Goal: Task Accomplishment & Management: Use online tool/utility

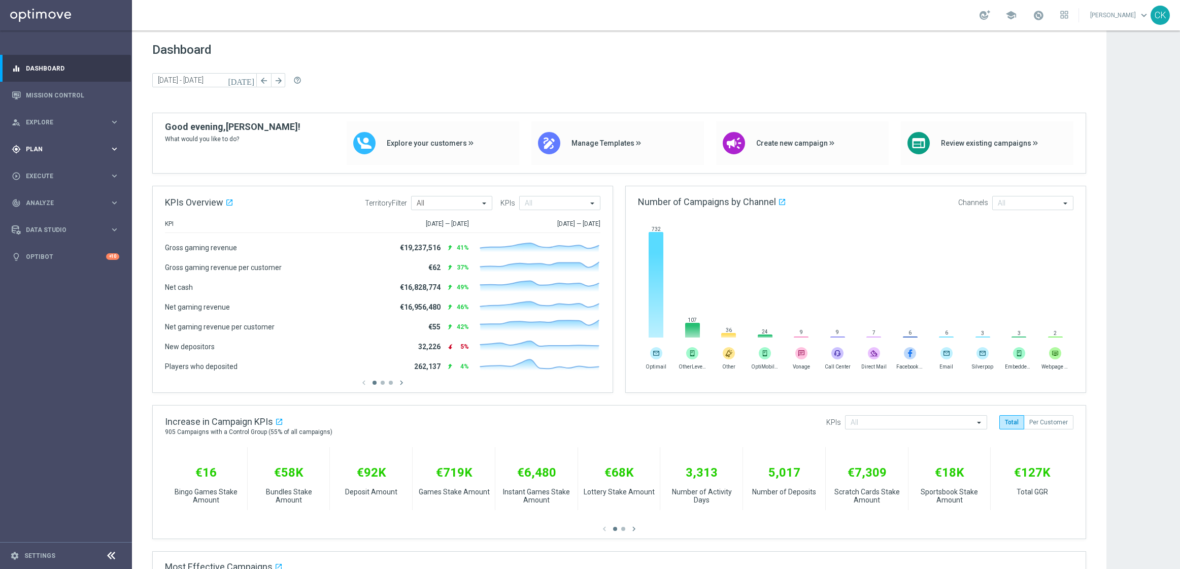
click at [38, 148] on span "Plan" at bounding box center [68, 149] width 84 height 6
click at [41, 198] on span "Templates" at bounding box center [63, 200] width 73 height 6
click at [43, 213] on link "Optimail" at bounding box center [68, 216] width 74 height 8
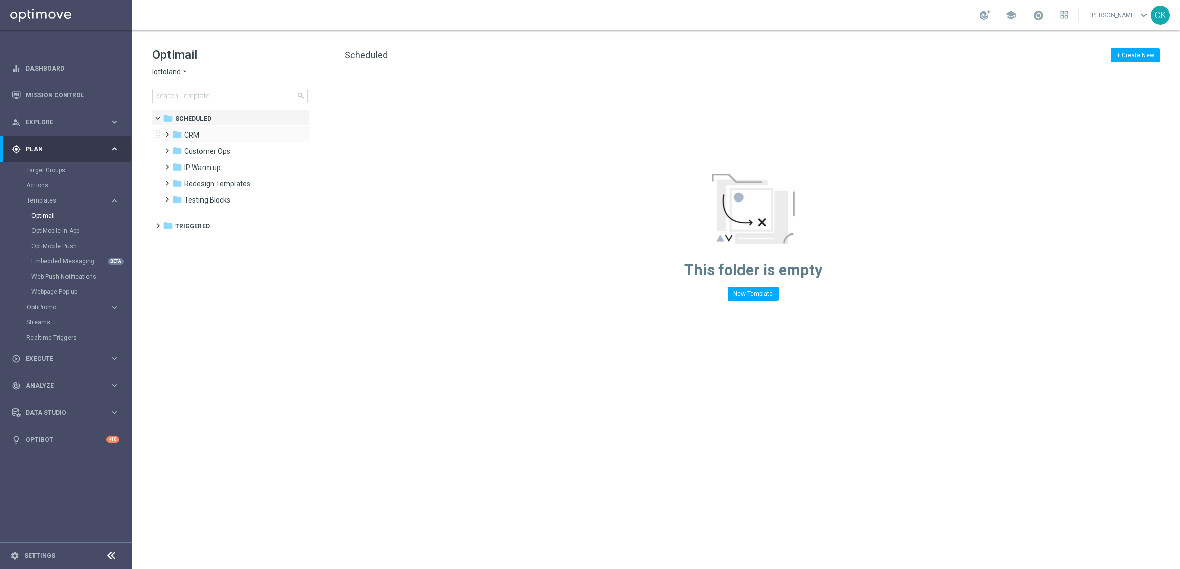
click at [164, 132] on span at bounding box center [165, 130] width 5 height 4
click at [176, 164] on span at bounding box center [175, 162] width 5 height 4
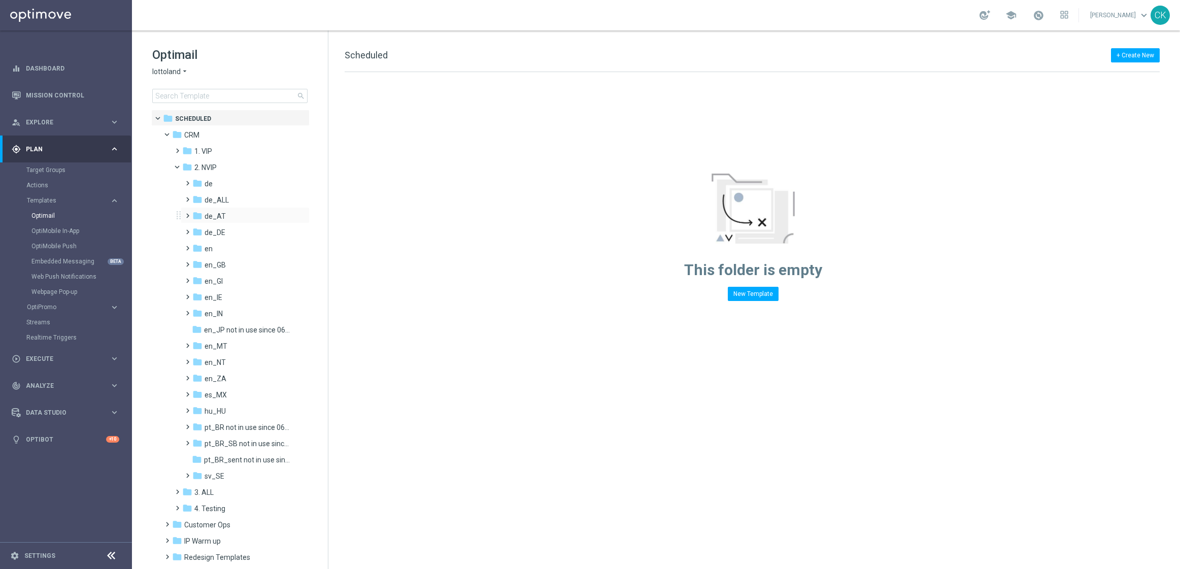
click at [186, 213] on span at bounding box center [185, 211] width 5 height 4
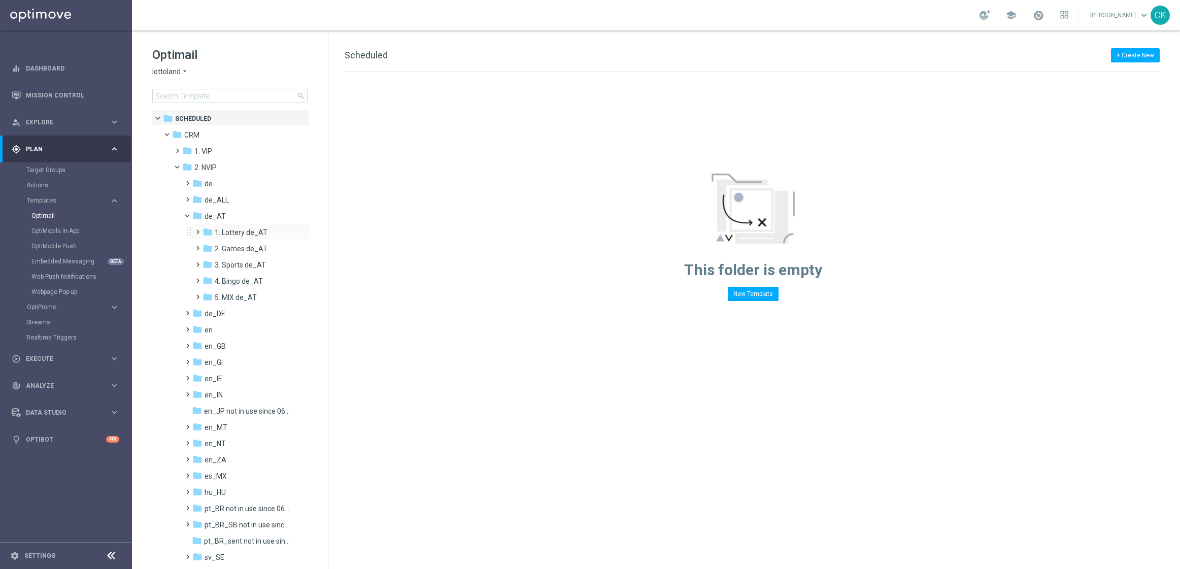
click at [197, 229] on span at bounding box center [195, 227] width 5 height 4
click at [208, 261] on span at bounding box center [206, 260] width 5 height 4
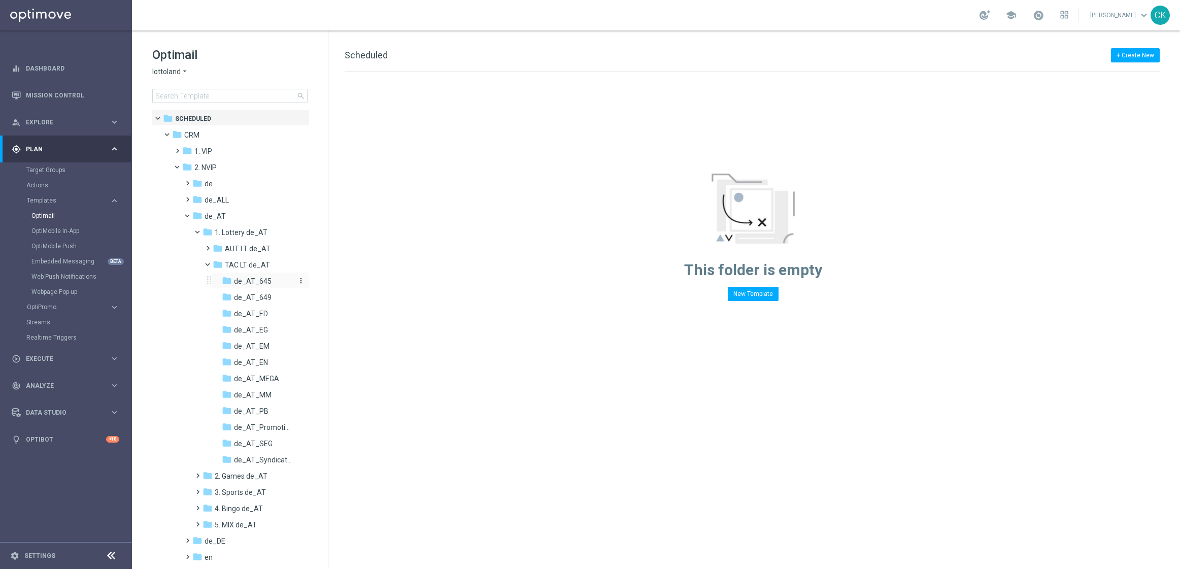
click at [251, 278] on span "de_AT_645" at bounding box center [253, 281] width 38 height 9
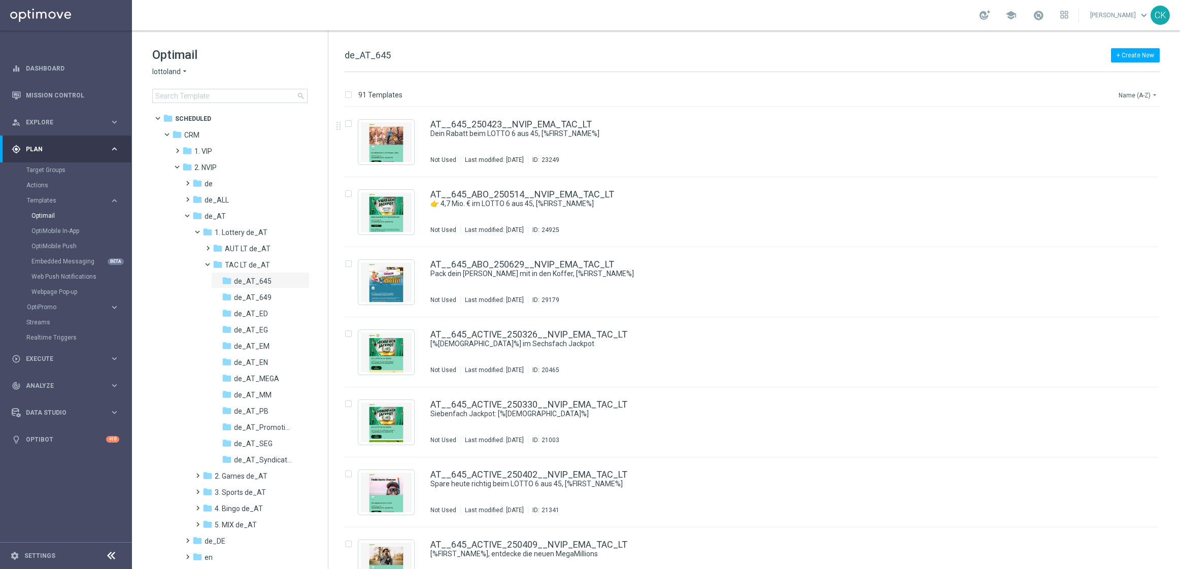
click at [1146, 92] on button "Name (A-Z) arrow_drop_down" at bounding box center [1139, 95] width 42 height 12
click at [1137, 138] on span "Date Modified (Newest)" at bounding box center [1121, 140] width 68 height 7
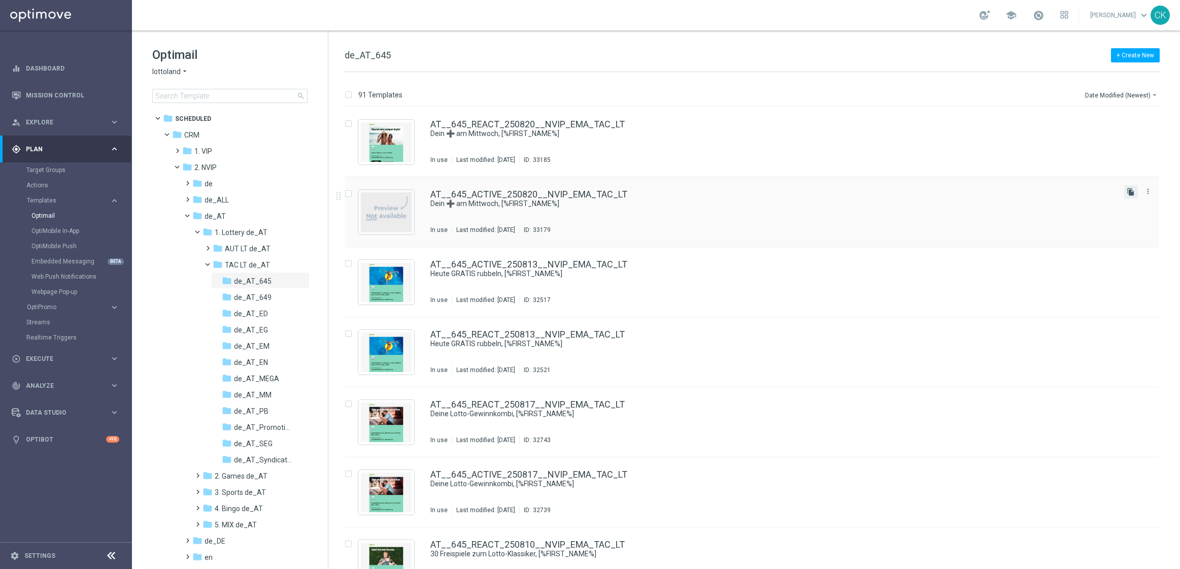
click at [1128, 189] on icon "file_copy" at bounding box center [1131, 192] width 8 height 8
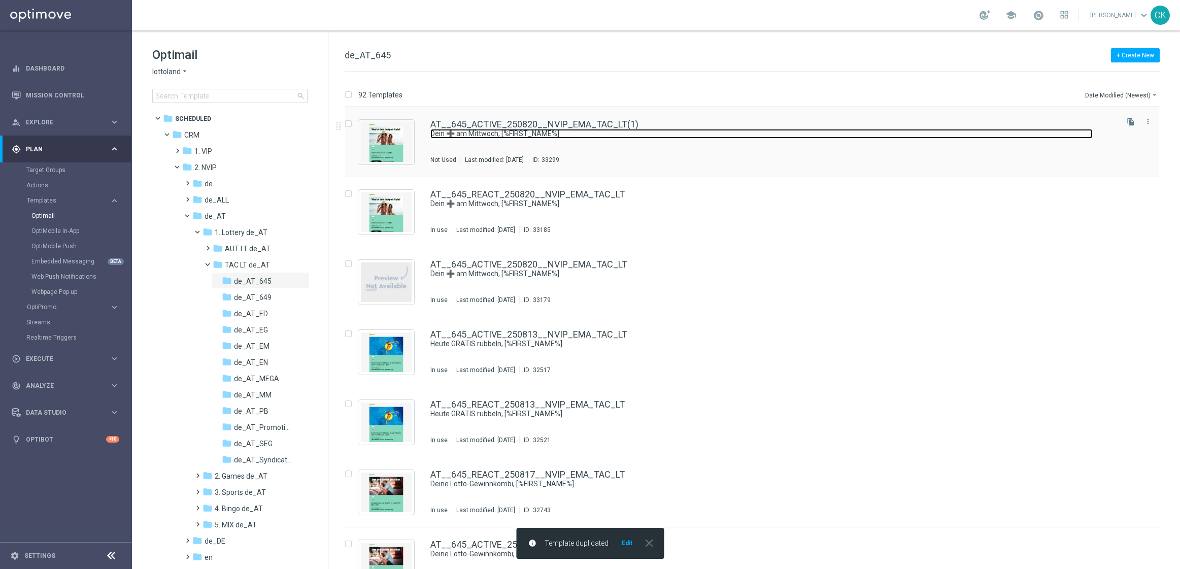
click at [500, 129] on link "Dein ➕ am Mittwoch, [%FIRST_NAME%]" at bounding box center [761, 134] width 662 height 10
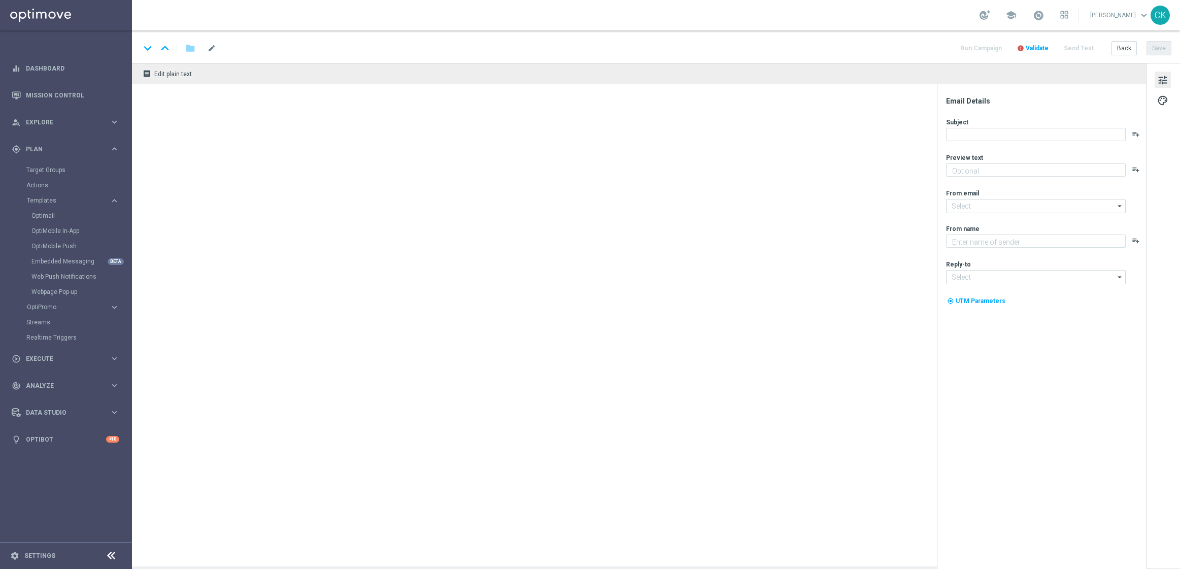
type textarea "Lotto+ GRATIS zum LOTTO 6 aus 45."
type textarea "Lottoland"
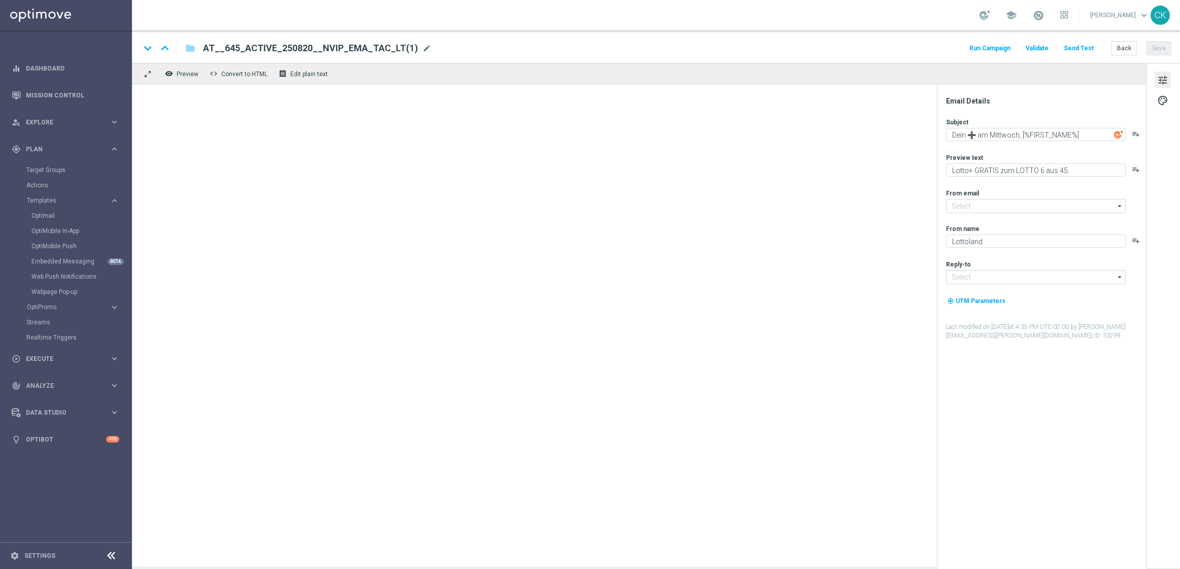
type input "[EMAIL_ADDRESS][DOMAIN_NAME]"
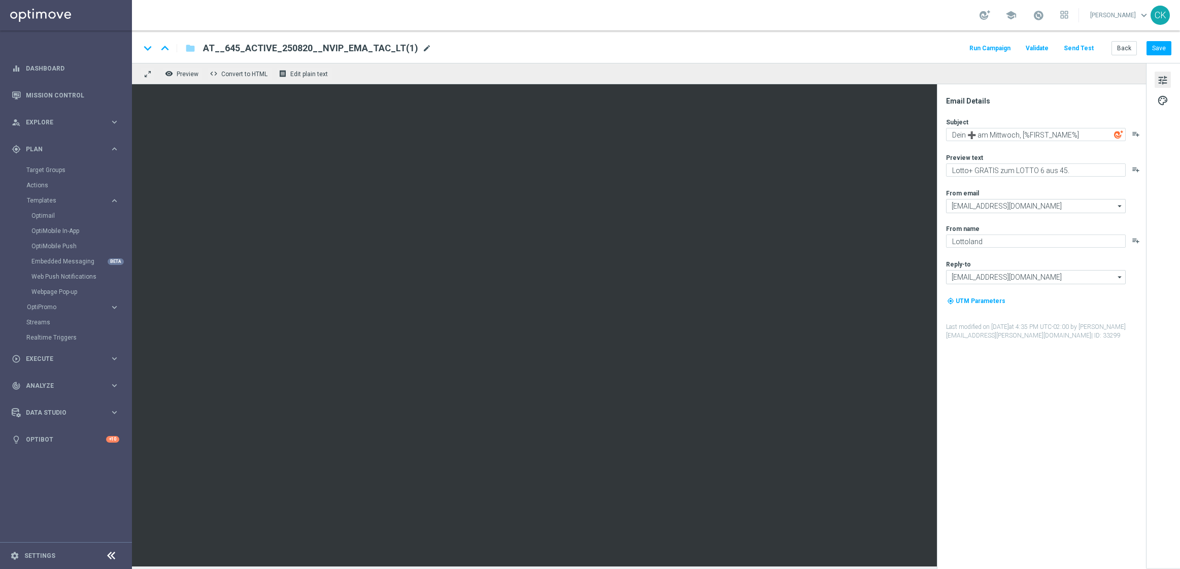
click at [422, 48] on span "mode_edit" at bounding box center [426, 48] width 9 height 9
click at [396, 48] on input "AT__645_ACTIVE_250820__NVIP_EMA_TAC_LT(1)" at bounding box center [329, 48] width 252 height 13
paste input "AT__645_ACTIVE_HJP_250822__NVIP_EMA_TAC_LT"
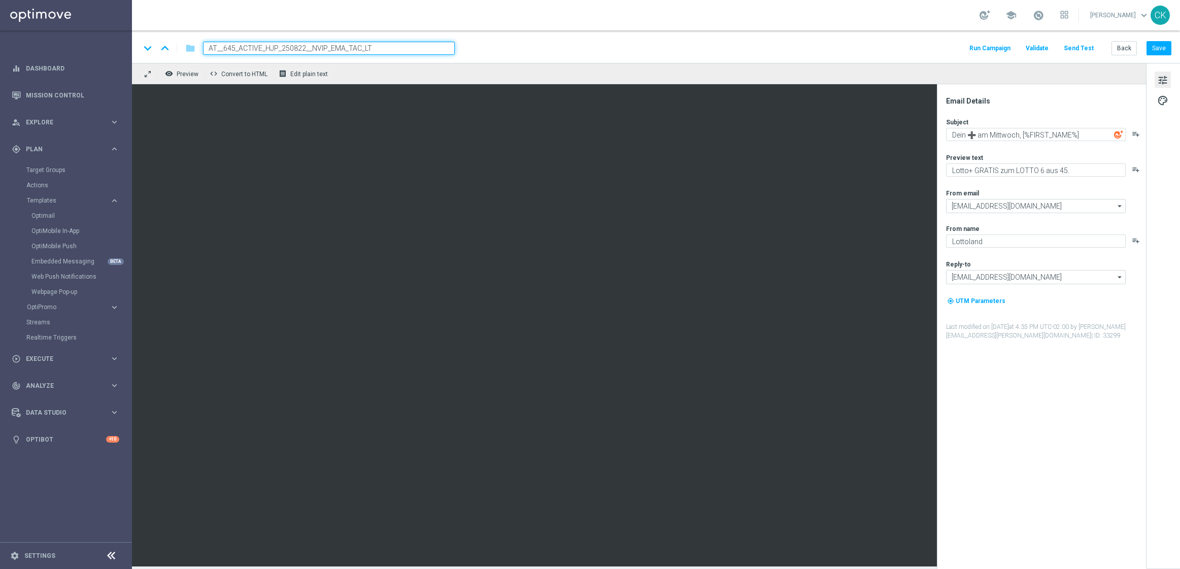
type input "AT__645_ACTIVE_HJP_250822__NVIP_EMA_TAC_LT"
click at [590, 50] on div "keyboard_arrow_down keyboard_arrow_up folder AT__645_ACTIVE_HJP_250822__NVIP_EM…" at bounding box center [656, 48] width 1032 height 13
click at [1164, 103] on span "palette" at bounding box center [1162, 100] width 11 height 13
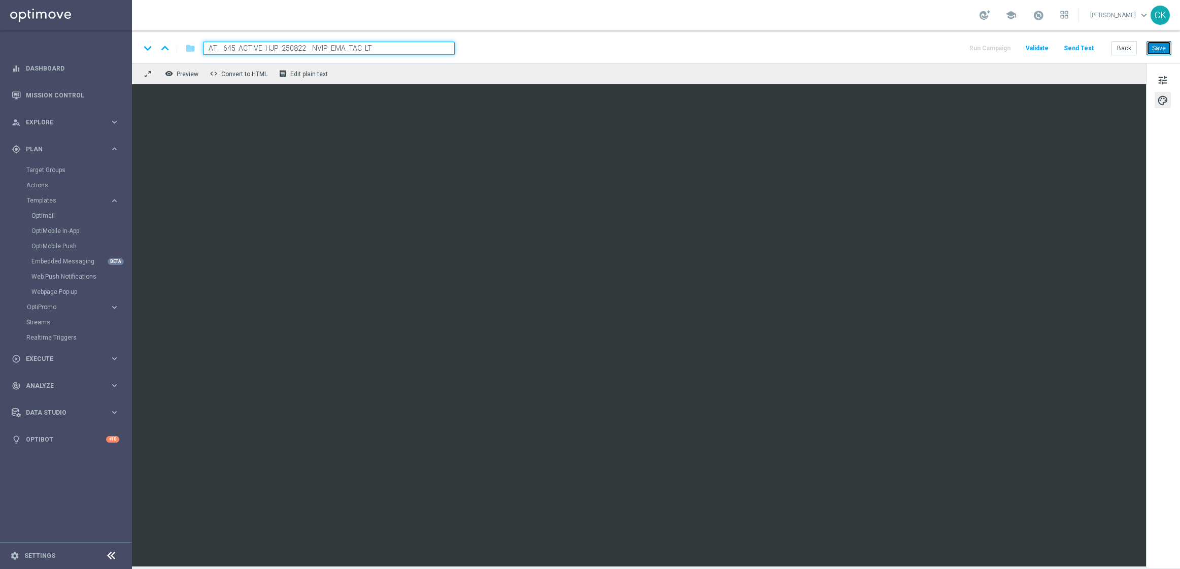
click at [1164, 49] on button "Save" at bounding box center [1159, 48] width 25 height 14
click at [1164, 77] on span "tune" at bounding box center [1162, 80] width 11 height 13
click at [1166, 75] on span "tune" at bounding box center [1162, 80] width 11 height 13
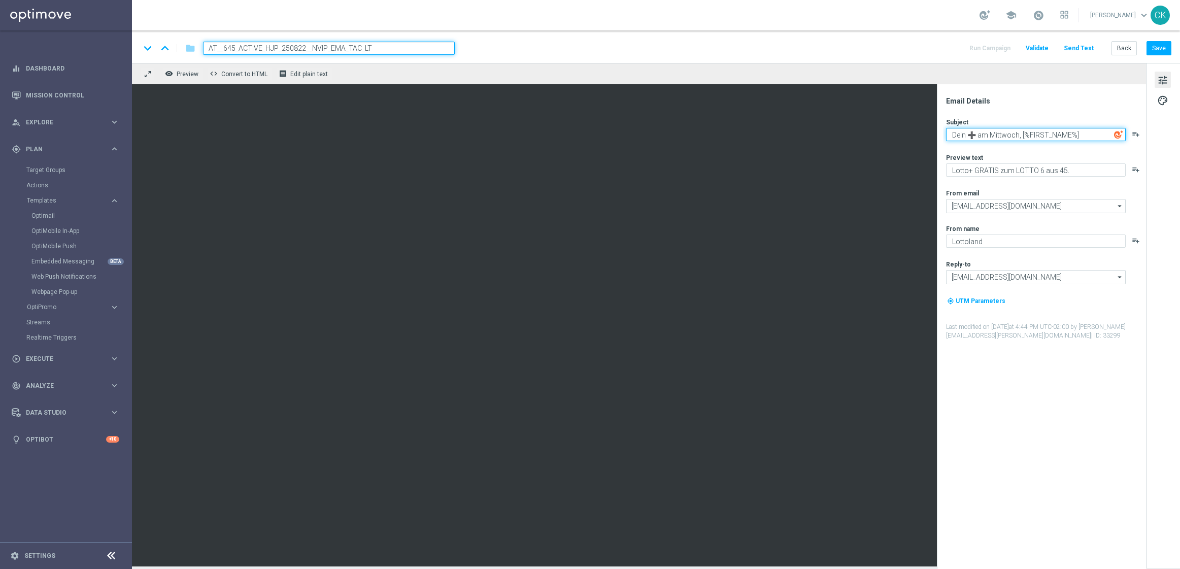
drag, startPoint x: 1019, startPoint y: 135, endPoint x: 946, endPoint y: 134, distance: 73.1
click at [946, 134] on textarea "Dein ➕ am Mittwoch, [%FIRST_NAME%]" at bounding box center [1036, 134] width 180 height 13
paste textarea "[%AUSTRIALOTTO_JACKPOT%]"
type textarea "[%AUSTRIALOTTO_JACKPOT%] im Fünffach Jackpot, [%FIRST_NAME%]"
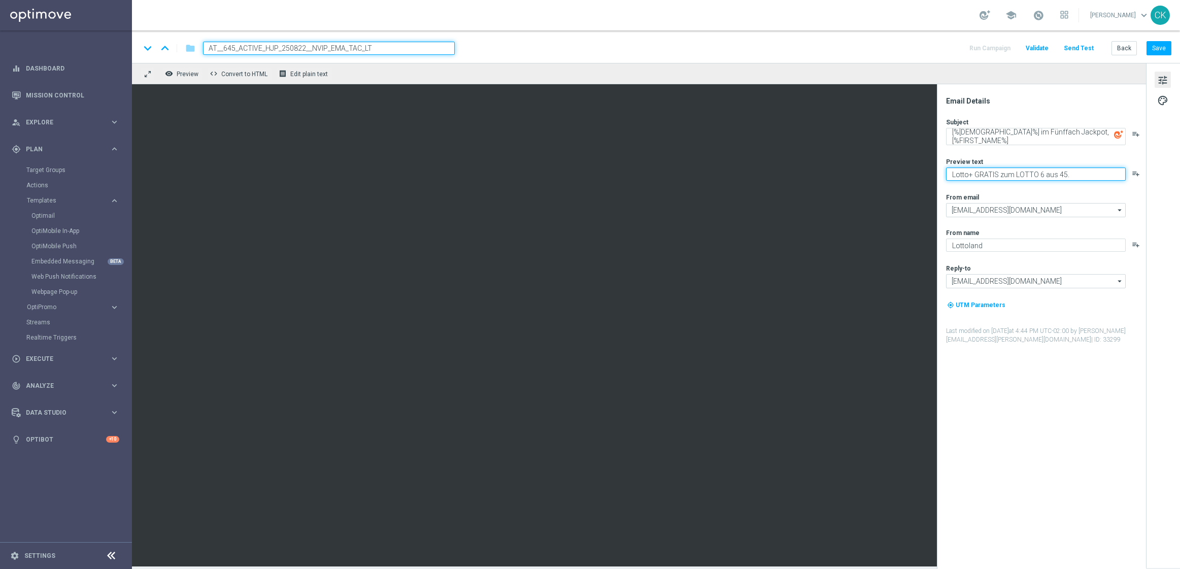
drag, startPoint x: 973, startPoint y: 173, endPoint x: 945, endPoint y: 173, distance: 27.9
click at [945, 173] on div "Email Details Subject [%AUSTRIALOTTO_JACKPOT%] im Fünffach Jackpot, [%FIRST_NAM…" at bounding box center [1044, 332] width 202 height 473
type textarea "SuperEnalotto GRATIS zum LOTTO 6 aus 45."
click at [1018, 138] on textarea "[%AUSTRIALOTTO_JACKPOT%] im Fünffach Jackpot, [%FIRST_NAME%]" at bounding box center [1036, 136] width 180 height 17
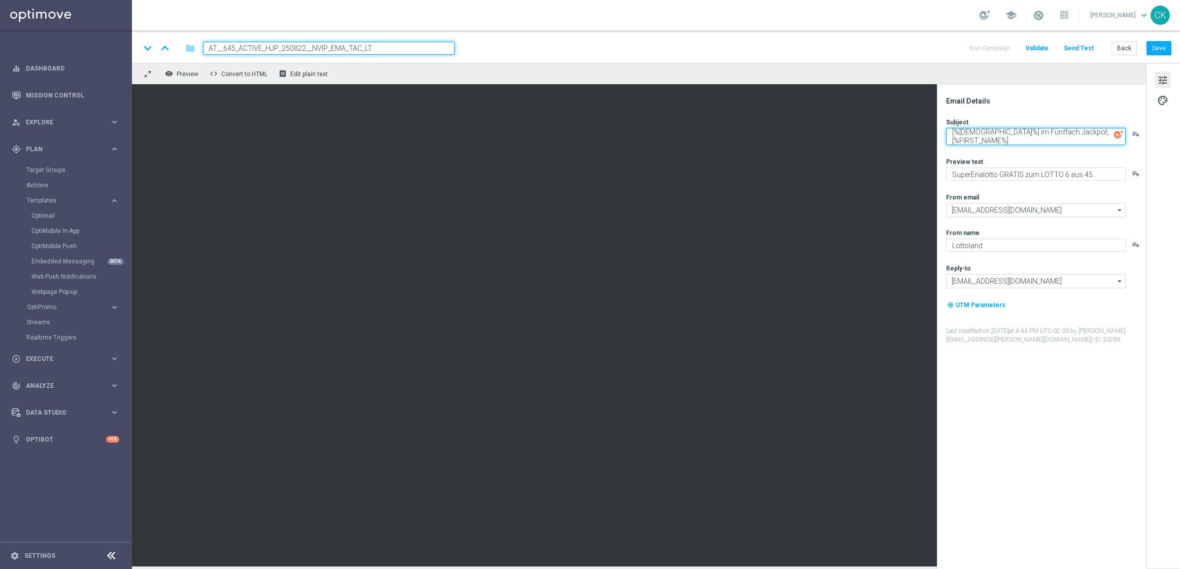
click at [1018, 138] on textarea "[%AUSTRIALOTTO_JACKPOT%] im Fünffach Jackpot, [%FIRST_NAME%]" at bounding box center [1036, 136] width 180 height 17
click at [1032, 144] on textarea "[%AUSTRIALOTTO_JACKPOT%] im Fünffach Jackpot, [%FIRST_NAME%]" at bounding box center [1036, 136] width 180 height 17
click at [950, 132] on textarea "[%AUSTRIALOTTO_JACKPOT%] im Fünffach Jackpot, [%FIRST_NAME%]" at bounding box center [1036, 136] width 180 height 17
paste textarea "🖐"
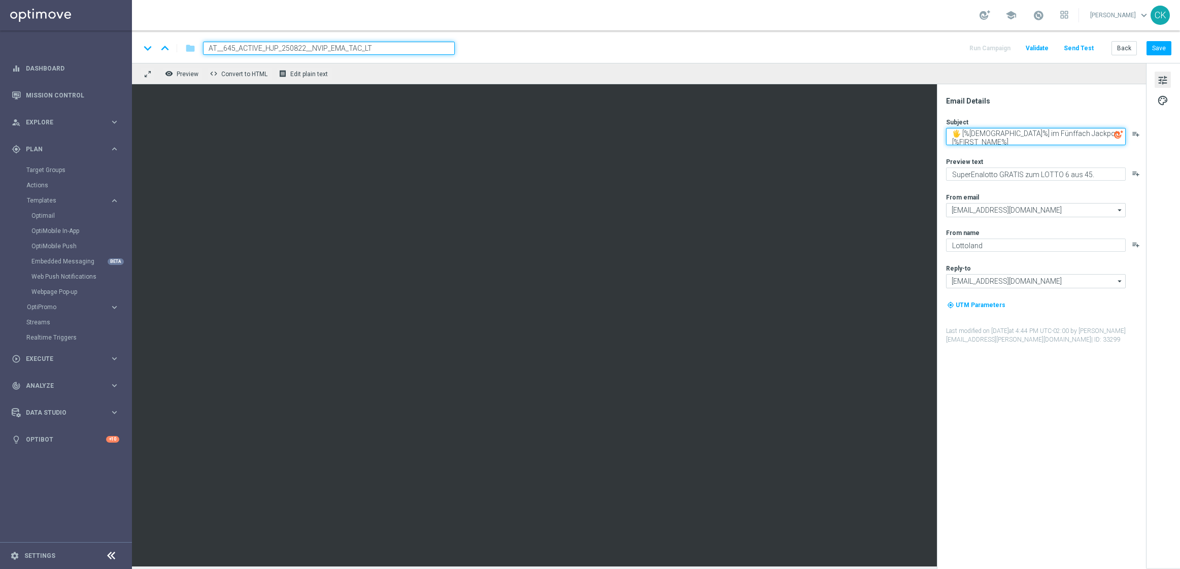
click at [1035, 135] on textarea "🖐 [%[DEMOGRAPHIC_DATA]%] im Fünffach Jackpot, [%FIRST_NAME%]" at bounding box center [1036, 136] width 180 height 17
type textarea "🖐 [%[DEMOGRAPHIC_DATA]%] im Fünffach Jackpot, [%FIRST_NAME%]"
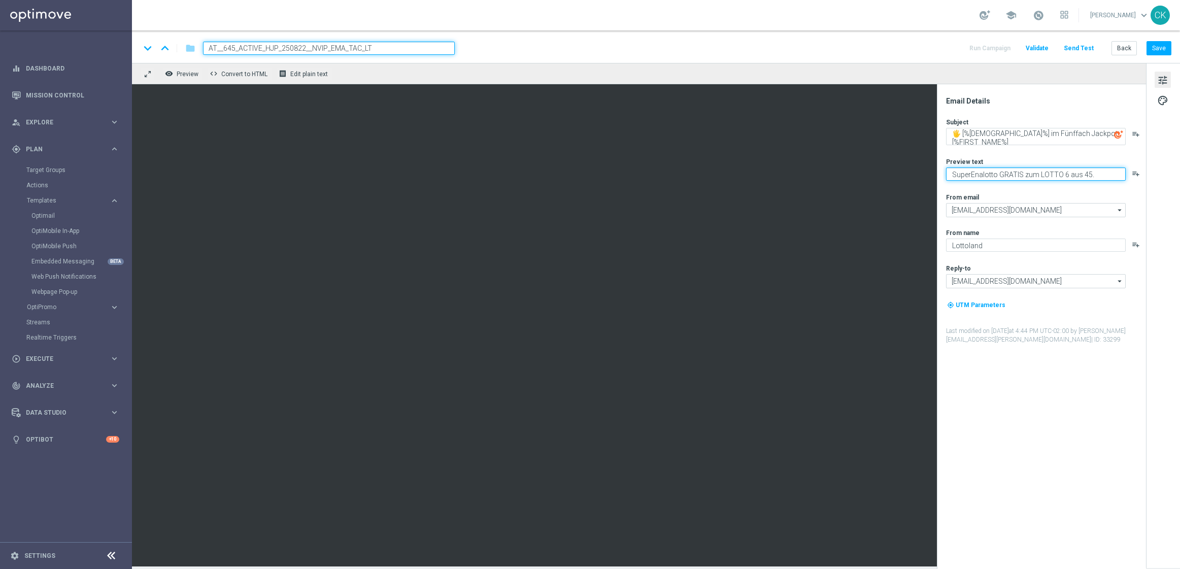
click at [1029, 172] on textarea "SuperEnalotto GRATIS zum LOTTO 6 aus 45." at bounding box center [1036, 174] width 180 height 13
click at [1169, 47] on button "Save" at bounding box center [1159, 48] width 25 height 14
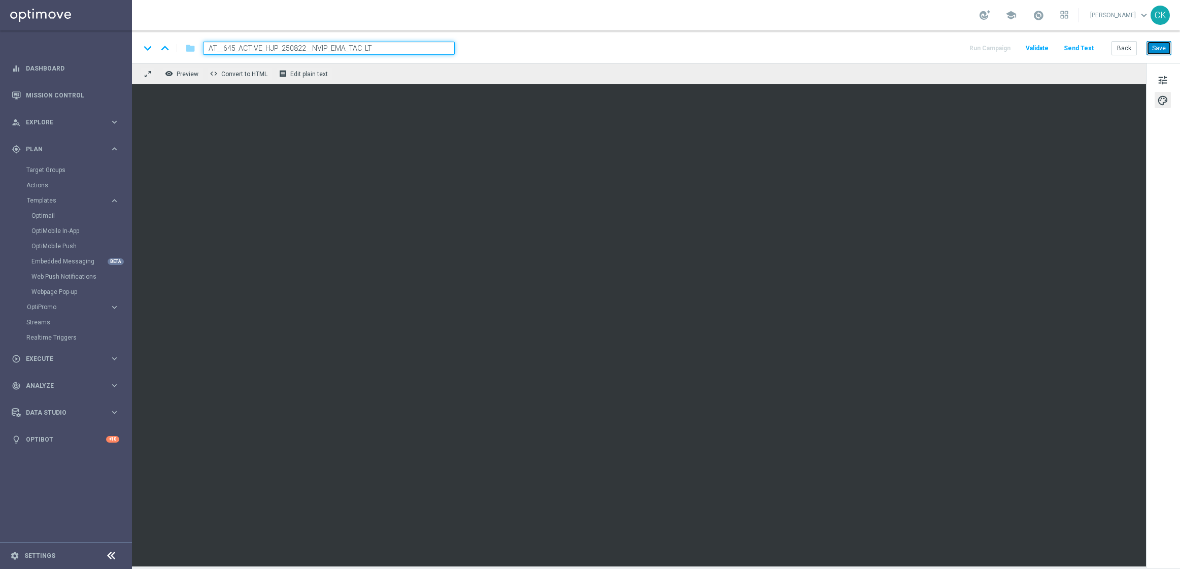
click at [1163, 50] on button "Save" at bounding box center [1159, 48] width 25 height 14
click at [1078, 49] on button "Send Test" at bounding box center [1079, 49] width 33 height 14
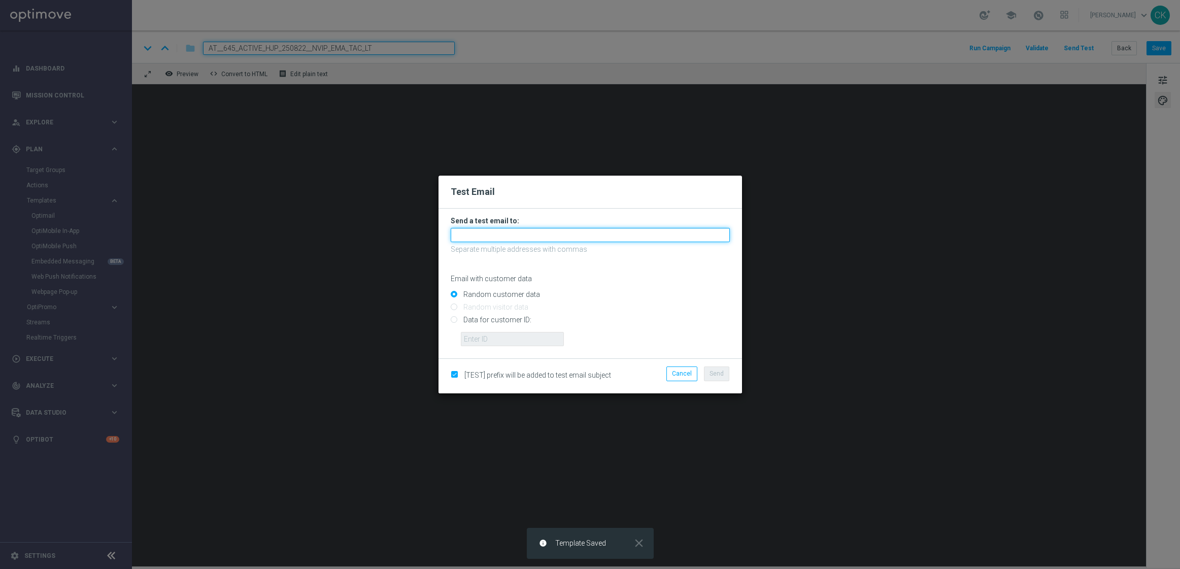
click at [556, 243] on form "Send a test email to: Separate multiple addresses with commas Email with custom…" at bounding box center [590, 281] width 279 height 130
click at [538, 241] on input "text" at bounding box center [590, 235] width 279 height 14
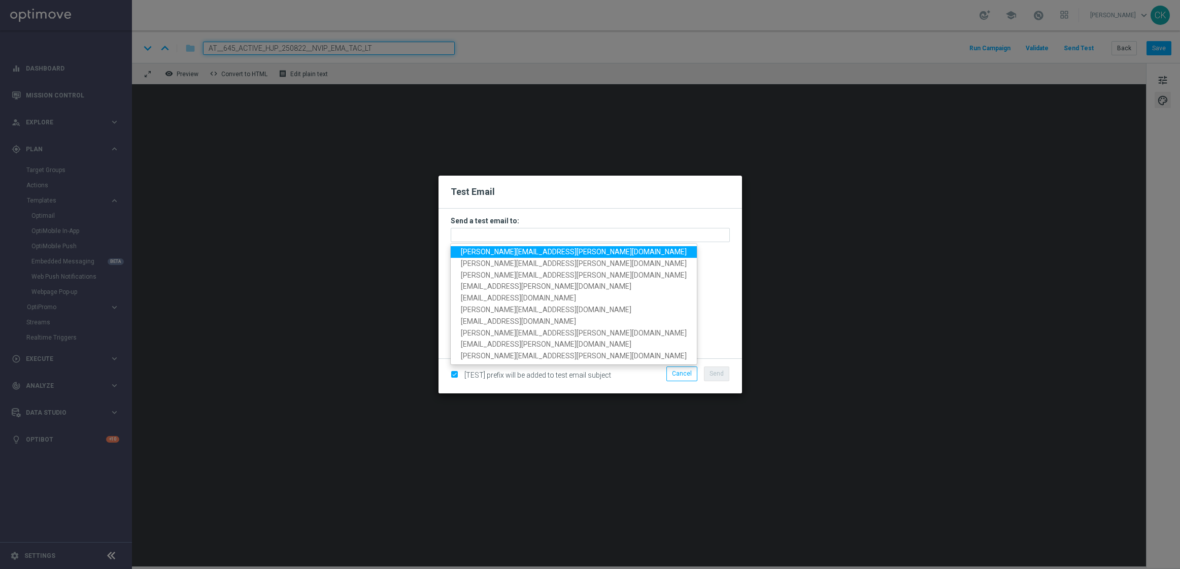
click at [525, 253] on span "[PERSON_NAME][EMAIL_ADDRESS][PERSON_NAME][DOMAIN_NAME]" at bounding box center [574, 252] width 226 height 8
type input "[PERSON_NAME][EMAIL_ADDRESS][PERSON_NAME][DOMAIN_NAME]"
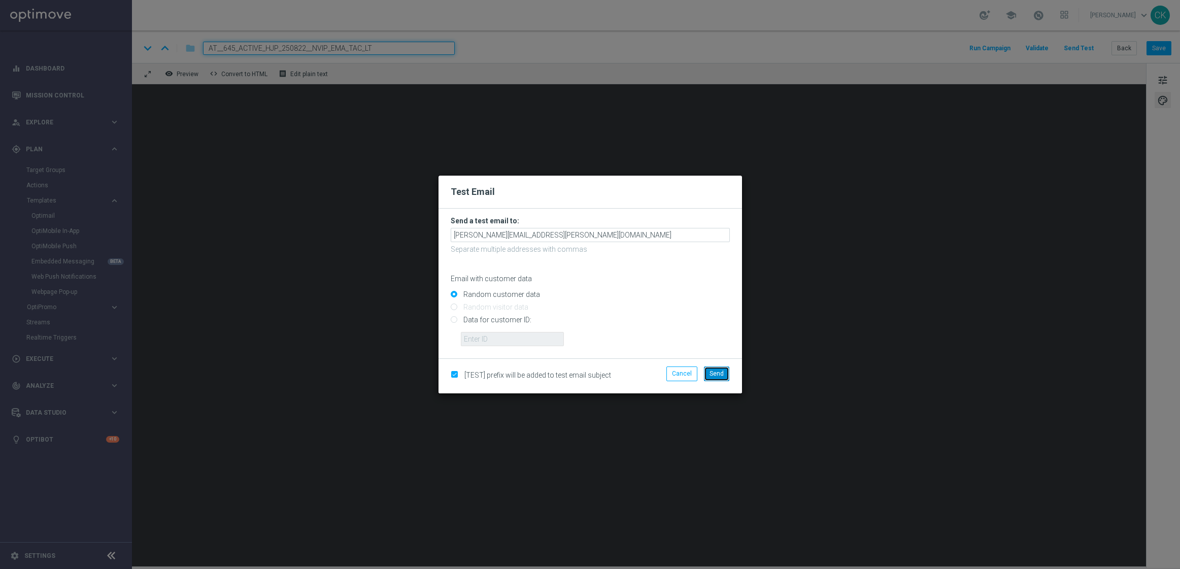
click at [715, 376] on span "Send" at bounding box center [717, 373] width 14 height 7
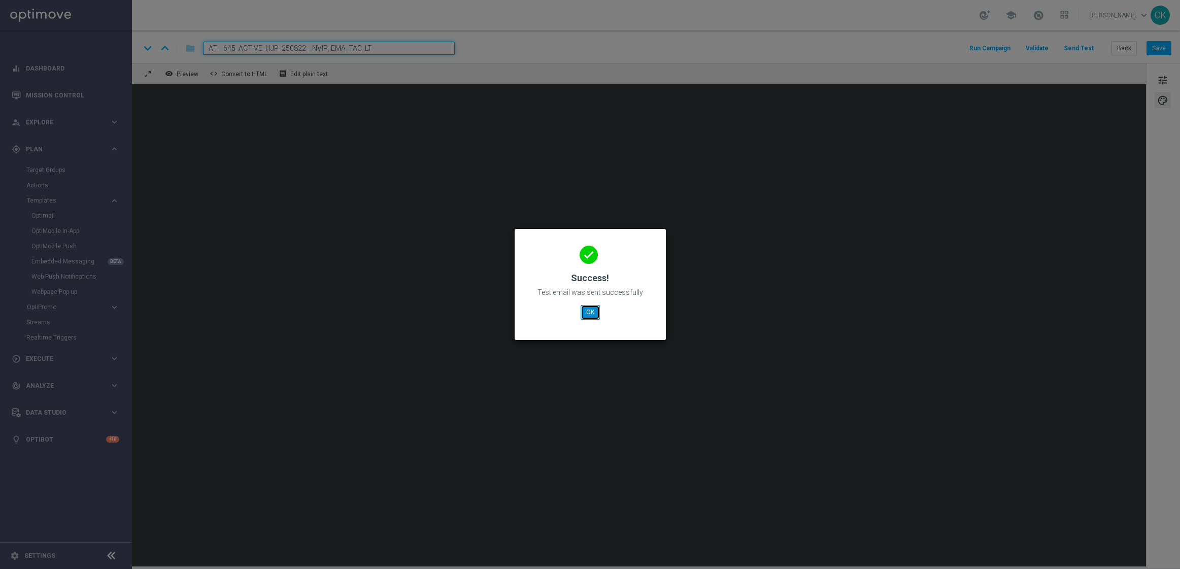
click at [591, 308] on button "OK" at bounding box center [590, 312] width 19 height 14
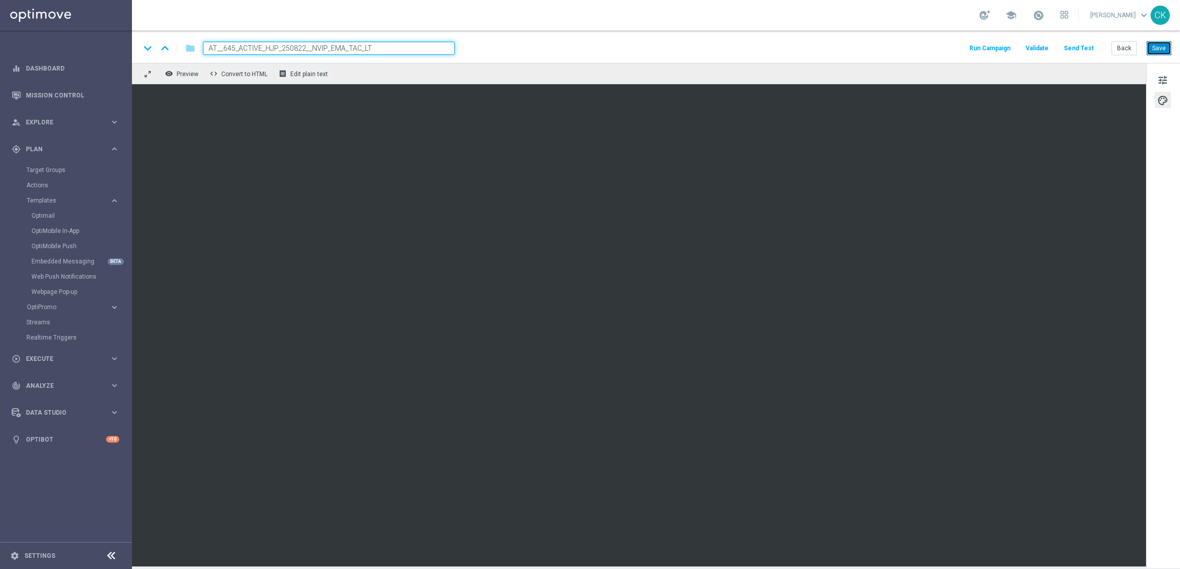
click at [1164, 50] on button "Save" at bounding box center [1159, 48] width 25 height 14
click at [1076, 48] on button "Send Test" at bounding box center [1079, 49] width 33 height 14
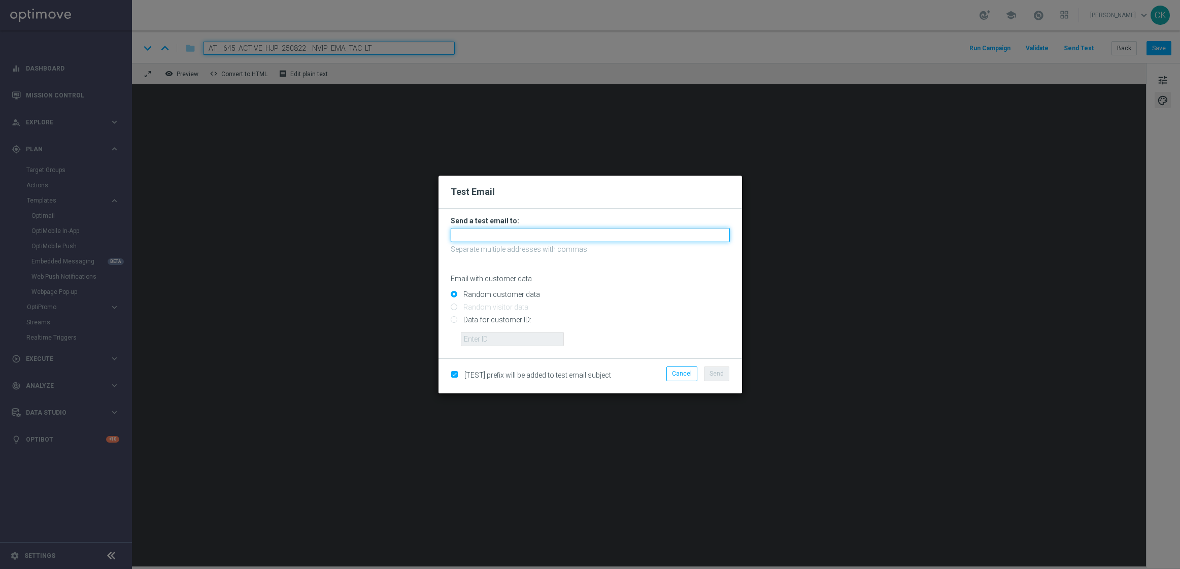
click at [499, 233] on input "text" at bounding box center [590, 235] width 279 height 14
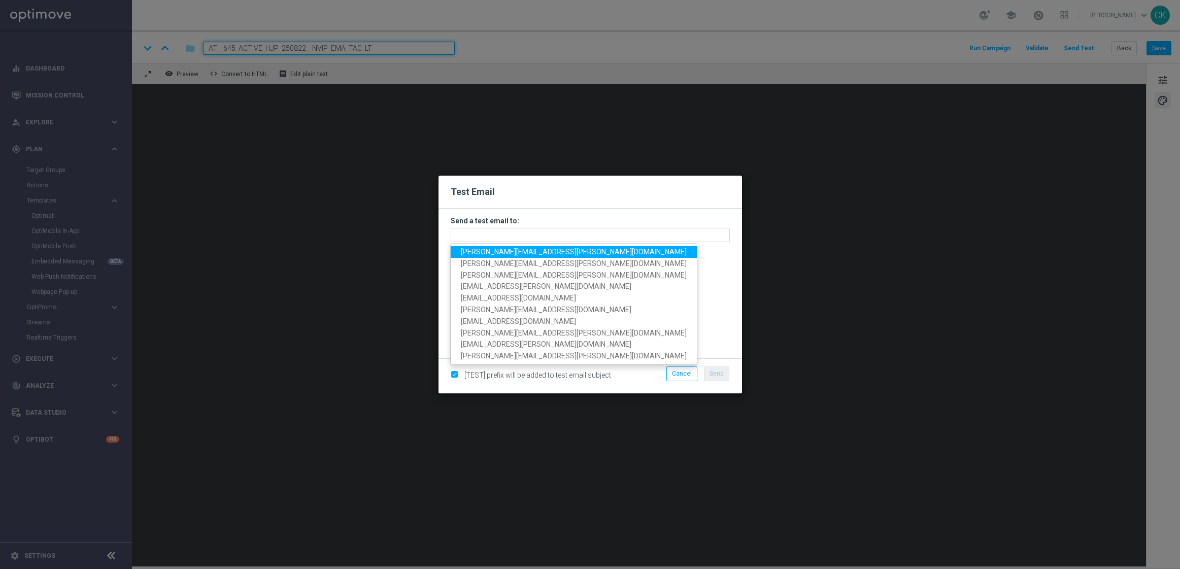
click at [548, 254] on span "[PERSON_NAME][EMAIL_ADDRESS][PERSON_NAME][DOMAIN_NAME]" at bounding box center [574, 252] width 226 height 8
type input "[PERSON_NAME][EMAIL_ADDRESS][PERSON_NAME][DOMAIN_NAME]"
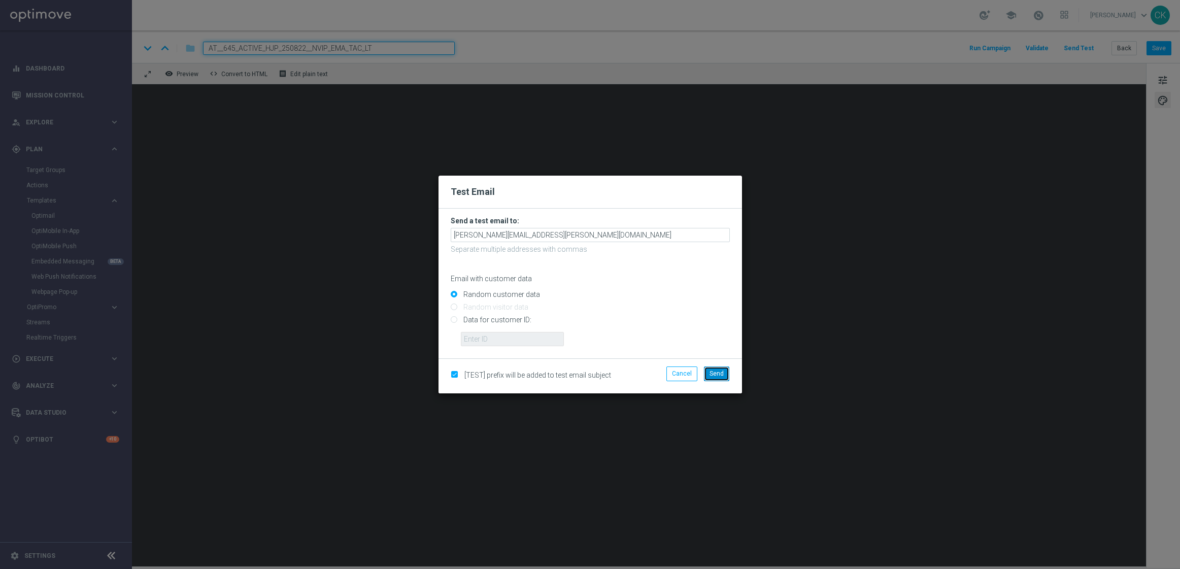
click at [719, 373] on span "Send" at bounding box center [717, 373] width 14 height 7
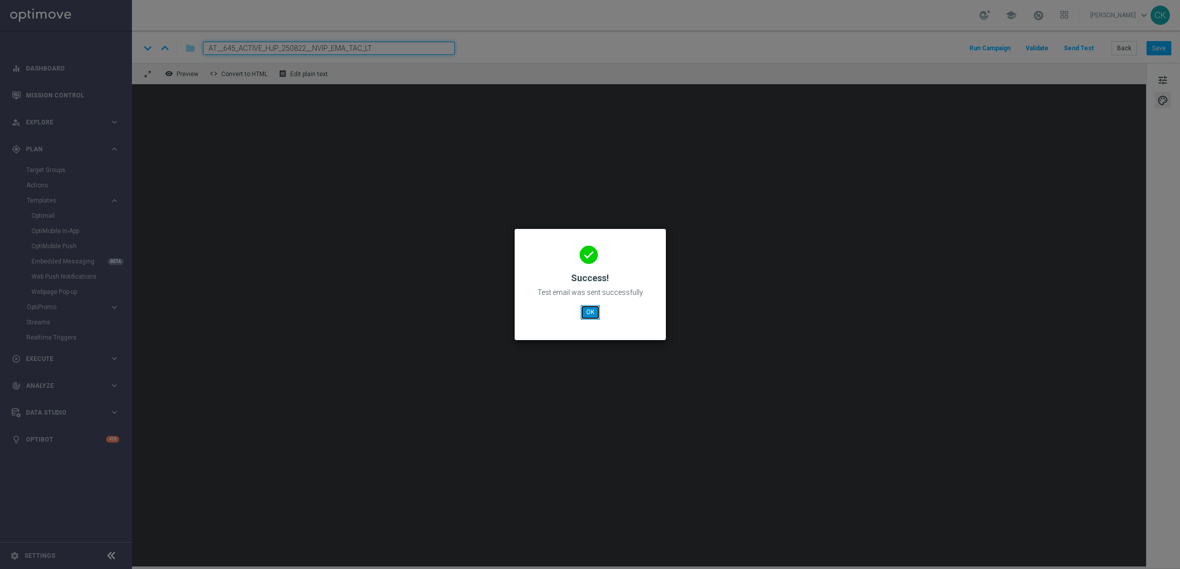
click at [590, 315] on button "OK" at bounding box center [590, 312] width 19 height 14
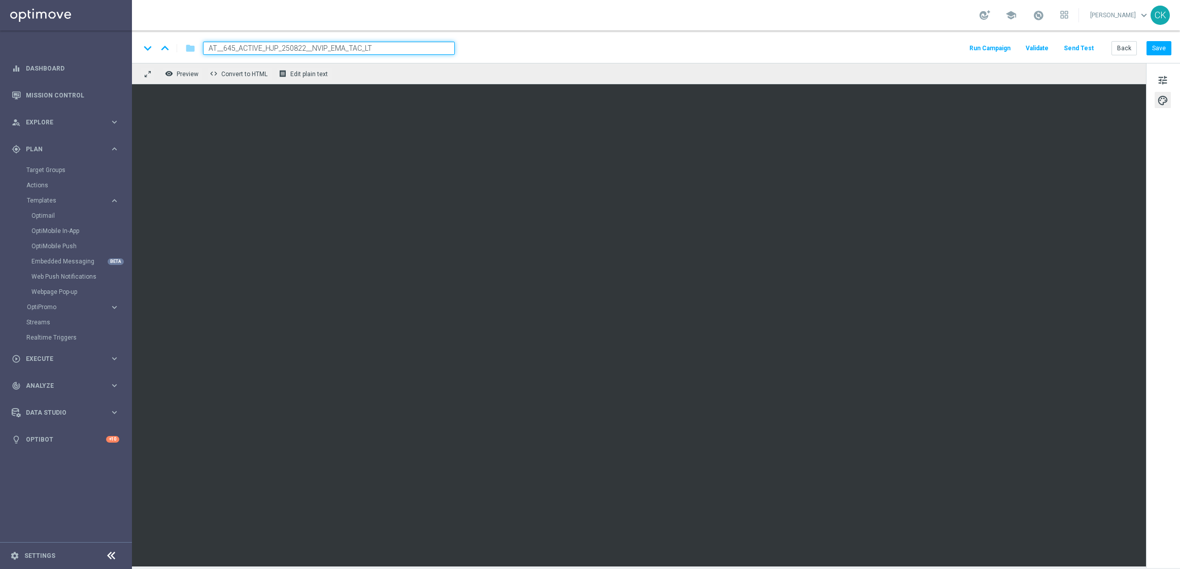
click at [1082, 44] on button "Send Test" at bounding box center [1079, 49] width 33 height 14
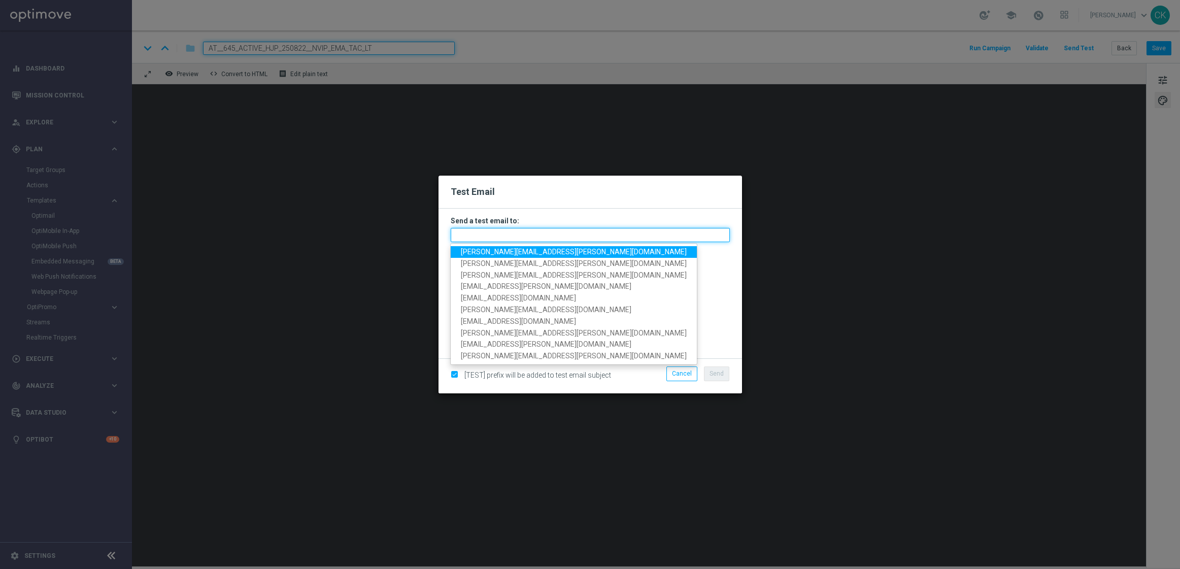
click at [528, 239] on input "text" at bounding box center [590, 235] width 279 height 14
click at [529, 253] on span "[PERSON_NAME][EMAIL_ADDRESS][PERSON_NAME][DOMAIN_NAME]" at bounding box center [574, 252] width 226 height 8
type input "[PERSON_NAME][EMAIL_ADDRESS][PERSON_NAME][DOMAIN_NAME]"
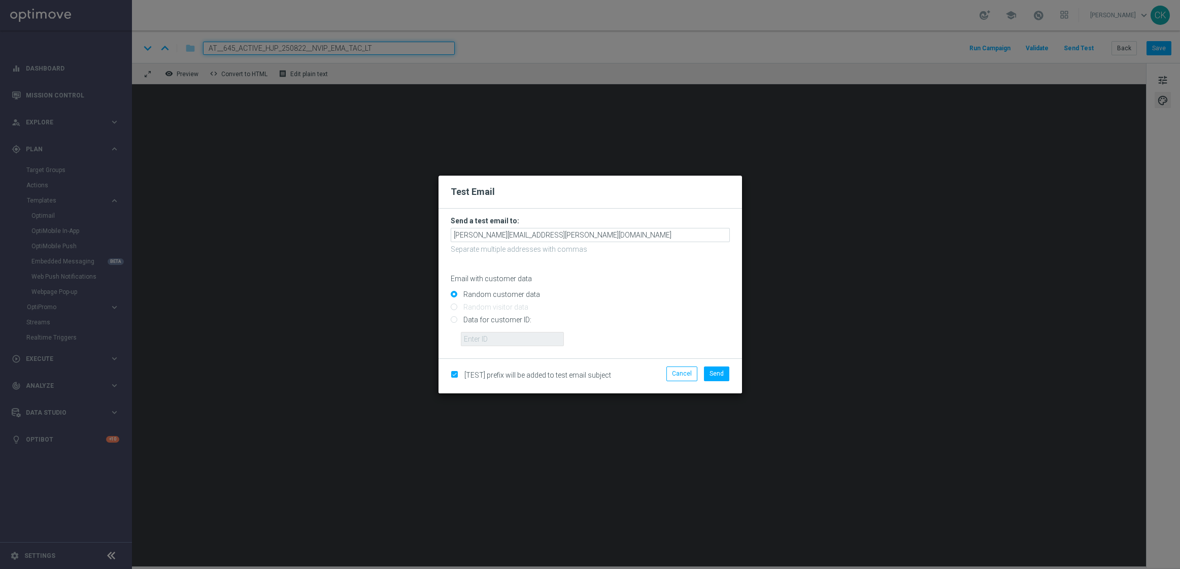
click at [489, 321] on input "Data for customer ID:" at bounding box center [590, 324] width 279 height 14
radio input "true"
click at [490, 334] on input "text" at bounding box center [512, 339] width 103 height 14
type input "14586067"
click at [722, 370] on span "Send" at bounding box center [717, 373] width 14 height 7
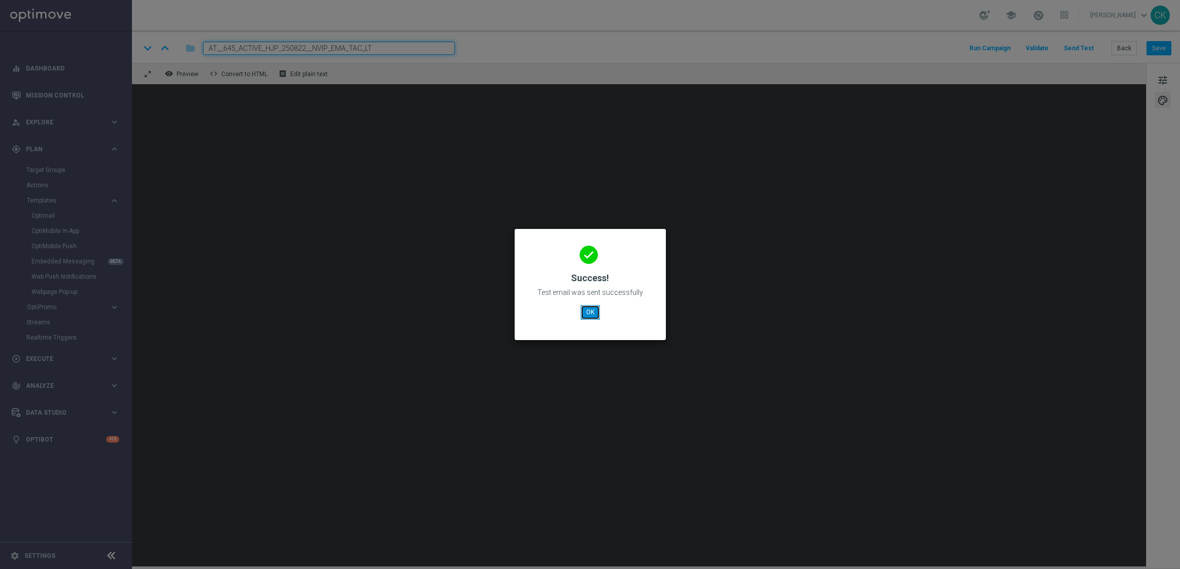
click at [585, 312] on button "OK" at bounding box center [590, 312] width 19 height 14
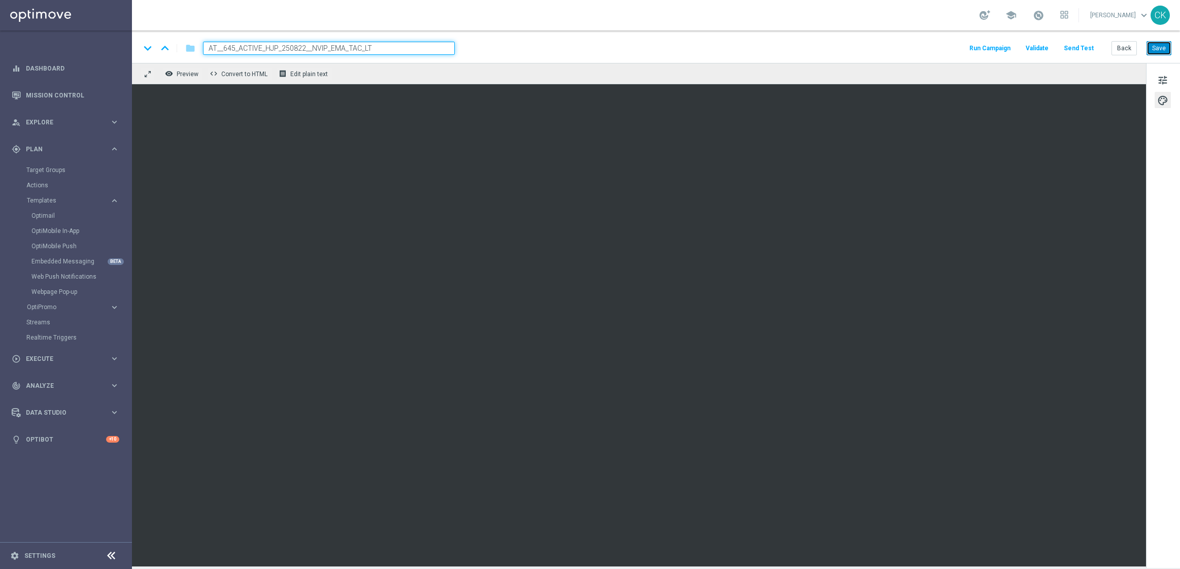
click at [1160, 43] on button "Save" at bounding box center [1159, 48] width 25 height 14
click at [1124, 49] on button "Back" at bounding box center [1124, 48] width 25 height 14
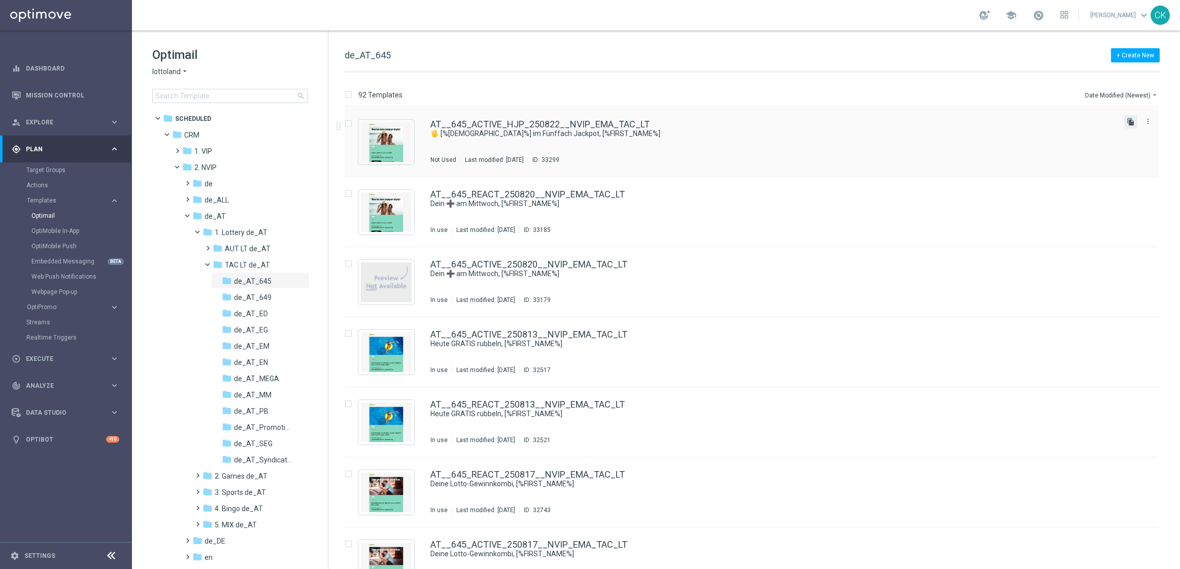
click at [1131, 118] on icon "file_copy" at bounding box center [1131, 122] width 8 height 8
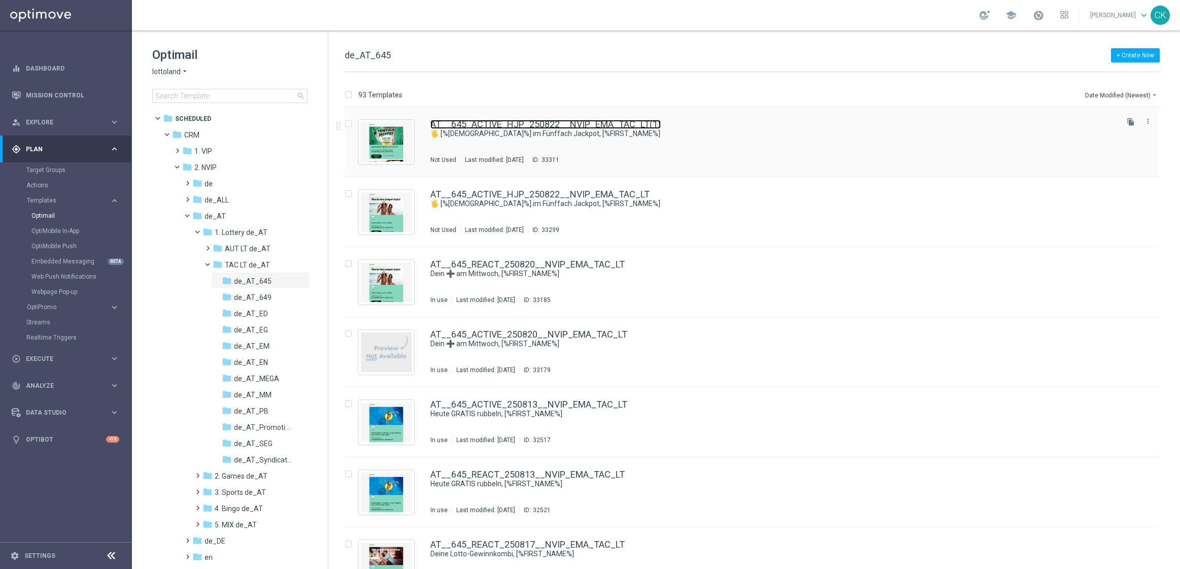
click at [503, 126] on link "AT__645_ACTIVE_HJP_250822__NVIP_EMA_TAC_LT(1)" at bounding box center [545, 124] width 230 height 9
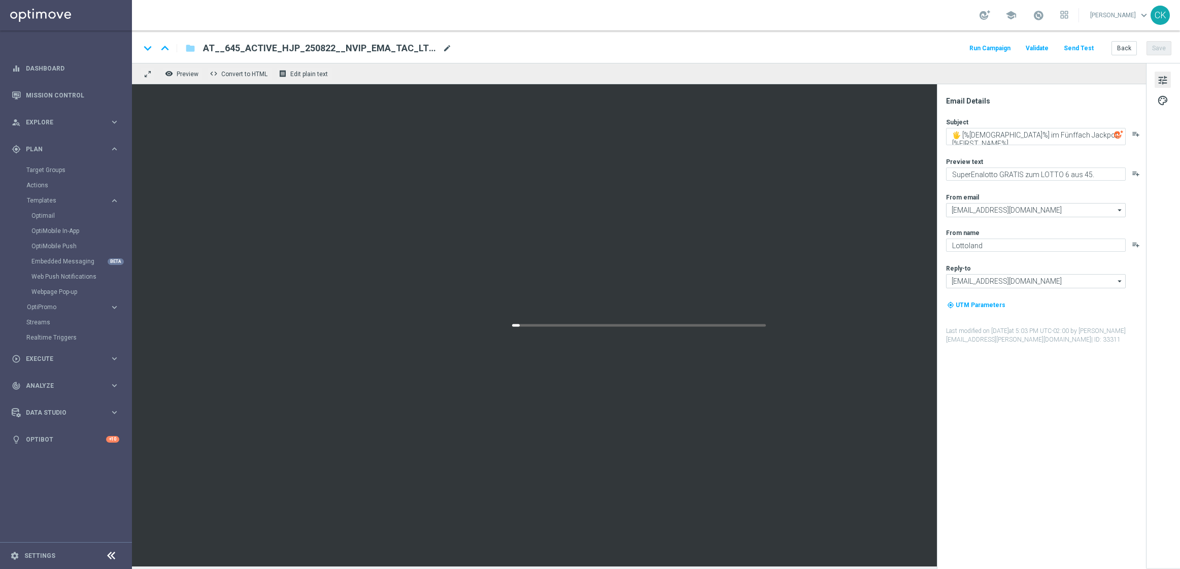
click at [443, 46] on span "mode_edit" at bounding box center [447, 48] width 9 height 9
click at [431, 46] on input "AT__645_ACTIVE_HJP_250822__NVIP_EMA_TAC_LT(1)" at bounding box center [329, 48] width 252 height 13
paste input "REACT_HJP_250822__NVIP_EMA_TAC_LT"
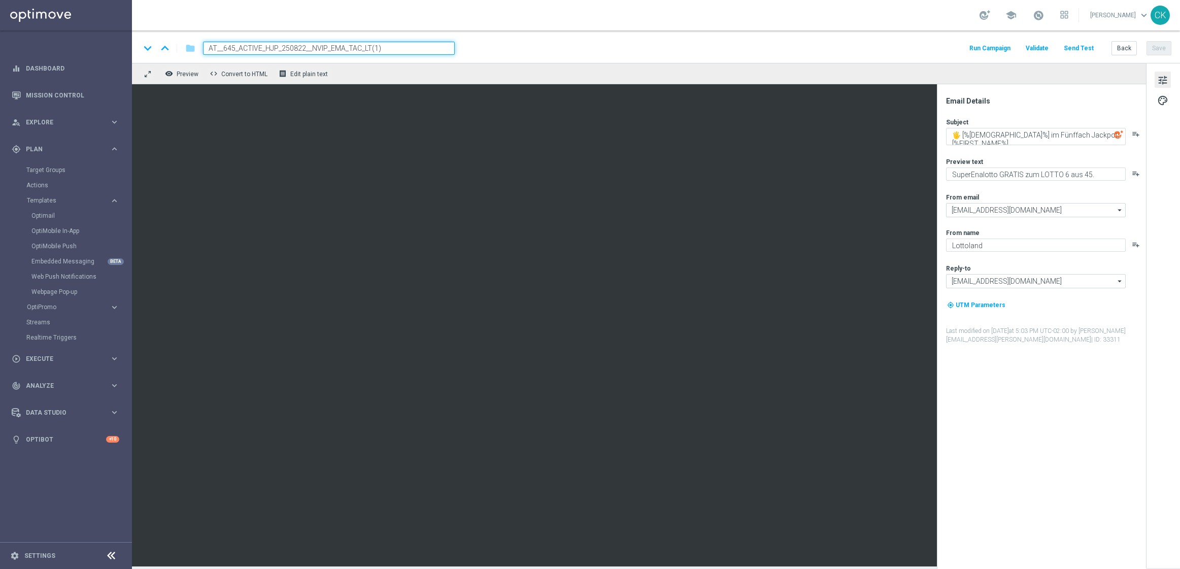
type input "AT__645_REACT_HJP_250822__NVIP_EMA_TAC_LT"
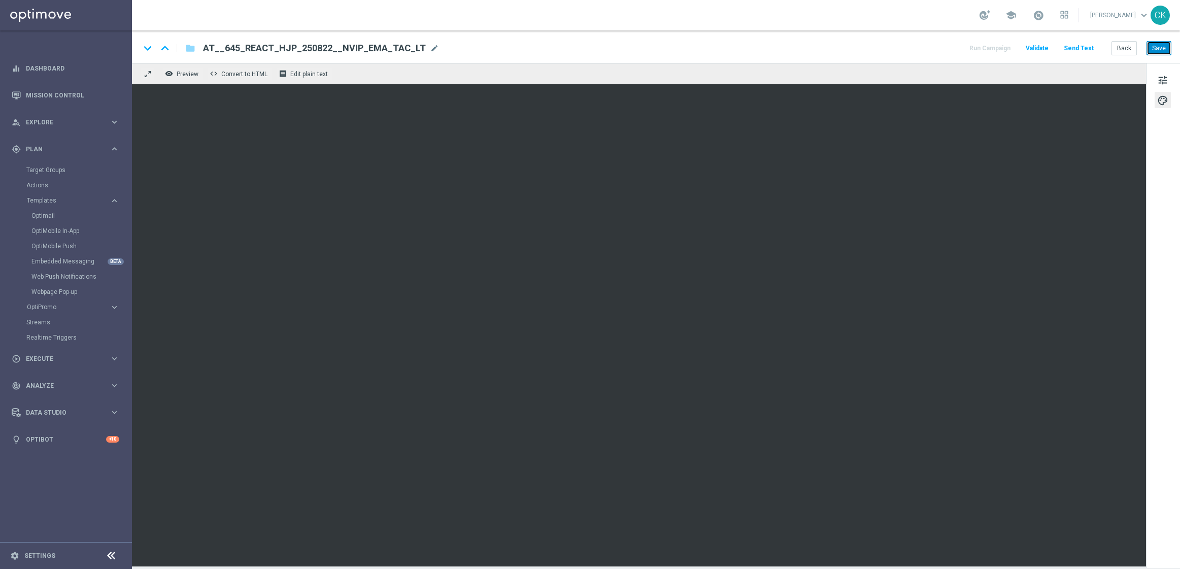
click at [1160, 47] on button "Save" at bounding box center [1159, 48] width 25 height 14
click at [1078, 45] on button "Send Test" at bounding box center [1079, 49] width 33 height 14
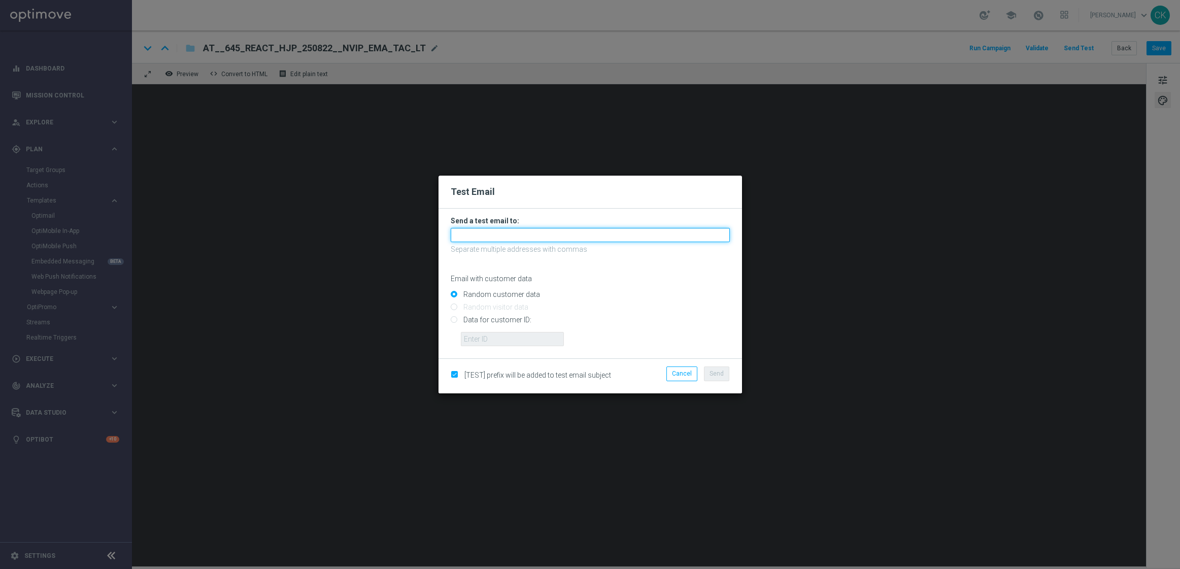
click at [476, 232] on input "text" at bounding box center [590, 235] width 279 height 14
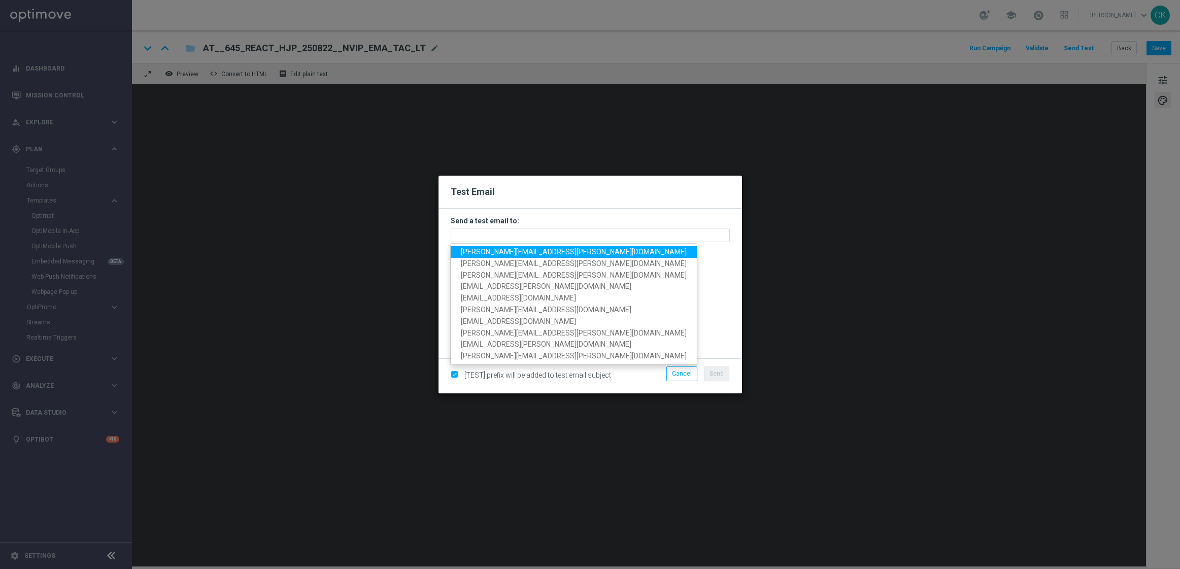
click at [488, 256] on link "[PERSON_NAME][EMAIL_ADDRESS][PERSON_NAME][DOMAIN_NAME]" at bounding box center [574, 252] width 246 height 12
type input "[PERSON_NAME][EMAIL_ADDRESS][PERSON_NAME][DOMAIN_NAME]"
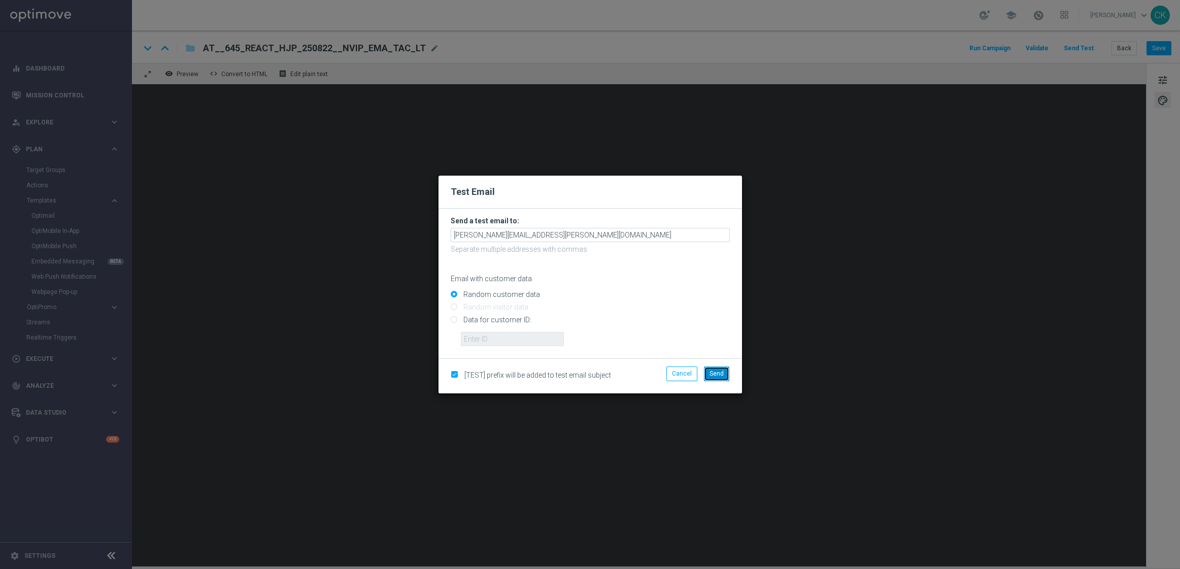
click at [720, 370] on span "Send" at bounding box center [717, 373] width 14 height 7
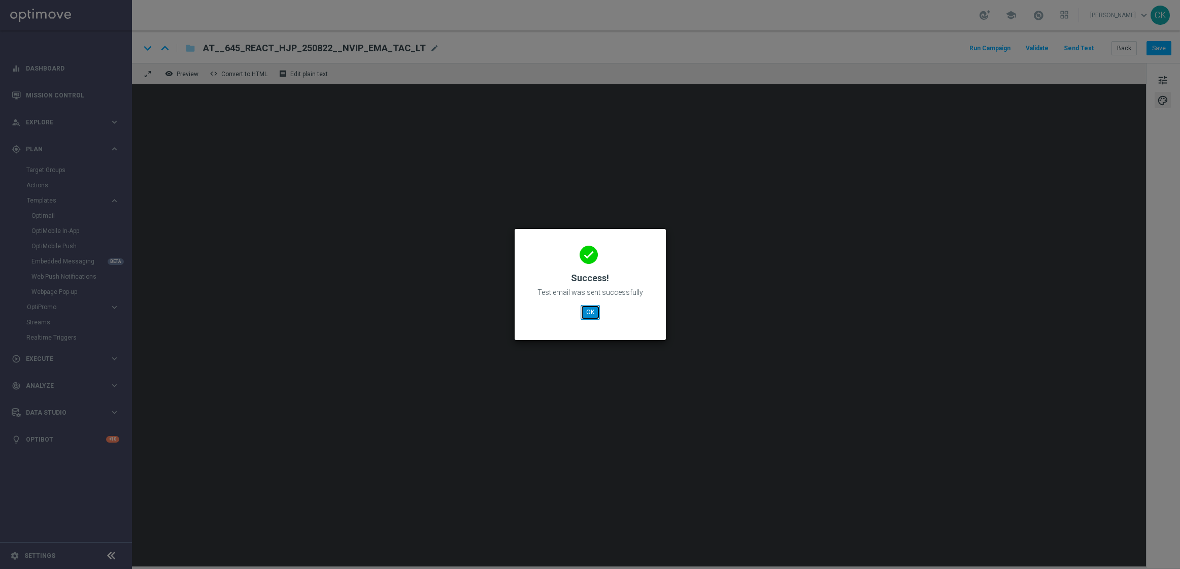
click at [591, 312] on button "OK" at bounding box center [590, 312] width 19 height 14
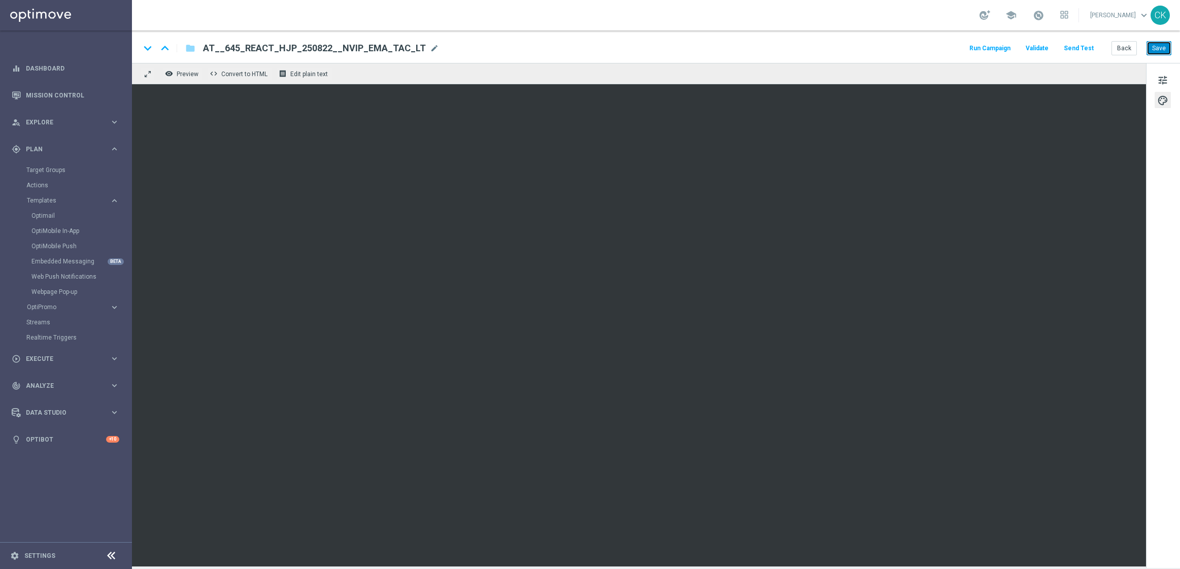
click at [1162, 44] on button "Save" at bounding box center [1159, 48] width 25 height 14
click at [1118, 44] on button "Back" at bounding box center [1124, 48] width 25 height 14
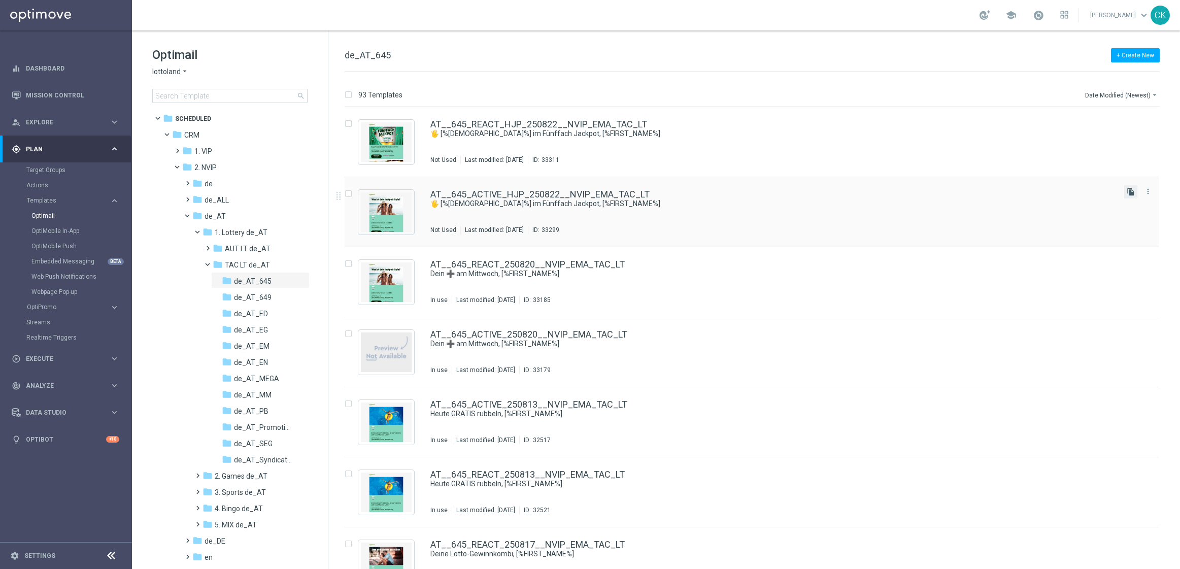
click at [1133, 192] on icon "file_copy" at bounding box center [1131, 192] width 8 height 8
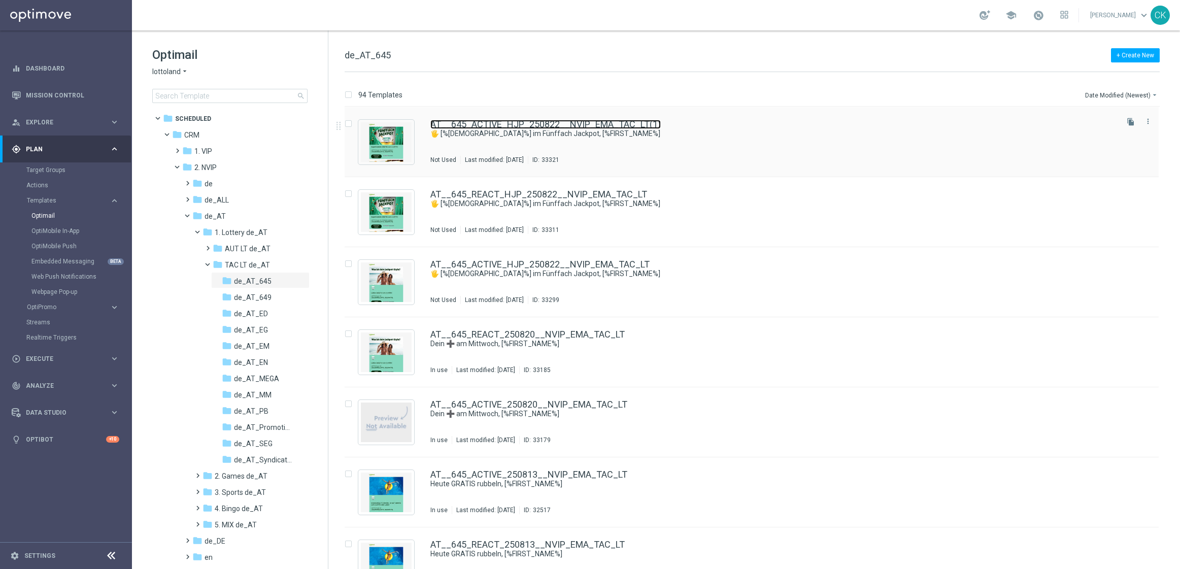
click at [530, 122] on link "AT__645_ACTIVE_HJP_250822__NVIP_EMA_TAC_LT(1)" at bounding box center [545, 124] width 230 height 9
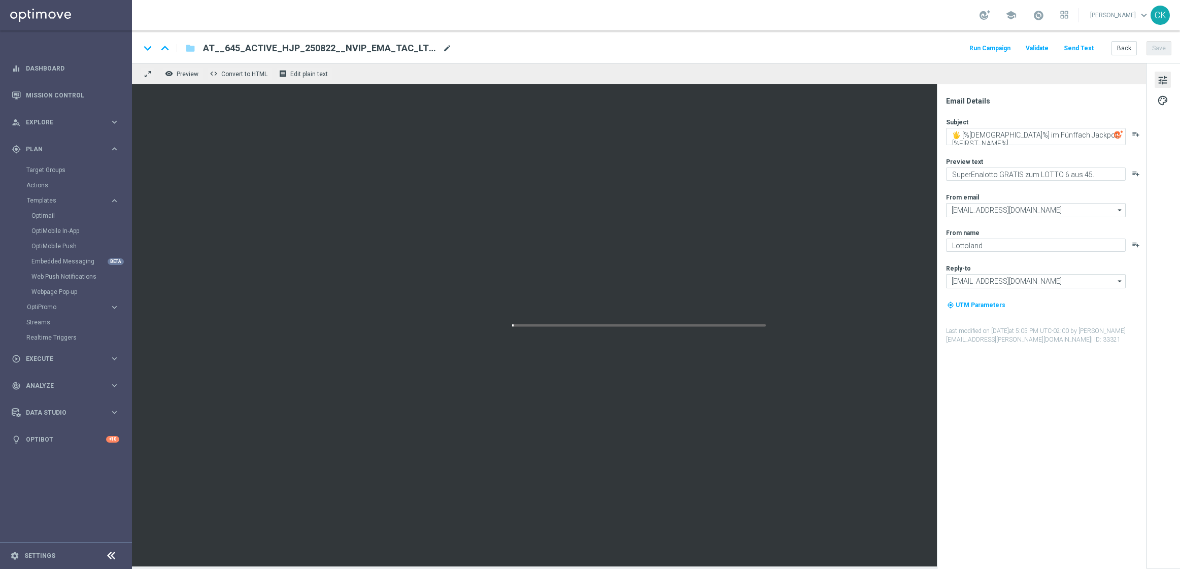
click at [443, 47] on span "mode_edit" at bounding box center [447, 48] width 9 height 9
click at [419, 47] on input "AT__645_ACTIVE_HJP_250822__NVIP_EMA_TAC_LT(1)" at bounding box center [329, 48] width 252 height 13
paste input "CHURNED_HJP_250822__NVIP_EMA_TAC_LT"
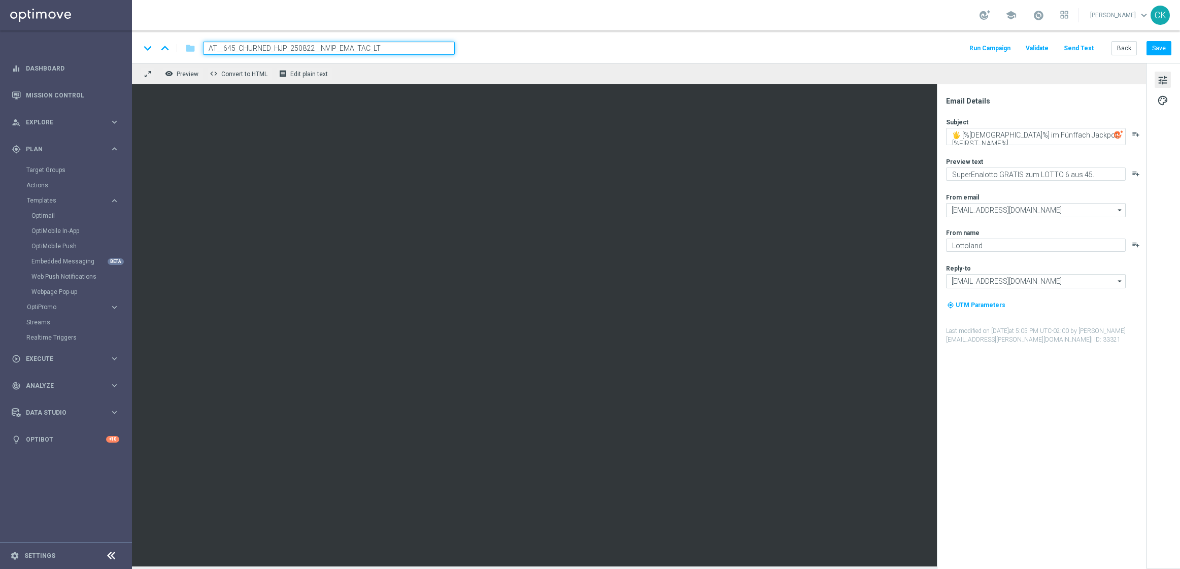
type input "AT__645_CHURNED_HJP_250822__NVIP_EMA_TAC_LT"
click at [564, 41] on div "keyboard_arrow_down keyboard_arrow_up folder AT__645_CHURNED_HJP_250822__NVIP_E…" at bounding box center [656, 46] width 1048 height 32
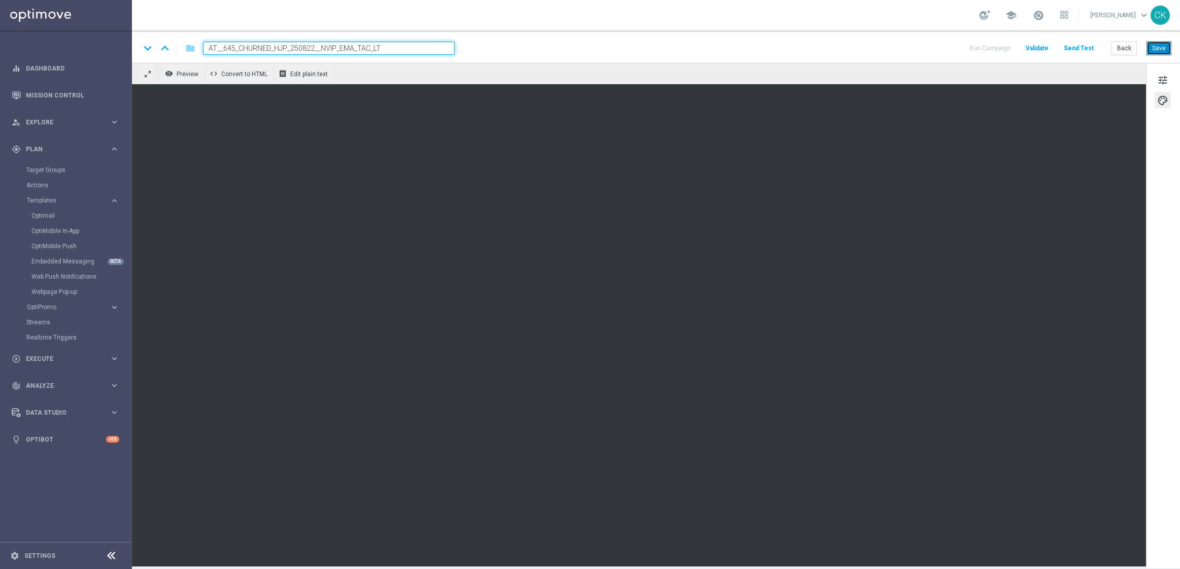
click at [1165, 48] on button "Save" at bounding box center [1159, 48] width 25 height 14
click at [1076, 44] on button "Send Test" at bounding box center [1079, 49] width 33 height 14
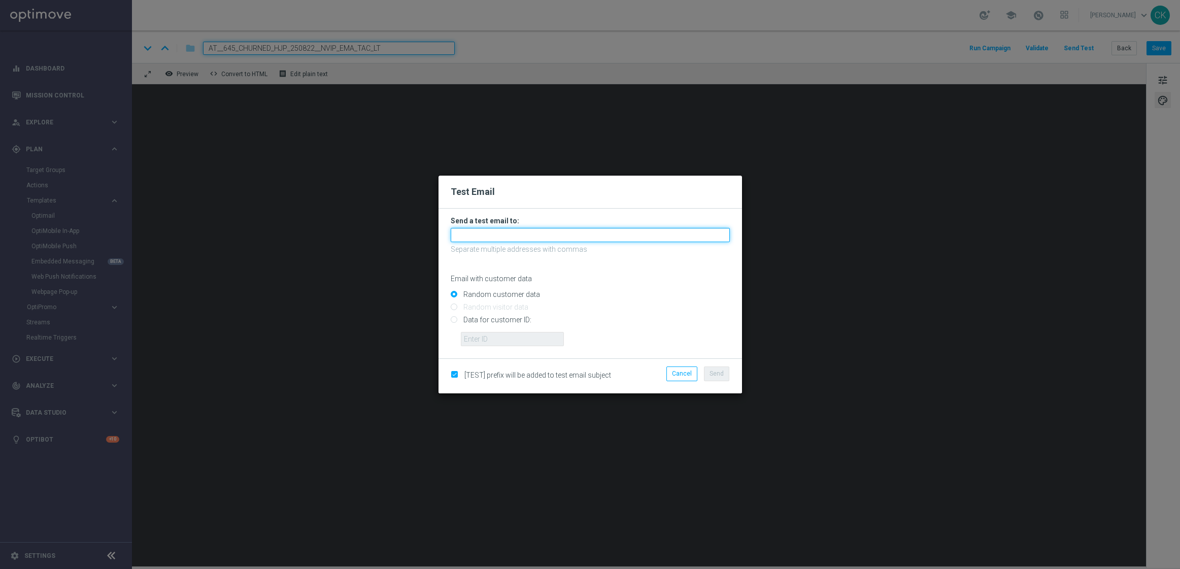
click at [502, 237] on input "text" at bounding box center [590, 235] width 279 height 14
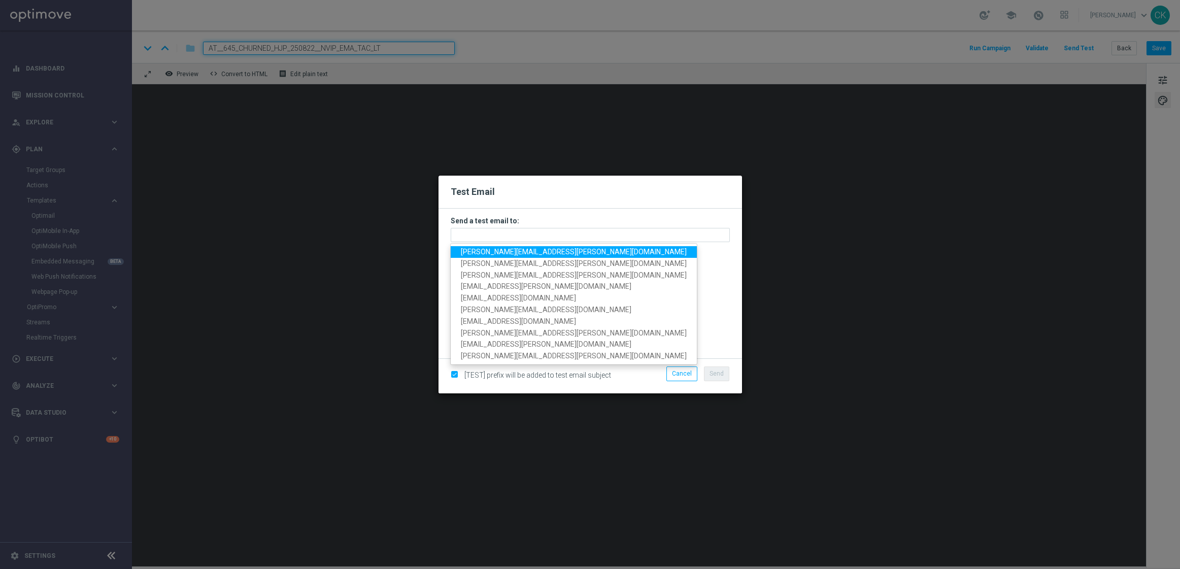
click at [522, 249] on span "[PERSON_NAME][EMAIL_ADDRESS][PERSON_NAME][DOMAIN_NAME]" at bounding box center [574, 252] width 226 height 8
type input "[PERSON_NAME][EMAIL_ADDRESS][PERSON_NAME][DOMAIN_NAME]"
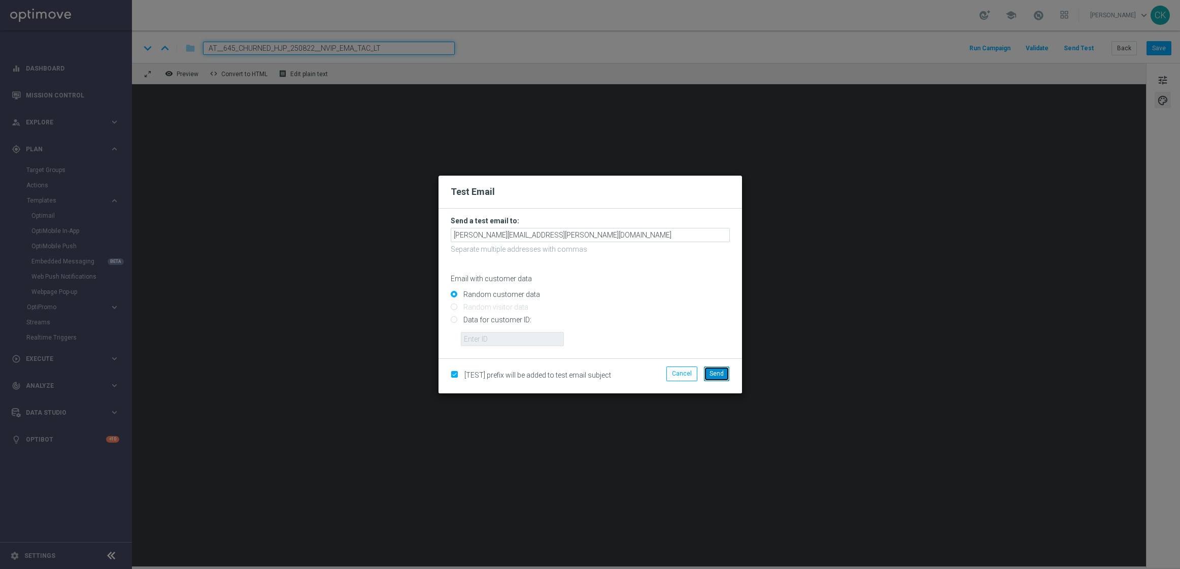
click at [705, 370] on button "Send" at bounding box center [716, 374] width 25 height 14
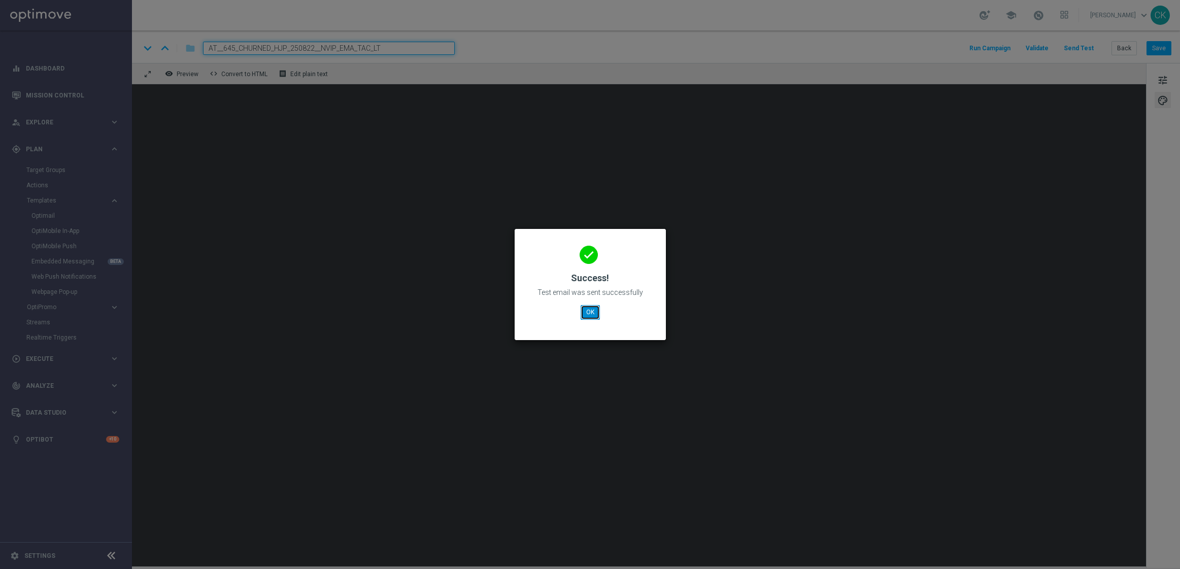
click at [593, 313] on button "OK" at bounding box center [590, 312] width 19 height 14
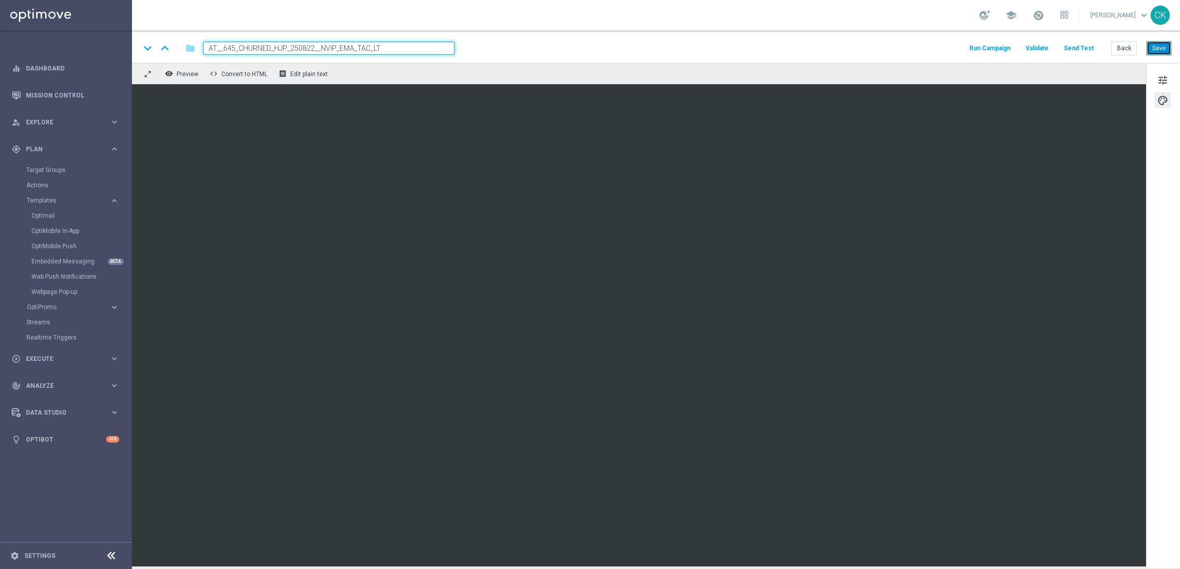
click at [1155, 47] on button "Save" at bounding box center [1159, 48] width 25 height 14
click at [1152, 43] on button "Save" at bounding box center [1159, 48] width 25 height 14
click at [1162, 46] on button "Save" at bounding box center [1159, 48] width 25 height 14
click at [1161, 46] on button "Save" at bounding box center [1159, 48] width 25 height 14
click at [1128, 50] on button "Back" at bounding box center [1124, 48] width 25 height 14
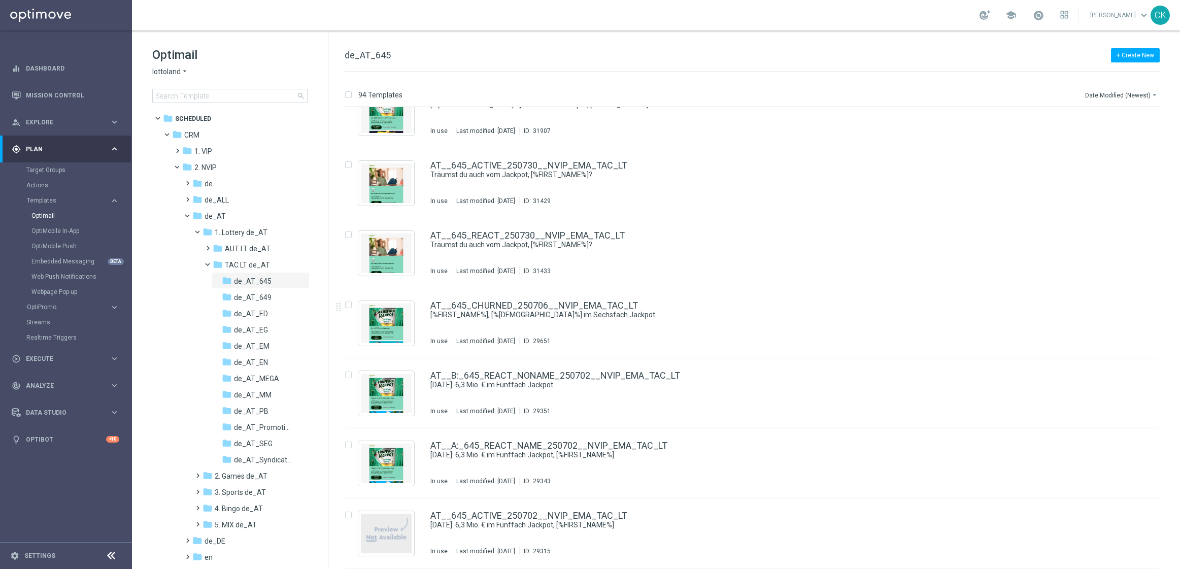
scroll to position [886, 0]
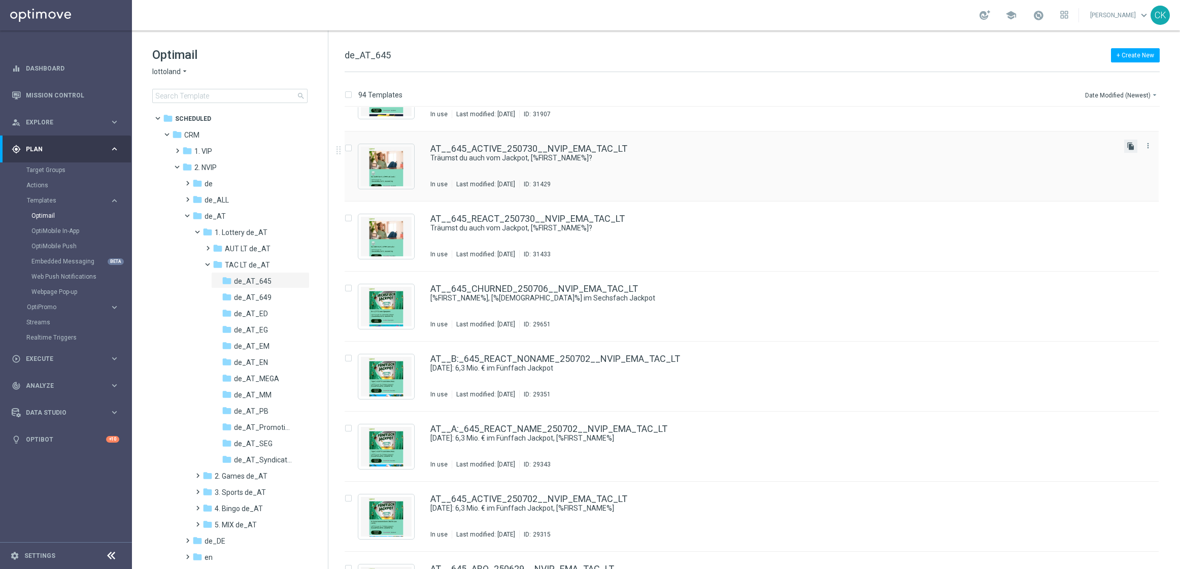
click at [1131, 147] on icon "file_copy" at bounding box center [1131, 146] width 8 height 8
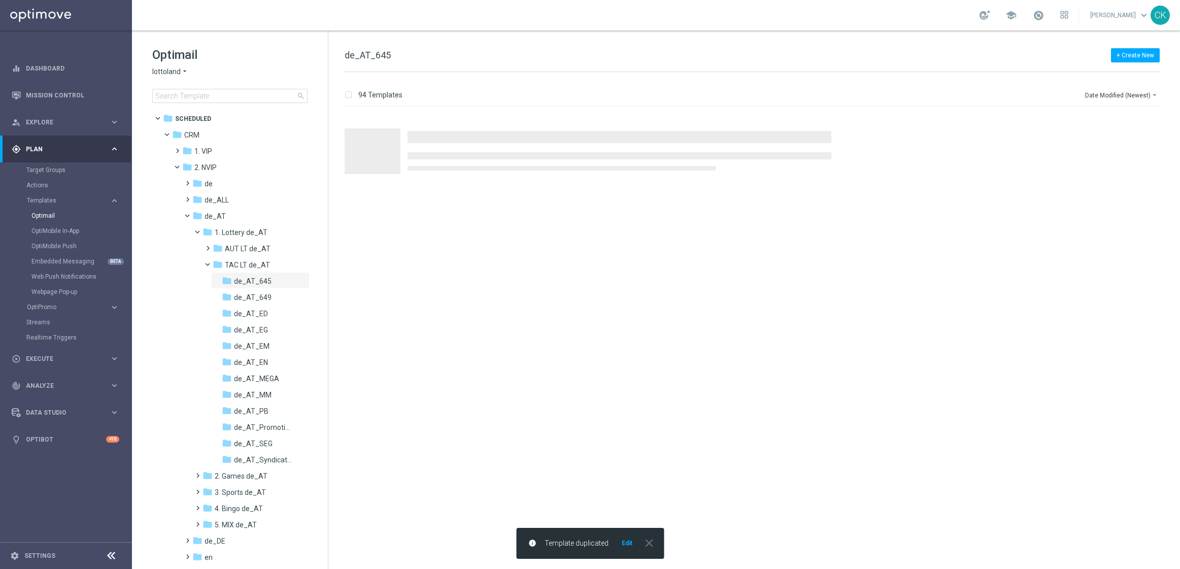
scroll to position [0, 0]
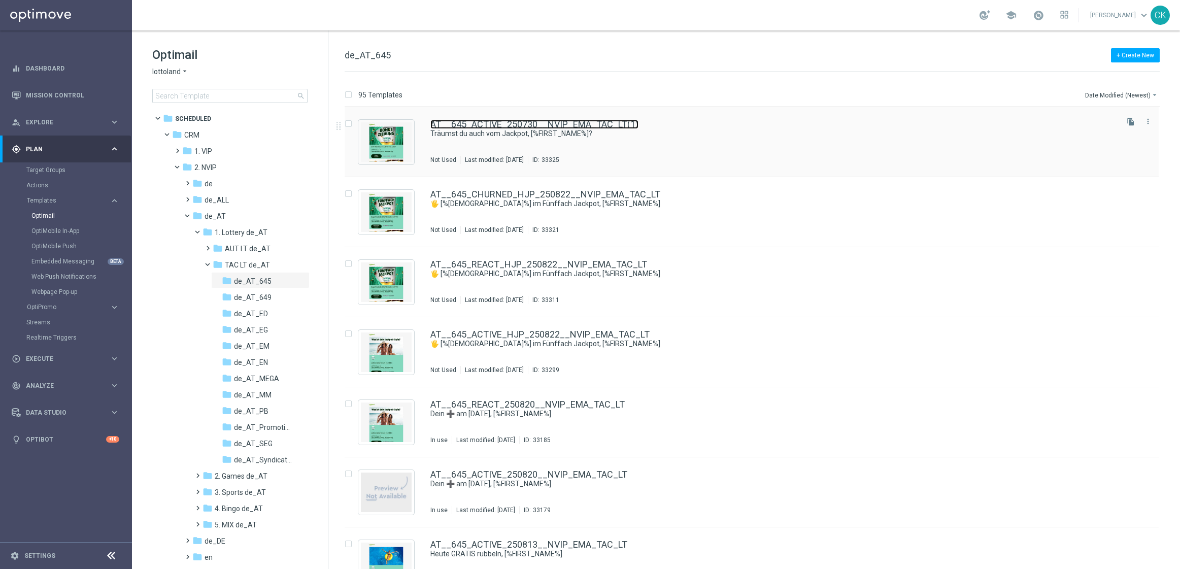
click at [506, 122] on link "AT__645_ACTIVE_250730__NVIP_EMA_TAC_LT(1)" at bounding box center [534, 124] width 208 height 9
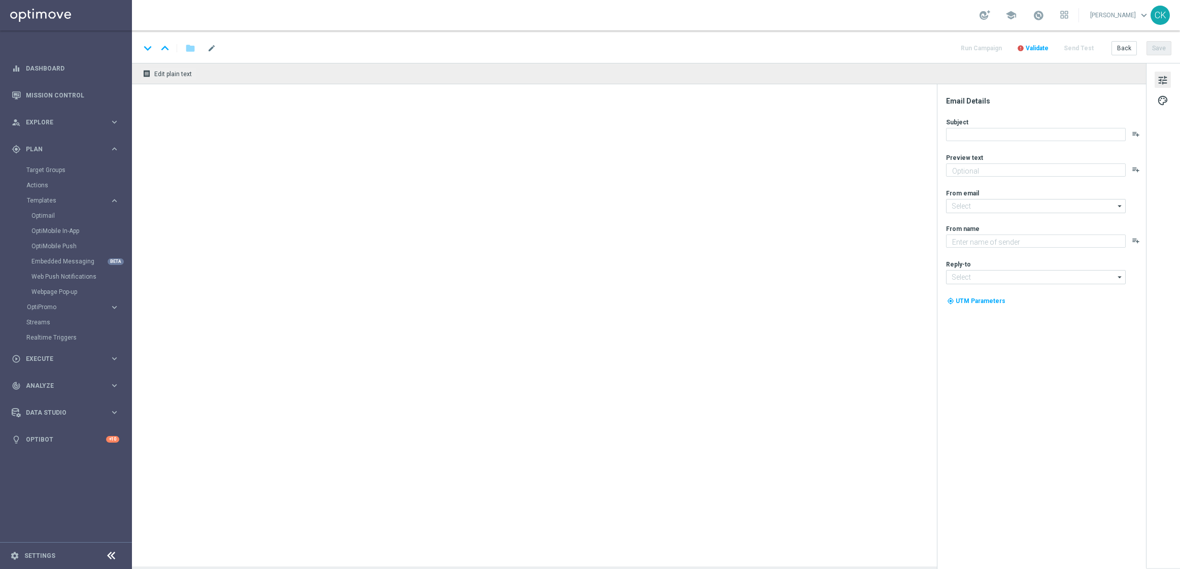
type textarea "Dein Lotto 6 aus 45 zum Sparpreis."
type textarea "Lottoland"
type input "[EMAIL_ADDRESS][DOMAIN_NAME]"
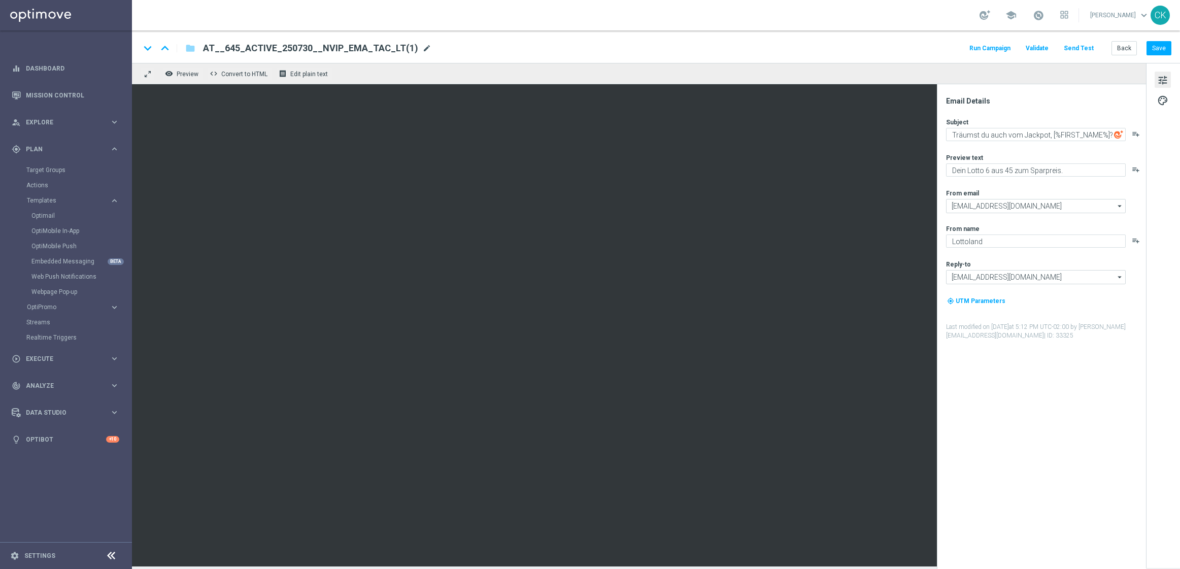
click at [422, 49] on span "mode_edit" at bounding box center [426, 48] width 9 height 9
click at [394, 49] on input "AT__645_ACTIVE_250730__NVIP_EMA_TAC_LT(1)" at bounding box center [329, 48] width 252 height 13
paste input "LJP_250822__NVIP_EMA_TAC_LT"
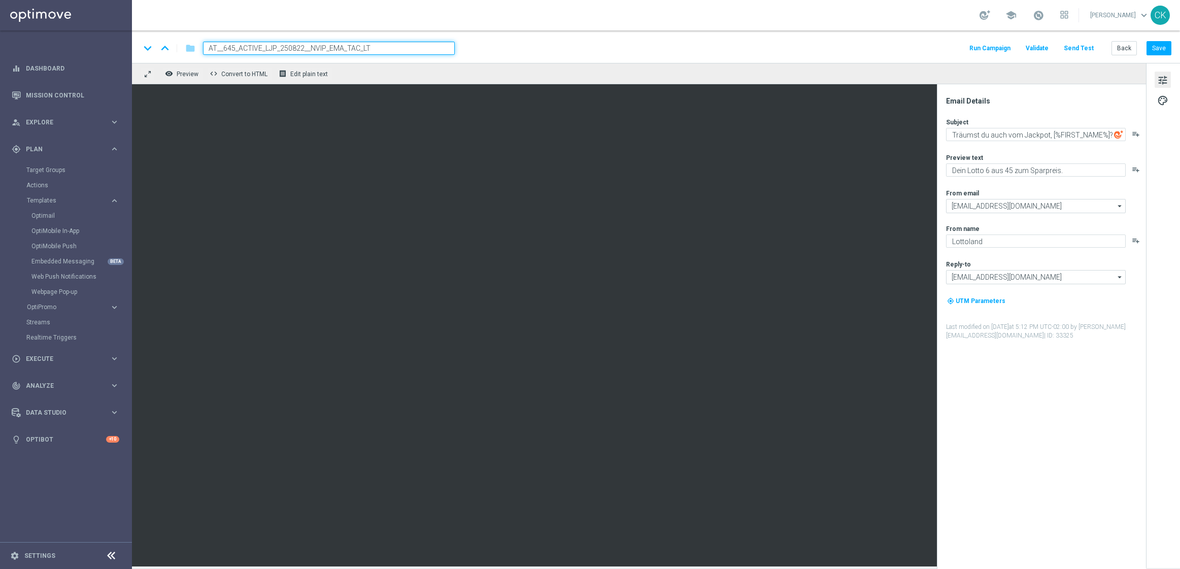
type input "AT__645_ACTIVE_LJP_250822__NVIP_EMA_TAC_LT"
click at [1161, 90] on div "tune palette" at bounding box center [1163, 315] width 34 height 505
click at [1163, 98] on span "palette" at bounding box center [1162, 100] width 11 height 13
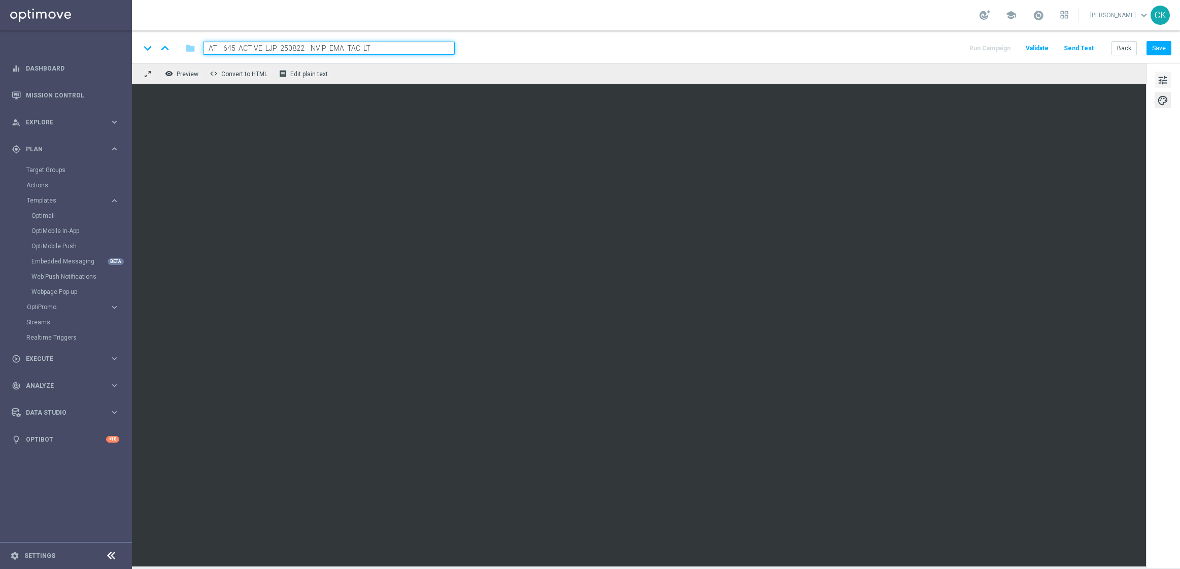
click at [1162, 76] on span "tune" at bounding box center [1162, 80] width 11 height 13
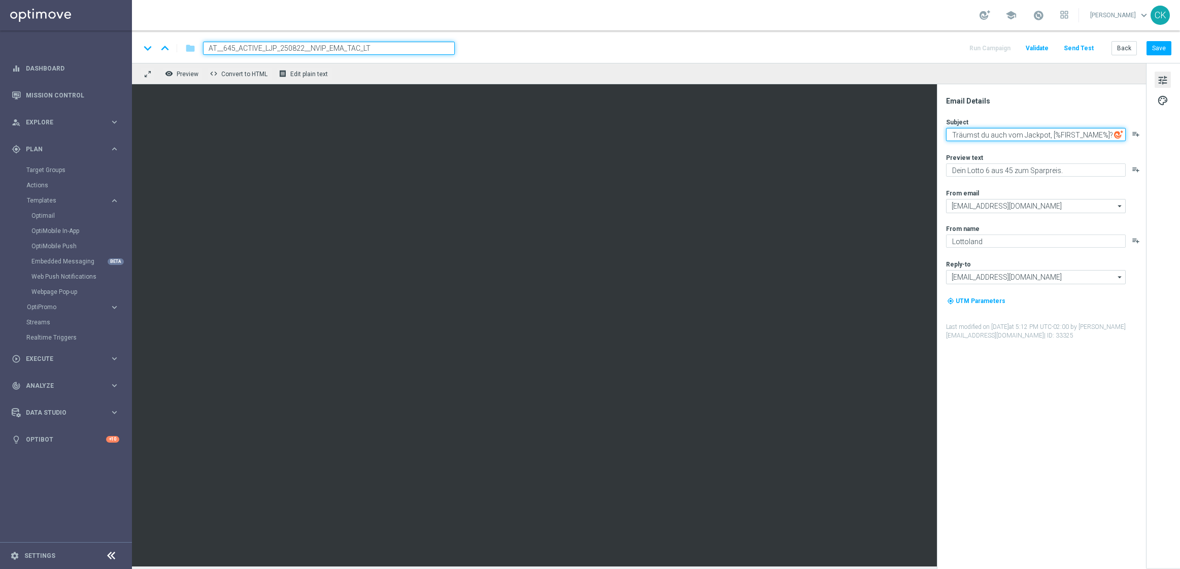
drag, startPoint x: 1047, startPoint y: 133, endPoint x: 946, endPoint y: 134, distance: 101.5
click at [946, 134] on textarea "Träumst du auch vom Jackpot, [%FIRST_NAME%]?" at bounding box center [1036, 134] width 180 height 13
click at [1021, 141] on textarea "Heute: Bonus-Ziehung beim LOTTO 6 aus 45, [%FIRST_NAME%]?" at bounding box center [1036, 136] width 180 height 17
type textarea "Heute: Bonus-Ziehung beim LOTTO 6 aus 45, [%FIRST_NAME%]"
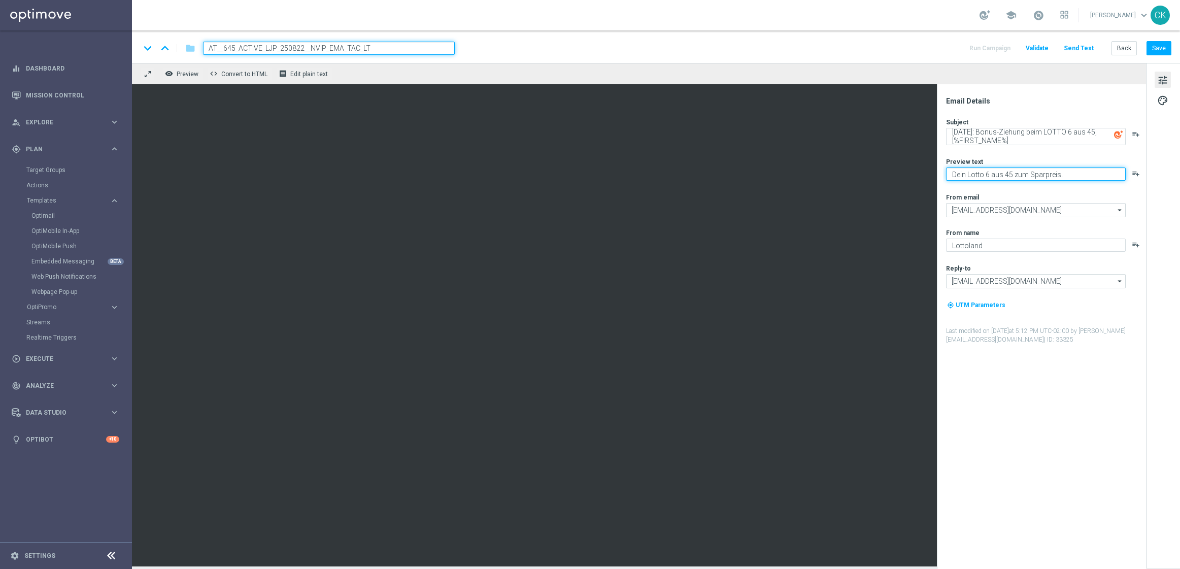
click at [956, 175] on textarea "Dein Lotto 6 aus 45 zum Sparpreis." at bounding box center [1036, 174] width 180 height 13
click at [1118, 174] on textarea "25 % Rabatt auf dein Lotto 6 aus 45 zum Sparpreis." at bounding box center [1036, 174] width 180 height 13
type textarea "25 % Rabatt sichern."
click at [1159, 42] on button "Save" at bounding box center [1159, 48] width 25 height 14
click at [1164, 51] on button "Save" at bounding box center [1159, 48] width 25 height 14
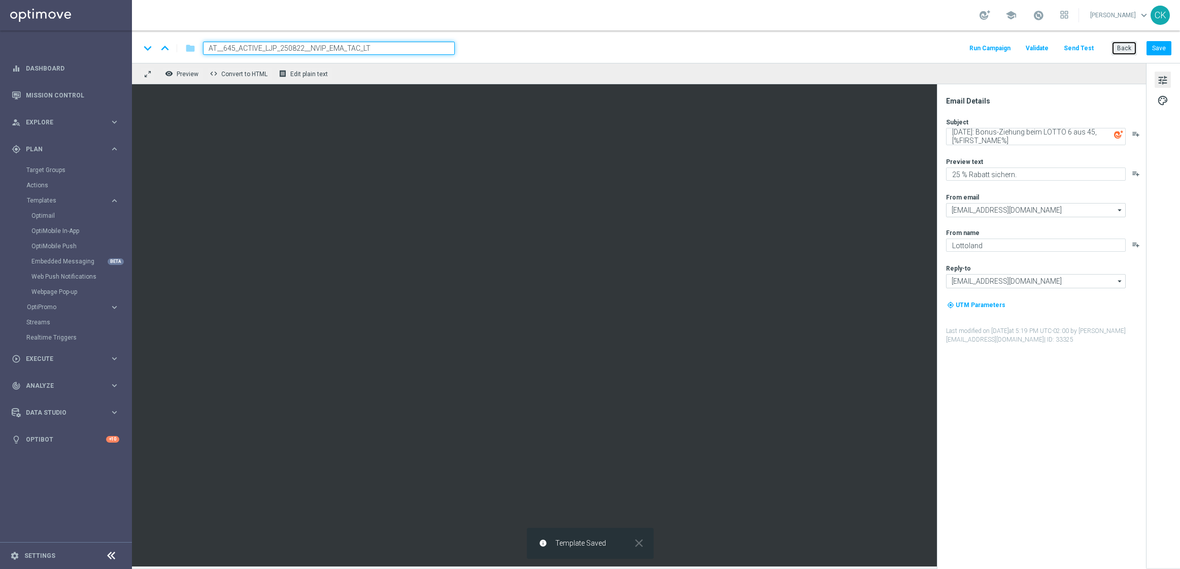
click at [1116, 50] on button "Back" at bounding box center [1124, 48] width 25 height 14
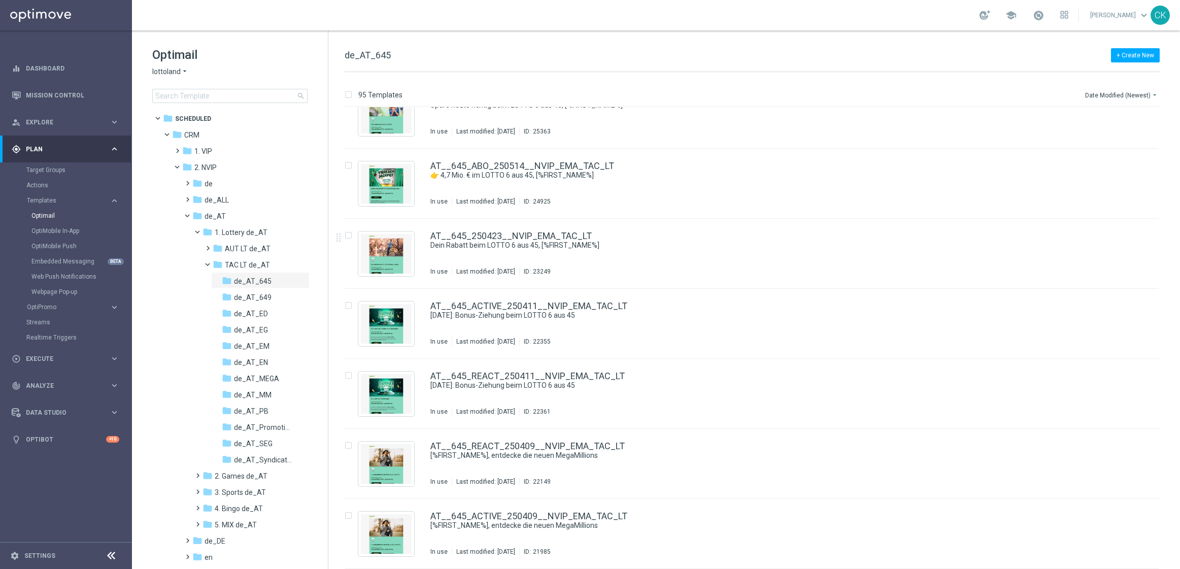
scroll to position [2769, 0]
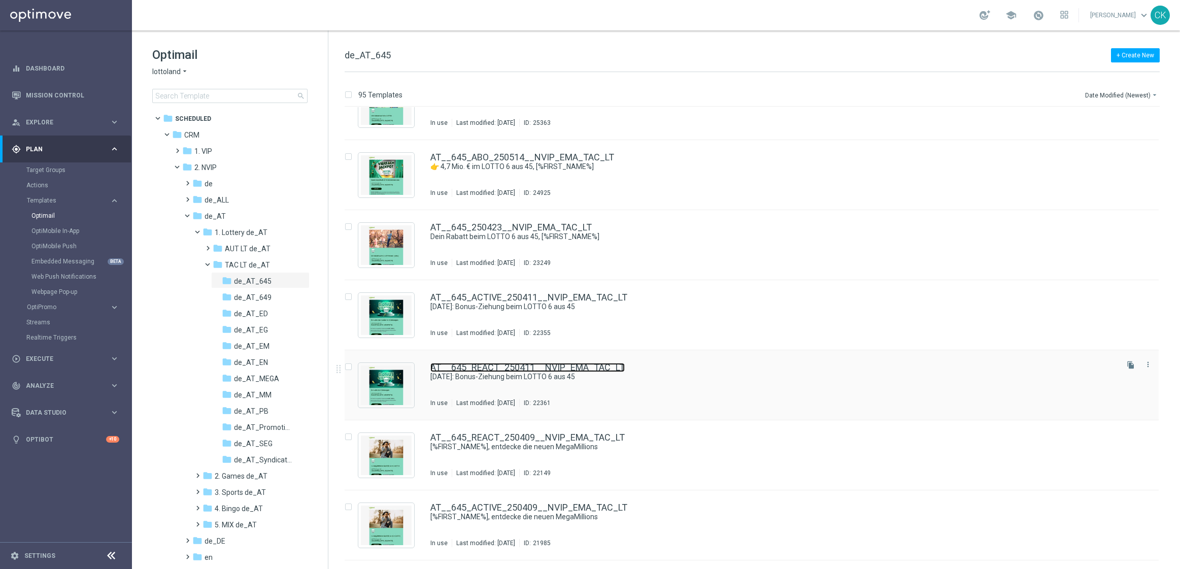
click at [503, 368] on link "AT__645_REACT_250411__NVIP_EMA_TAC_LT" at bounding box center [527, 367] width 194 height 9
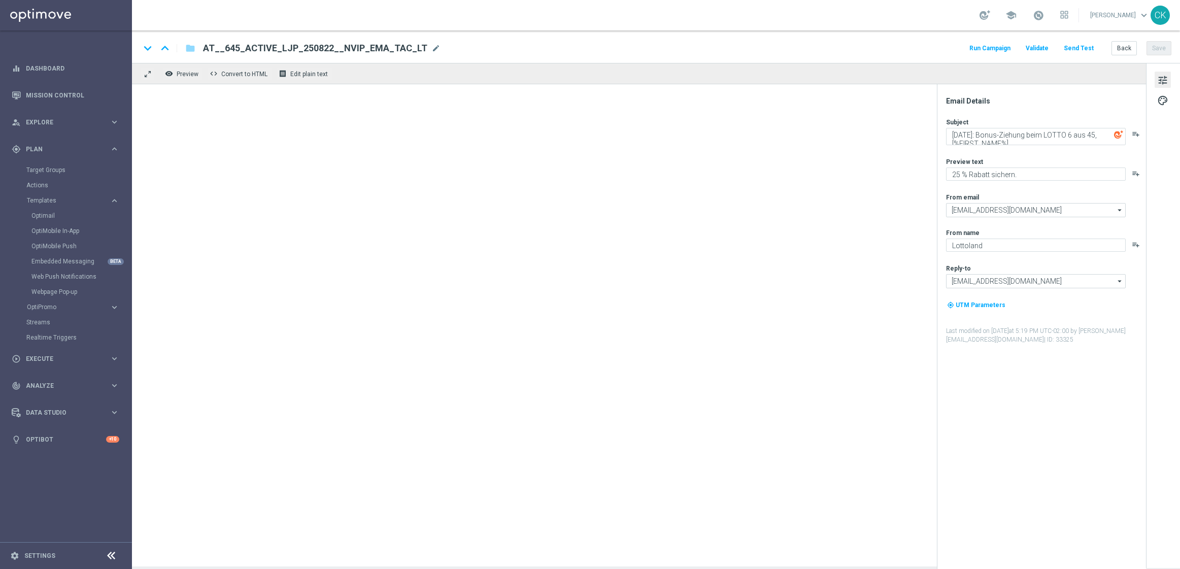
type textarea "Heute: Bonus-Ziehung beim LOTTO 6 aus 45"
type textarea "Deine Chancen in 2 Ziehungen mit Rabatt."
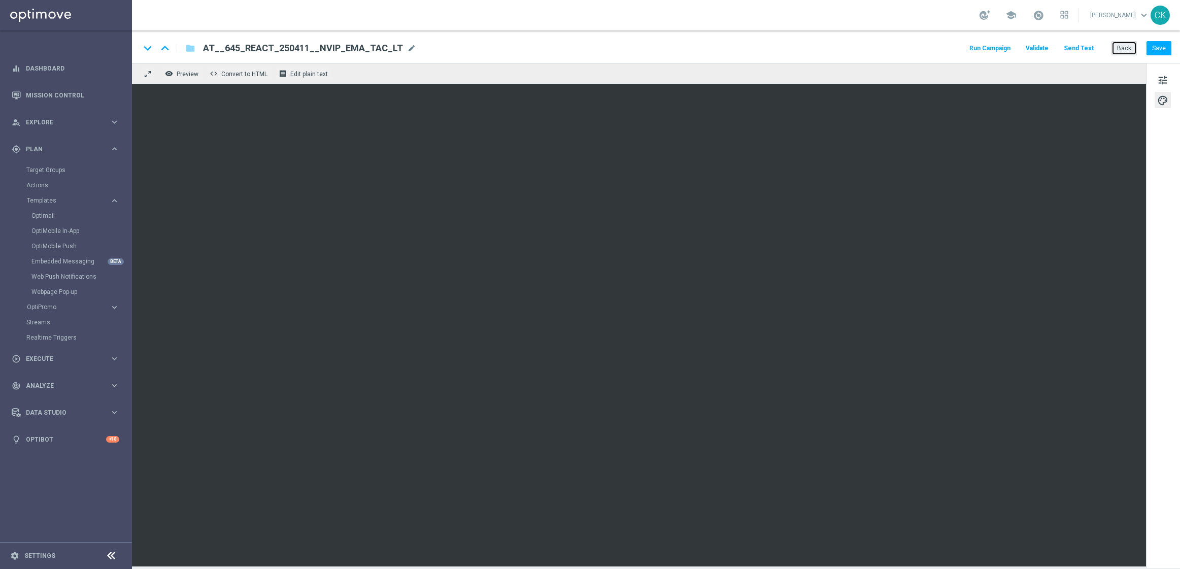
click at [1126, 49] on button "Back" at bounding box center [1124, 48] width 25 height 14
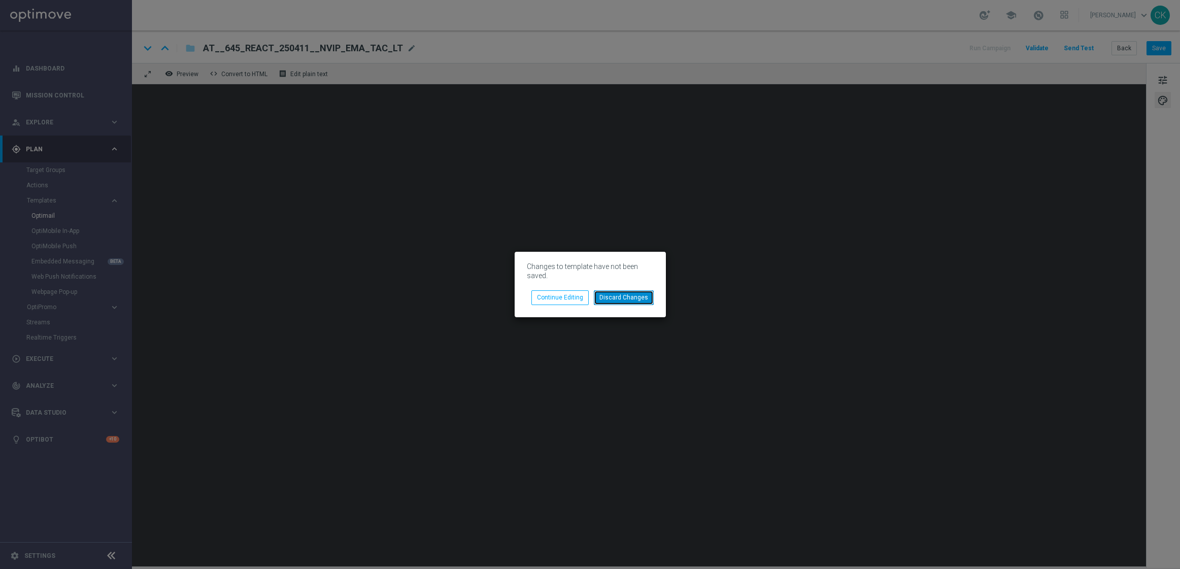
click at [616, 301] on button "Discard Changes" at bounding box center [624, 297] width 60 height 14
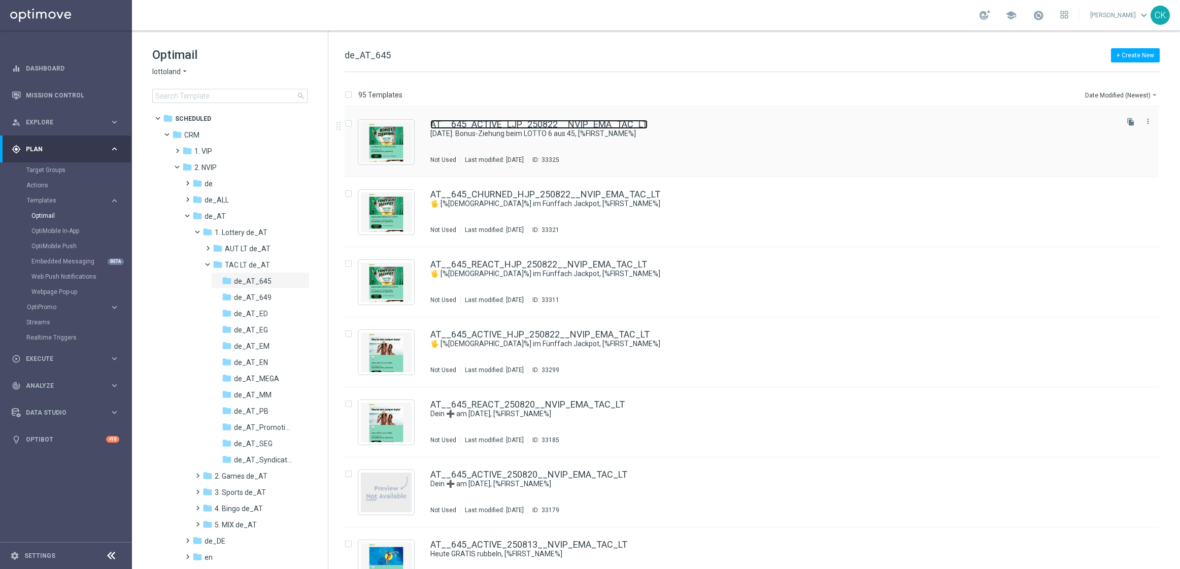
click at [492, 123] on link "AT__645_ACTIVE_LJP_250822__NVIP_EMA_TAC_LT" at bounding box center [538, 124] width 217 height 9
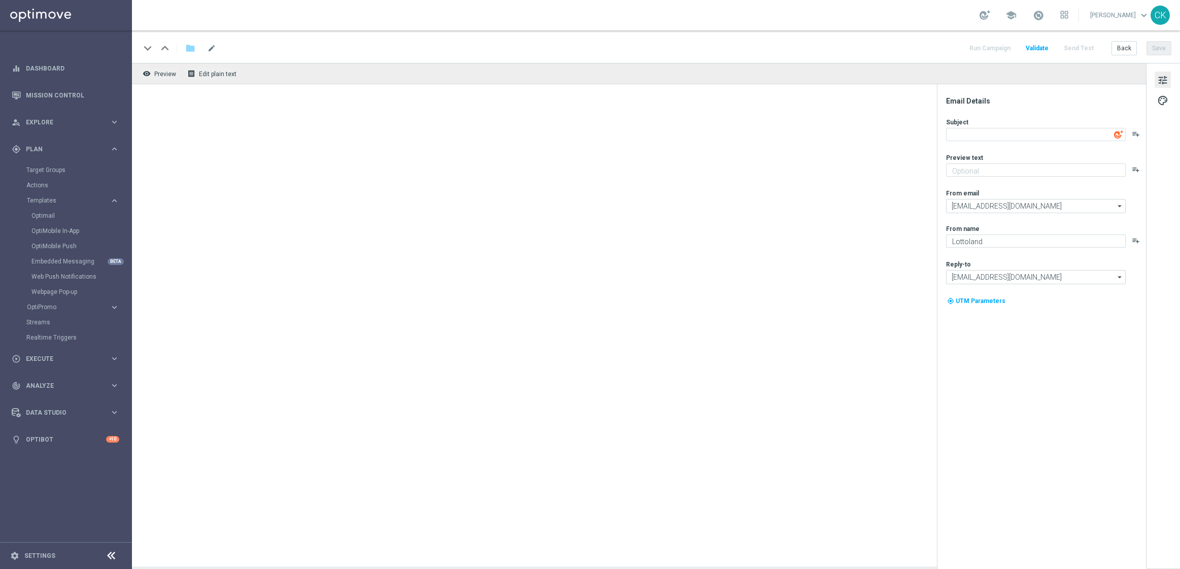
type textarea "Heute: Bonus-Ziehung beim LOTTO 6 aus 45, [%FIRST_NAME%]"
type textarea "25 % Rabatt sichern."
type input "[EMAIL_ADDRESS][DOMAIN_NAME]"
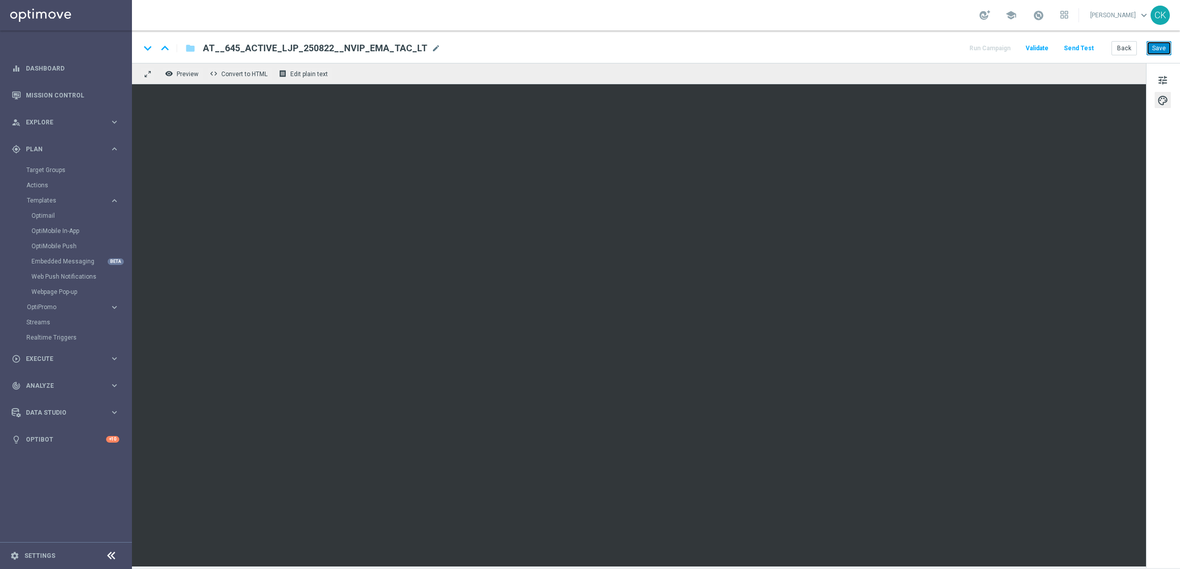
click at [1159, 48] on button "Save" at bounding box center [1159, 48] width 25 height 14
click at [1165, 79] on span "tune" at bounding box center [1162, 80] width 11 height 13
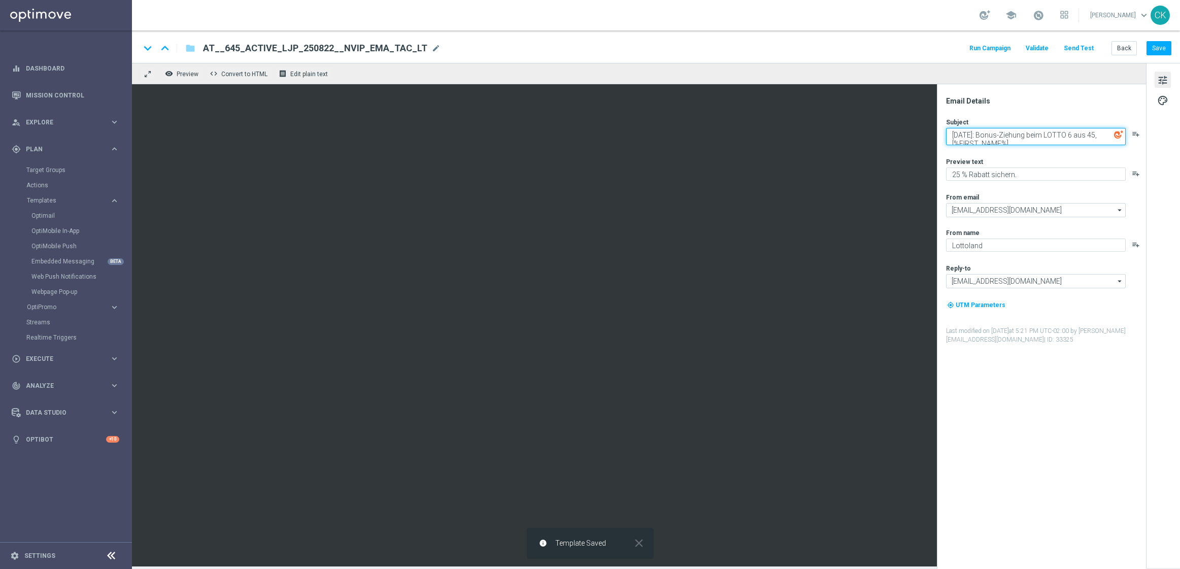
click at [1037, 145] on textarea "Heute: Bonus-Ziehung beim LOTTO 6 aus 45, [%FIRST_NAME%]" at bounding box center [1036, 136] width 180 height 17
click at [1162, 46] on button "Save" at bounding box center [1159, 48] width 25 height 14
click at [1091, 52] on button "Send Test" at bounding box center [1079, 49] width 33 height 14
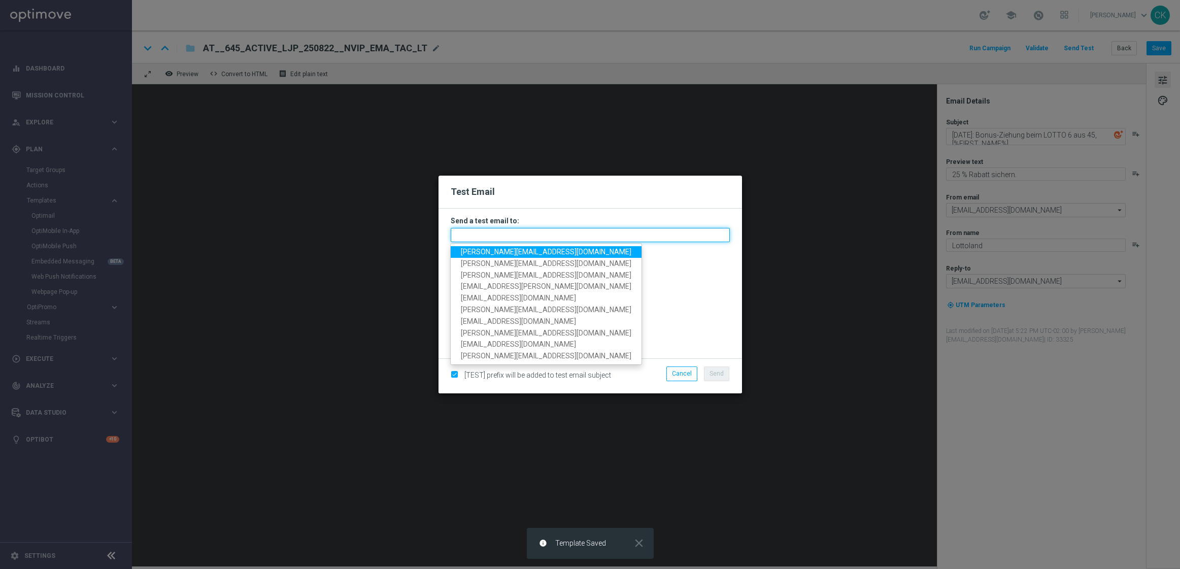
click at [535, 235] on input "text" at bounding box center [590, 235] width 279 height 14
click at [526, 254] on span "[PERSON_NAME][EMAIL_ADDRESS][PERSON_NAME][DOMAIN_NAME]" at bounding box center [546, 252] width 171 height 8
type input "[PERSON_NAME][EMAIL_ADDRESS][PERSON_NAME][DOMAIN_NAME]"
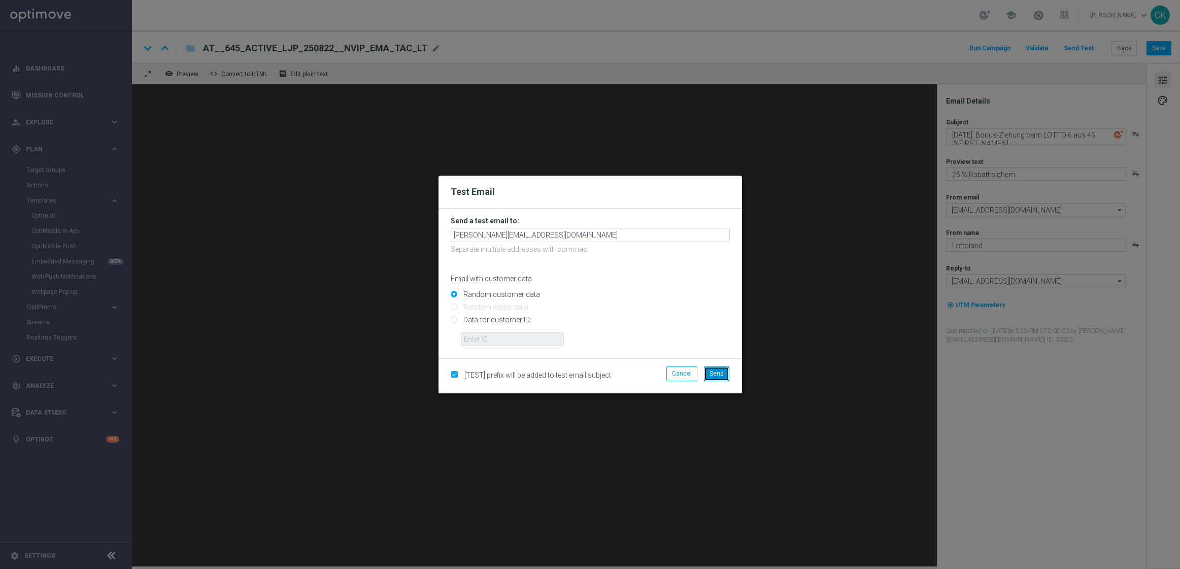
click at [711, 369] on button "Send" at bounding box center [716, 374] width 25 height 14
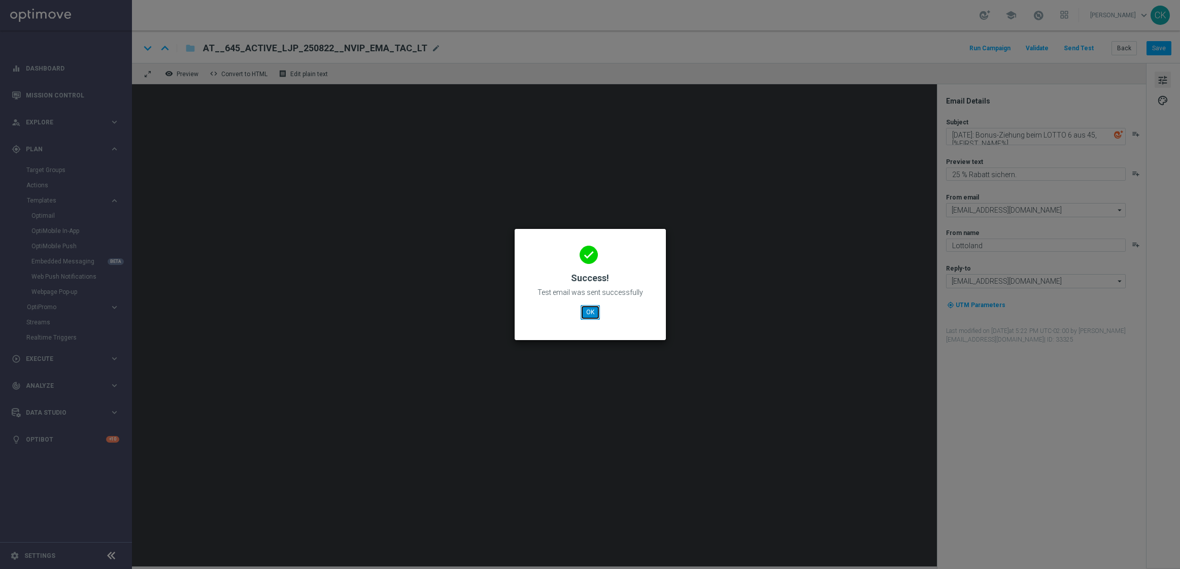
click at [596, 311] on button "OK" at bounding box center [590, 312] width 19 height 14
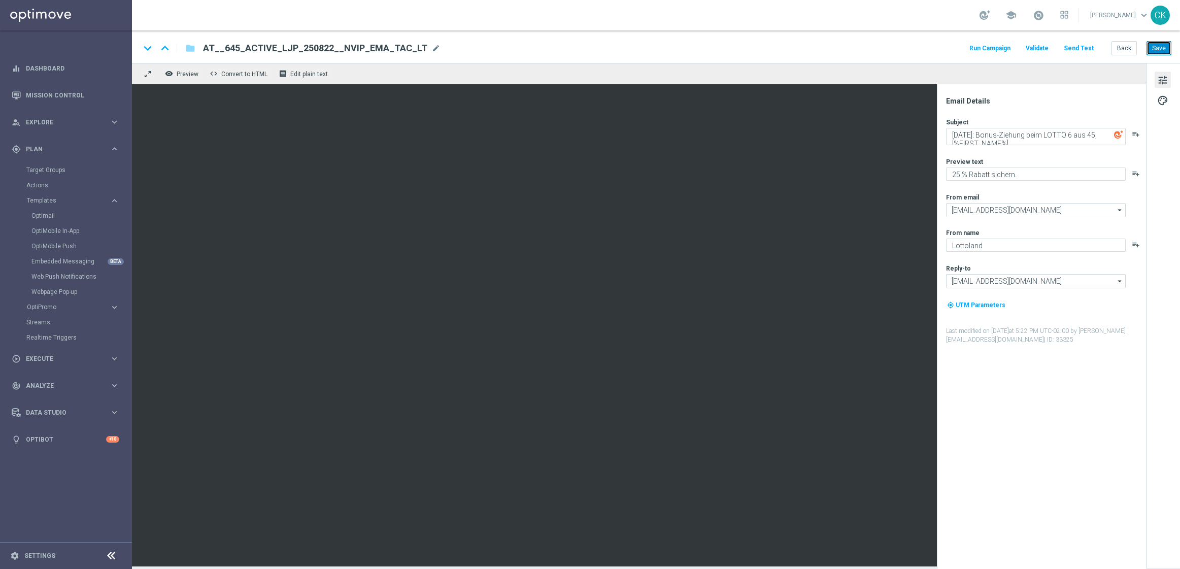
click at [1151, 51] on button "Save" at bounding box center [1159, 48] width 25 height 14
click at [1122, 50] on button "Back" at bounding box center [1124, 48] width 25 height 14
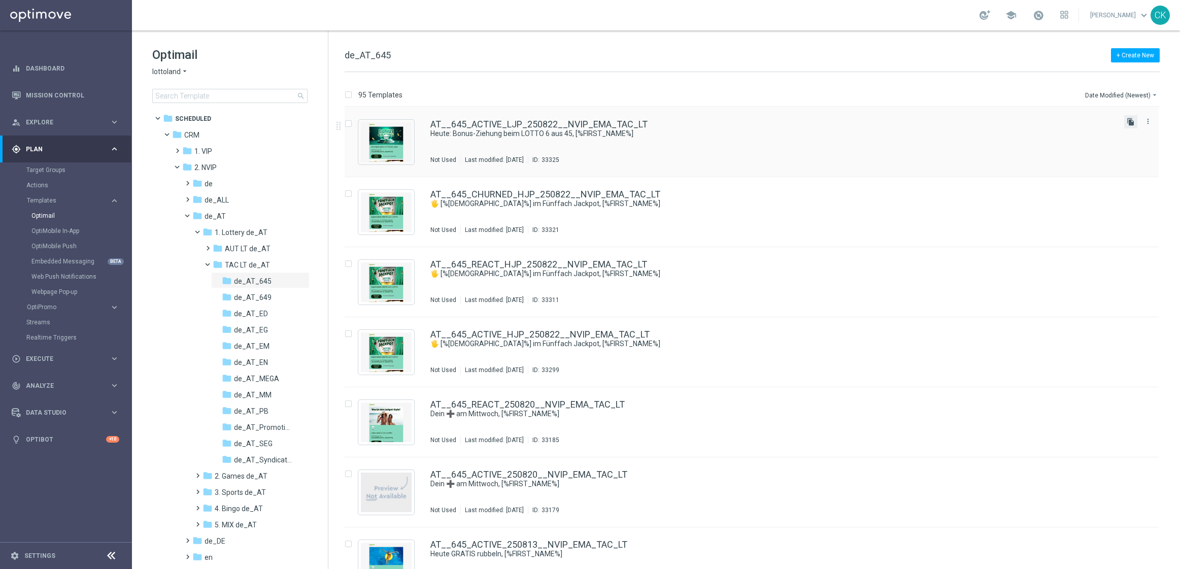
click at [1132, 118] on icon "file_copy" at bounding box center [1131, 122] width 8 height 8
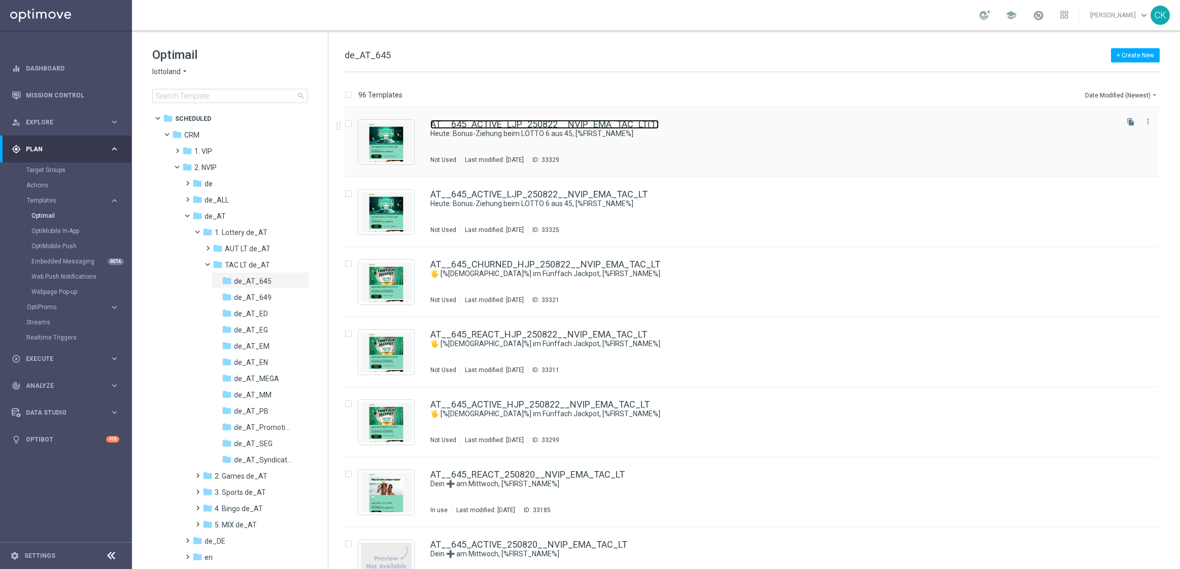
click at [479, 121] on link "AT__645_ACTIVE_LJP_250822__NVIP_EMA_TAC_LT(1)" at bounding box center [544, 124] width 228 height 9
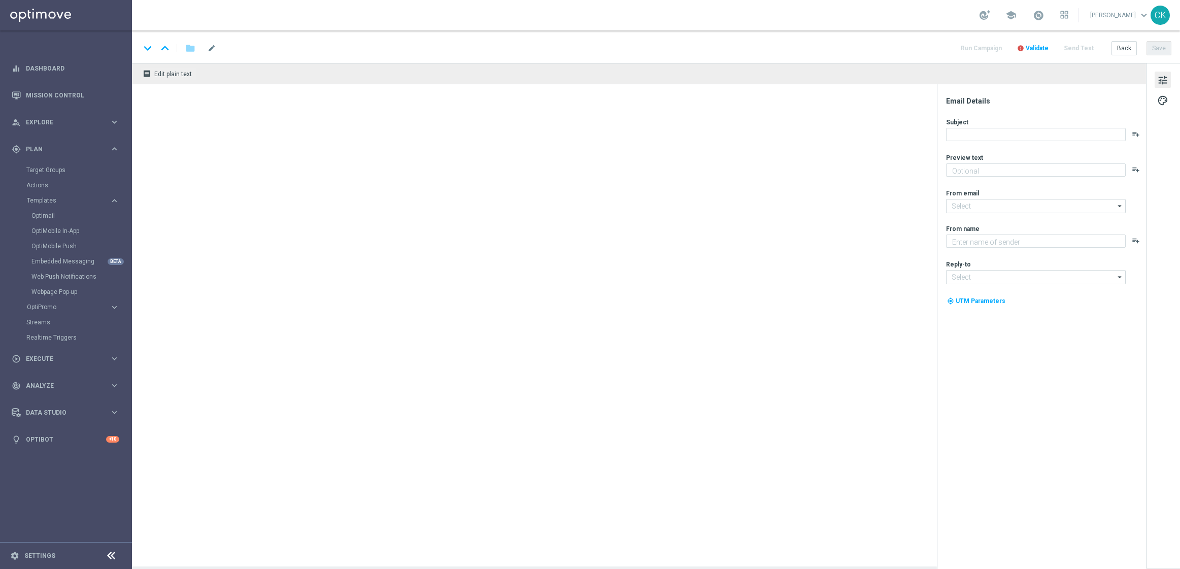
type textarea "25 % Rabatt sichern."
type input "[EMAIL_ADDRESS][DOMAIN_NAME]"
type textarea "Lottoland"
type input "[EMAIL_ADDRESS][DOMAIN_NAME]"
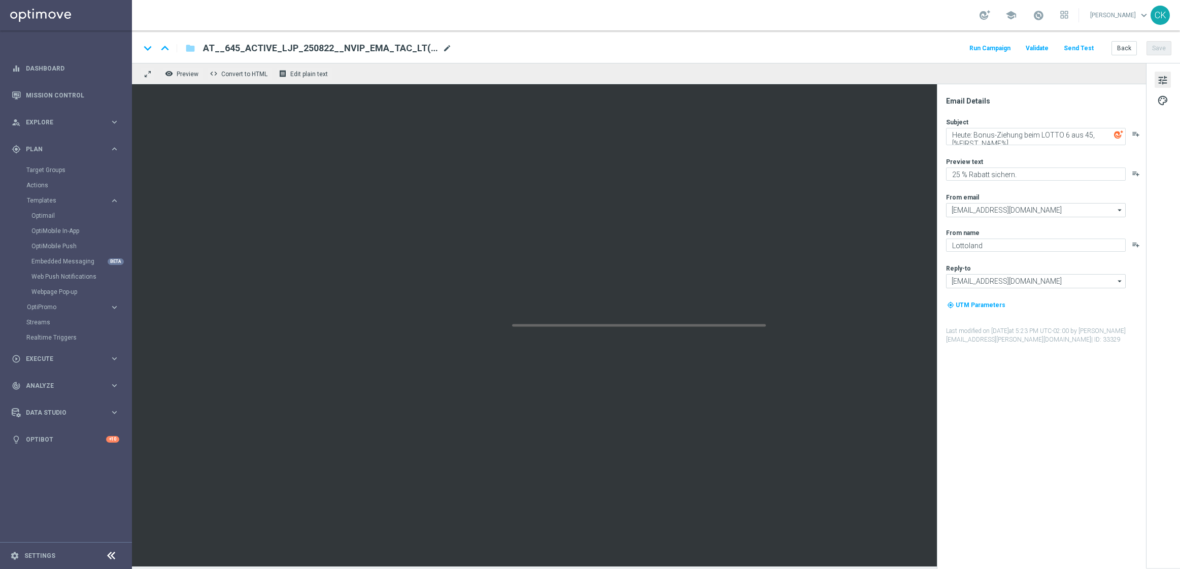
click at [443, 48] on span "mode_edit" at bounding box center [447, 48] width 9 height 9
click at [415, 48] on input "AT__645_ACTIVE_LJP_250822__NVIP_EMA_TAC_LT(1)" at bounding box center [329, 48] width 252 height 13
paste input "REACT_LJP_250822__NVIP_EMA_TAC_LT"
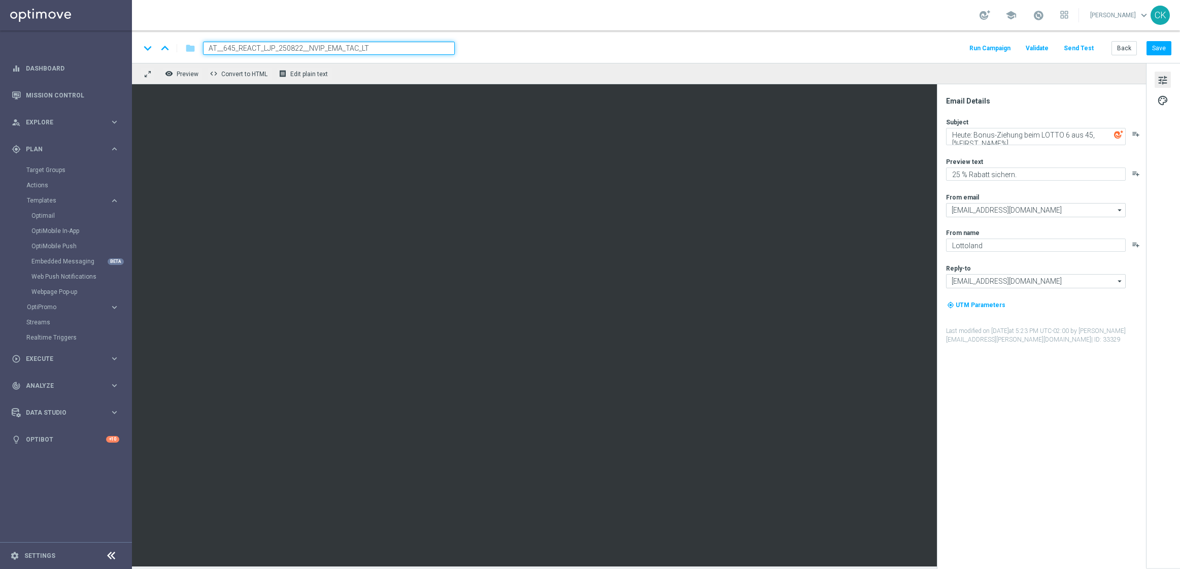
type input "AT__645_REACT_LJP_250822__NVIP_EMA_TAC_LT"
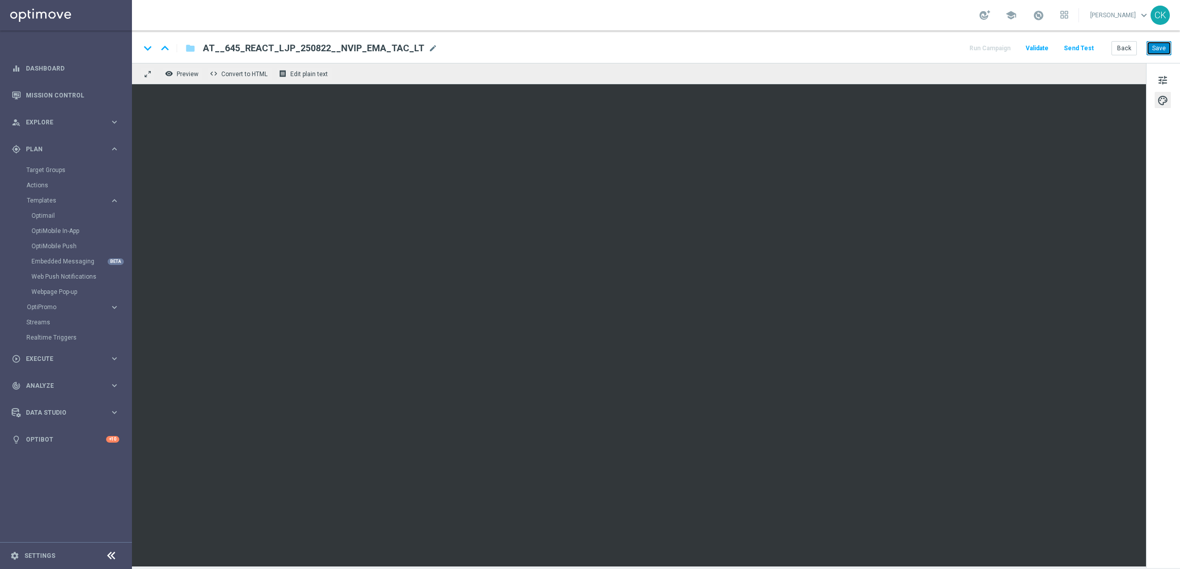
click at [1164, 46] on button "Save" at bounding box center [1159, 48] width 25 height 14
click at [1168, 49] on button "Save" at bounding box center [1159, 48] width 25 height 14
click at [1084, 46] on button "Send Test" at bounding box center [1079, 49] width 33 height 14
click at [1088, 53] on button "Send Test" at bounding box center [1079, 49] width 33 height 14
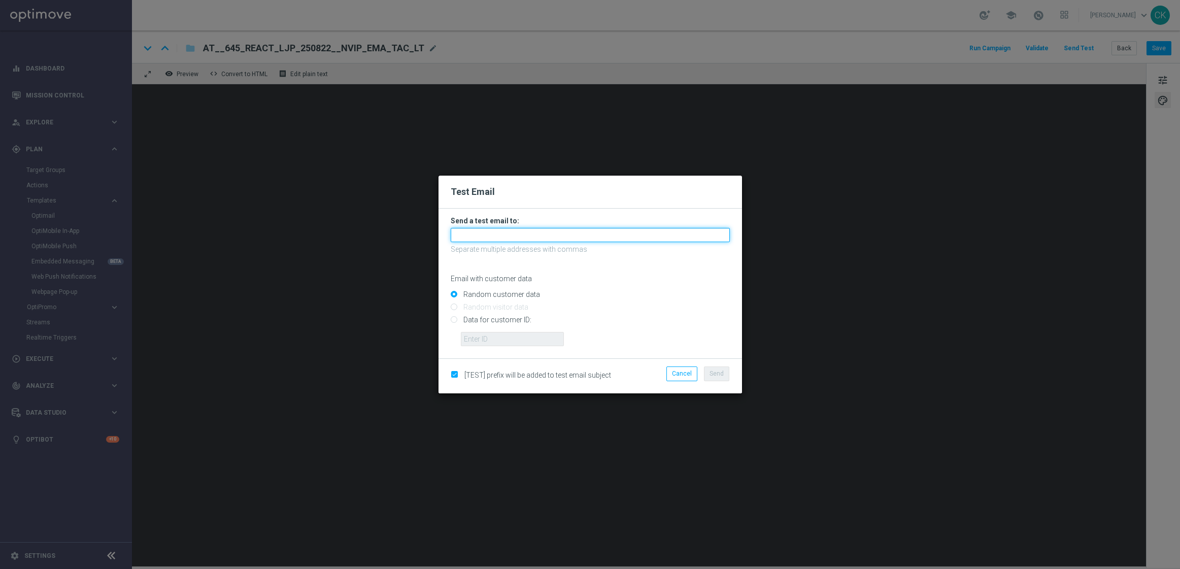
click at [475, 231] on input "text" at bounding box center [590, 235] width 279 height 14
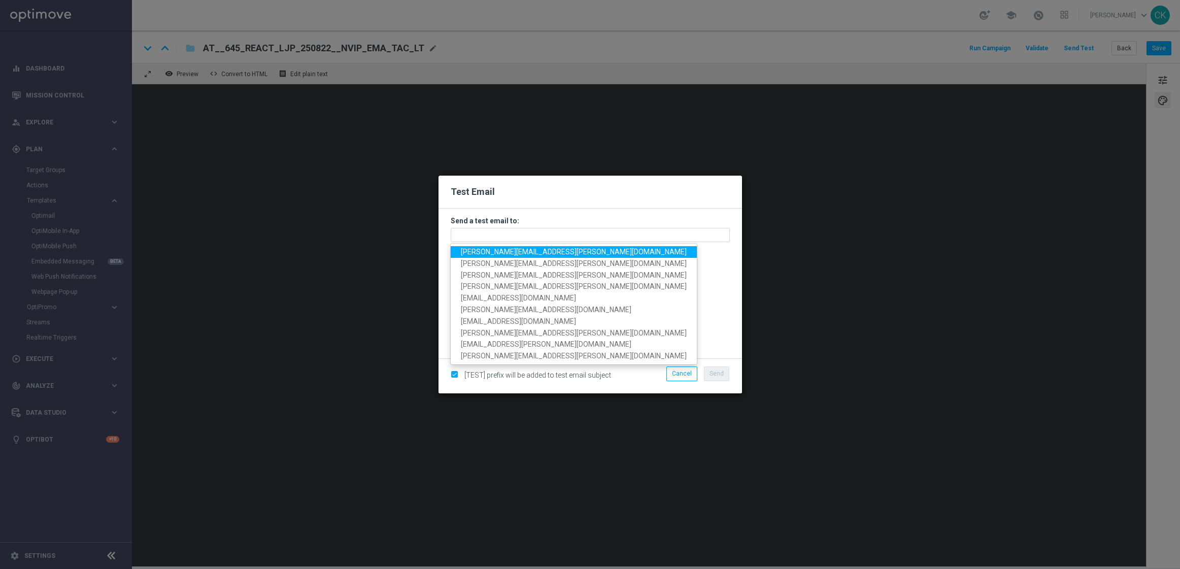
click at [511, 251] on span "[PERSON_NAME][EMAIL_ADDRESS][PERSON_NAME][DOMAIN_NAME]" at bounding box center [574, 252] width 226 height 8
type input "[PERSON_NAME][EMAIL_ADDRESS][PERSON_NAME][DOMAIN_NAME]"
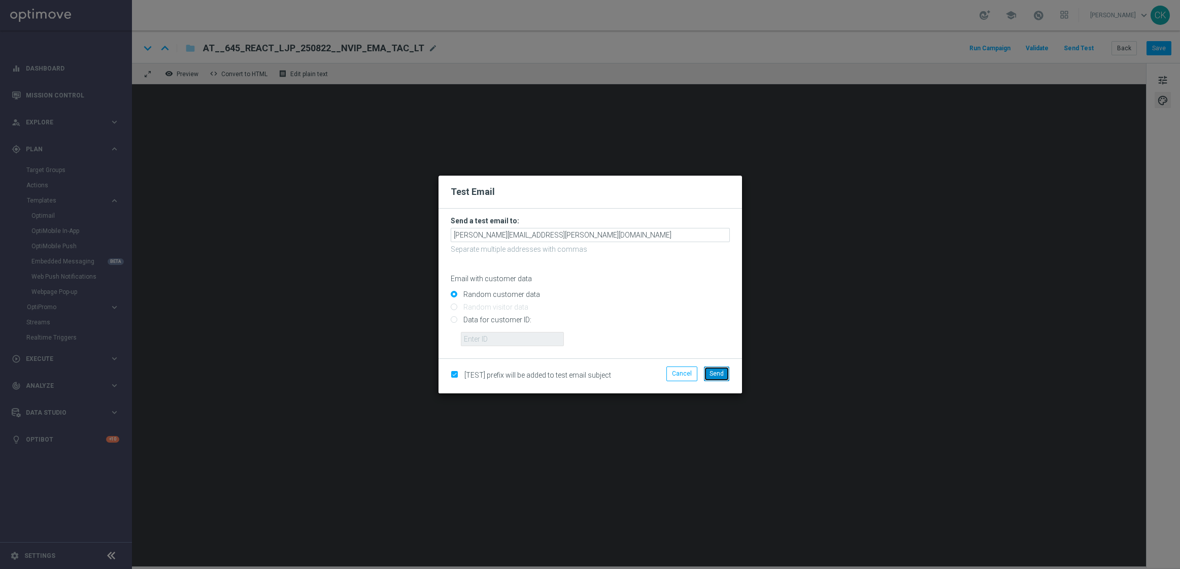
click at [719, 378] on button "Send" at bounding box center [716, 374] width 25 height 14
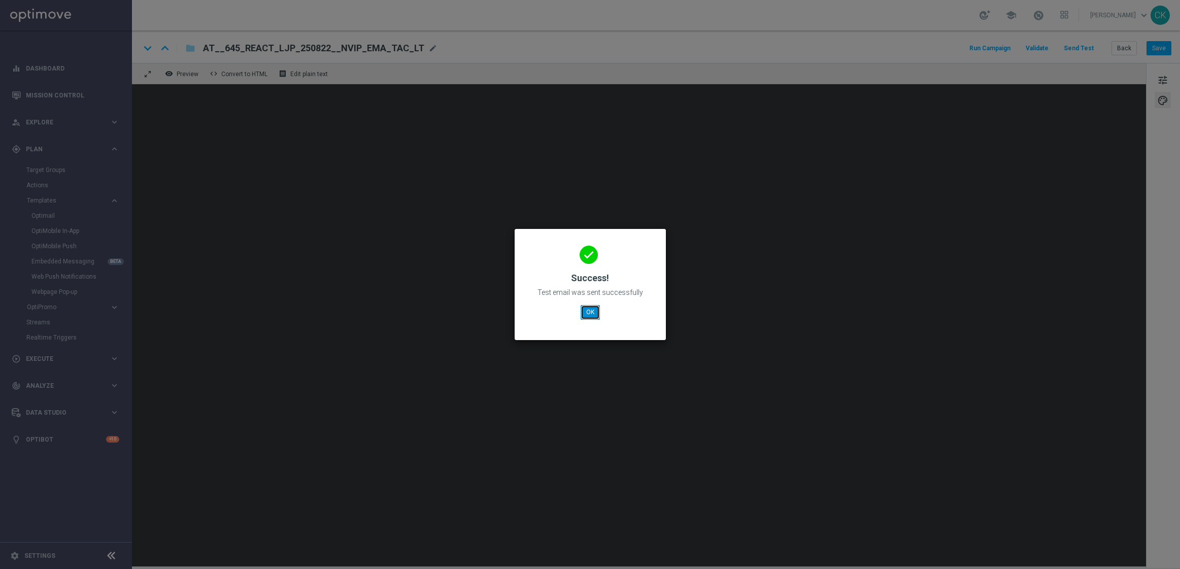
click at [590, 312] on button "OK" at bounding box center [590, 312] width 19 height 14
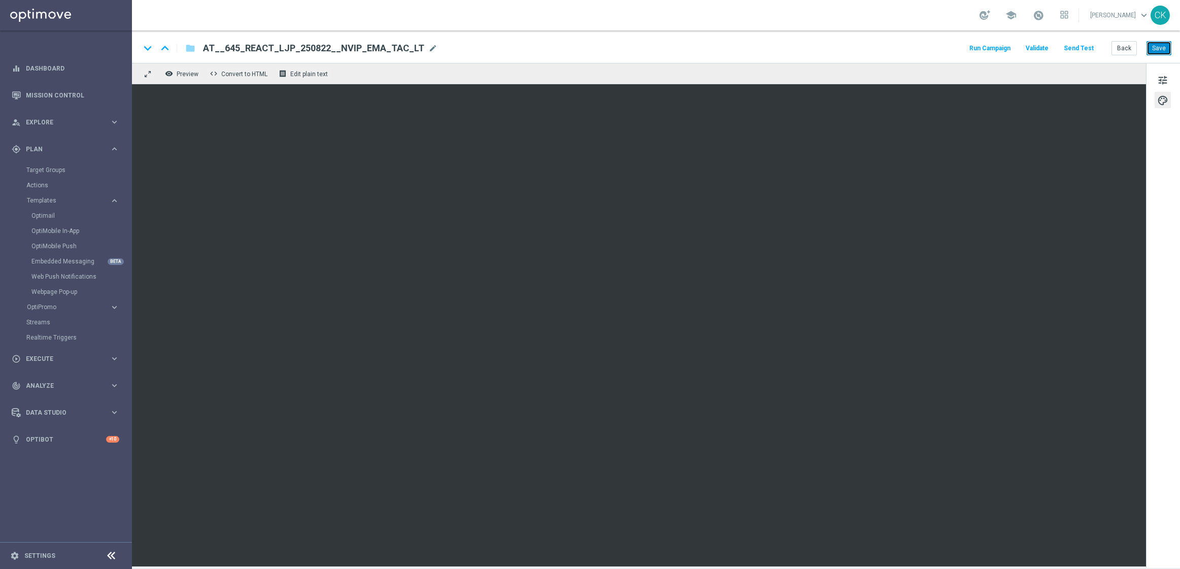
click at [1158, 46] on button "Save" at bounding box center [1159, 48] width 25 height 14
click at [1126, 46] on button "Back" at bounding box center [1124, 48] width 25 height 14
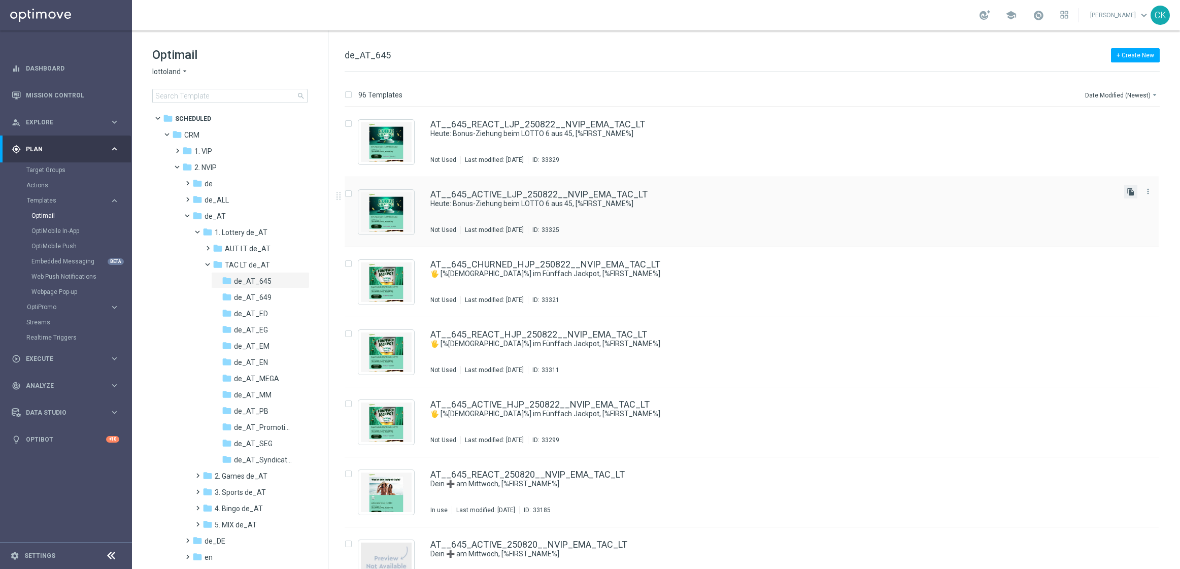
click at [1131, 193] on icon "file_copy" at bounding box center [1131, 192] width 8 height 8
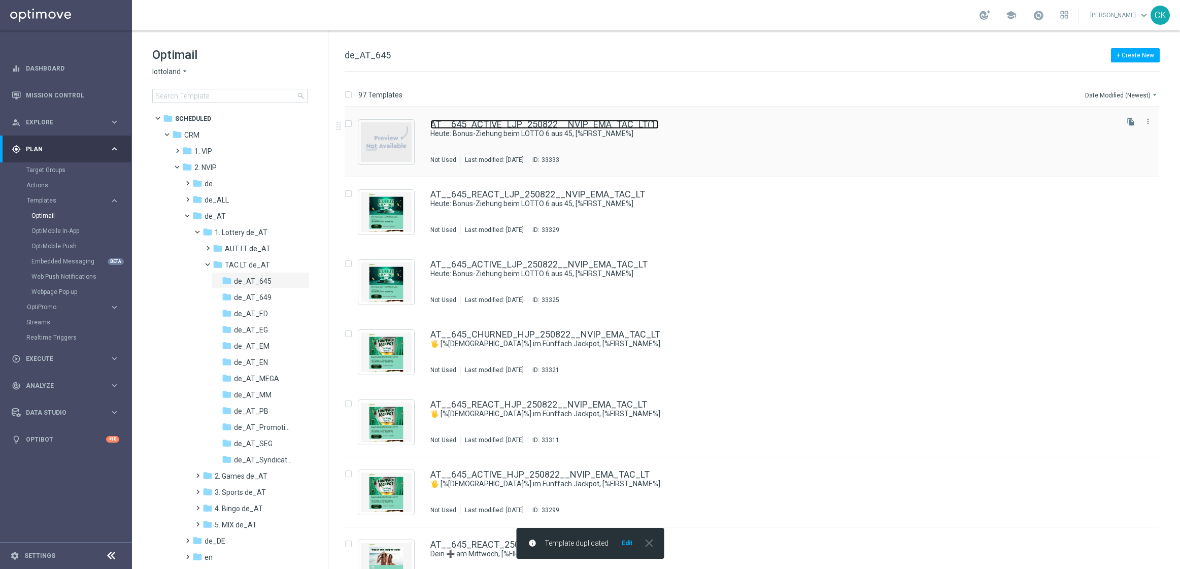
click at [535, 126] on link "AT__645_ACTIVE_LJP_250822__NVIP_EMA_TAC_LT(1)" at bounding box center [544, 124] width 228 height 9
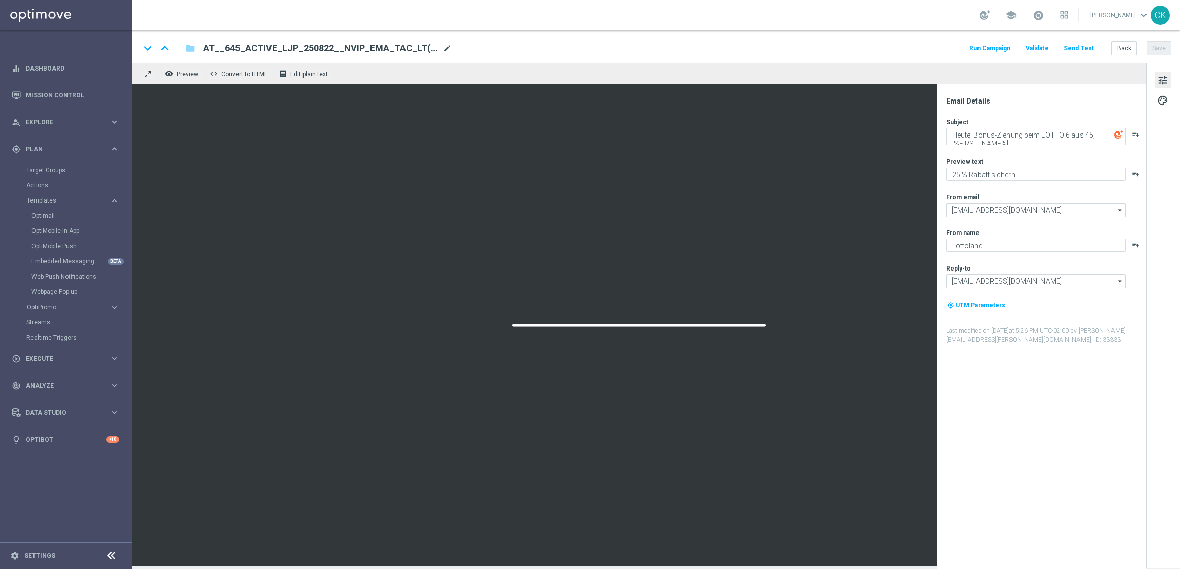
click at [443, 48] on span "mode_edit" at bounding box center [447, 48] width 9 height 9
click at [362, 44] on input "AT__645_ACTIVE_LJP_250822__NVIP_EMA_TAC_LT(1)" at bounding box center [329, 48] width 252 height 13
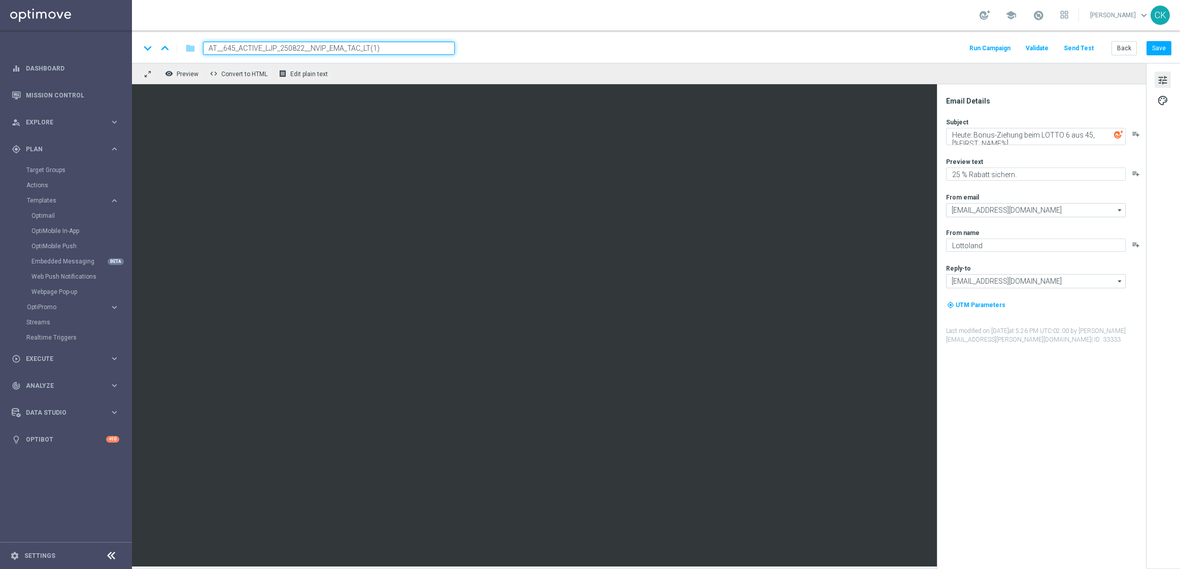
paste input "CHURNED_LJP_250822__NVIP_EMA_TAC_LT"
type input "AT__645_CHURNED_LJP_250822__NVIP_EMA_TAC_LT"
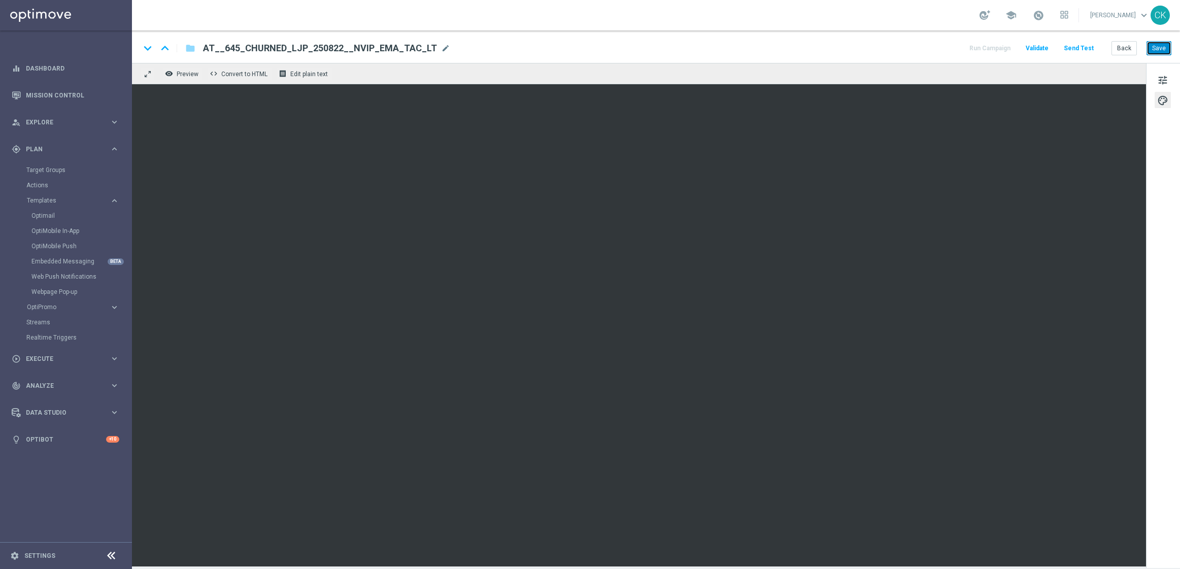
click at [1153, 49] on button "Save" at bounding box center [1159, 48] width 25 height 14
click at [1156, 48] on button "Save" at bounding box center [1159, 48] width 25 height 14
click at [1088, 50] on button "Send Test" at bounding box center [1079, 49] width 33 height 14
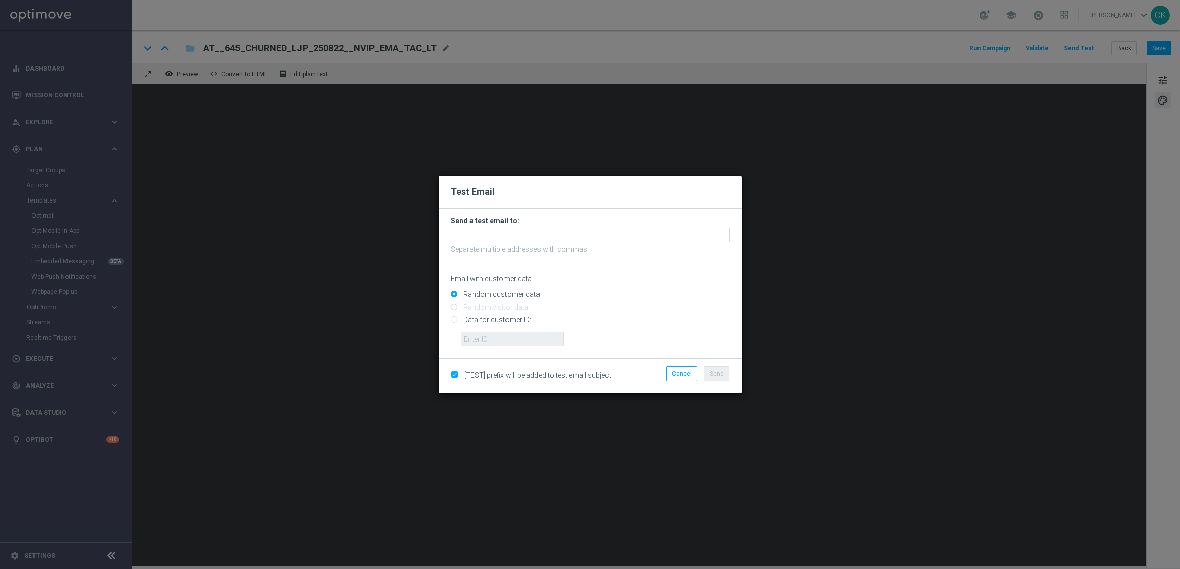
click at [500, 243] on form "Send a test email to: Separate multiple addresses with commas Email with custom…" at bounding box center [590, 281] width 279 height 130
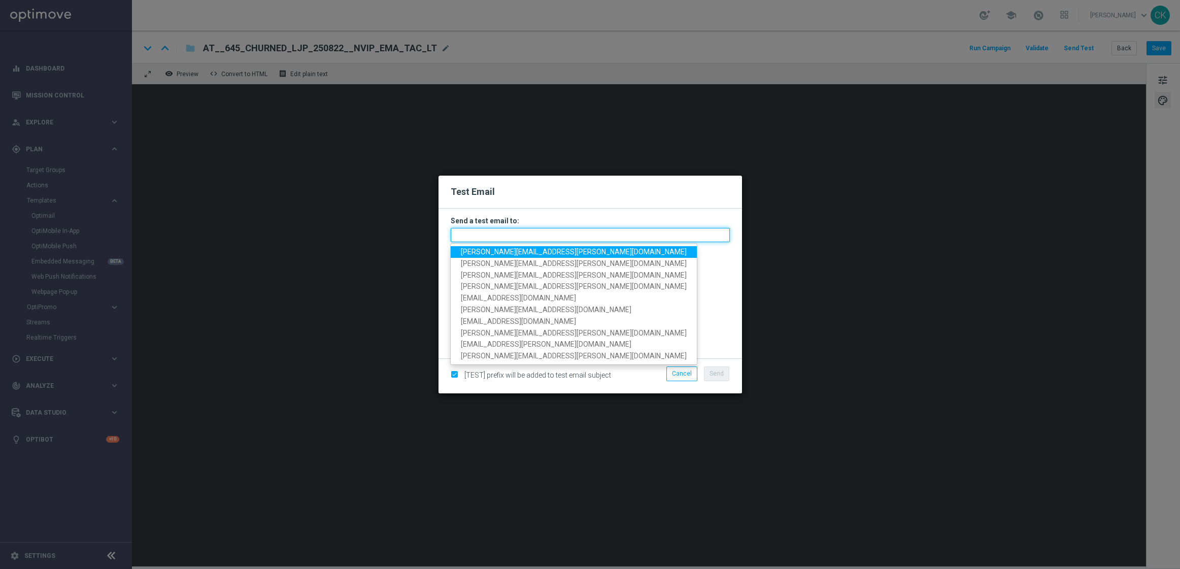
click at [495, 233] on input "text" at bounding box center [590, 235] width 279 height 14
click at [518, 256] on span "[PERSON_NAME][EMAIL_ADDRESS][PERSON_NAME][DOMAIN_NAME]" at bounding box center [574, 252] width 226 height 8
type input "[PERSON_NAME][EMAIL_ADDRESS][PERSON_NAME][DOMAIN_NAME]"
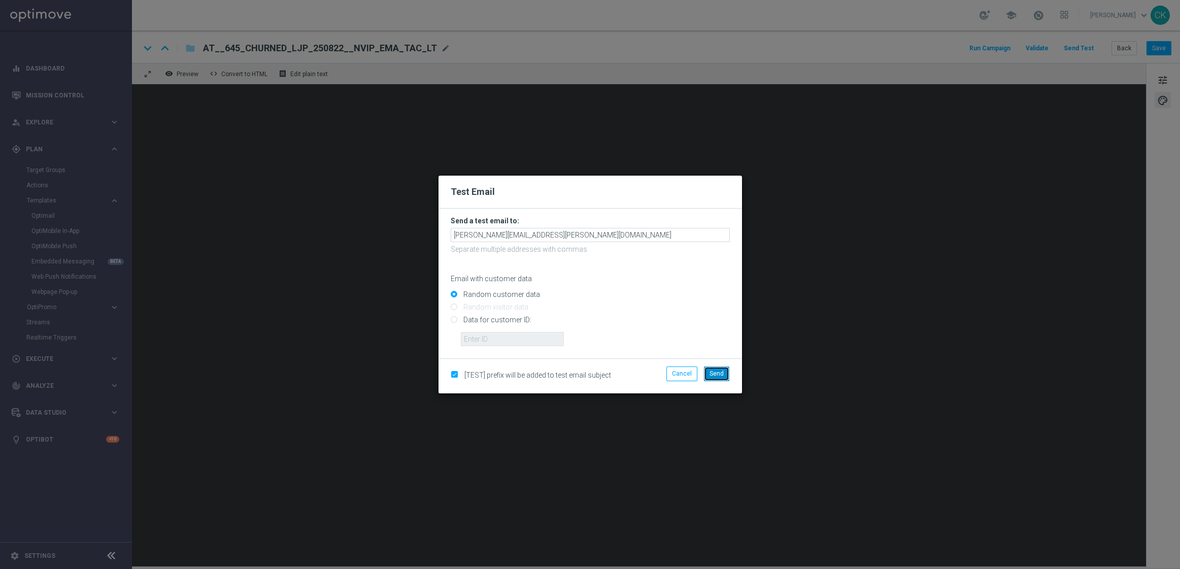
click at [721, 373] on span "Send" at bounding box center [717, 373] width 14 height 7
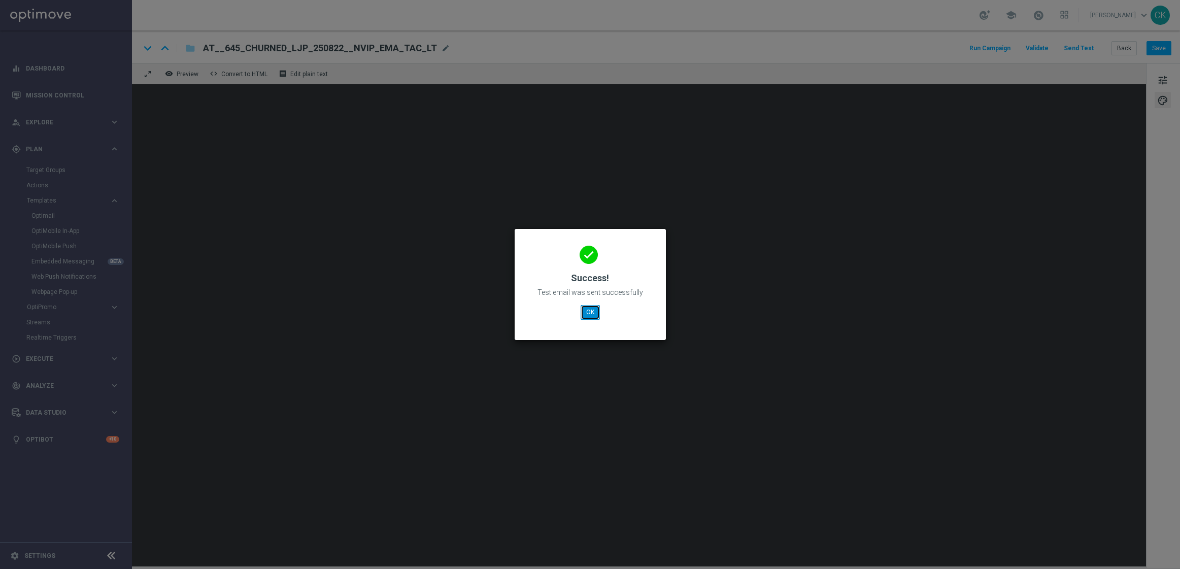
click at [585, 312] on button "OK" at bounding box center [590, 312] width 19 height 14
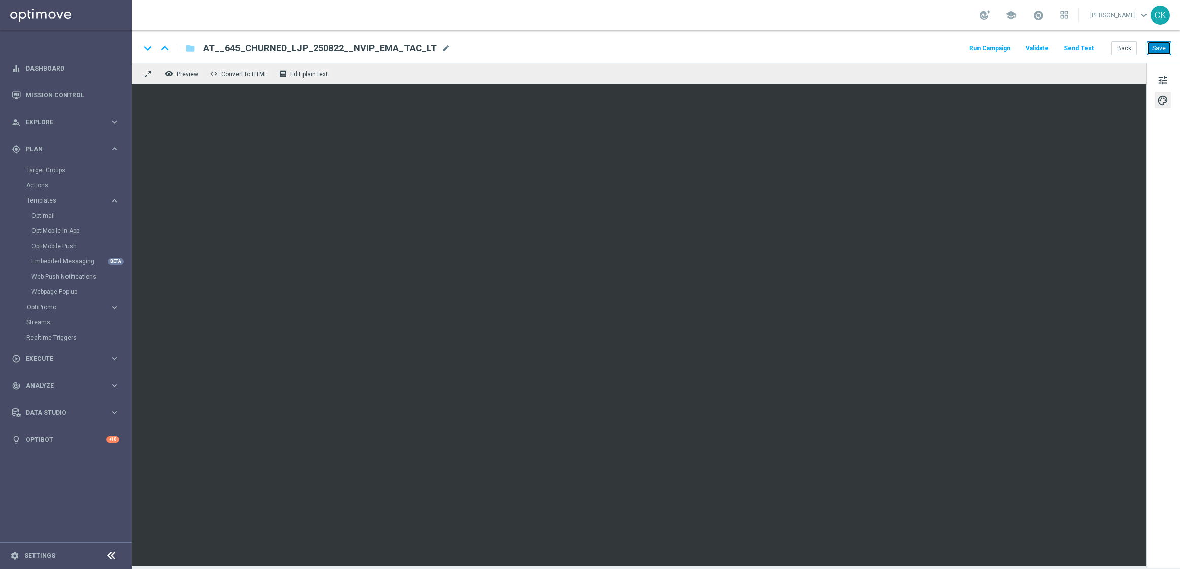
click at [1159, 49] on button "Save" at bounding box center [1159, 48] width 25 height 14
click at [1162, 81] on span "tune" at bounding box center [1162, 80] width 11 height 13
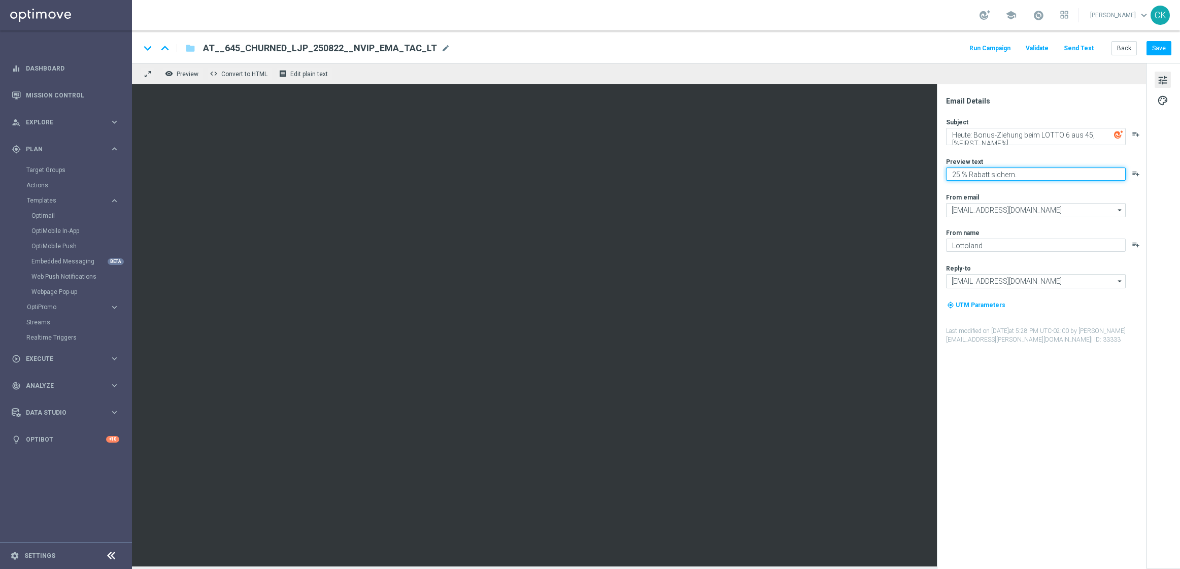
click at [961, 173] on textarea "25 % Rabatt sichern." at bounding box center [1036, 174] width 180 height 13
type textarea "30% Rabatt sichern."
click at [1165, 46] on button "Save" at bounding box center [1159, 48] width 25 height 14
click at [1091, 45] on button "Send Test" at bounding box center [1079, 49] width 33 height 14
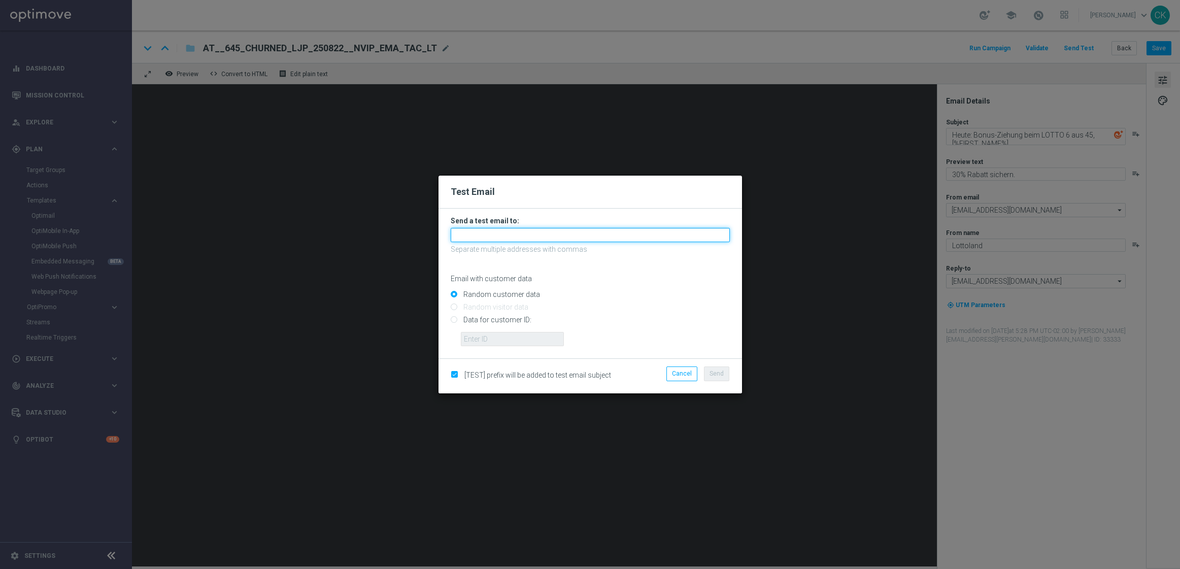
click at [515, 241] on input "text" at bounding box center [590, 235] width 279 height 14
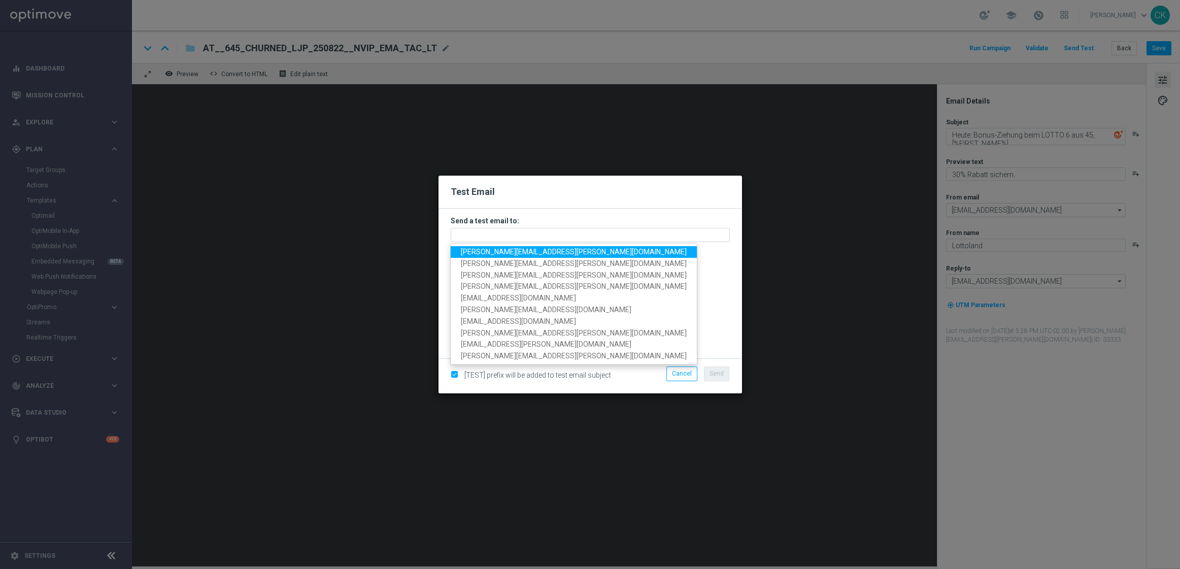
click at [515, 251] on span "[PERSON_NAME][EMAIL_ADDRESS][PERSON_NAME][DOMAIN_NAME]" at bounding box center [574, 252] width 226 height 8
type input "[PERSON_NAME][EMAIL_ADDRESS][PERSON_NAME][DOMAIN_NAME]"
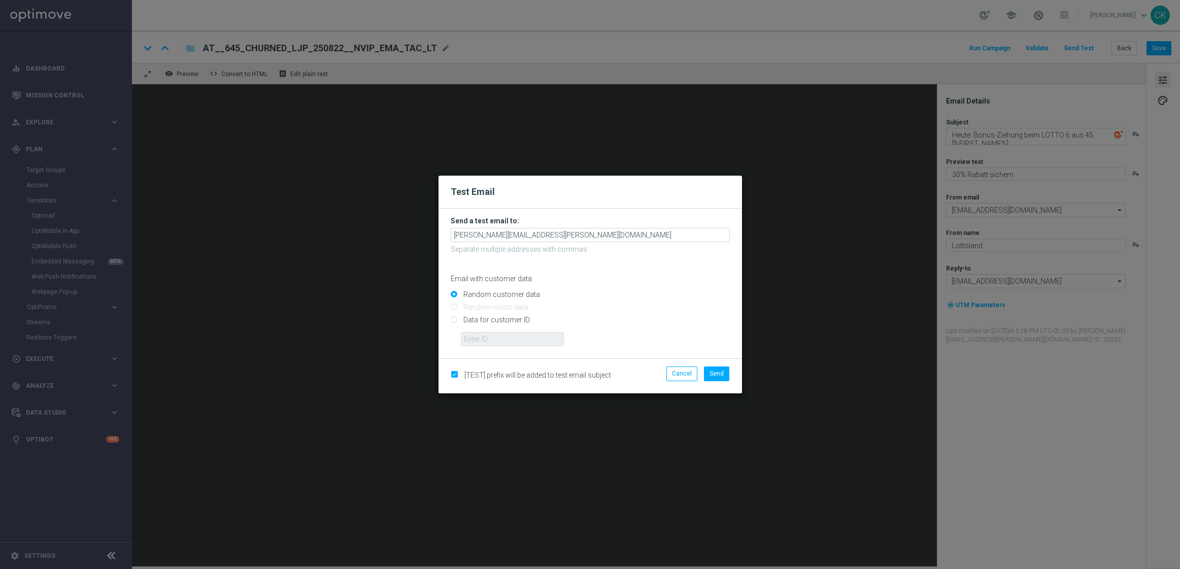
click at [484, 317] on input "Data for customer ID:" at bounding box center [590, 324] width 279 height 14
radio input "true"
click at [489, 339] on input "text" at bounding box center [512, 339] width 103 height 14
type input "14586067"
click at [714, 374] on span "Send" at bounding box center [717, 373] width 14 height 7
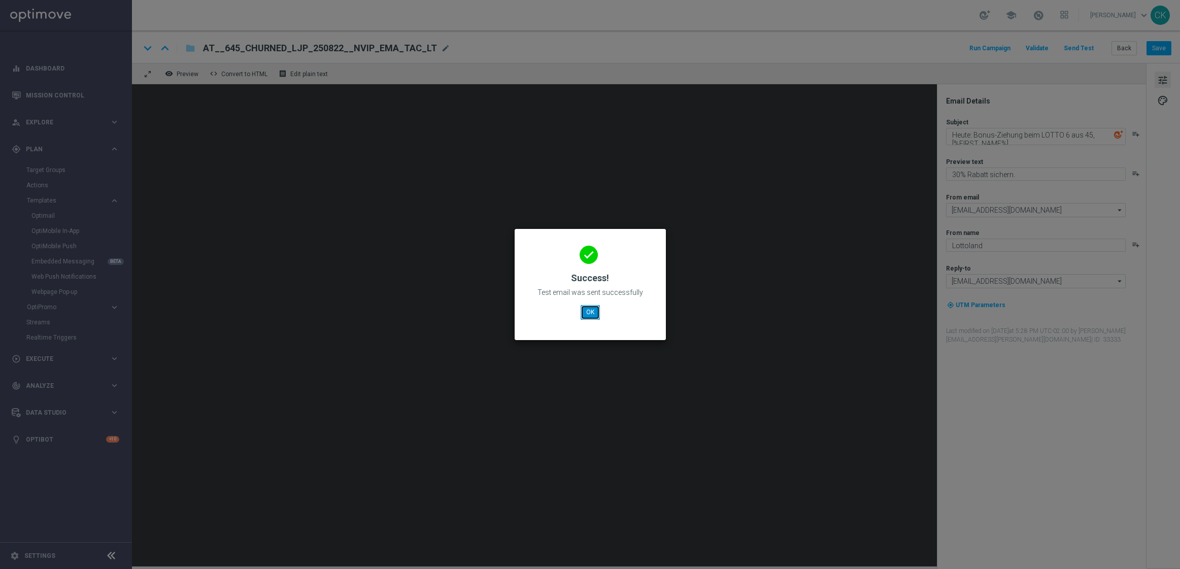
click at [590, 312] on button "OK" at bounding box center [590, 312] width 19 height 14
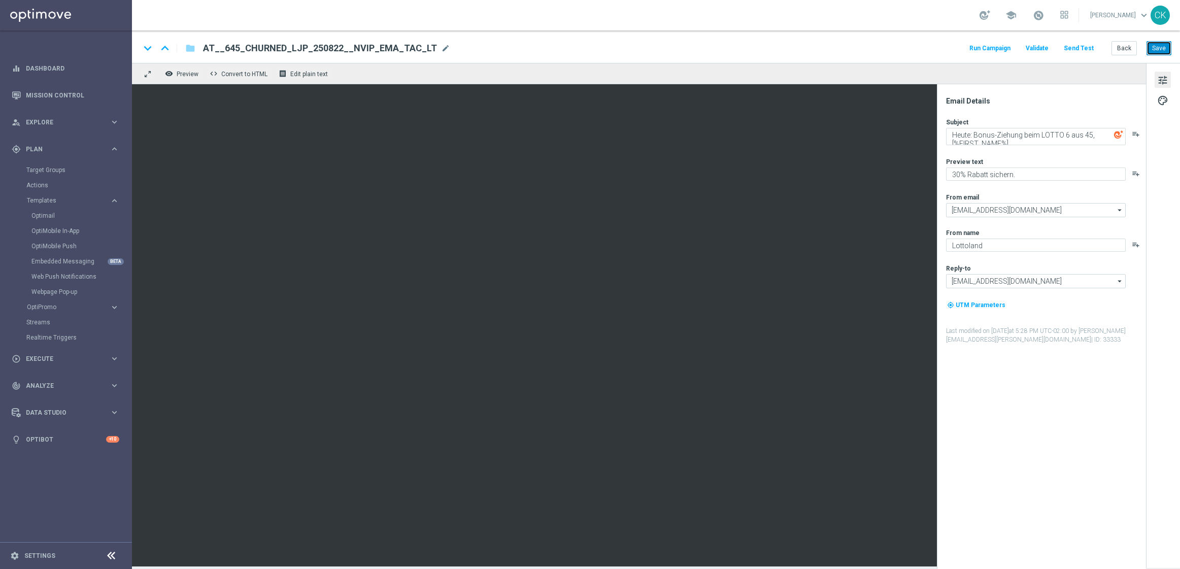
click at [1159, 50] on button "Save" at bounding box center [1159, 48] width 25 height 14
click at [1159, 45] on button "Save" at bounding box center [1159, 48] width 25 height 14
click at [1126, 47] on button "Back" at bounding box center [1124, 48] width 25 height 14
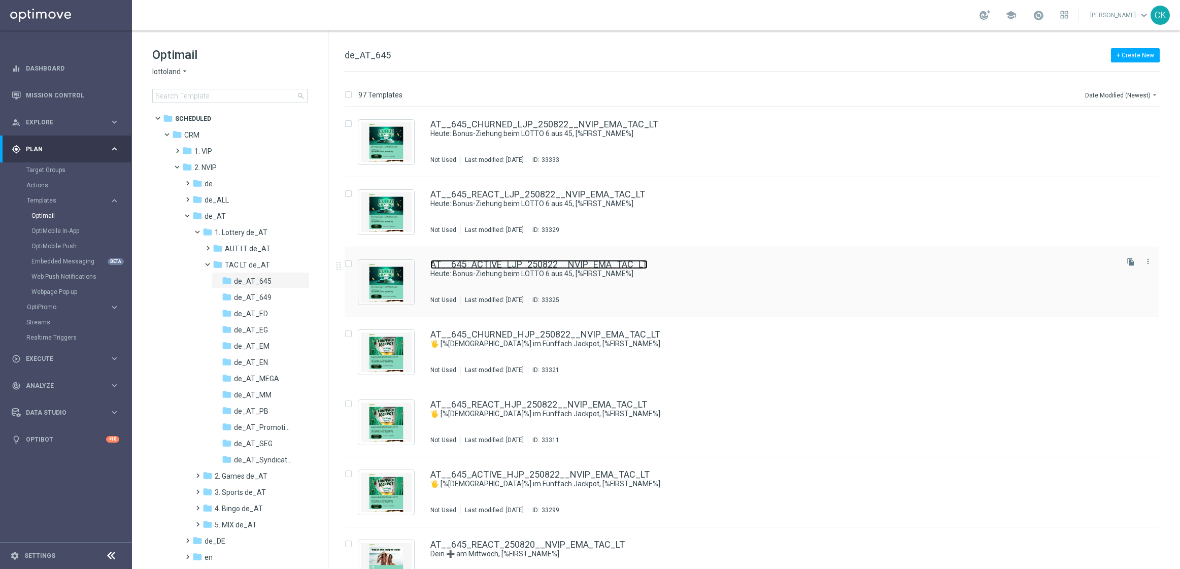
click at [492, 267] on link "AT__645_ACTIVE_LJP_250822__NVIP_EMA_TAC_LT" at bounding box center [538, 264] width 217 height 9
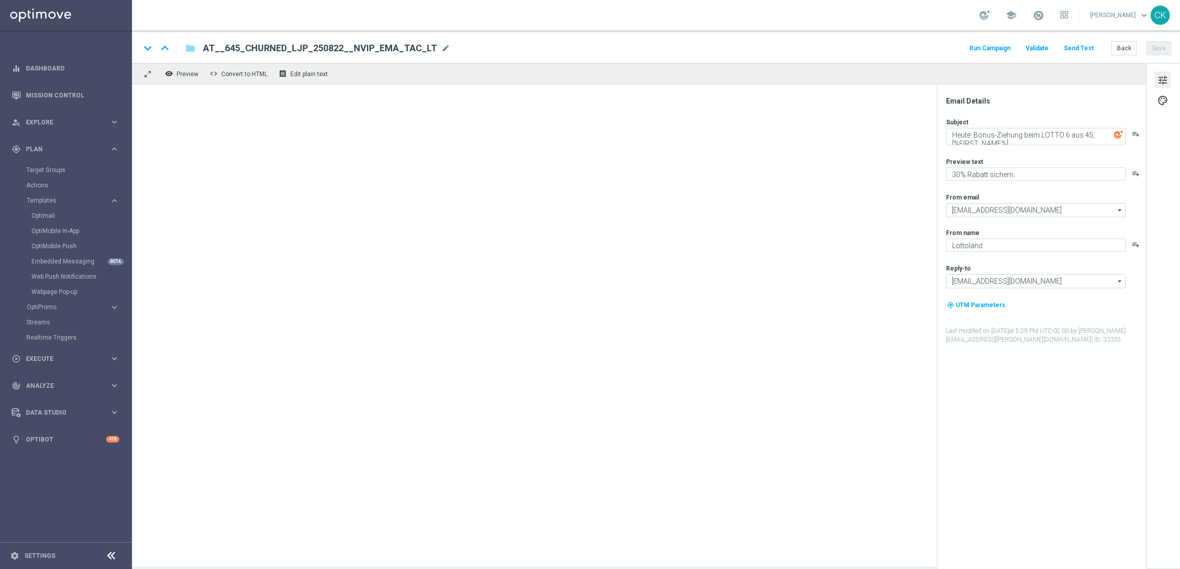
type textarea "25 % Rabatt sichern."
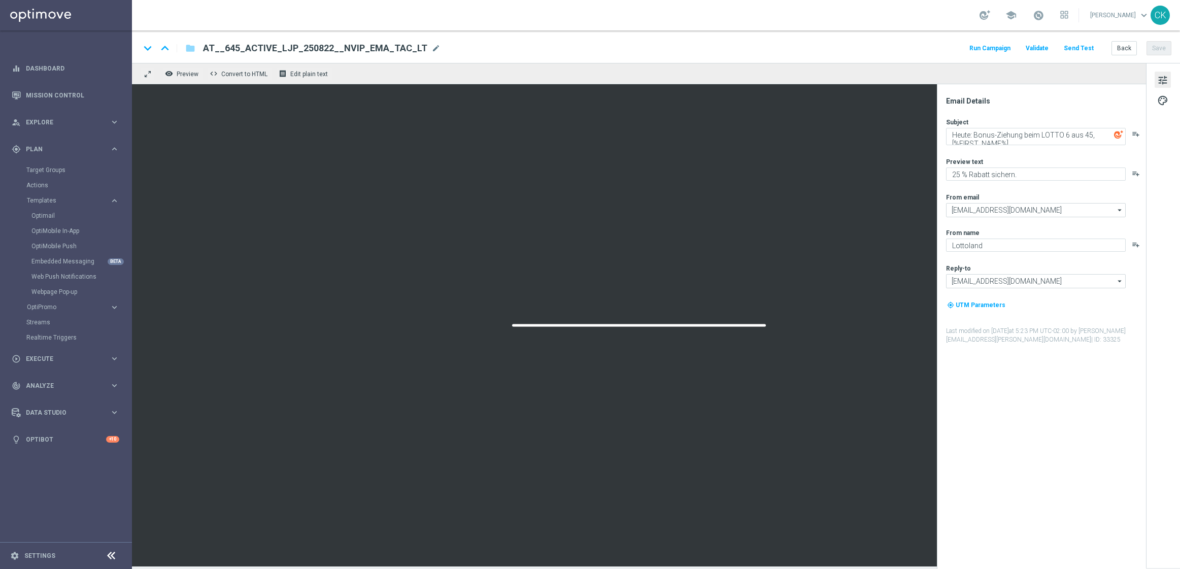
click at [1078, 47] on button "Send Test" at bounding box center [1079, 49] width 33 height 14
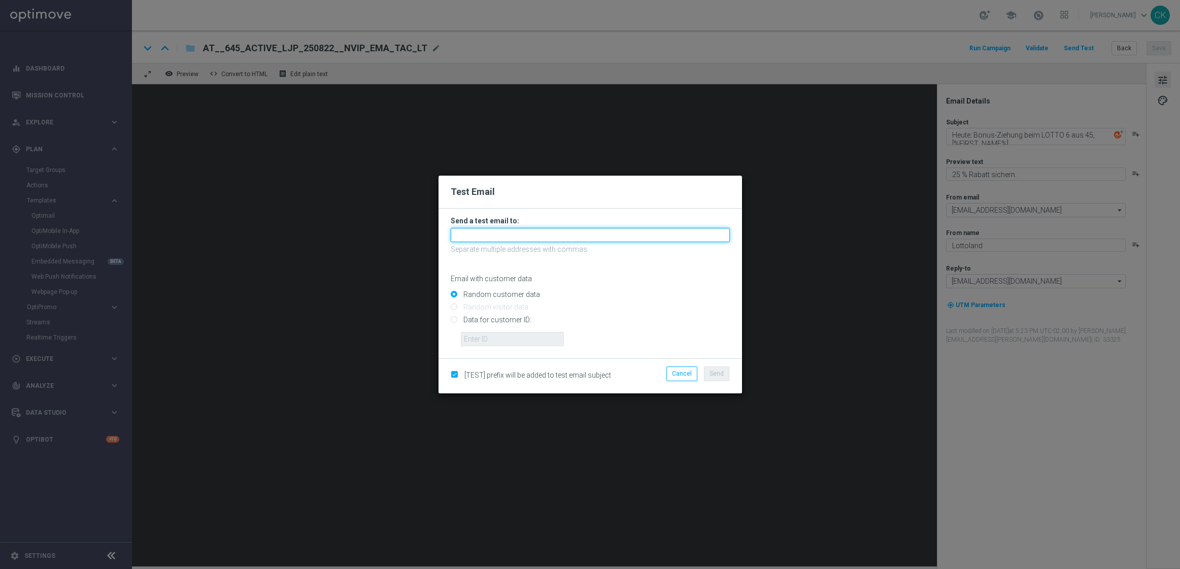
click at [473, 238] on input "text" at bounding box center [590, 235] width 279 height 14
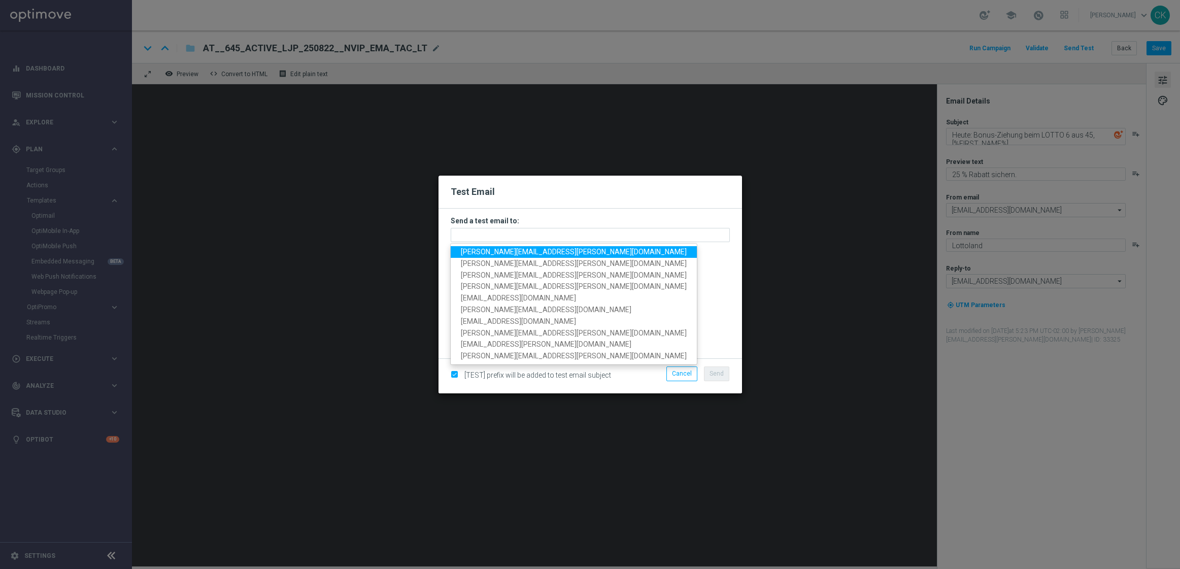
click at [505, 251] on span "[PERSON_NAME][EMAIL_ADDRESS][PERSON_NAME][DOMAIN_NAME]" at bounding box center [574, 252] width 226 height 8
type input "[PERSON_NAME][EMAIL_ADDRESS][PERSON_NAME][DOMAIN_NAME]"
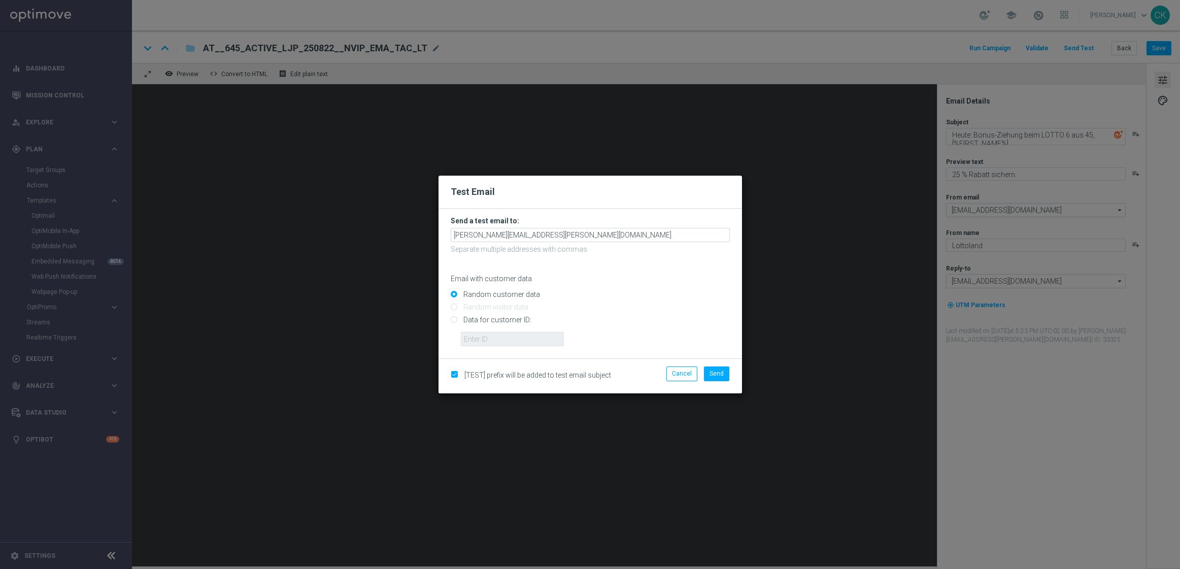
click at [501, 320] on input "Data for customer ID:" at bounding box center [590, 324] width 279 height 14
radio input "true"
click at [501, 334] on input "text" at bounding box center [512, 339] width 103 height 14
type input "14586067"
click at [718, 376] on span "Send" at bounding box center [717, 373] width 14 height 7
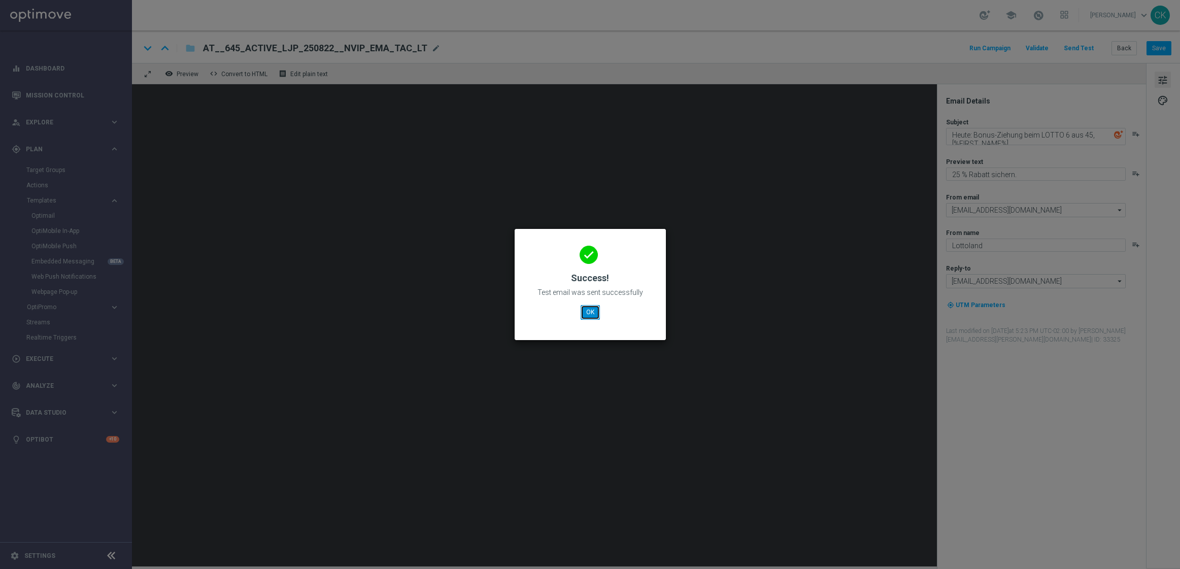
click at [591, 316] on button "OK" at bounding box center [590, 312] width 19 height 14
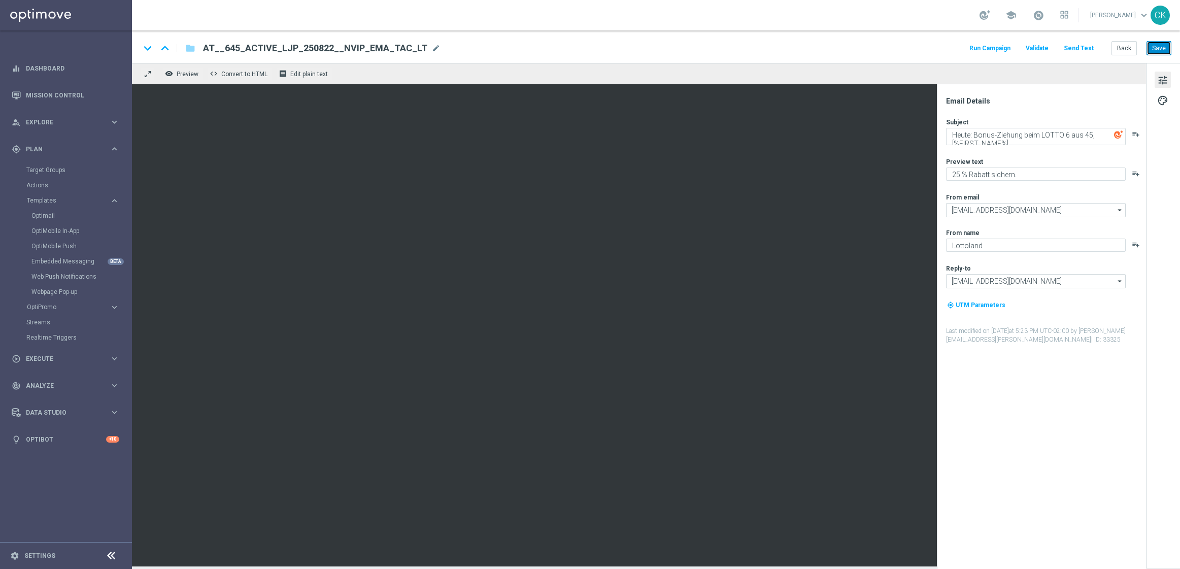
click at [1165, 45] on button "Save" at bounding box center [1159, 48] width 25 height 14
click at [1124, 49] on button "Back" at bounding box center [1124, 48] width 25 height 14
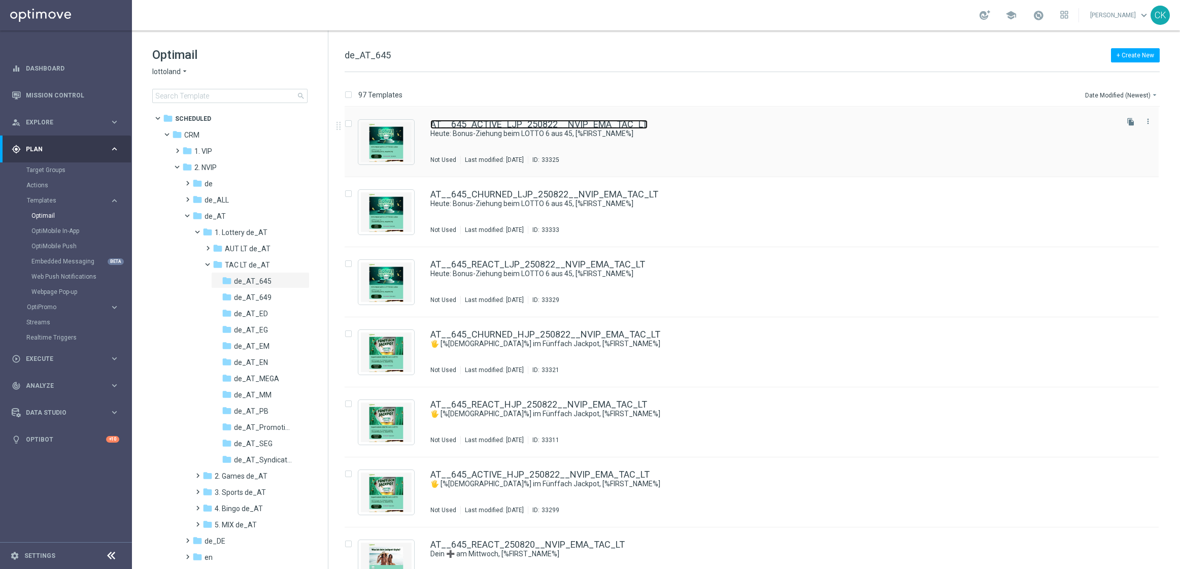
click at [489, 127] on link "AT__645_ACTIVE_LJP_250822__NVIP_EMA_TAC_LT" at bounding box center [538, 124] width 217 height 9
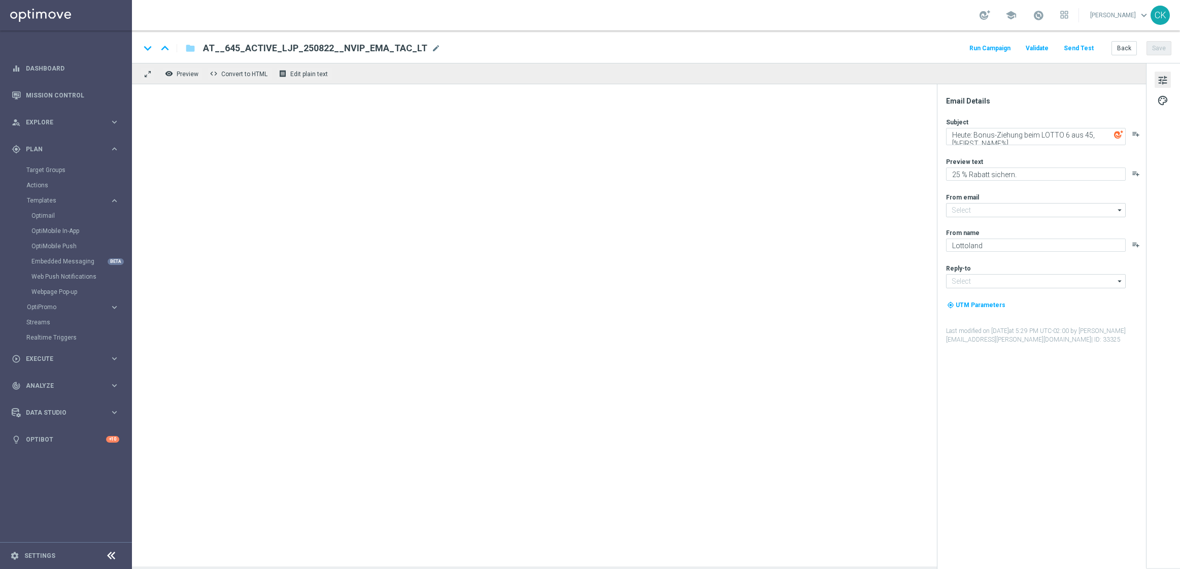
type input "[EMAIL_ADDRESS][DOMAIN_NAME]"
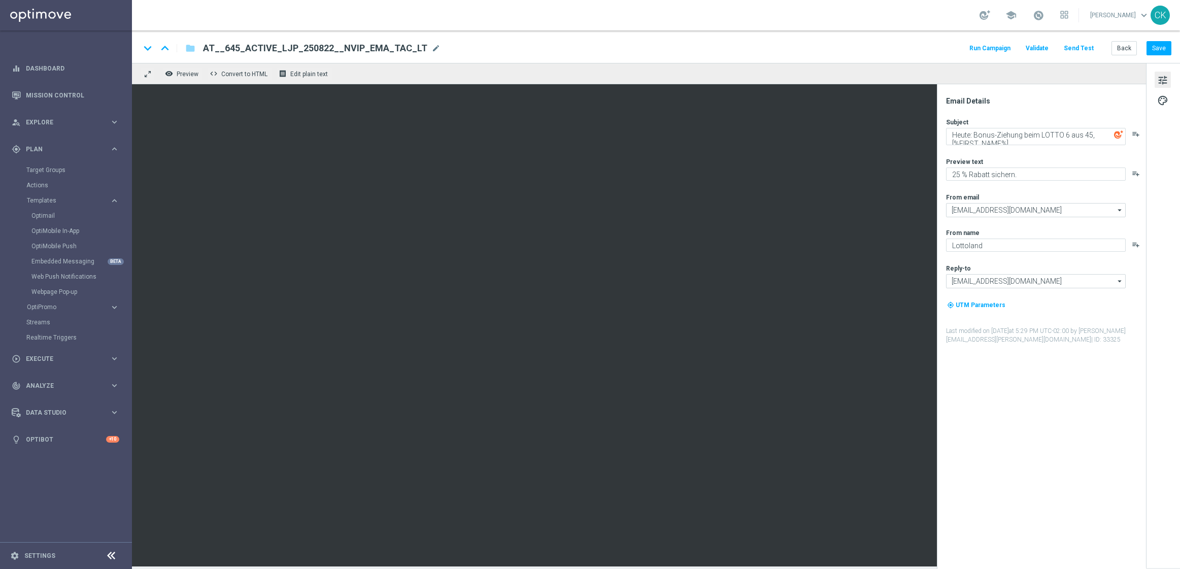
click at [1081, 47] on button "Send Test" at bounding box center [1079, 49] width 33 height 14
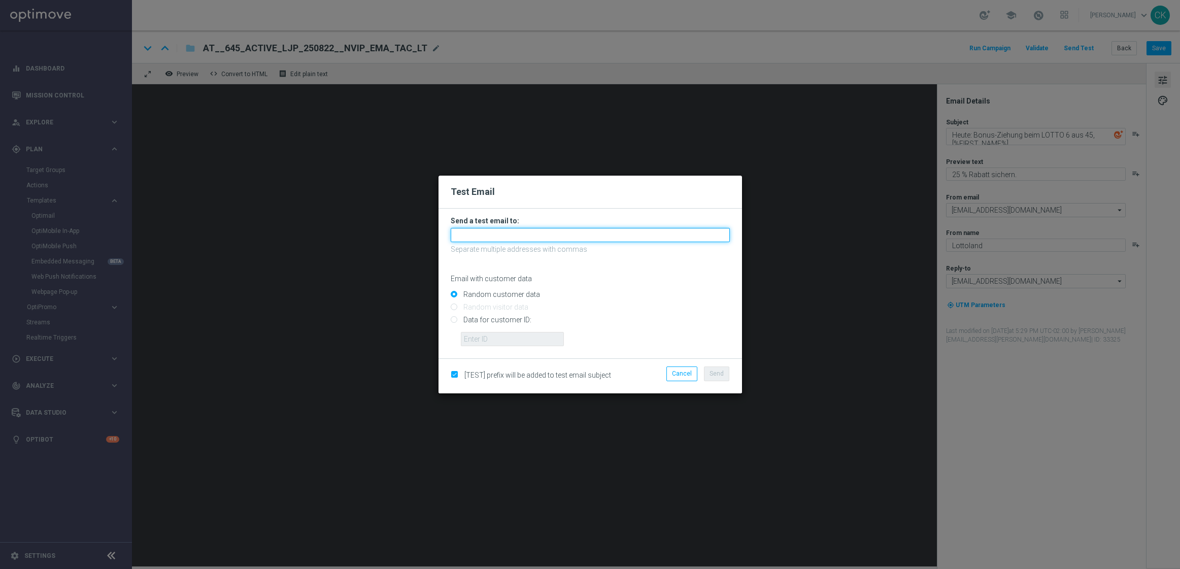
click at [545, 233] on input "text" at bounding box center [590, 235] width 279 height 14
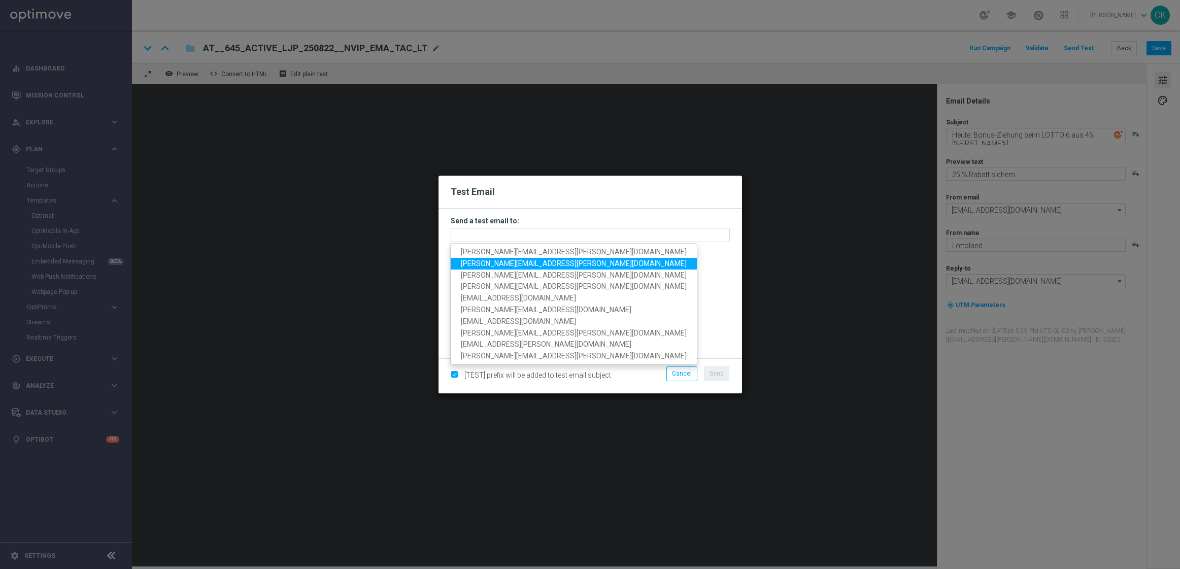
click at [514, 266] on span "[PERSON_NAME][EMAIL_ADDRESS][PERSON_NAME][DOMAIN_NAME]" at bounding box center [574, 263] width 226 height 8
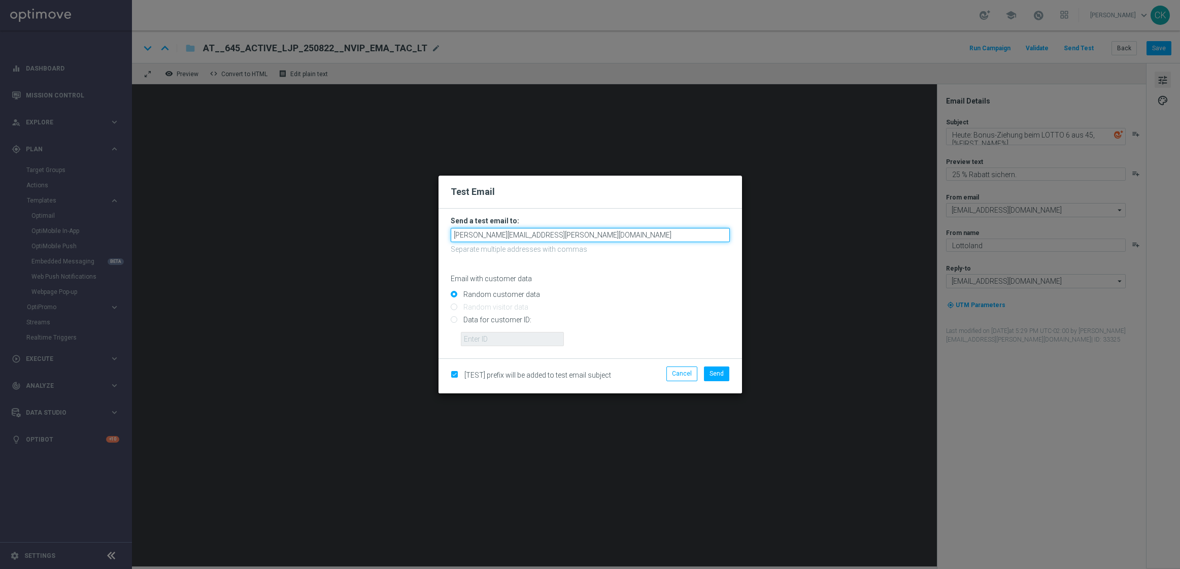
click at [598, 237] on input "[PERSON_NAME][EMAIL_ADDRESS][PERSON_NAME][DOMAIN_NAME]" at bounding box center [590, 235] width 279 height 14
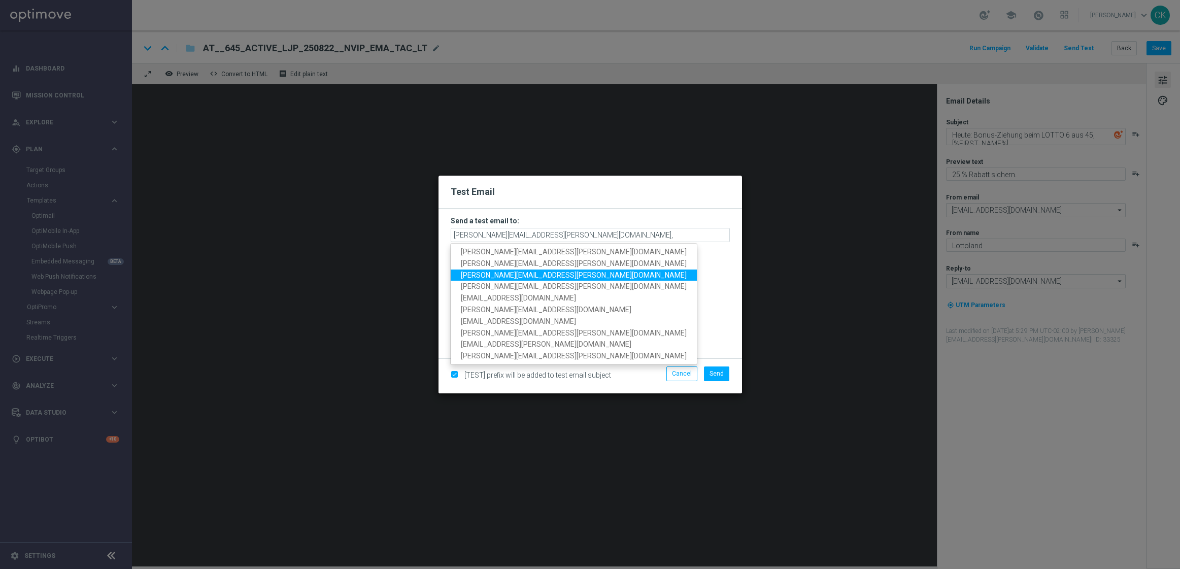
click at [550, 273] on span "[PERSON_NAME][EMAIL_ADDRESS][PERSON_NAME][DOMAIN_NAME]" at bounding box center [574, 275] width 226 height 8
type input "michaela.weinmann@lottoland.com,alexander.huber@lottoland.com"
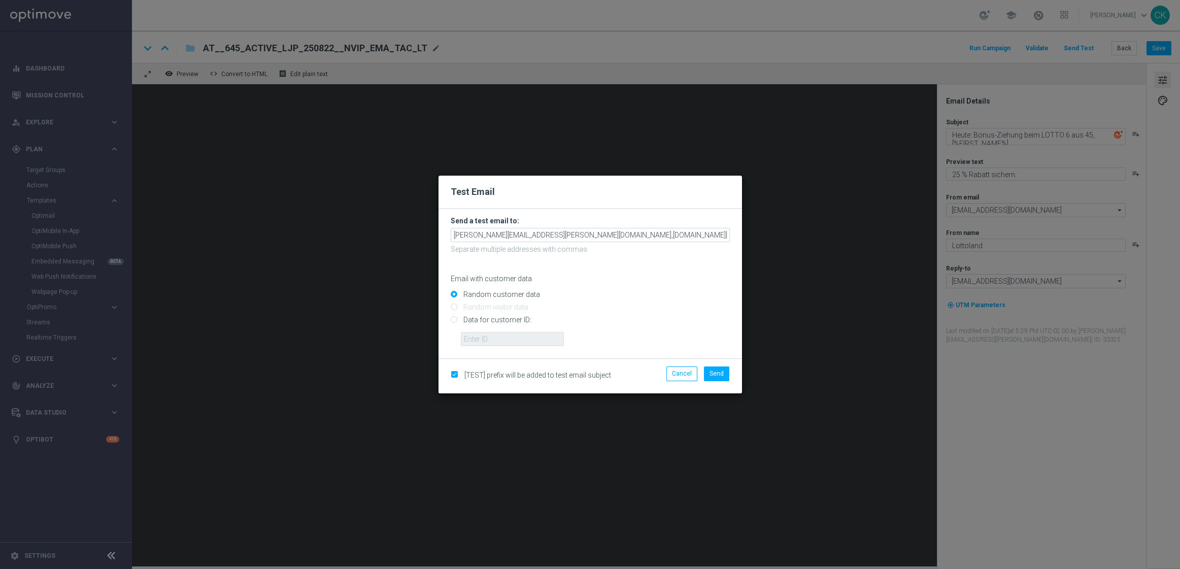
click at [510, 319] on input "Data for customer ID:" at bounding box center [590, 324] width 279 height 14
radio input "true"
click at [509, 334] on input "text" at bounding box center [512, 339] width 103 height 14
type input "14586067"
click at [713, 375] on span "Send" at bounding box center [717, 373] width 14 height 7
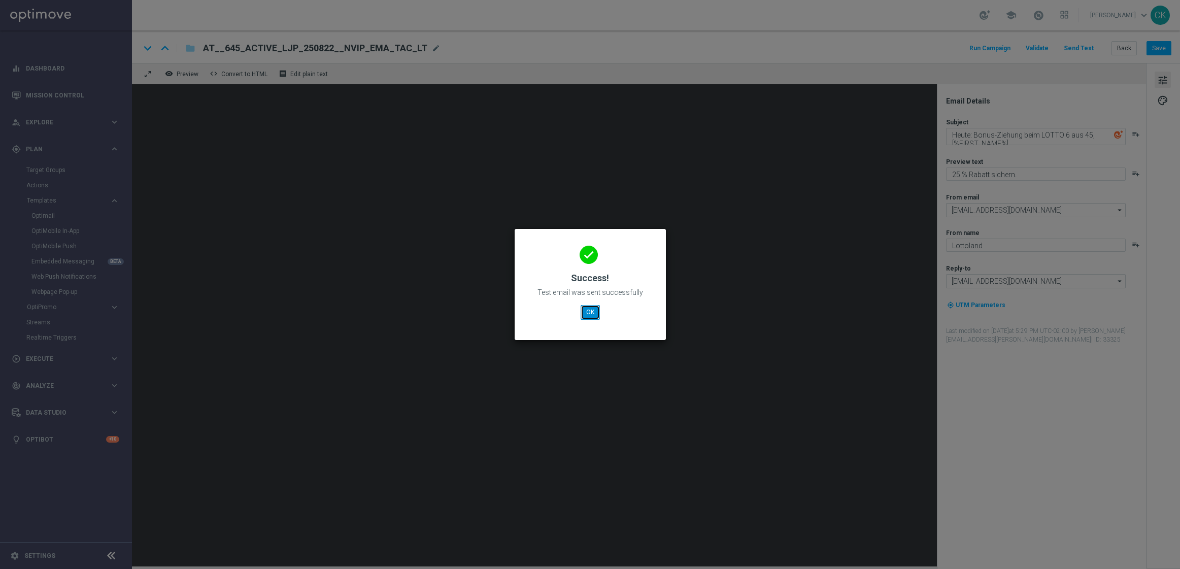
click at [593, 310] on button "OK" at bounding box center [590, 312] width 19 height 14
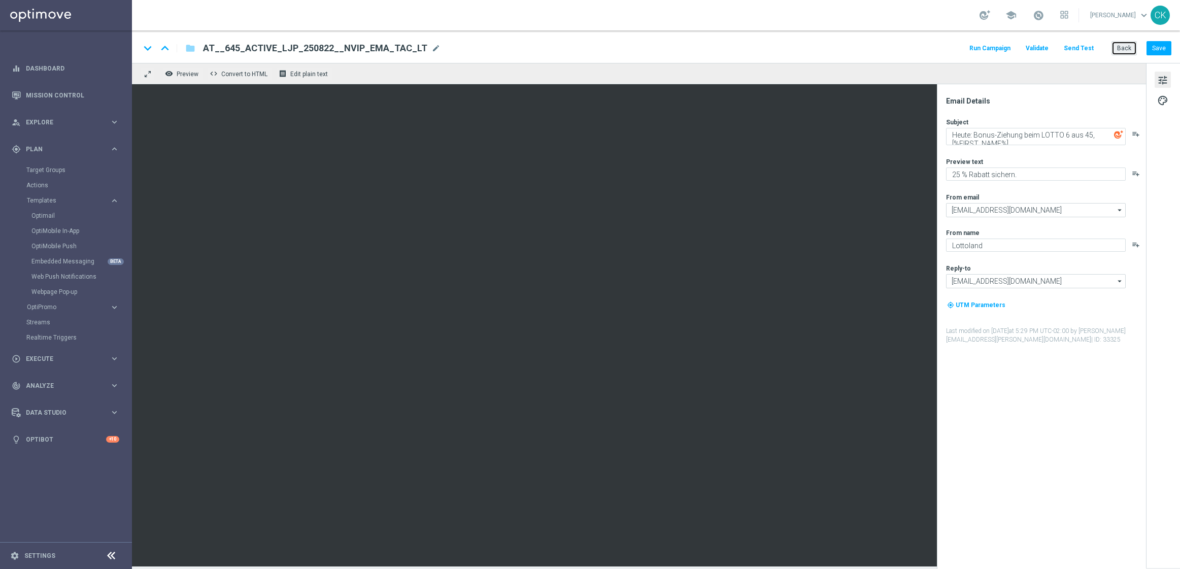
click at [1122, 50] on button "Back" at bounding box center [1124, 48] width 25 height 14
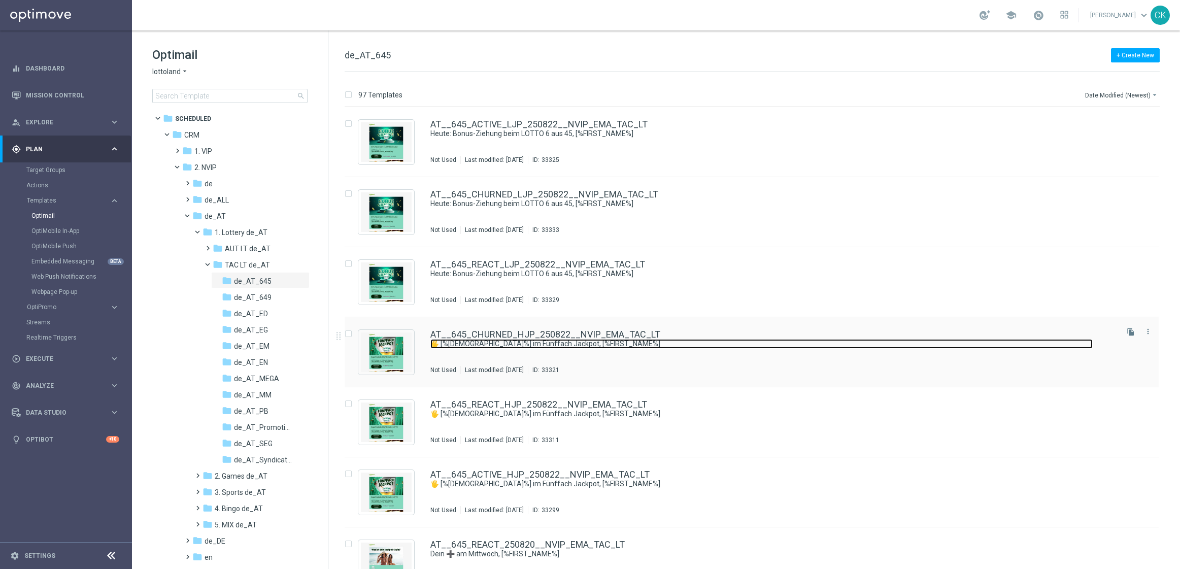
click at [482, 339] on link "🖐 [%[DEMOGRAPHIC_DATA]%] im Fünffach Jackpot, [%FIRST_NAME%]" at bounding box center [761, 344] width 662 height 10
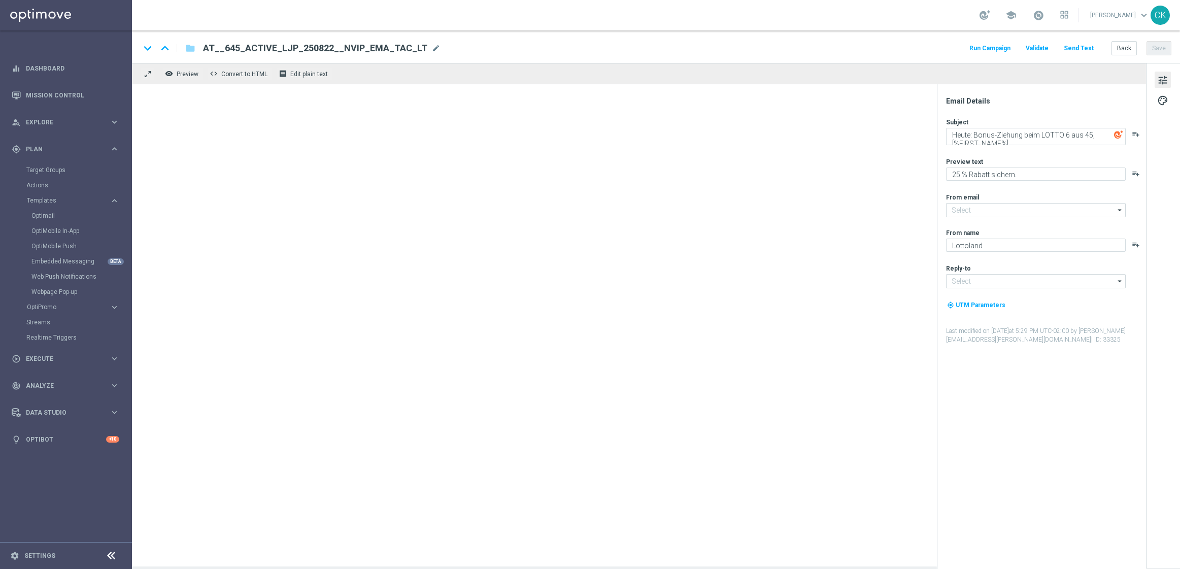
type input "[EMAIL_ADDRESS][DOMAIN_NAME]"
type textarea "🖐 [%[DEMOGRAPHIC_DATA]%] im Fünffach Jackpot, [%FIRST_NAME%]"
type textarea "SuperEnalotto GRATIS zum LOTTO 6 aus 45."
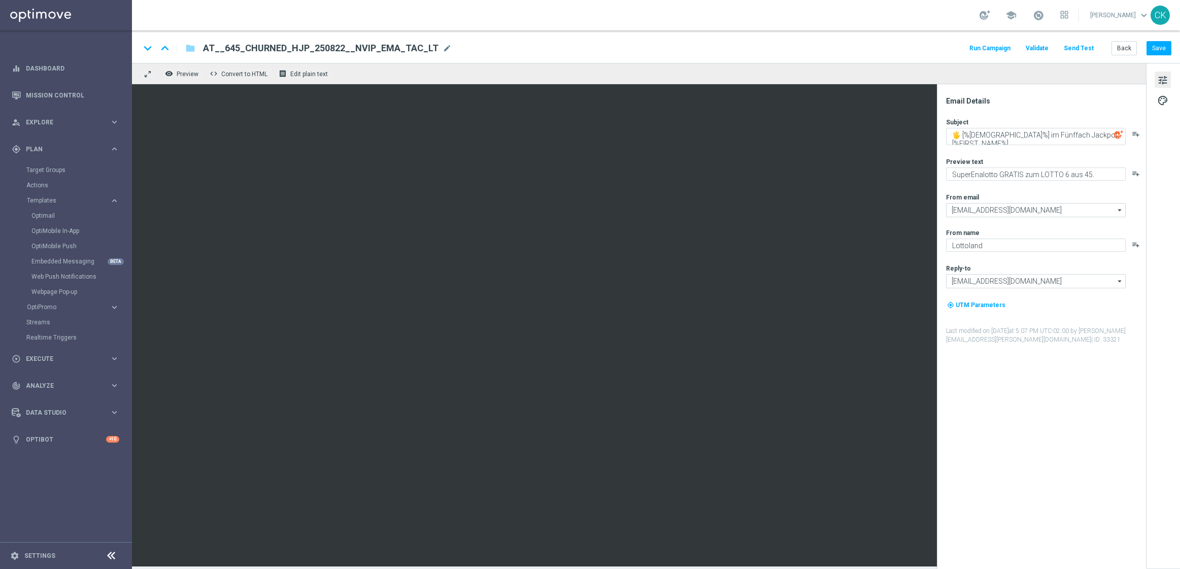
click at [1089, 47] on button "Send Test" at bounding box center [1079, 49] width 33 height 14
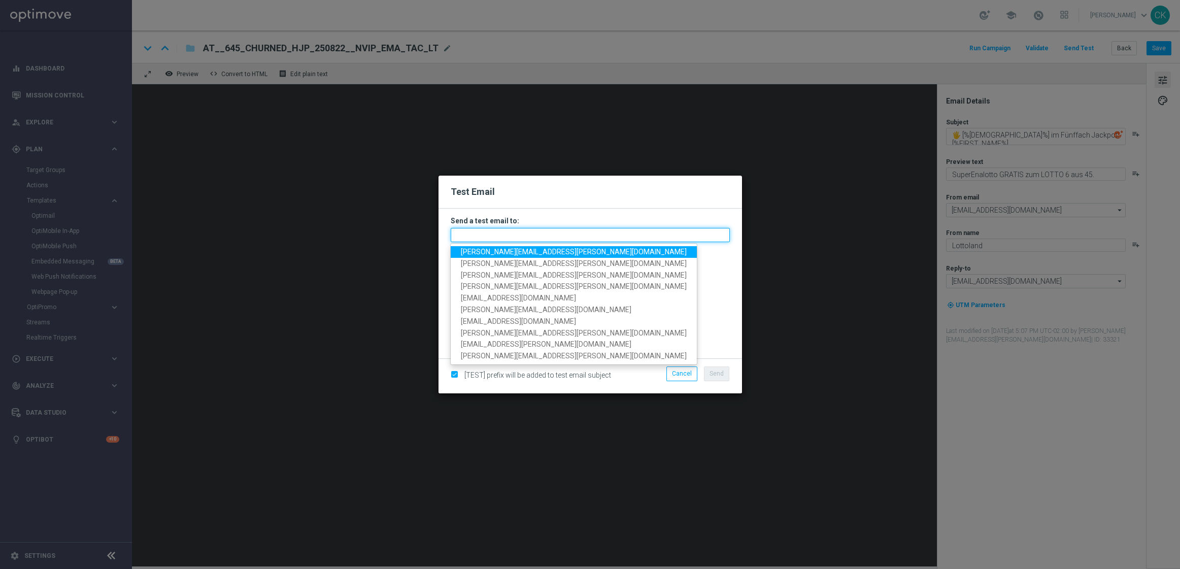
click at [492, 237] on input "text" at bounding box center [590, 235] width 279 height 14
click at [492, 253] on span "[PERSON_NAME][EMAIL_ADDRESS][PERSON_NAME][DOMAIN_NAME]" at bounding box center [574, 252] width 226 height 8
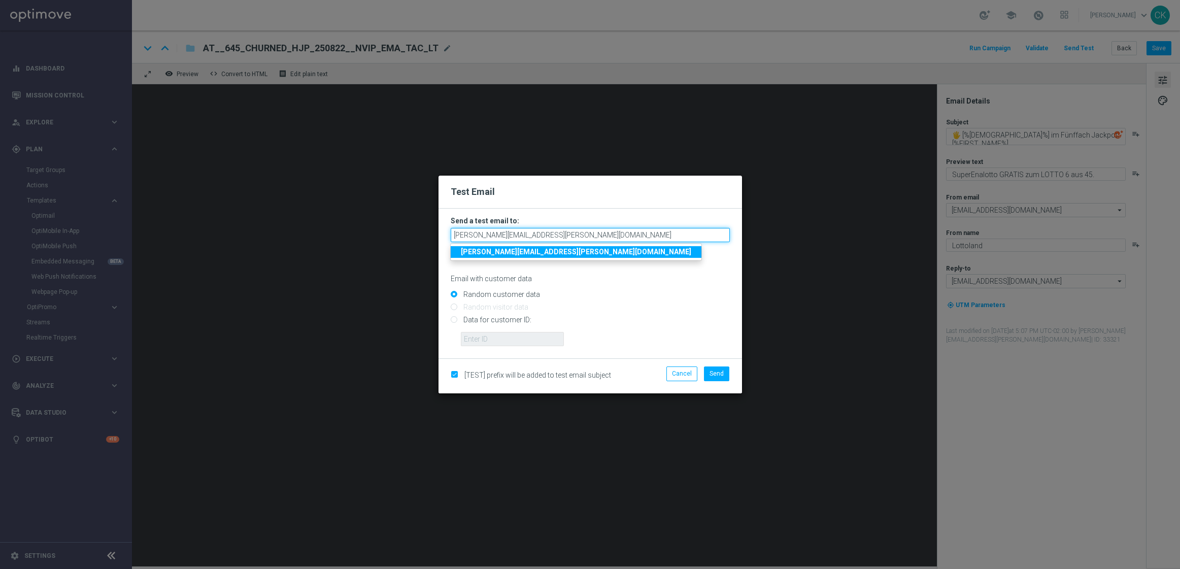
click at [586, 234] on input "[PERSON_NAME][EMAIL_ADDRESS][PERSON_NAME][DOMAIN_NAME]" at bounding box center [590, 235] width 279 height 14
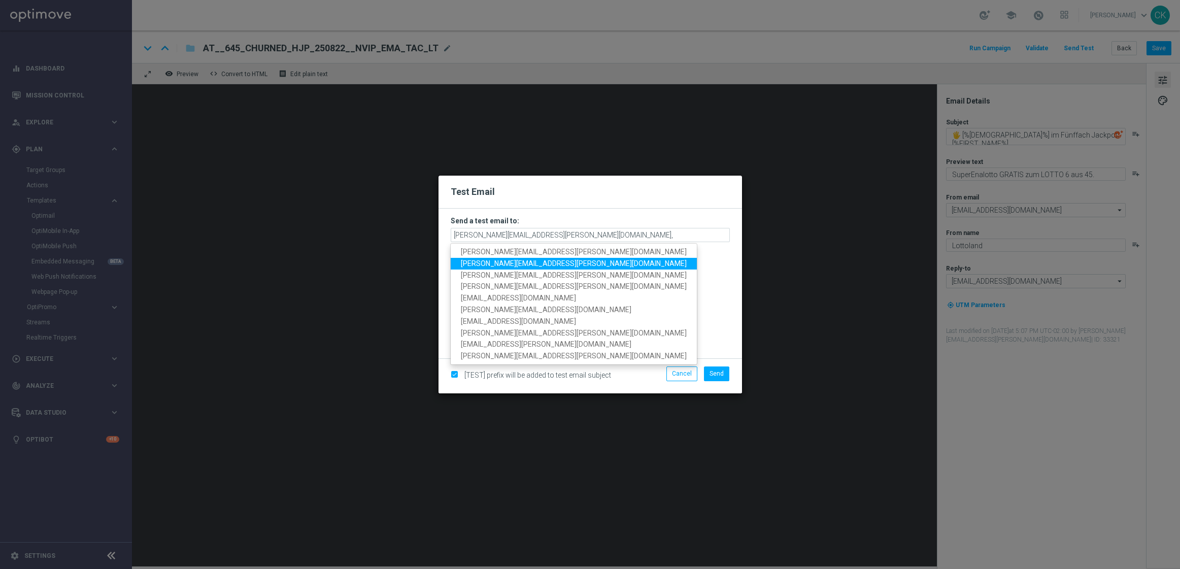
click at [509, 264] on span "[PERSON_NAME][EMAIL_ADDRESS][PERSON_NAME][DOMAIN_NAME]" at bounding box center [574, 263] width 226 height 8
type input "michaela.weinmann@lottoland.com,alexander.huber@lottoland.com"
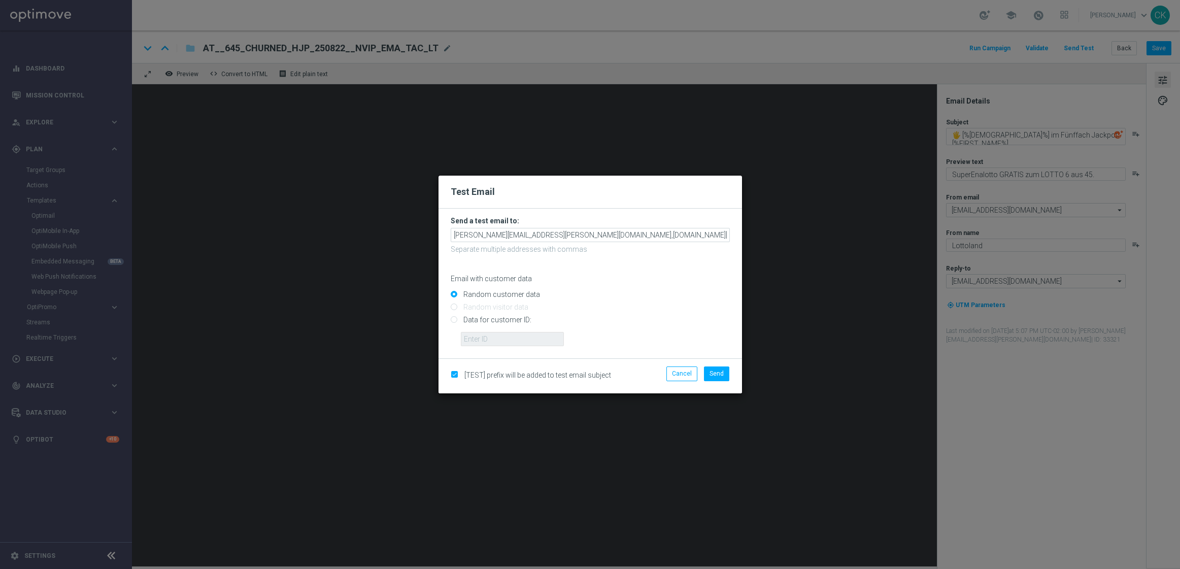
click at [496, 319] on input "Data for customer ID:" at bounding box center [590, 324] width 279 height 14
radio input "true"
click at [496, 338] on input "text" at bounding box center [512, 339] width 103 height 14
type input "14586067"
click at [720, 373] on span "Send" at bounding box center [717, 373] width 14 height 7
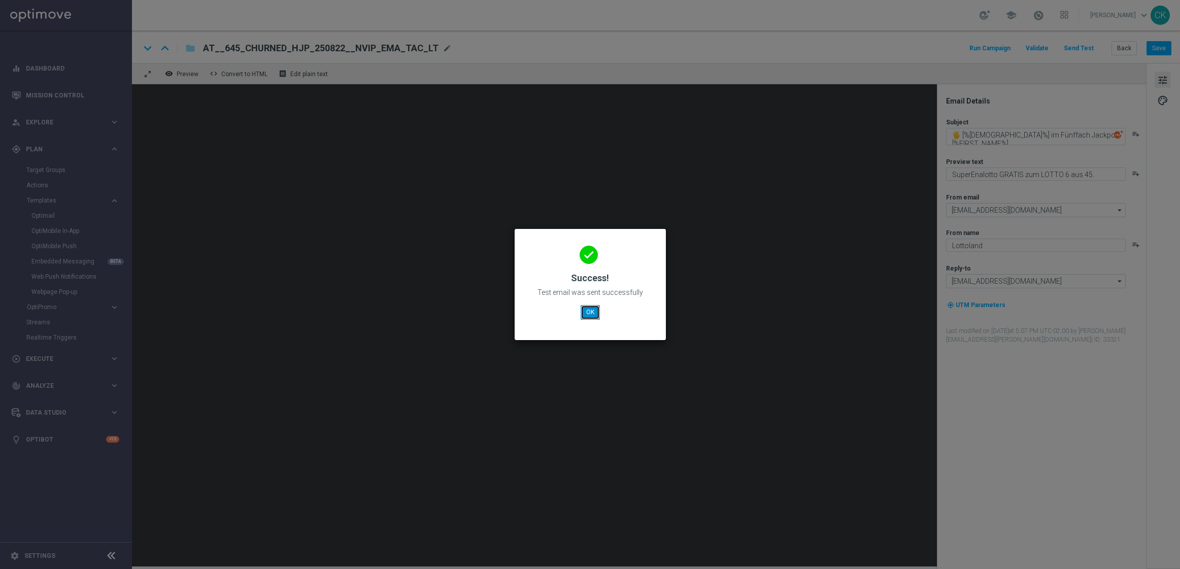
click at [584, 313] on button "OK" at bounding box center [590, 312] width 19 height 14
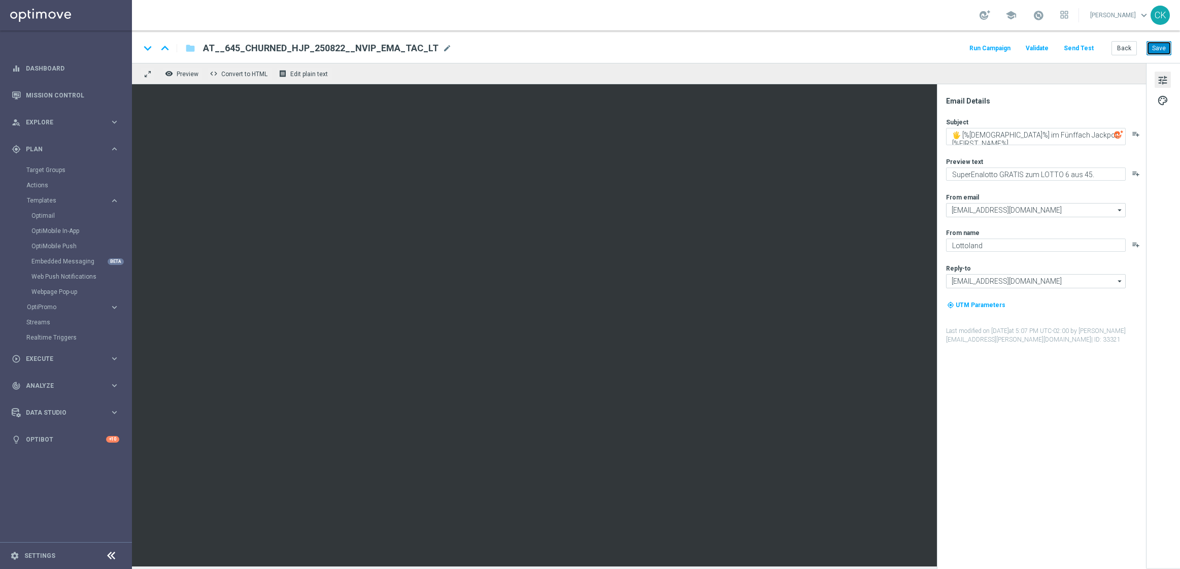
click at [1161, 50] on button "Save" at bounding box center [1159, 48] width 25 height 14
click at [1126, 47] on button "Back" at bounding box center [1124, 48] width 25 height 14
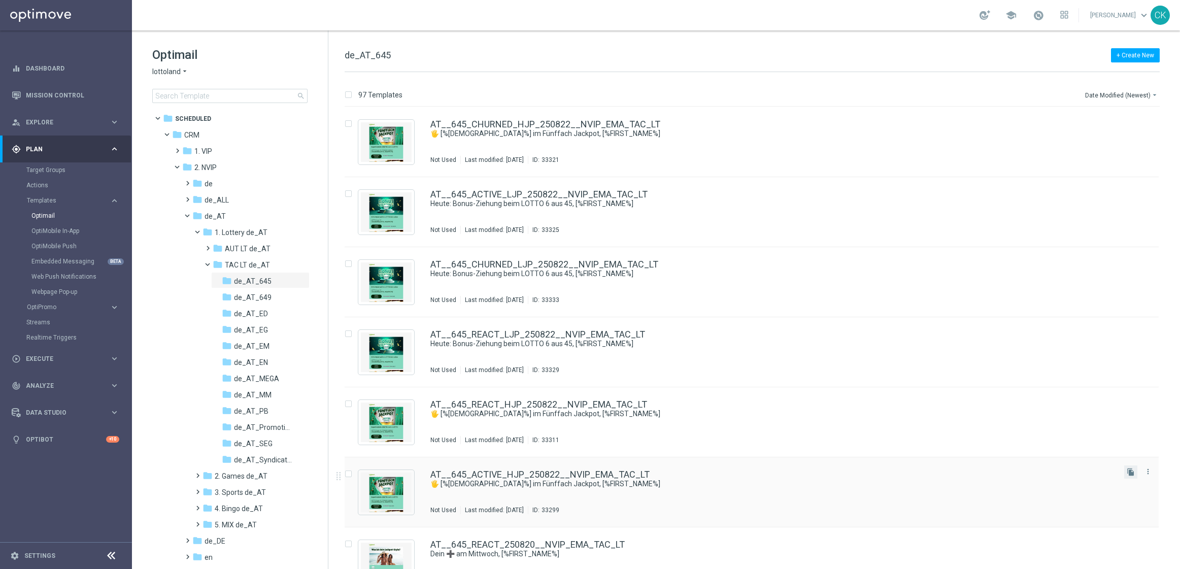
click at [1132, 477] on button "file_copy" at bounding box center [1130, 472] width 13 height 13
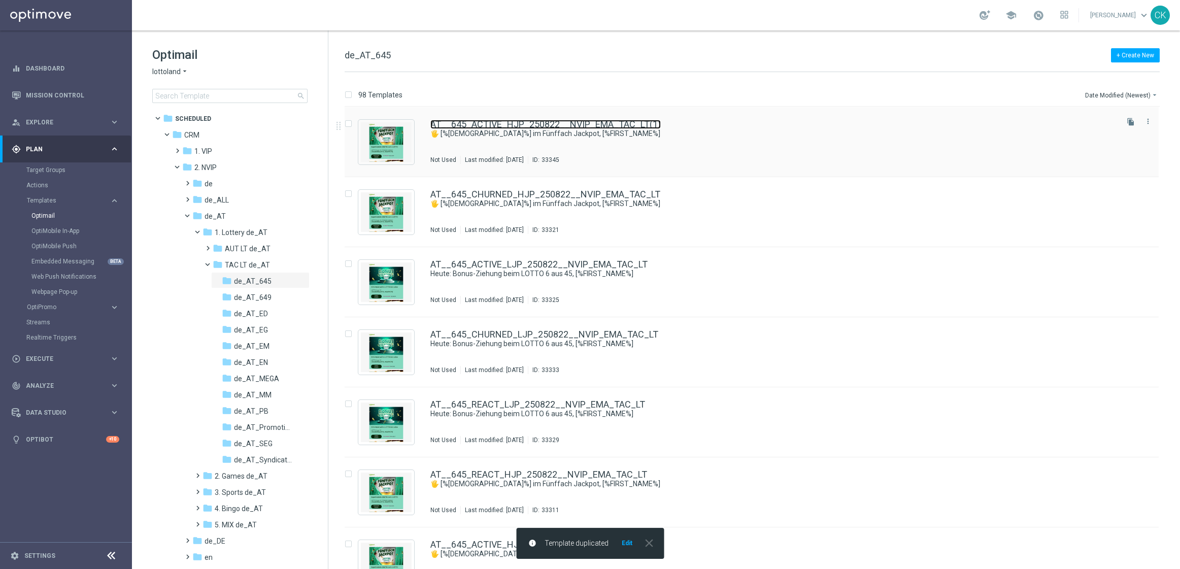
click at [522, 126] on link "AT__645_ACTIVE_HJP_250822__NVIP_EMA_TAC_LT(1)" at bounding box center [545, 124] width 230 height 9
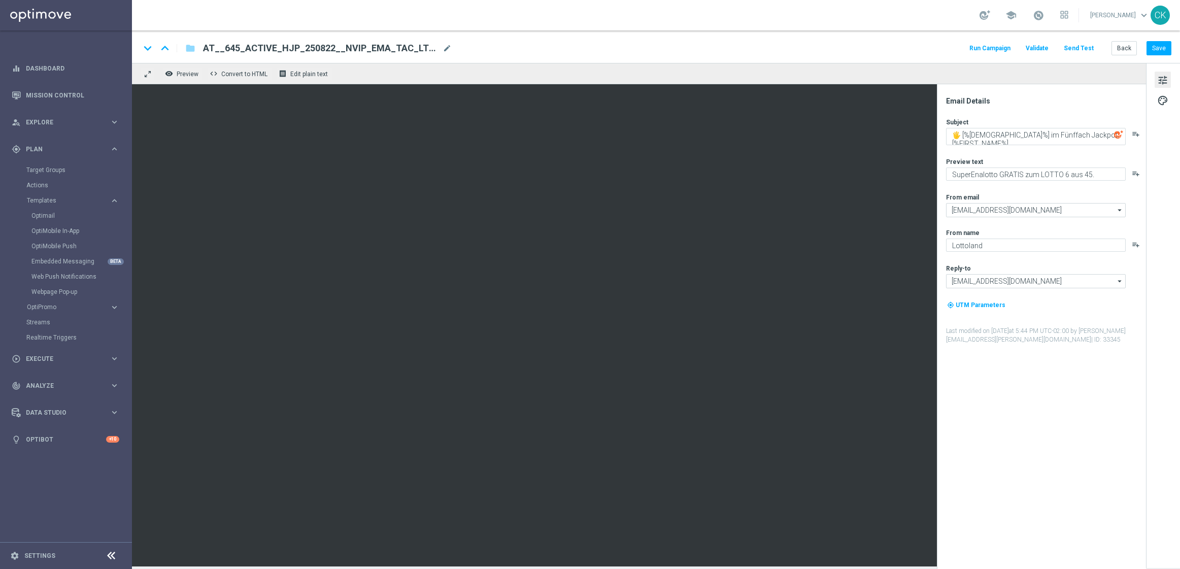
click at [438, 42] on div "AT__645_ACTIVE_HJP_250822__NVIP_EMA_TAC_LT(1) mode_edit" at bounding box center [327, 48] width 249 height 13
click at [396, 47] on input "AT__645_ACTIVE_HJP_250822__NVIP_EMA_TAC_LT(1)" at bounding box center [329, 48] width 252 height 13
paste input "4__NVIP_EMA_TAC_LT"
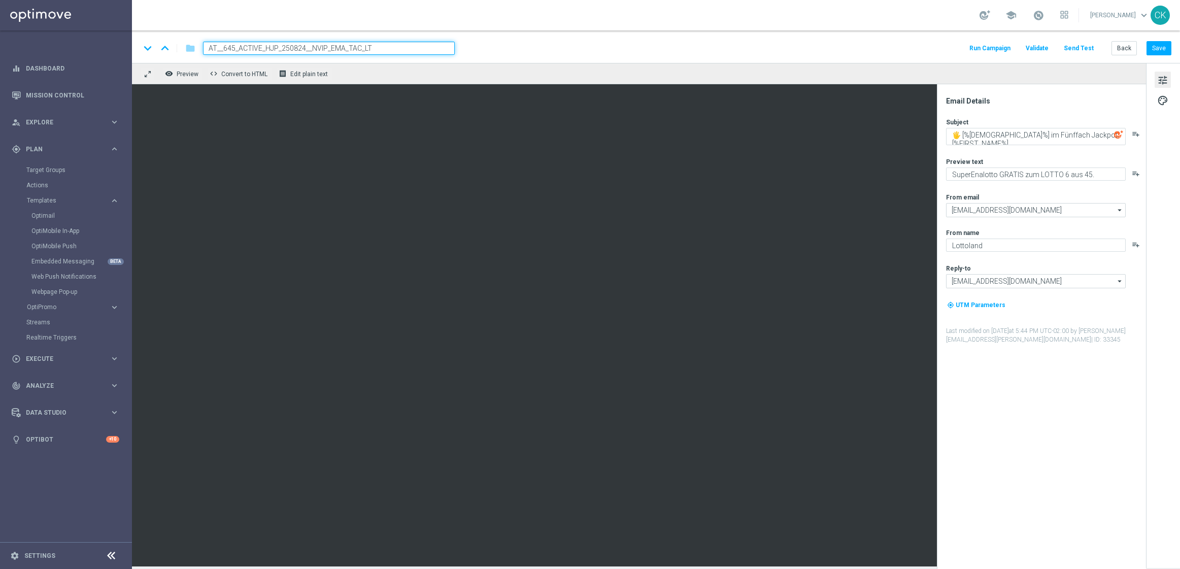
type input "AT__645_ACTIVE_HJP_250824__NVIP_EMA_TAC_LT"
click at [483, 51] on div "keyboard_arrow_down keyboard_arrow_up folder AT__645_ACTIVE_HJP_250824__NVIP_EM…" at bounding box center [656, 48] width 1032 height 13
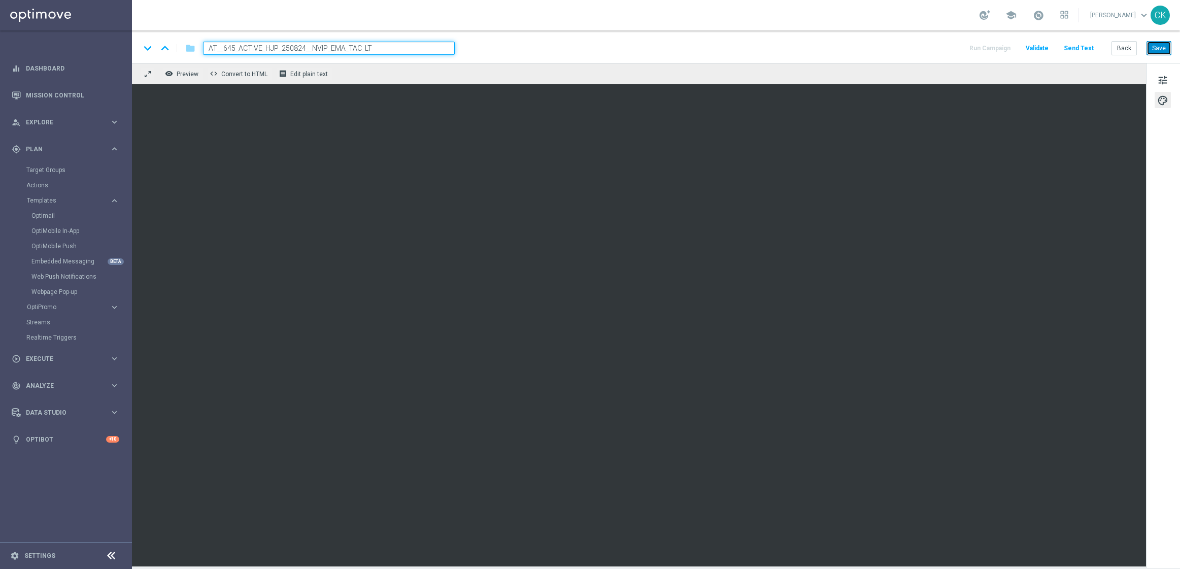
click at [1156, 53] on button "Save" at bounding box center [1159, 48] width 25 height 14
click at [1166, 77] on span "tune" at bounding box center [1162, 80] width 11 height 13
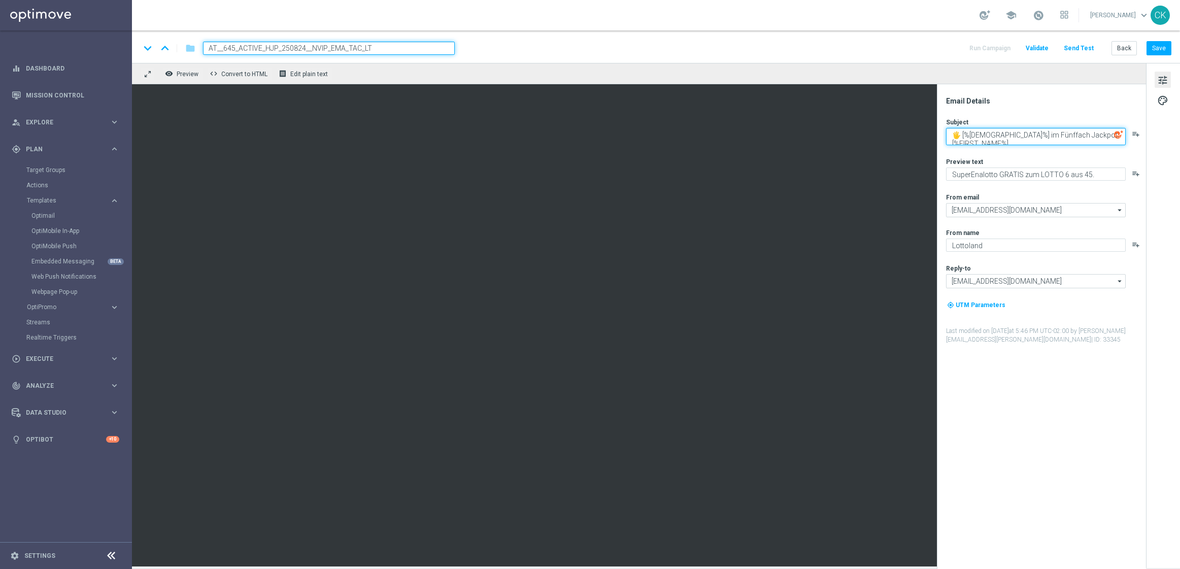
drag, startPoint x: 1085, startPoint y: 135, endPoint x: 1091, endPoint y: 168, distance: 33.1
click at [1085, 135] on textarea "🖐 [%[DEMOGRAPHIC_DATA]%] im Fünffach Jackpot, [%FIRST_NAME%]" at bounding box center [1036, 136] width 180 height 17
type textarea "Knack' den Sechsfach Jackpot, [%FIRST_NAME%]"
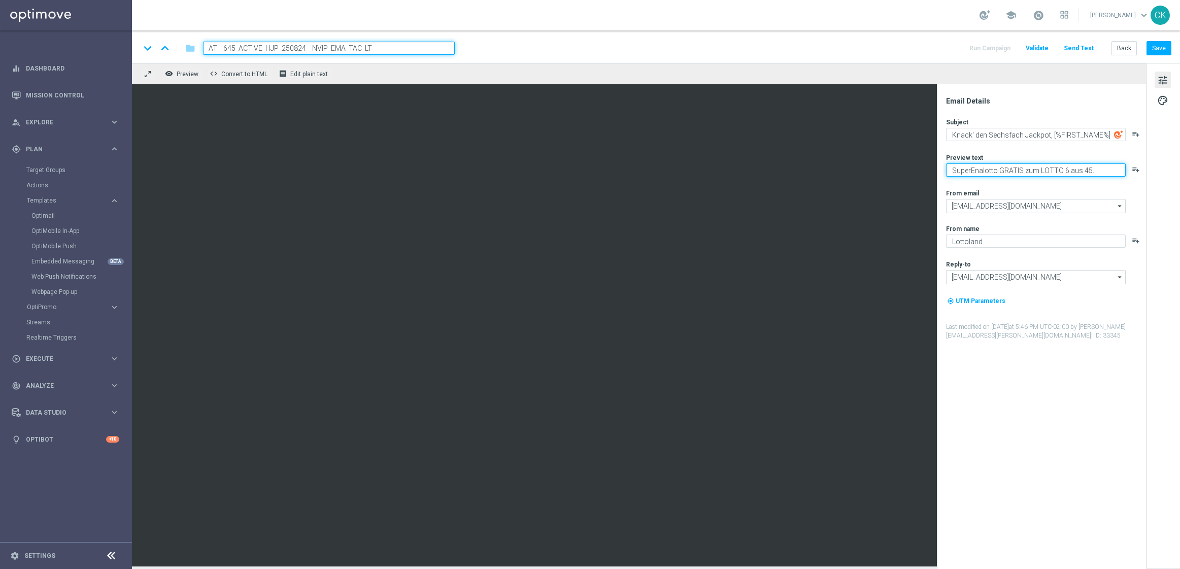
drag, startPoint x: 1039, startPoint y: 171, endPoint x: 947, endPoint y: 171, distance: 91.4
click at [947, 171] on textarea "SuperEnalotto GRATIS zum LOTTO 6 aus 45." at bounding box center [1036, 169] width 180 height 13
click at [1002, 171] on textarea "LOTTO 6 aus 45." at bounding box center [1036, 169] width 180 height 13
type textarea "LOTTO 6 aus 45 zum Sparpreis."
click at [953, 136] on textarea "Knack' den Sechsfach Jackpot, [%FIRST_NAME%]" at bounding box center [1036, 134] width 180 height 13
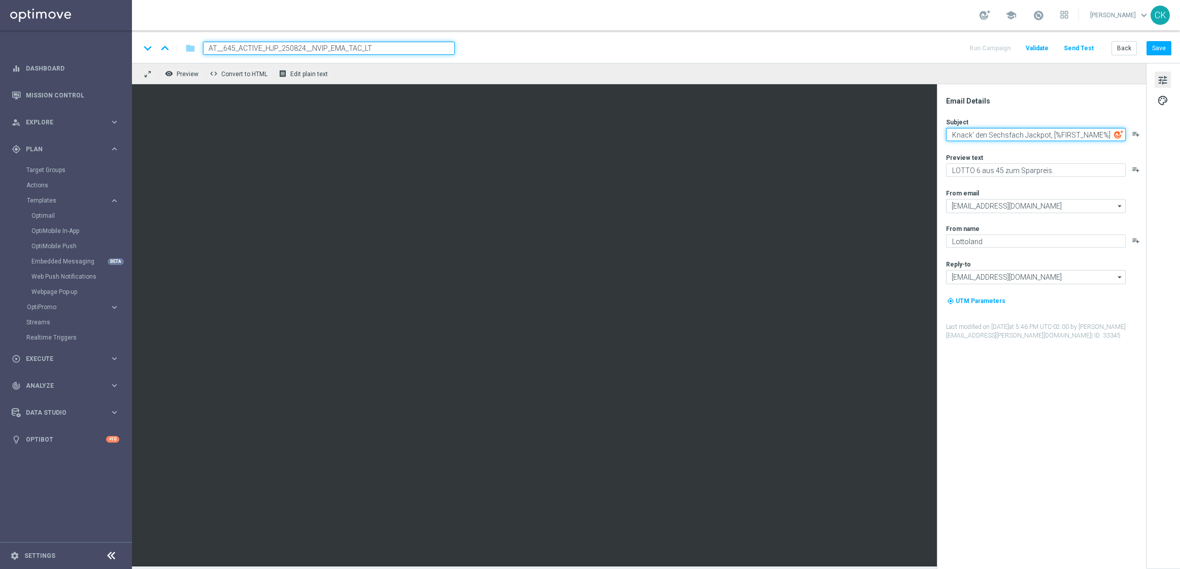
paste textarea "🔓"
click at [998, 135] on textarea "🔓 Knack' den Sechsfach Jackpot, [%FIRST_NAME%]" at bounding box center [1036, 134] width 180 height 13
type textarea "🔓 Knack' den Sechsfach Jackpot, [%FIRST_NAME%]"
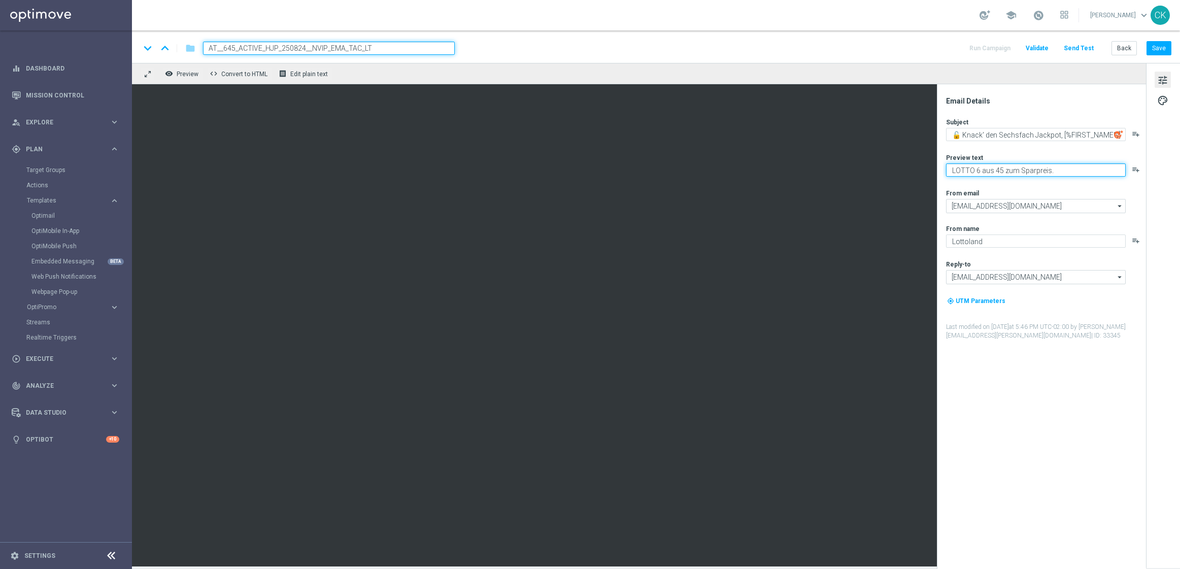
click at [1070, 167] on textarea "LOTTO 6 aus 45 zum Sparpreis." at bounding box center [1036, 169] width 180 height 13
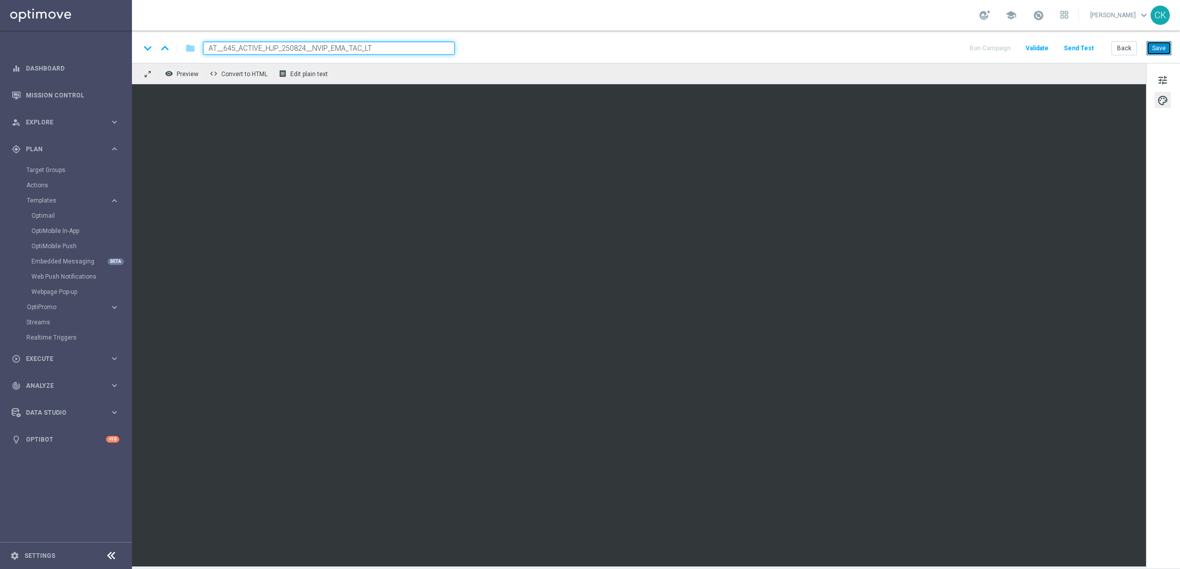
click at [1165, 45] on button "Save" at bounding box center [1159, 48] width 25 height 14
click at [1078, 49] on button "Send Test" at bounding box center [1079, 49] width 33 height 14
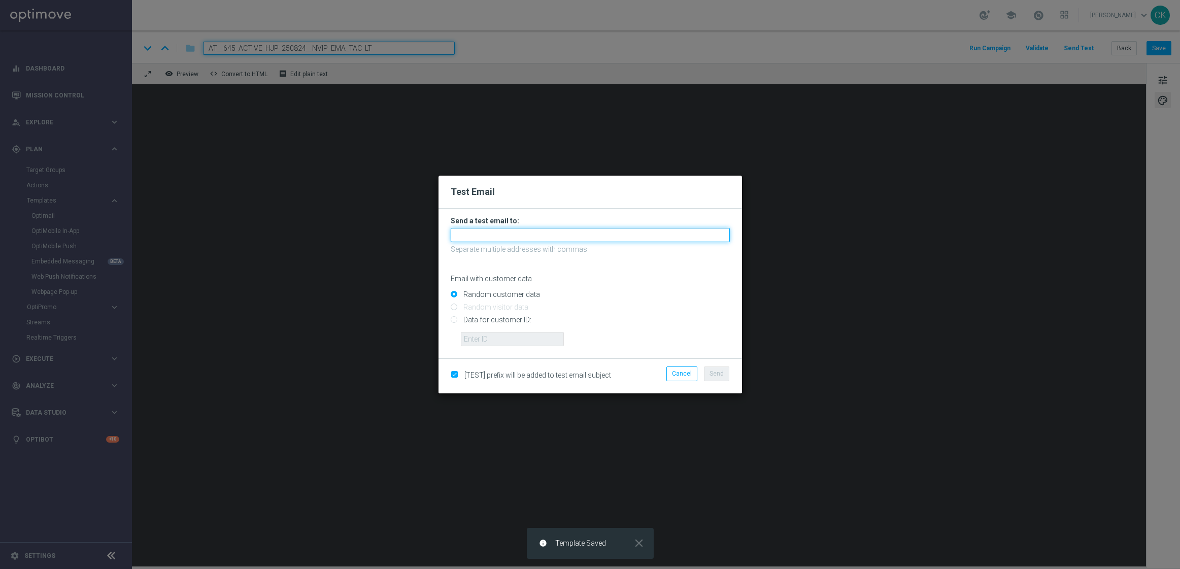
click at [573, 233] on input "text" at bounding box center [590, 235] width 279 height 14
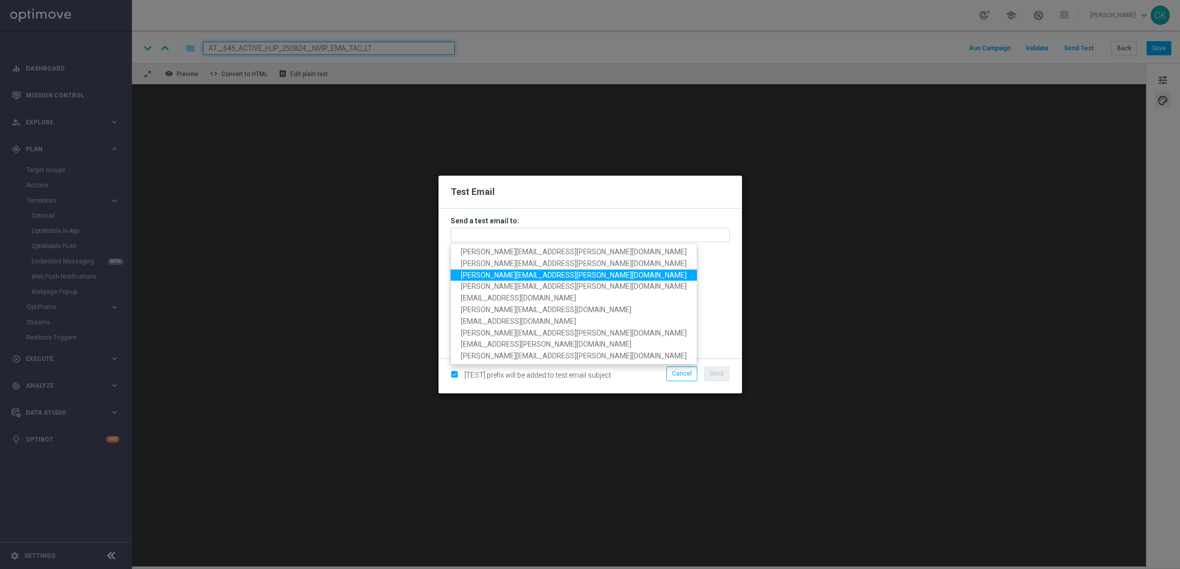
click at [529, 278] on span "[PERSON_NAME][EMAIL_ADDRESS][PERSON_NAME][DOMAIN_NAME]" at bounding box center [574, 275] width 226 height 8
type input "[PERSON_NAME][EMAIL_ADDRESS][PERSON_NAME][DOMAIN_NAME]"
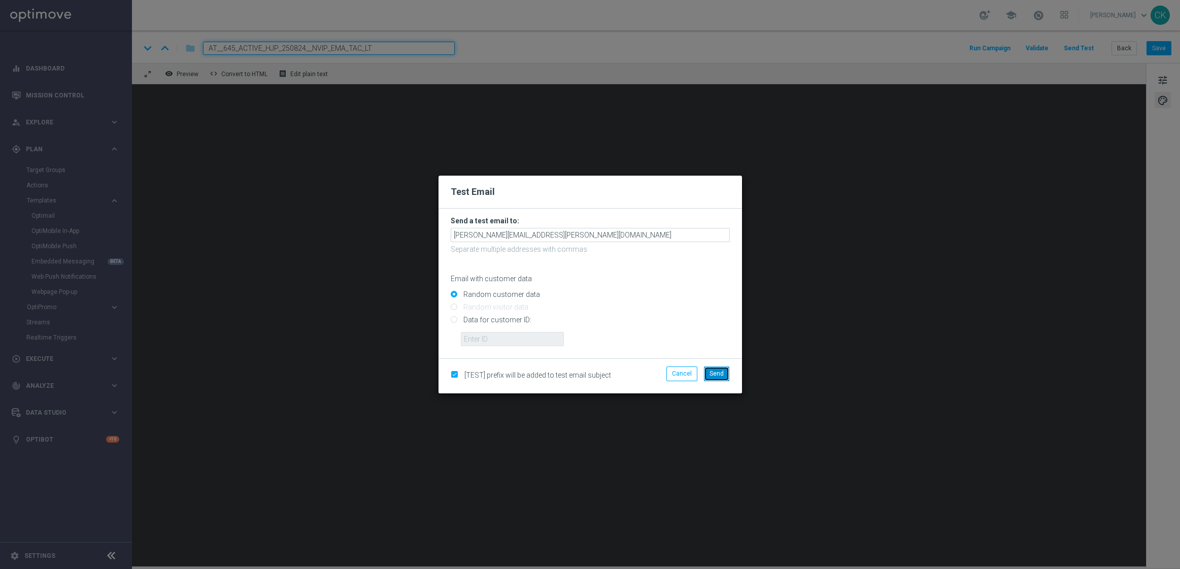
click at [718, 371] on span "Send" at bounding box center [717, 373] width 14 height 7
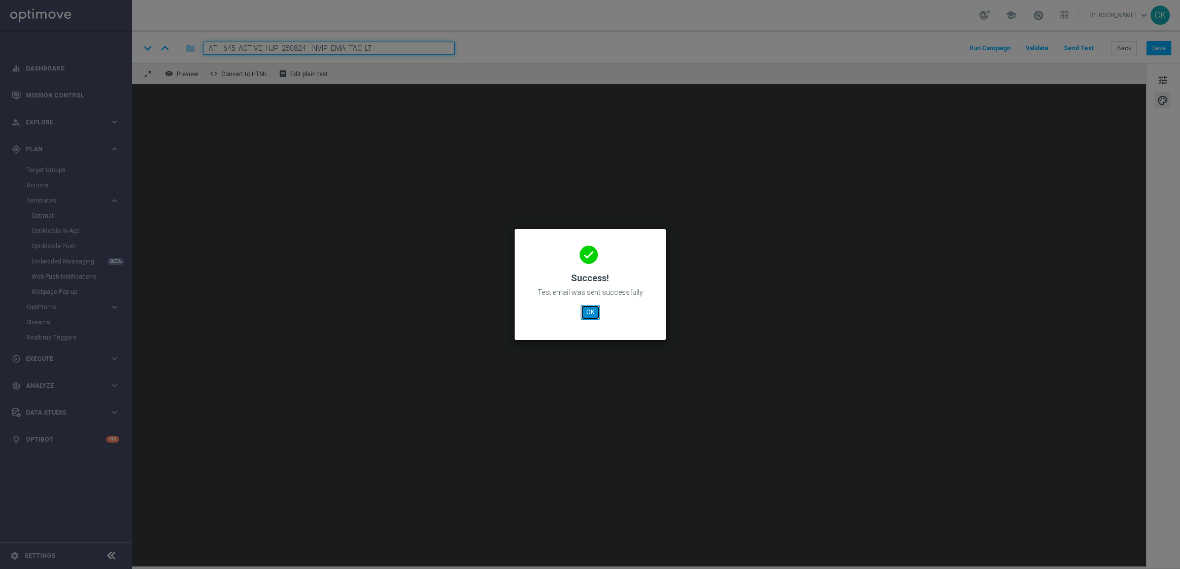
click at [586, 310] on button "OK" at bounding box center [590, 312] width 19 height 14
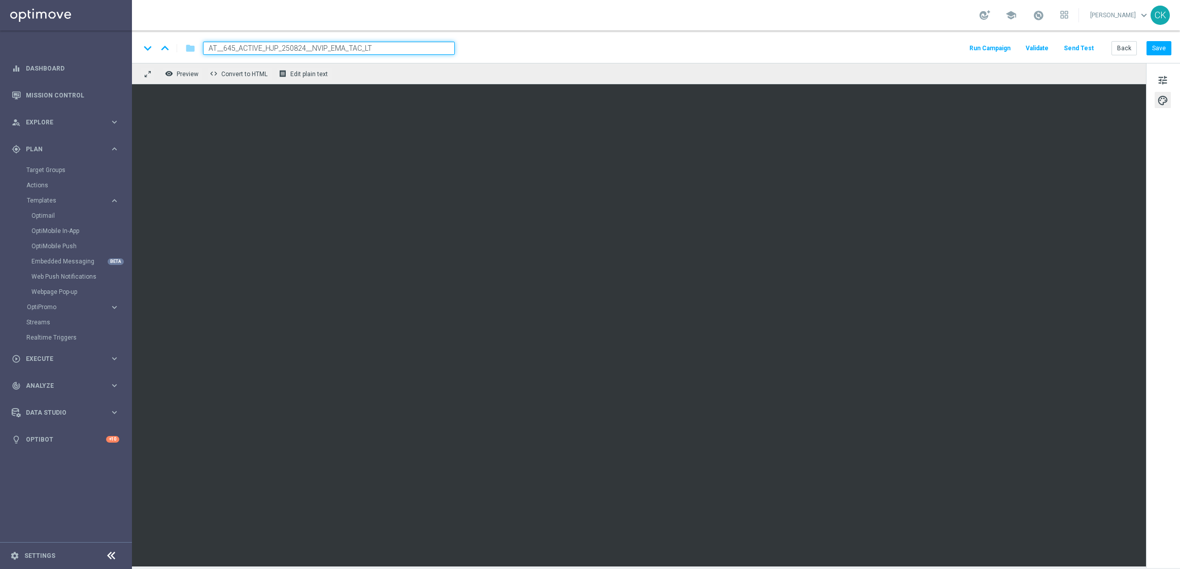
click at [1087, 46] on button "Send Test" at bounding box center [1079, 49] width 33 height 14
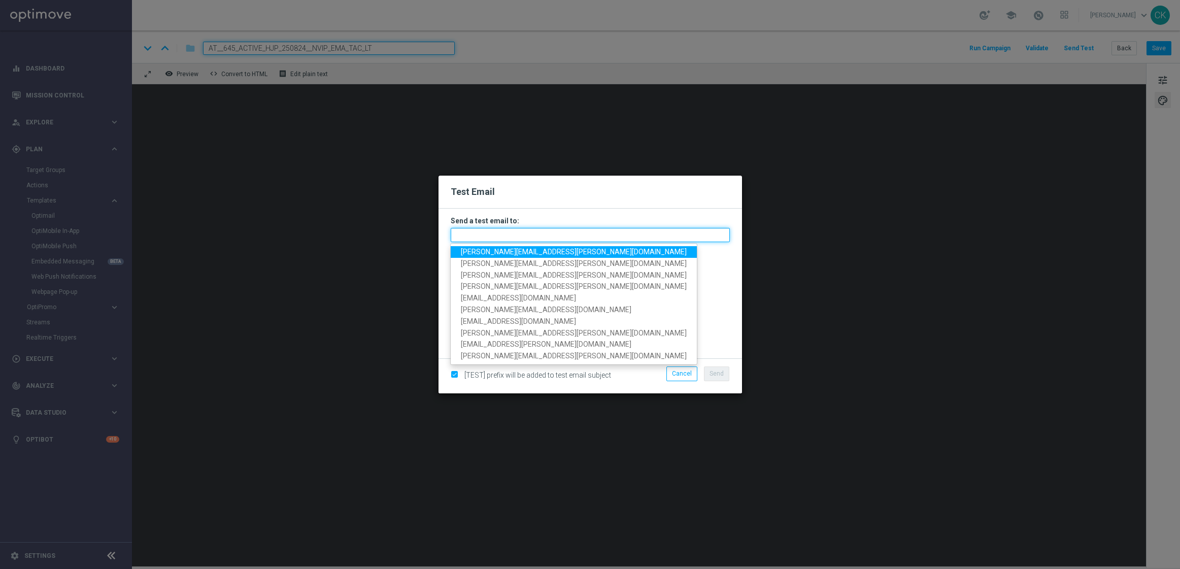
click at [535, 233] on input "text" at bounding box center [590, 235] width 279 height 14
click at [518, 252] on span "[PERSON_NAME][EMAIL_ADDRESS][PERSON_NAME][DOMAIN_NAME]" at bounding box center [574, 252] width 226 height 8
type input "[PERSON_NAME][EMAIL_ADDRESS][PERSON_NAME][DOMAIN_NAME]"
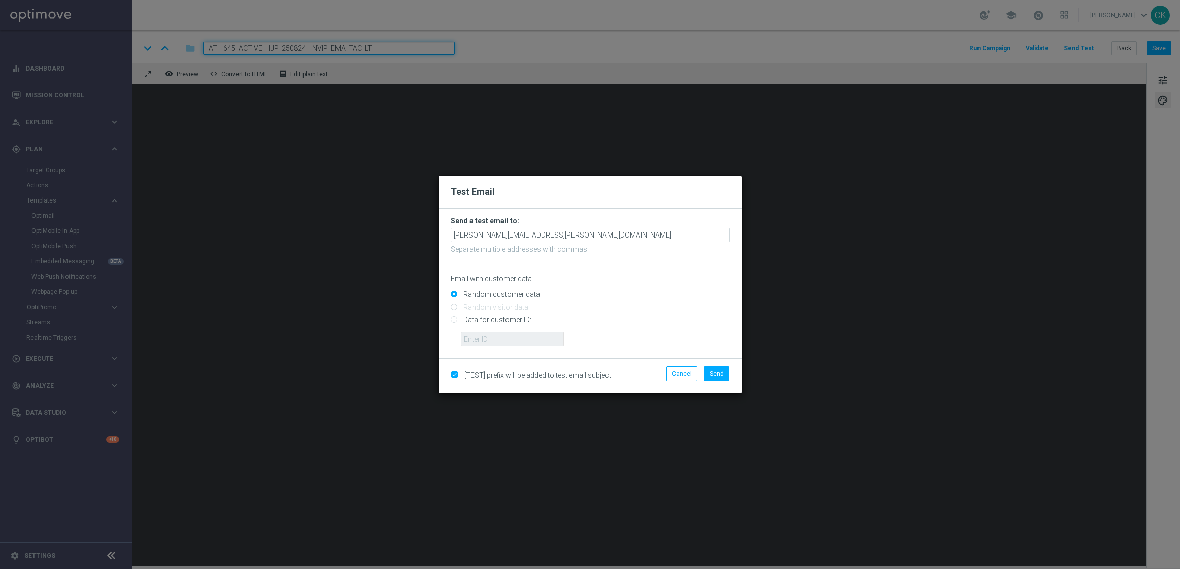
click at [483, 318] on input "Data for customer ID:" at bounding box center [590, 324] width 279 height 14
radio input "true"
click at [483, 336] on input "text" at bounding box center [512, 339] width 103 height 14
type input "14586067"
click at [725, 373] on button "Send" at bounding box center [716, 374] width 25 height 14
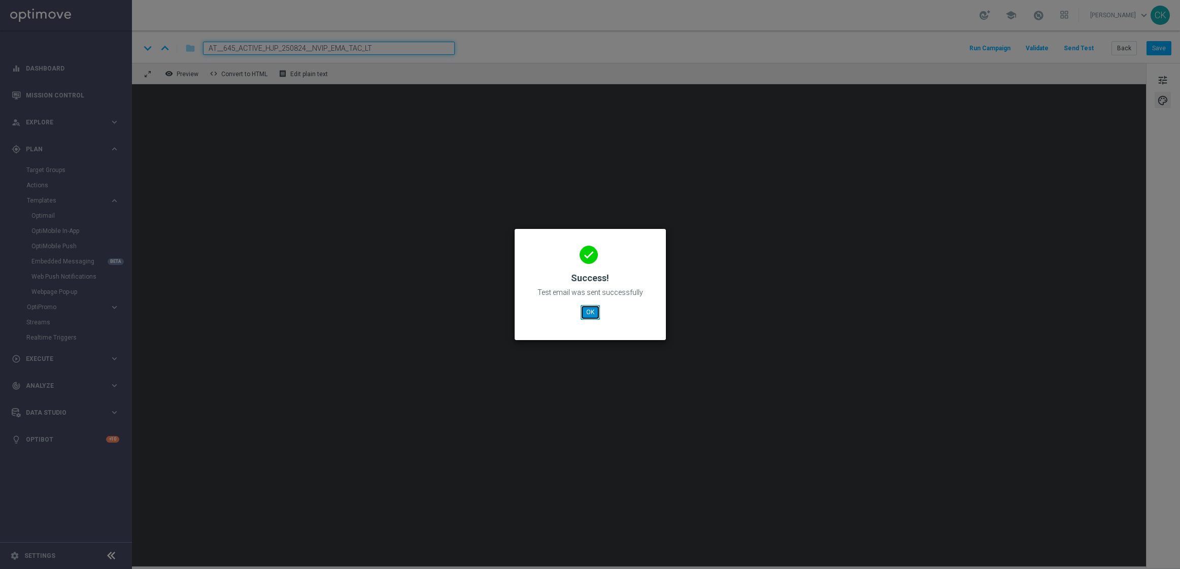
click at [597, 316] on button "OK" at bounding box center [590, 312] width 19 height 14
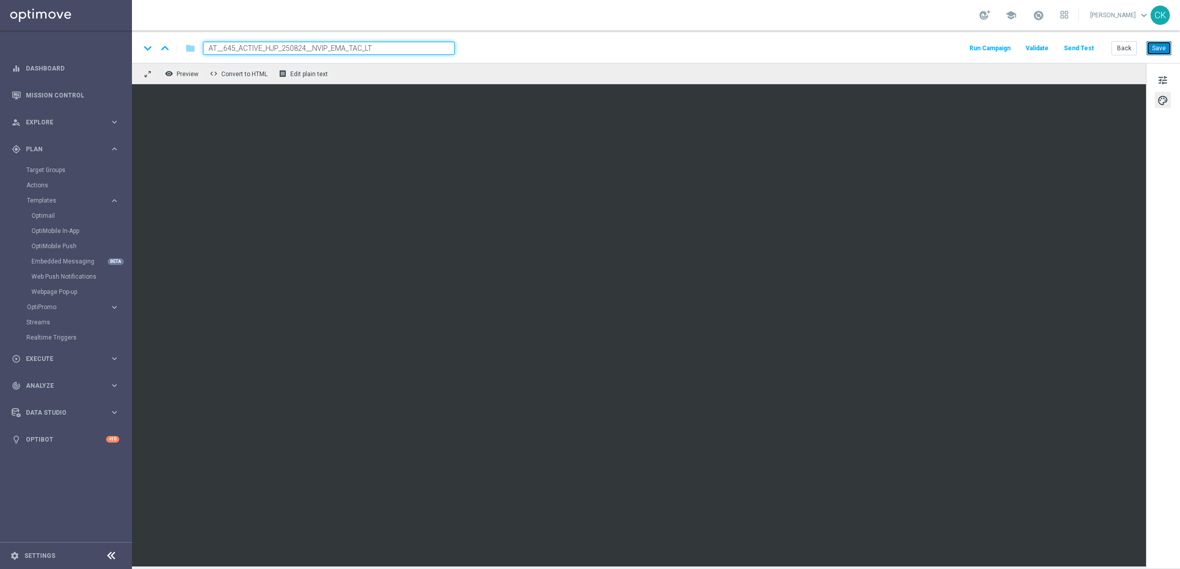
click at [1154, 52] on button "Save" at bounding box center [1159, 48] width 25 height 14
click at [1131, 47] on button "Back" at bounding box center [1124, 48] width 25 height 14
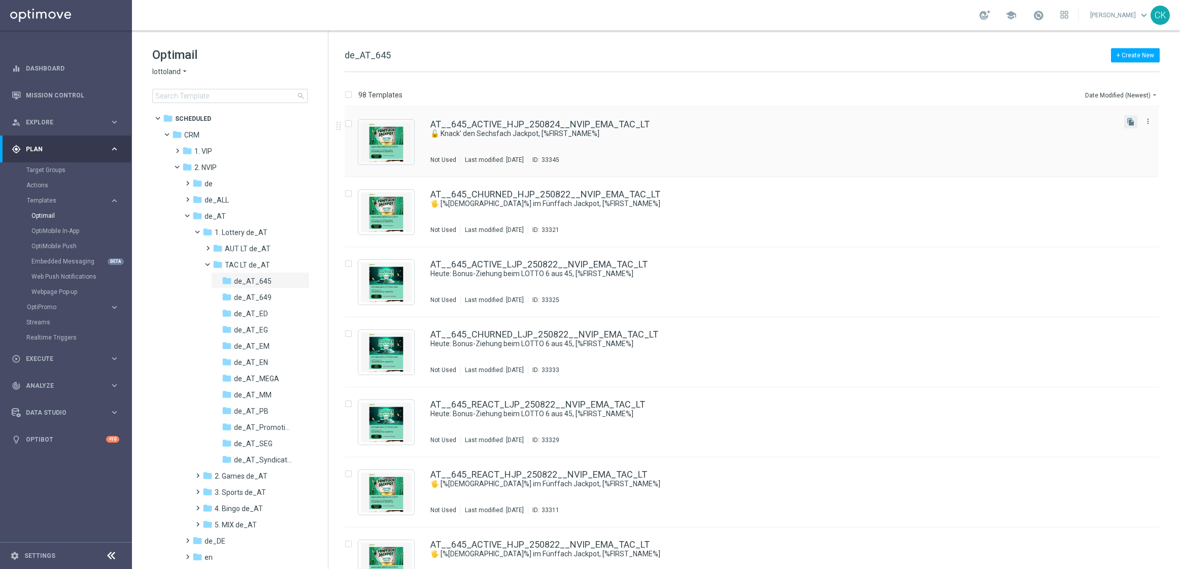
click at [1134, 117] on button "file_copy" at bounding box center [1130, 121] width 13 height 13
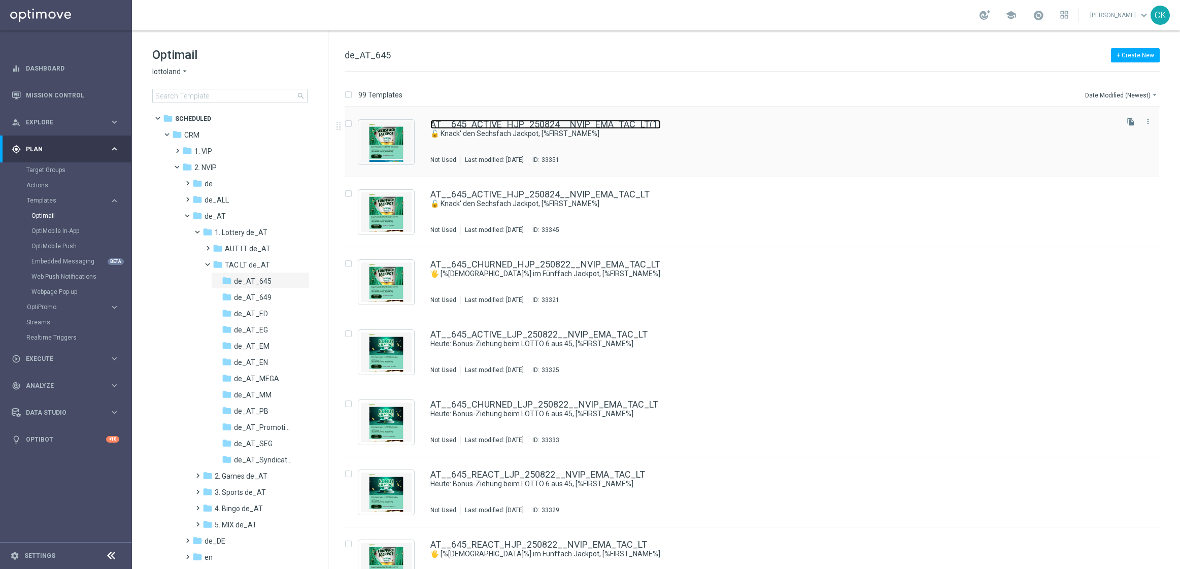
click at [491, 124] on link "AT__645_ACTIVE_HJP_250824__NVIP_EMA_TAC_LT(1)" at bounding box center [545, 124] width 230 height 9
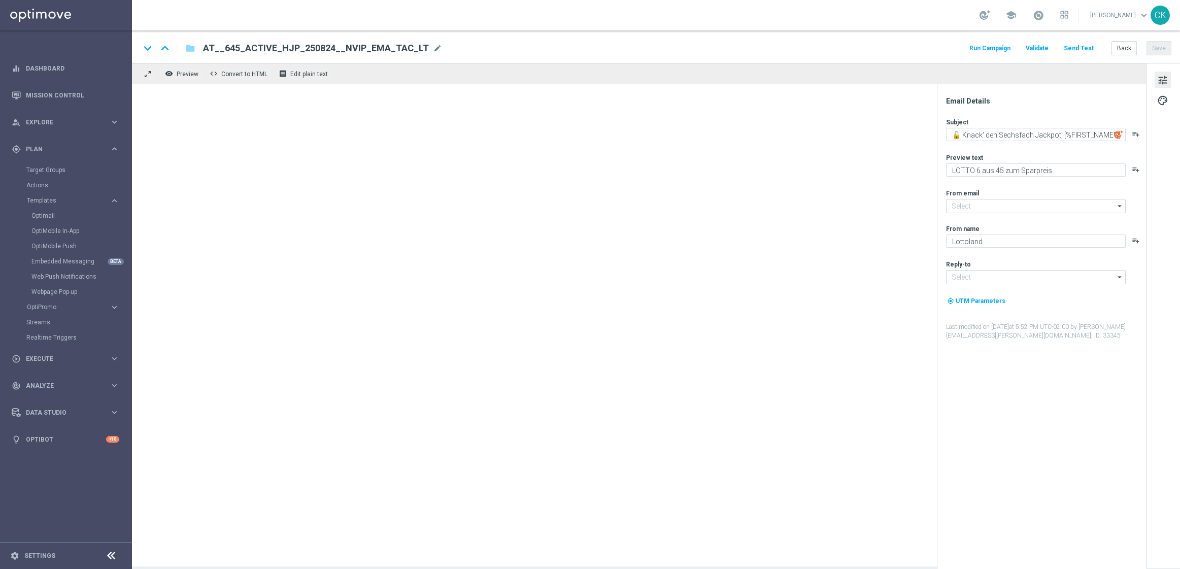
type input "[EMAIL_ADDRESS][DOMAIN_NAME]"
click at [415, 44] on span "AT__645_ACTIVE_HJP_250824__NVIP_EMA_TAC_LT(1)" at bounding box center [321, 48] width 236 height 12
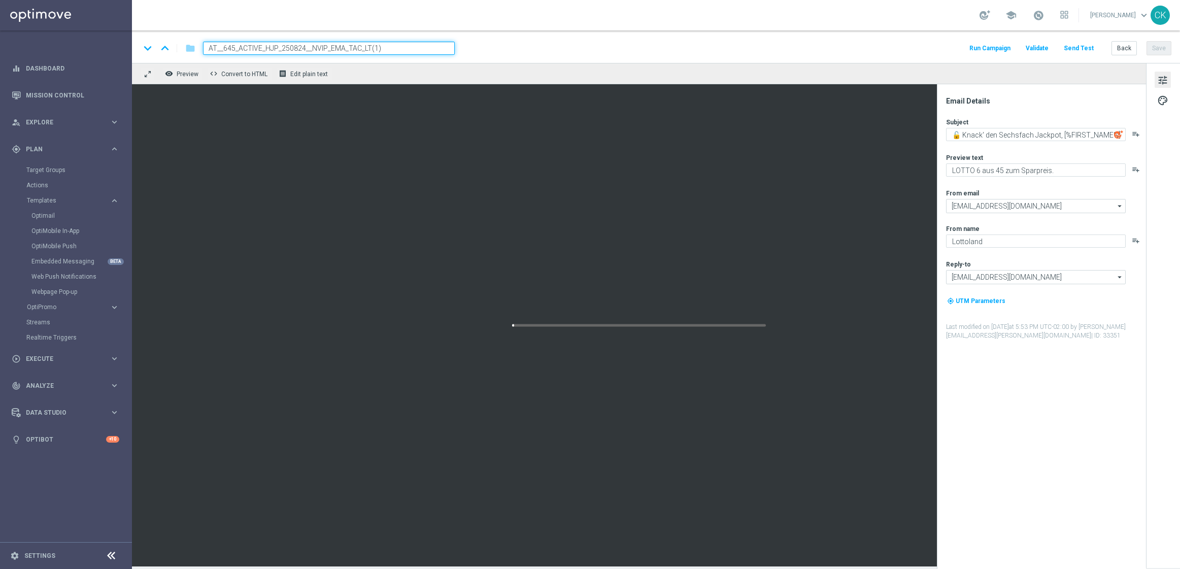
click at [415, 44] on input "AT__645_ACTIVE_HJP_250824__NVIP_EMA_TAC_LT(1)" at bounding box center [329, 48] width 252 height 13
paste input "REACT_HJP_250824__NVIP_EMA_TAC_LT"
type input "AT__645_REACT_HJP_250824__NVIP_EMA_TAC_LT"
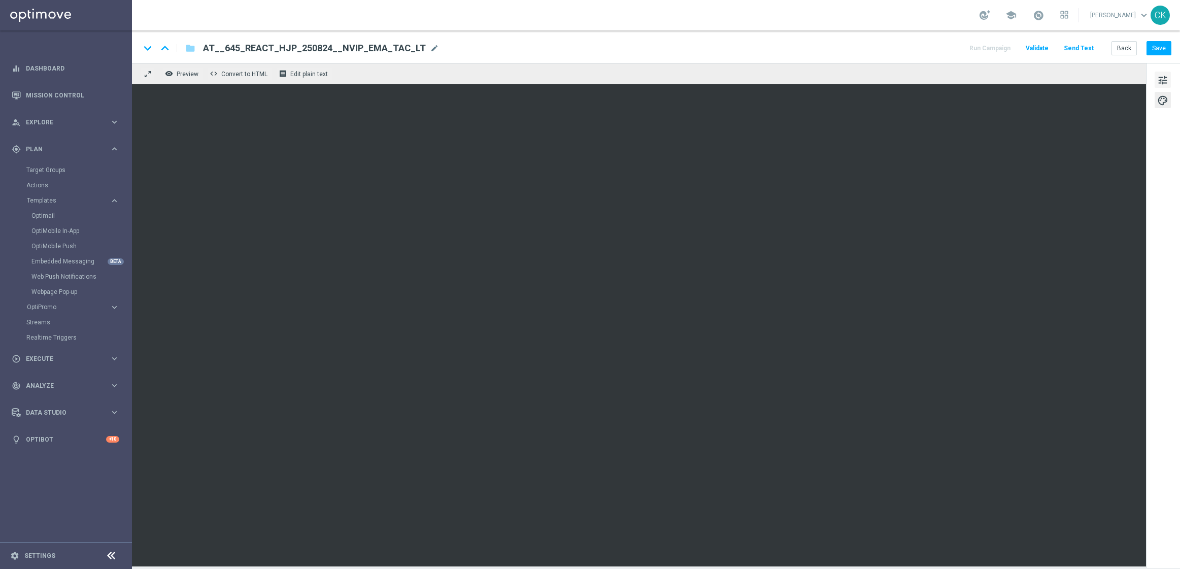
click at [1169, 82] on button "tune" at bounding box center [1163, 80] width 16 height 16
click at [1154, 44] on button "Save" at bounding box center [1159, 48] width 25 height 14
click at [1083, 51] on button "Send Test" at bounding box center [1079, 49] width 33 height 14
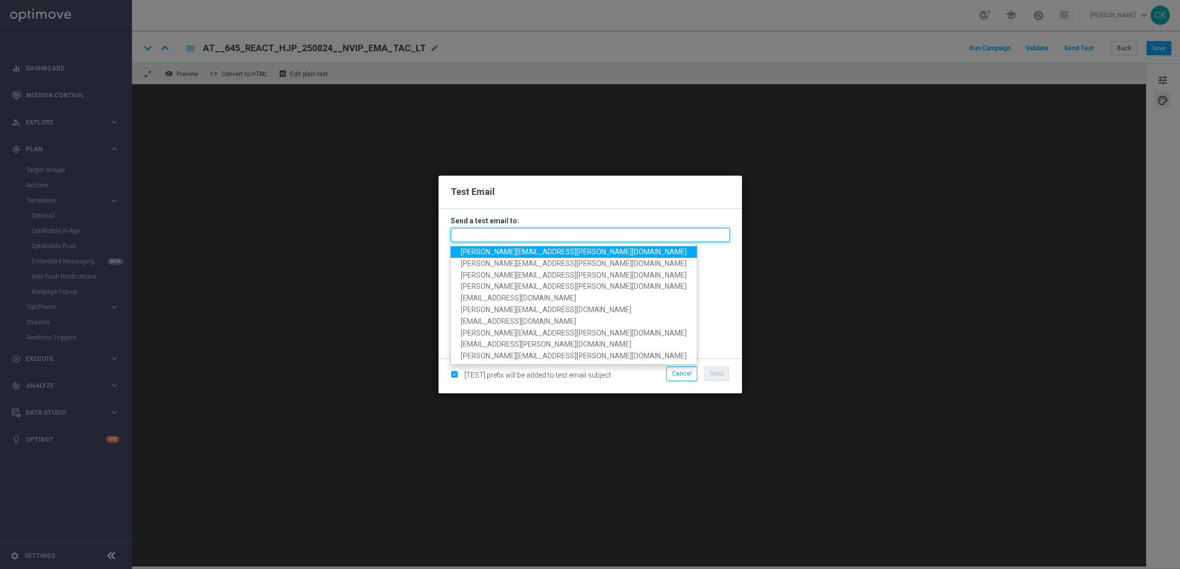
click at [638, 236] on input "text" at bounding box center [590, 235] width 279 height 14
click at [512, 253] on span "[PERSON_NAME][EMAIL_ADDRESS][PERSON_NAME][DOMAIN_NAME]" at bounding box center [574, 252] width 226 height 8
type input "[PERSON_NAME][EMAIL_ADDRESS][PERSON_NAME][DOMAIN_NAME]"
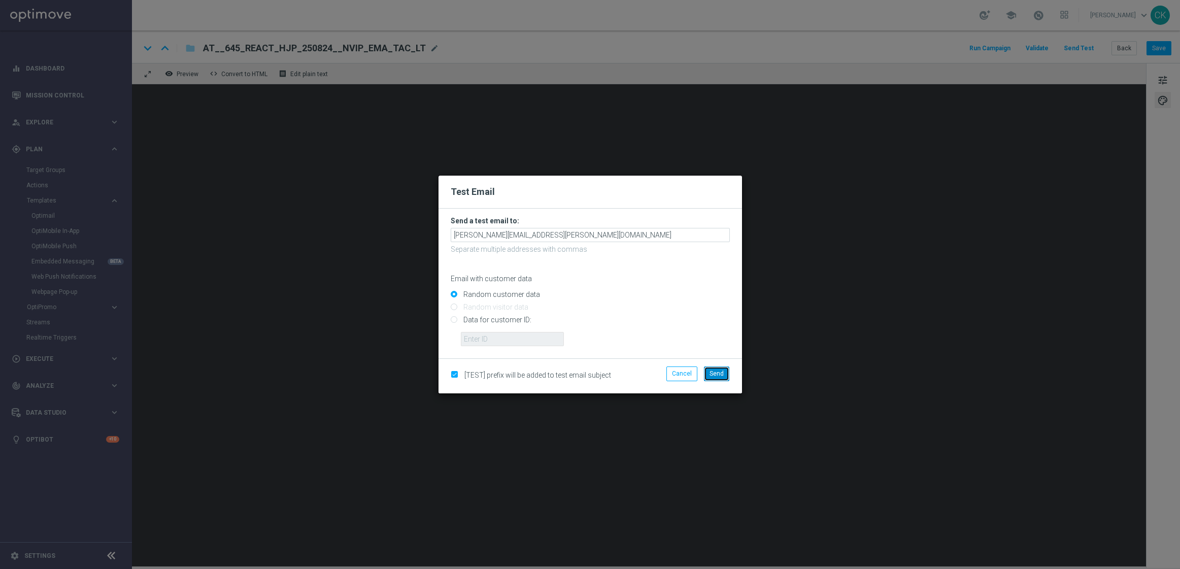
click at [719, 373] on span "Send" at bounding box center [717, 373] width 14 height 7
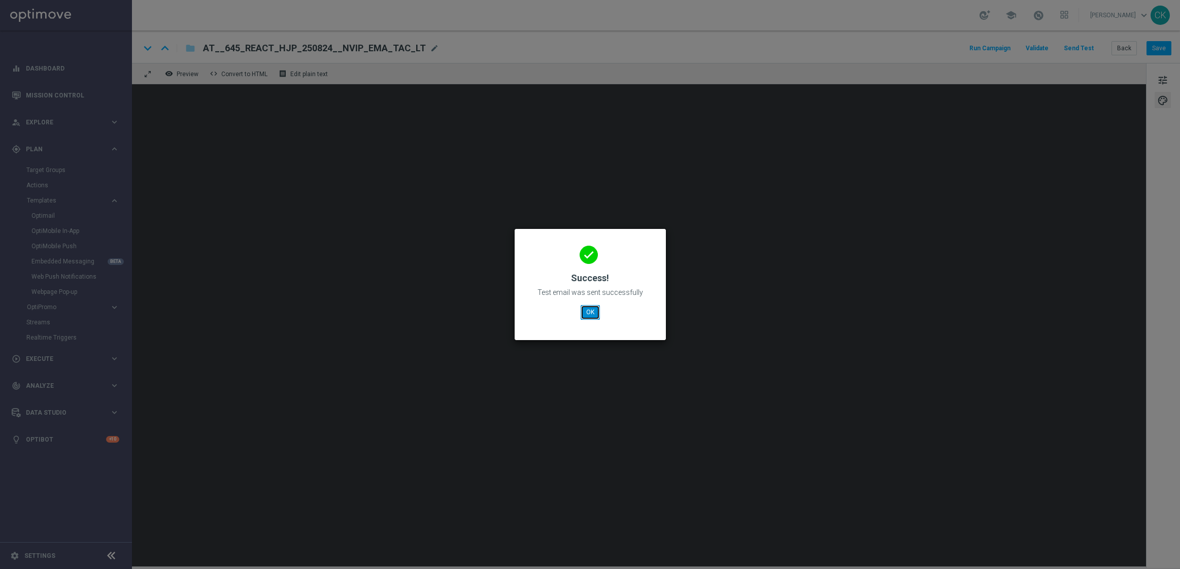
click at [594, 311] on button "OK" at bounding box center [590, 312] width 19 height 14
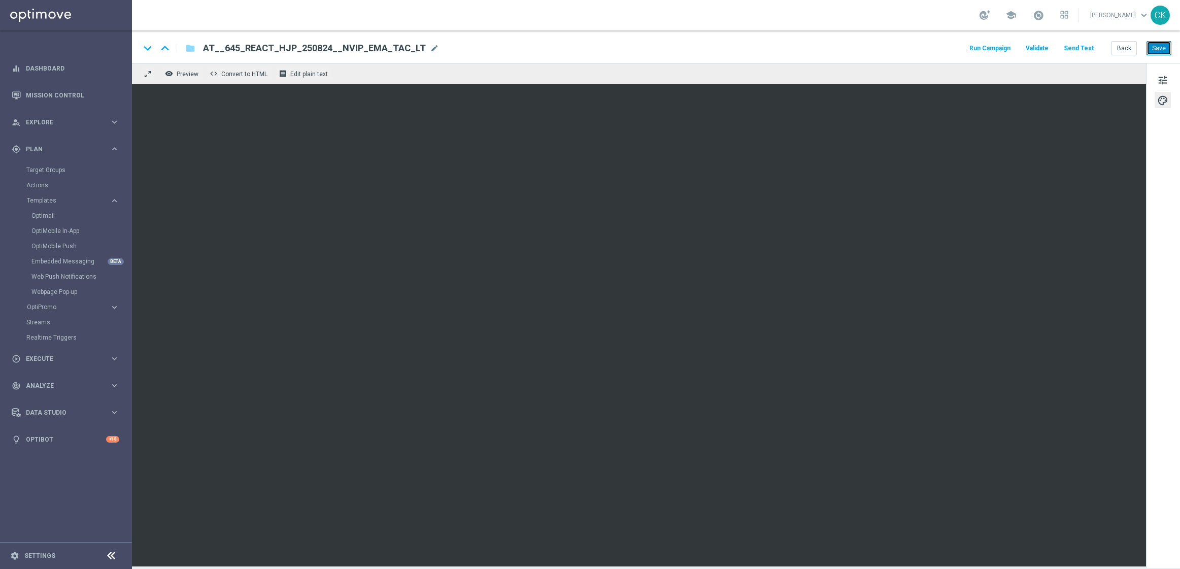
click at [1153, 51] on button "Save" at bounding box center [1159, 48] width 25 height 14
click at [1163, 47] on button "Save" at bounding box center [1159, 48] width 25 height 14
click at [1120, 47] on button "Back" at bounding box center [1124, 48] width 25 height 14
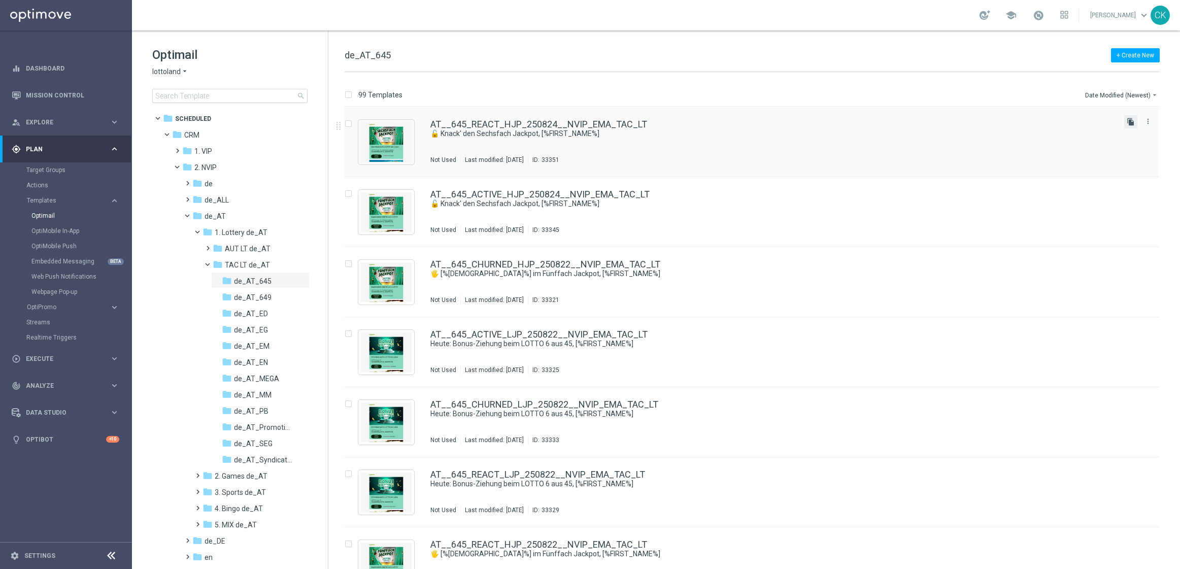
click at [1130, 124] on icon "file_copy" at bounding box center [1131, 122] width 8 height 8
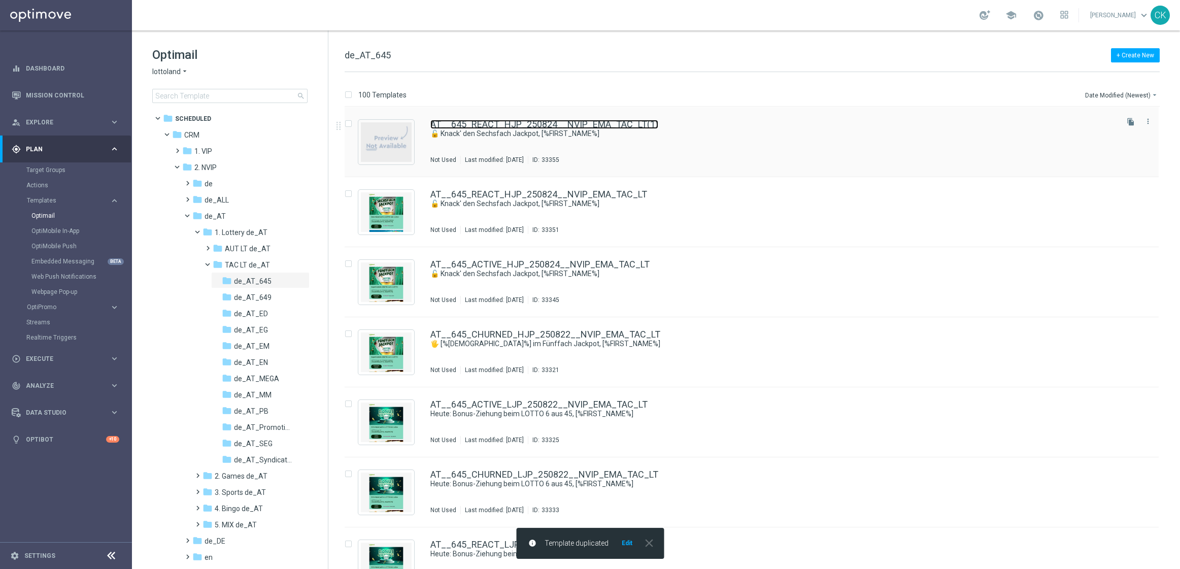
click at [548, 124] on link "AT__645_REACT_HJP_250824__NVIP_EMA_TAC_LT(1)" at bounding box center [544, 124] width 228 height 9
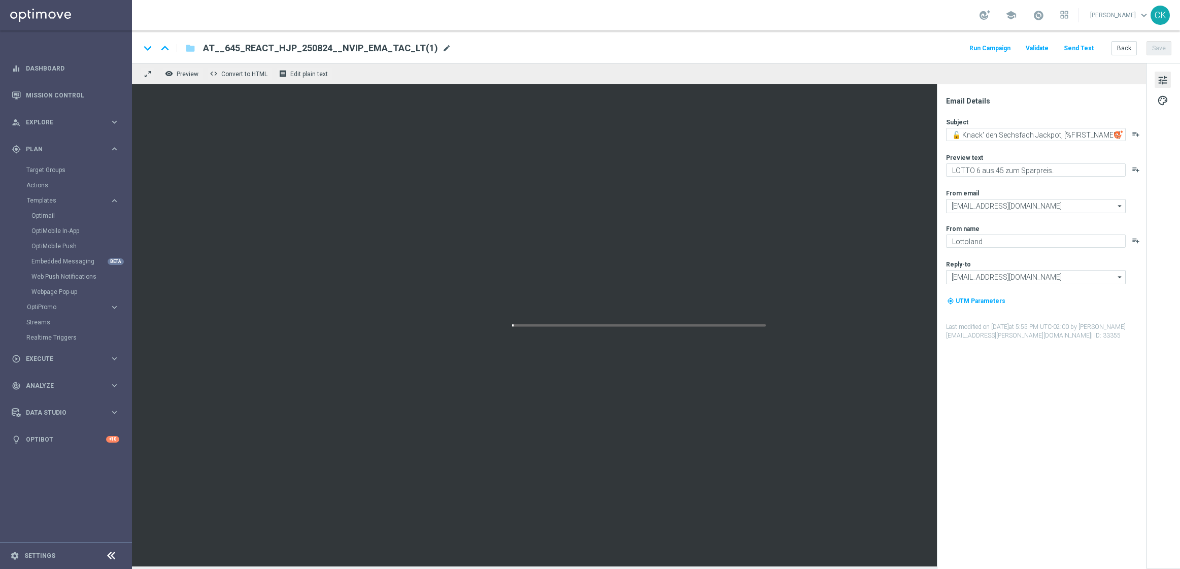
click at [442, 48] on span "mode_edit" at bounding box center [446, 48] width 9 height 9
click at [410, 49] on input "AT__645_REACT_HJP_250824__NVIP_EMA_TAC_LT(1)" at bounding box center [329, 48] width 252 height 13
paste input "CHURNED_HJP_250824__NVIP_EMA_TAC_LT"
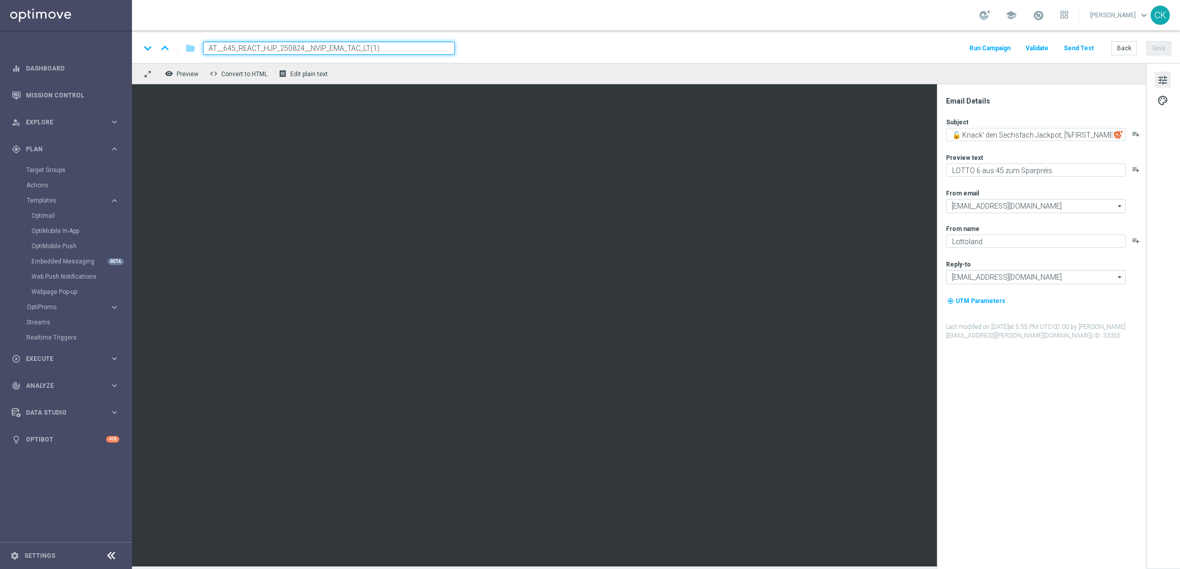
type input "AT__645_CHURNED_HJP_250824__NVIP_EMA_TAC_LT"
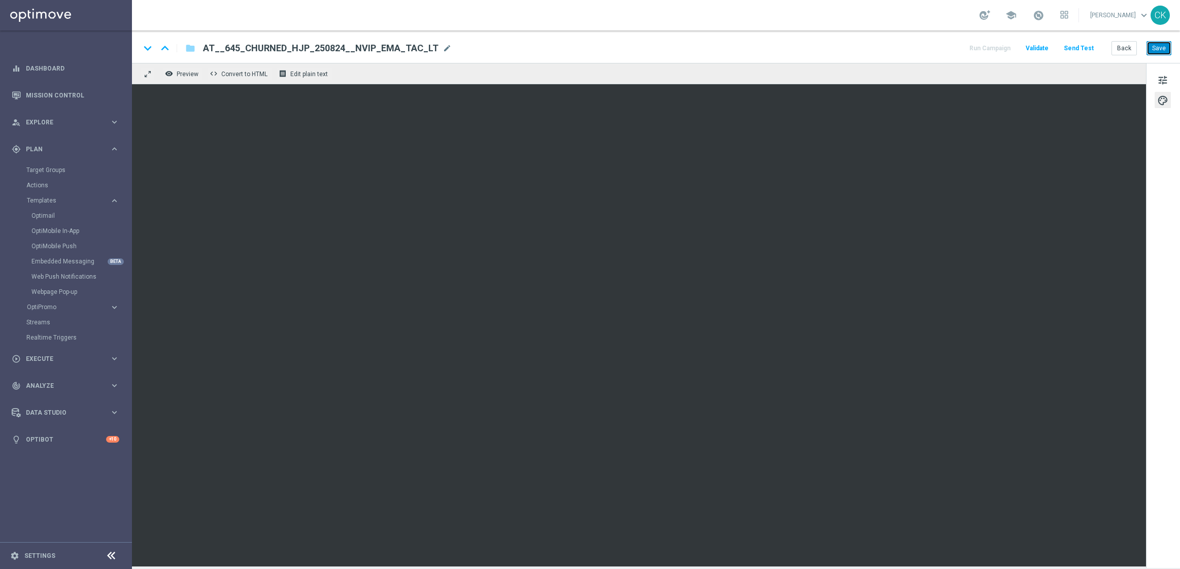
click at [1158, 49] on button "Save" at bounding box center [1159, 48] width 25 height 14
click at [1159, 97] on span "palette" at bounding box center [1162, 100] width 11 height 13
click at [1163, 79] on span "tune" at bounding box center [1162, 80] width 11 height 13
click at [1155, 46] on button "Save" at bounding box center [1159, 48] width 25 height 14
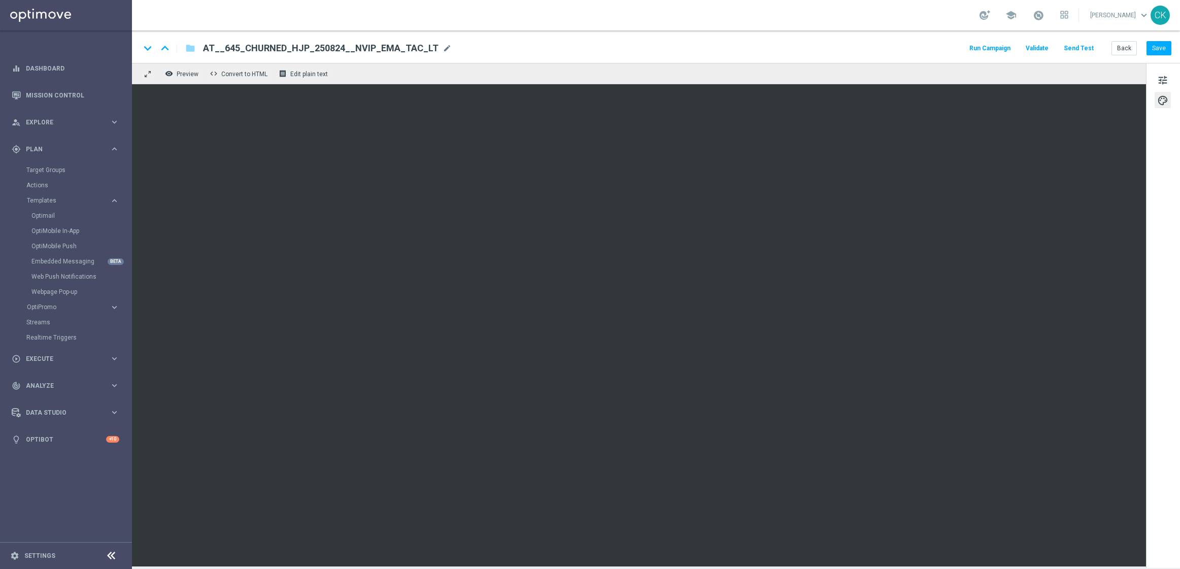
click at [1073, 53] on button "Send Test" at bounding box center [1079, 49] width 33 height 14
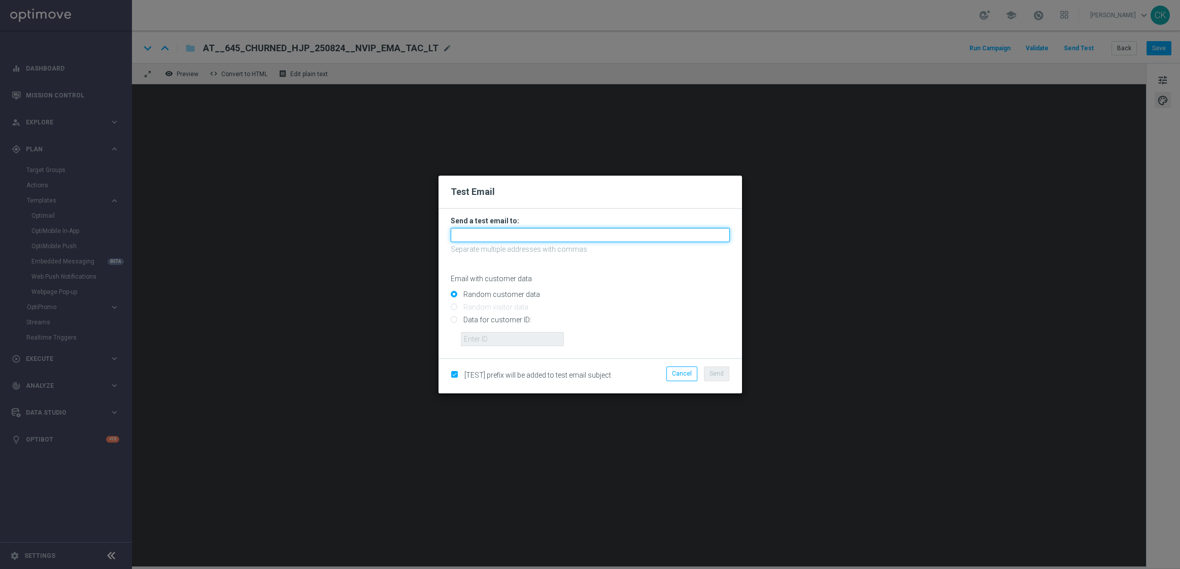
click at [534, 232] on input "text" at bounding box center [590, 235] width 279 height 14
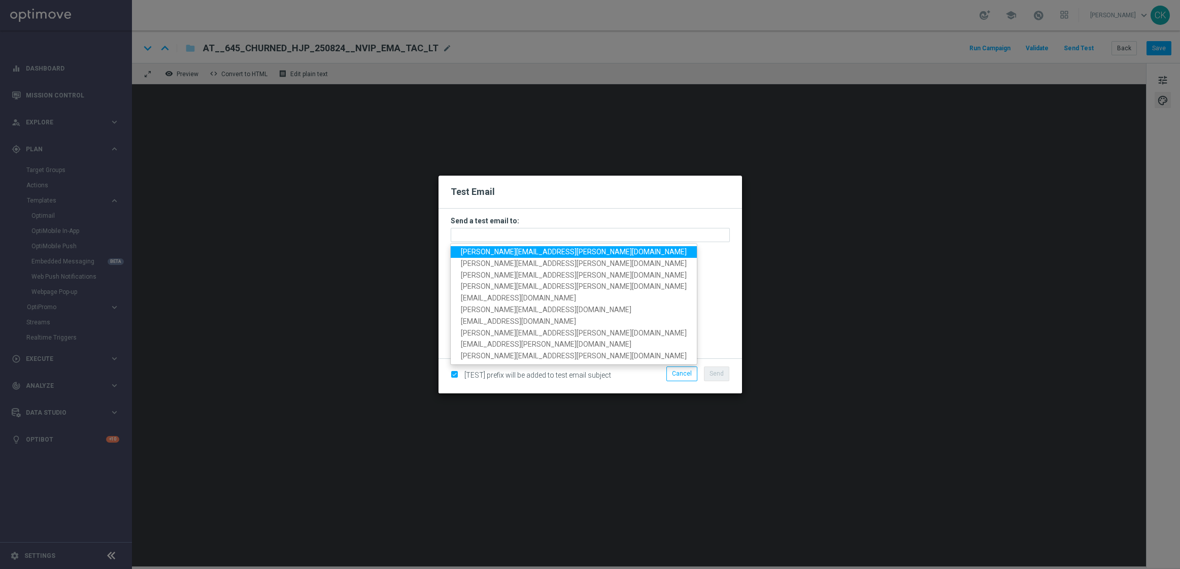
click at [528, 251] on span "[PERSON_NAME][EMAIL_ADDRESS][PERSON_NAME][DOMAIN_NAME]" at bounding box center [574, 252] width 226 height 8
type input "[PERSON_NAME][EMAIL_ADDRESS][PERSON_NAME][DOMAIN_NAME]"
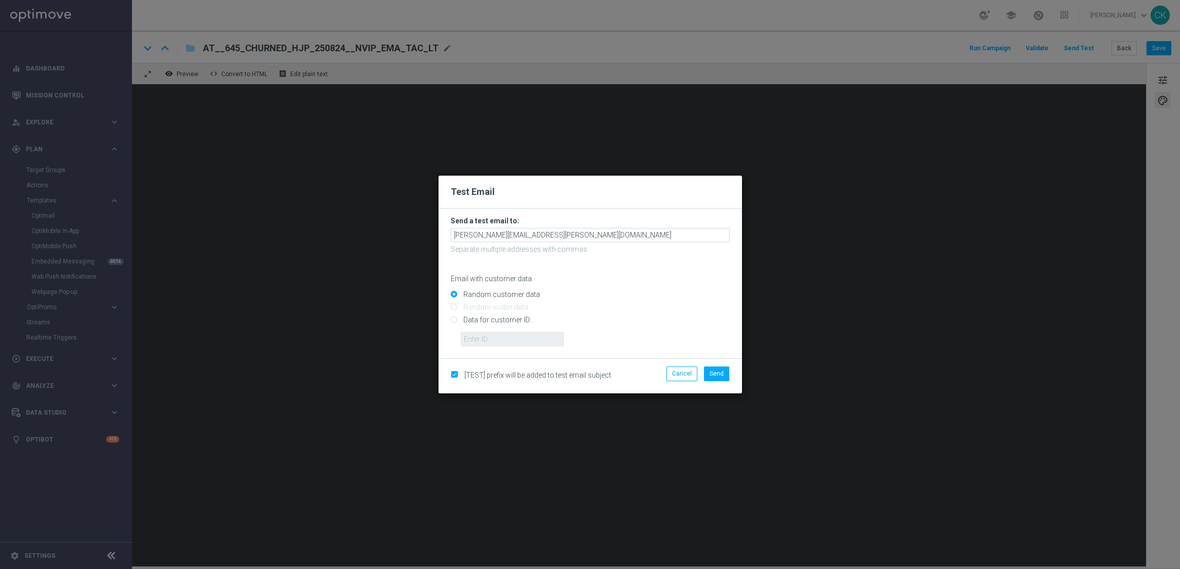
click at [489, 320] on input "Data for customer ID:" at bounding box center [590, 324] width 279 height 14
radio input "true"
click at [490, 339] on input "text" at bounding box center [512, 339] width 103 height 14
type input "14586067"
click at [727, 378] on button "Send" at bounding box center [716, 374] width 25 height 14
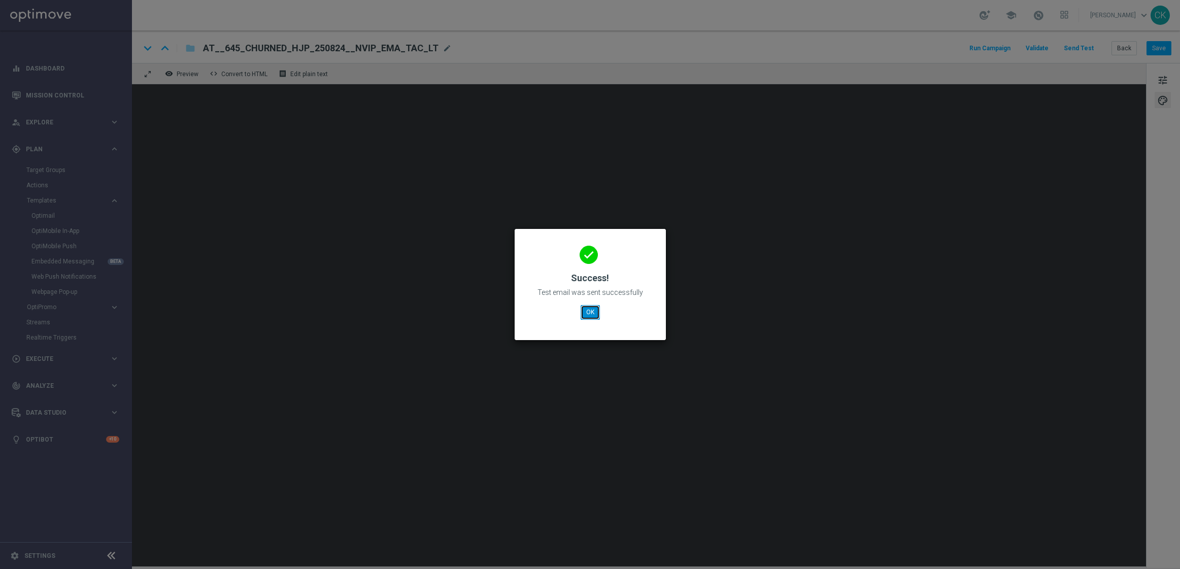
click at [595, 308] on button "OK" at bounding box center [590, 312] width 19 height 14
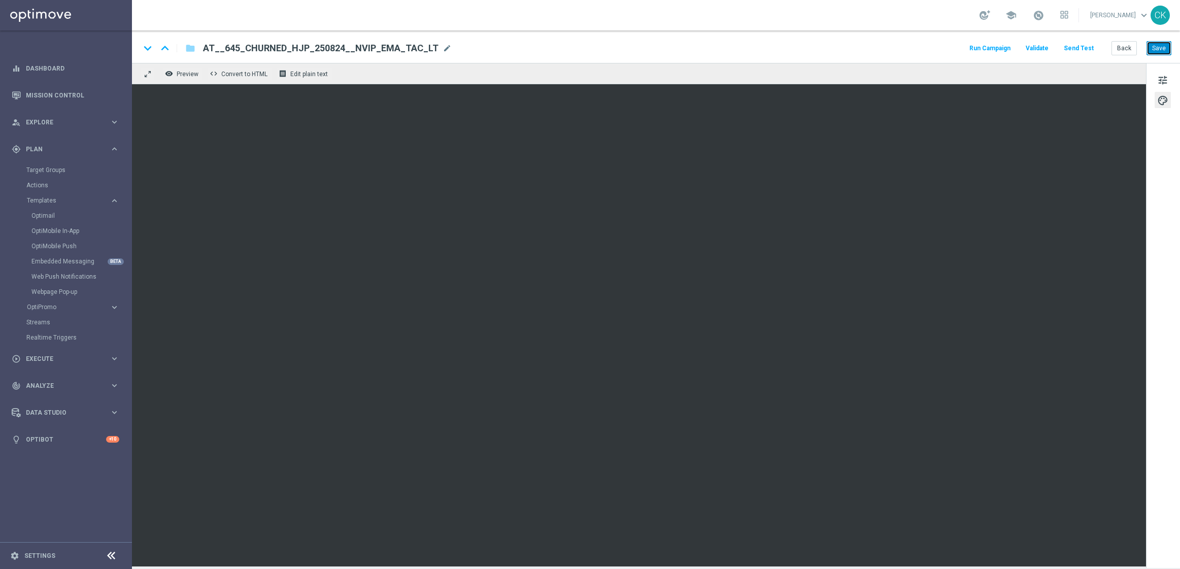
click at [1160, 45] on button "Save" at bounding box center [1159, 48] width 25 height 14
click at [1122, 48] on button "Back" at bounding box center [1124, 48] width 25 height 14
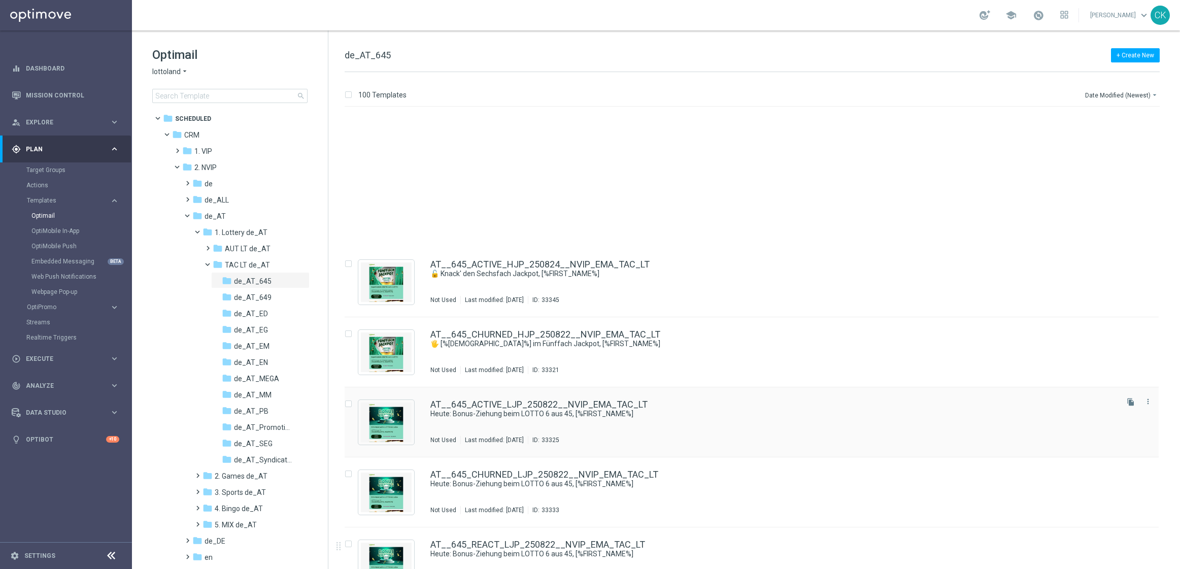
scroll to position [429, 0]
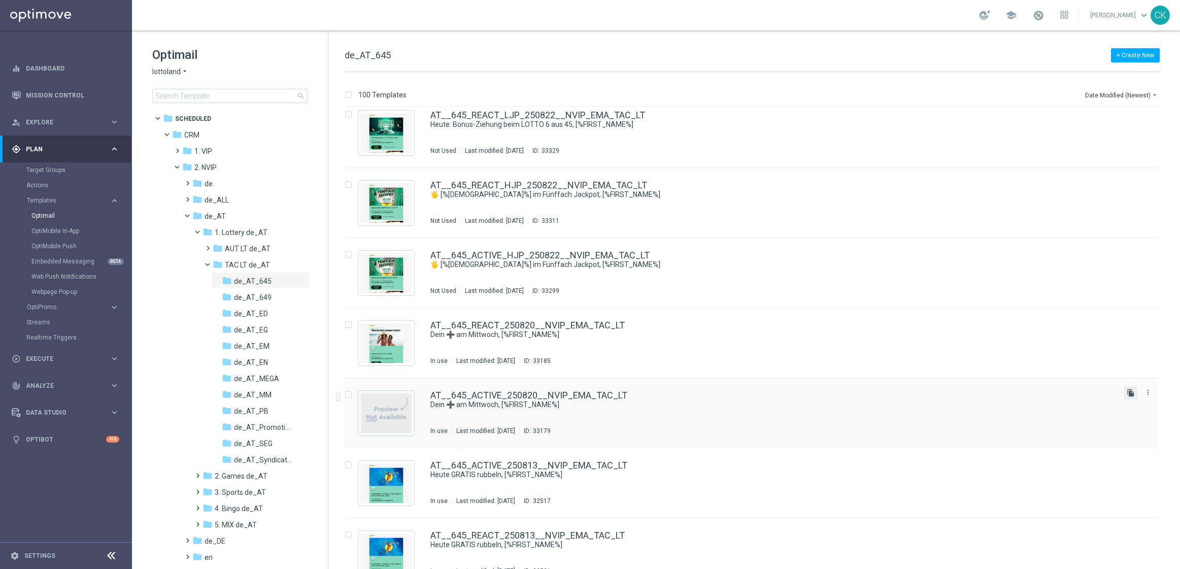
click at [1128, 391] on icon "file_copy" at bounding box center [1131, 393] width 8 height 8
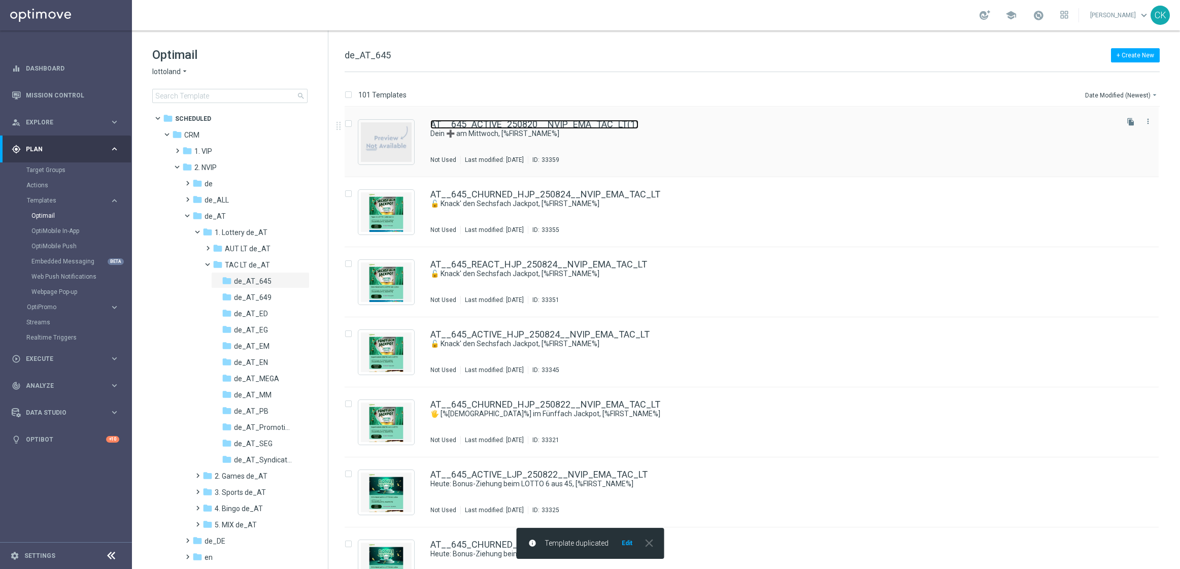
click at [547, 120] on link "AT__645_ACTIVE_250820__NVIP_EMA_TAC_LT(1)" at bounding box center [534, 124] width 208 height 9
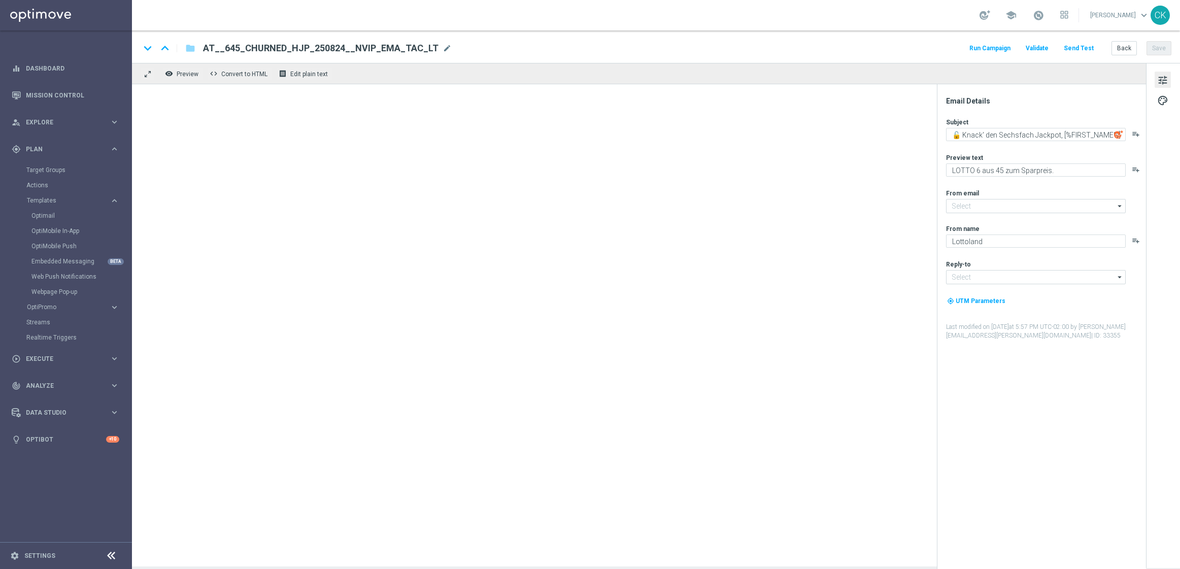
type input "[EMAIL_ADDRESS][DOMAIN_NAME]"
type textarea "Dein ➕ am Mittwoch, [%FIRST_NAME%]"
type textarea "Lotto+ GRATIS zum LOTTO 6 aus 45."
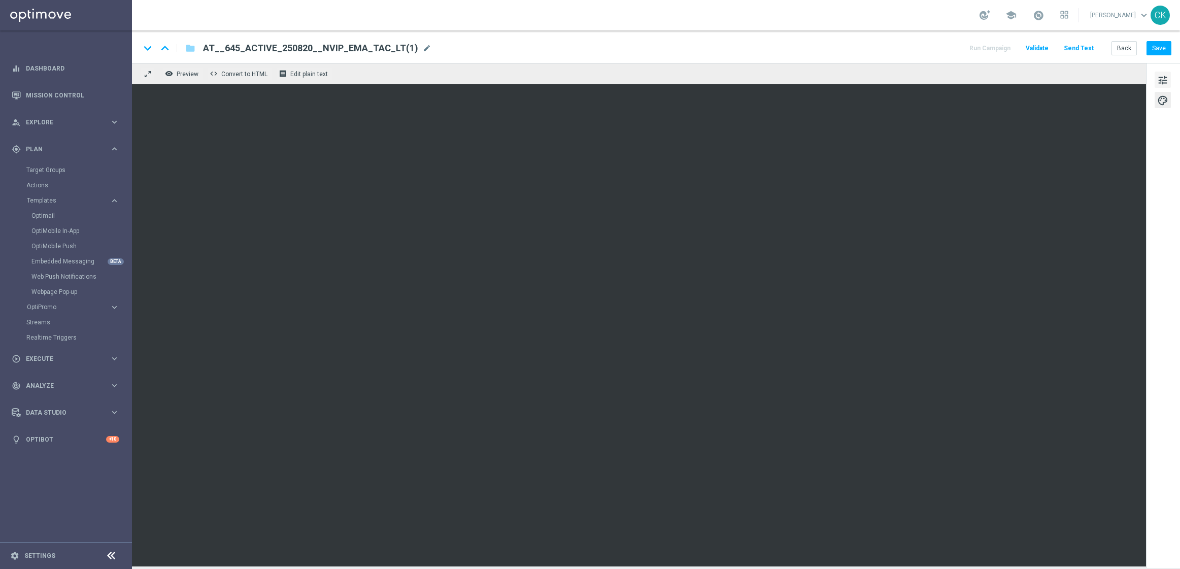
click at [1155, 80] on button "tune" at bounding box center [1163, 80] width 16 height 16
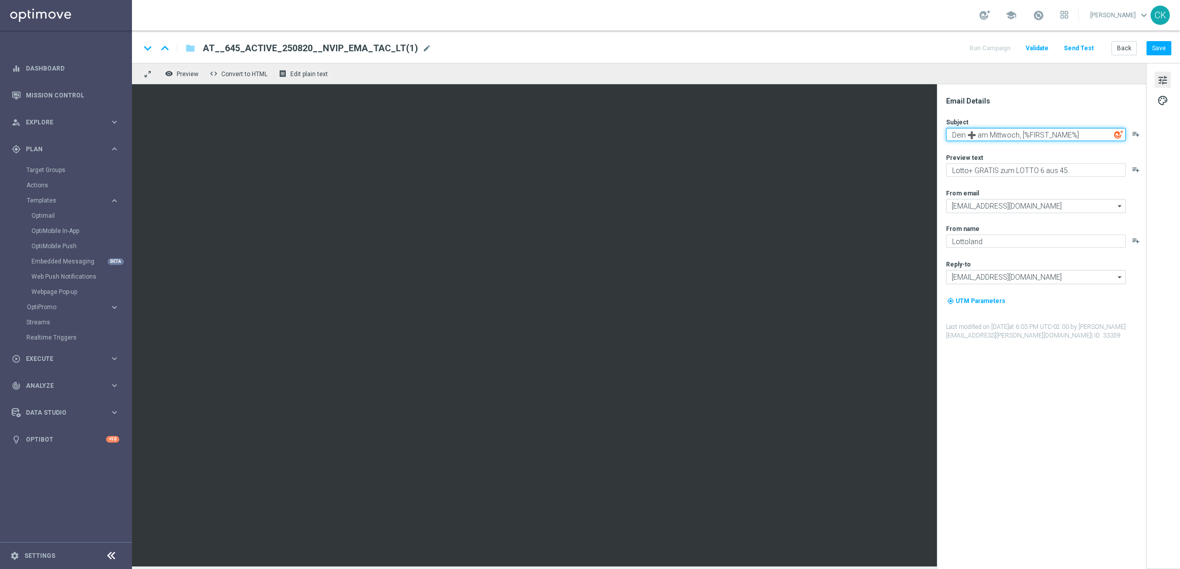
click at [1019, 134] on textarea "Dein ➕ am Mittwoch, [%FIRST_NAME%]" at bounding box center [1036, 134] width 180 height 13
click at [393, 50] on span "AT__645_ACTIVE_250820__NVIP_EMA_TAC_LT(1)" at bounding box center [310, 48] width 215 height 12
click at [0, 0] on input "AT__645_ACTIVE_250820__NVIP_EMA_TAC_LT(1)" at bounding box center [0, 0] width 0 height 0
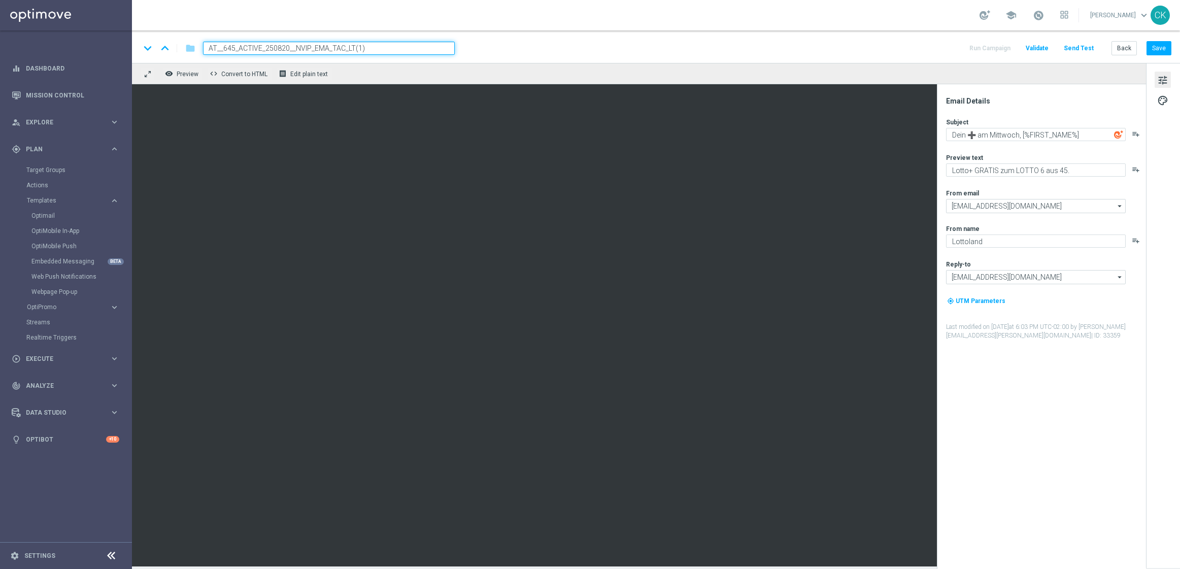
click at [393, 50] on input "AT__645_ACTIVE_250820__NVIP_EMA_TAC_LT(1)" at bounding box center [329, 48] width 252 height 13
paste input "LJP_250824__NVIP_EMA_TAC_LT"
type input "AT__645_ACTIVE_LJP_250824__NVIP_EMA_TAC_LT"
click at [1155, 46] on button "Save" at bounding box center [1159, 48] width 25 height 14
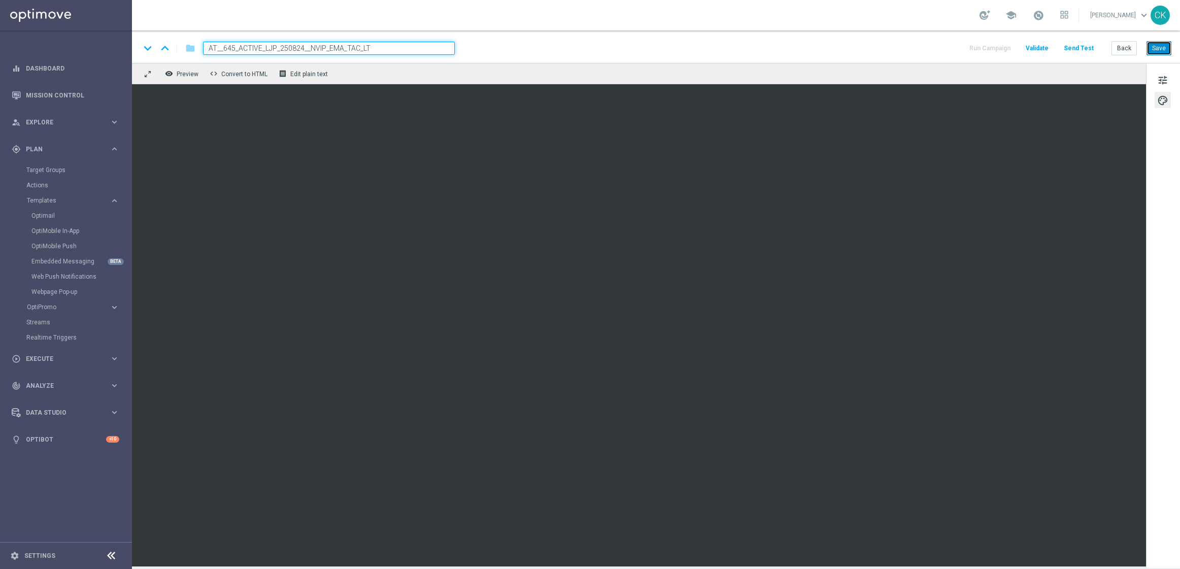
click at [1159, 48] on button "Save" at bounding box center [1159, 48] width 25 height 14
click at [1078, 48] on button "Send Test" at bounding box center [1079, 49] width 33 height 14
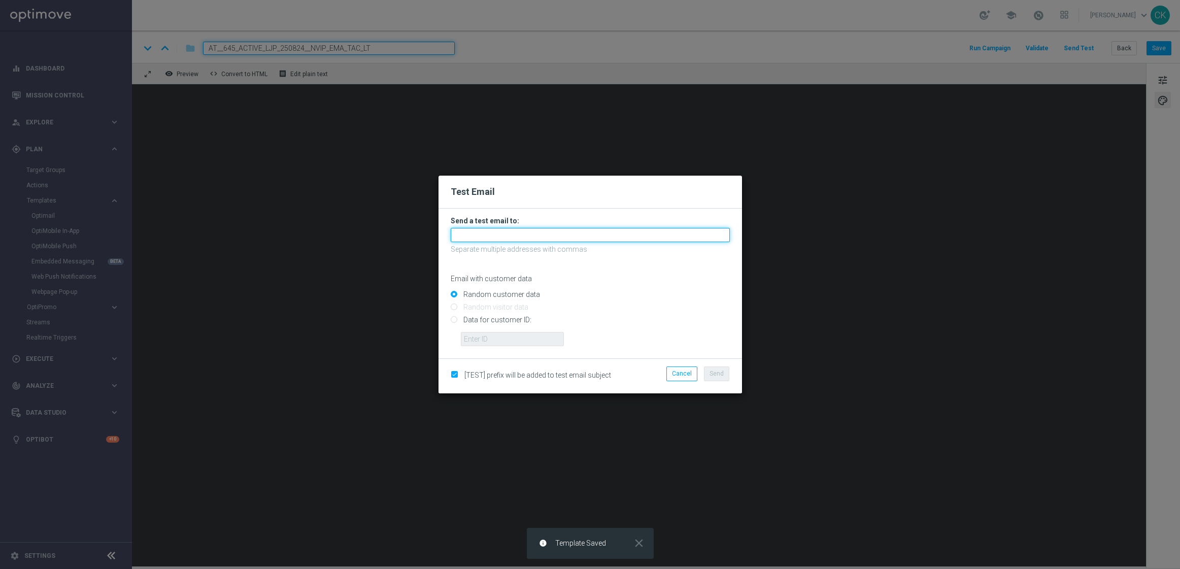
click at [563, 239] on input "text" at bounding box center [590, 235] width 279 height 14
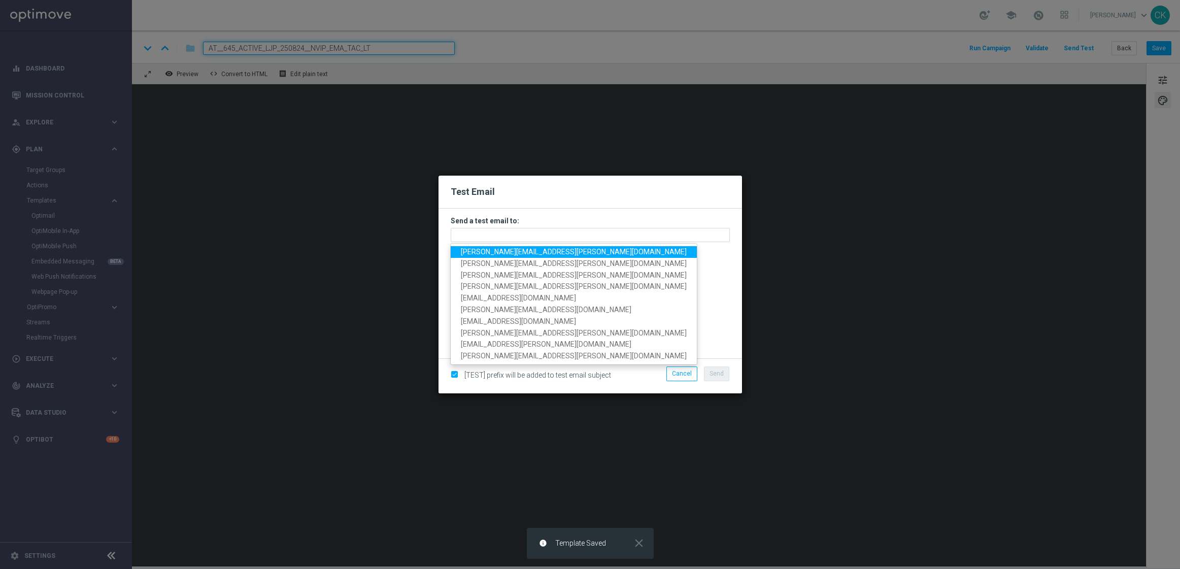
click at [539, 246] on ul "charlotte.kammeyer@lottoland.com michaela.weinmann@lottoland.com alexander.hube…" at bounding box center [573, 304] width 247 height 122
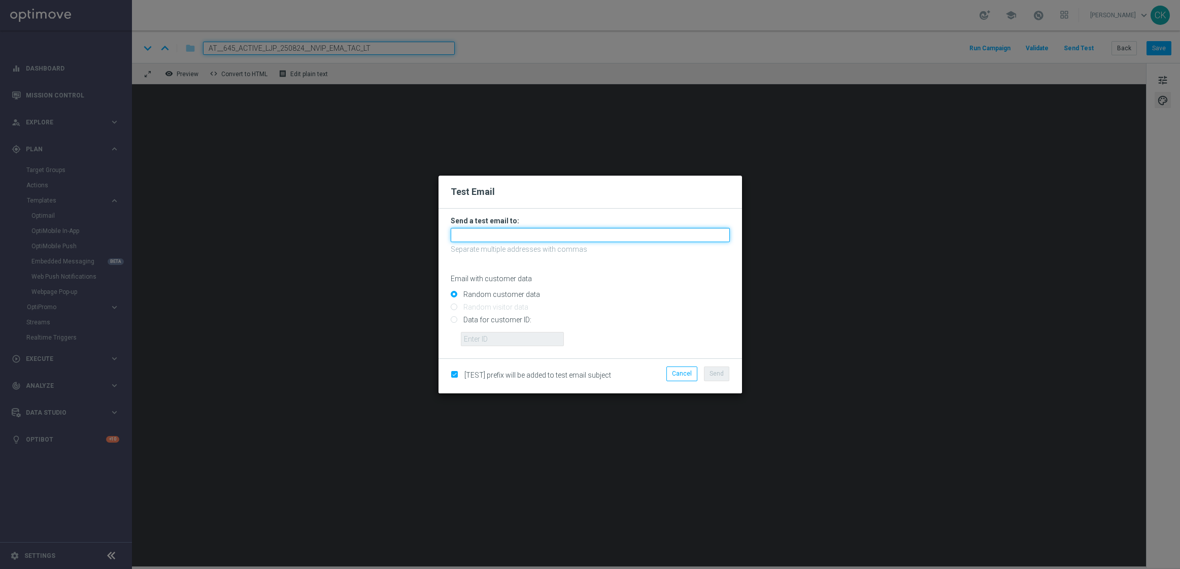
click at [539, 240] on input "text" at bounding box center [590, 235] width 279 height 14
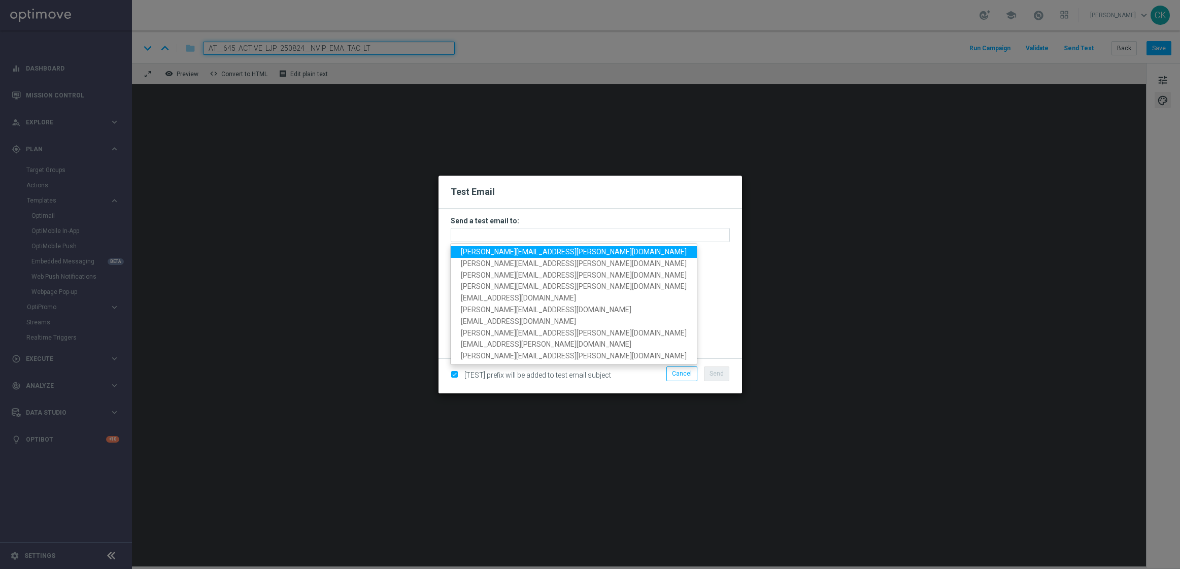
click at [539, 255] on span "[PERSON_NAME][EMAIL_ADDRESS][PERSON_NAME][DOMAIN_NAME]" at bounding box center [574, 252] width 226 height 8
type input "[PERSON_NAME][EMAIL_ADDRESS][PERSON_NAME][DOMAIN_NAME]"
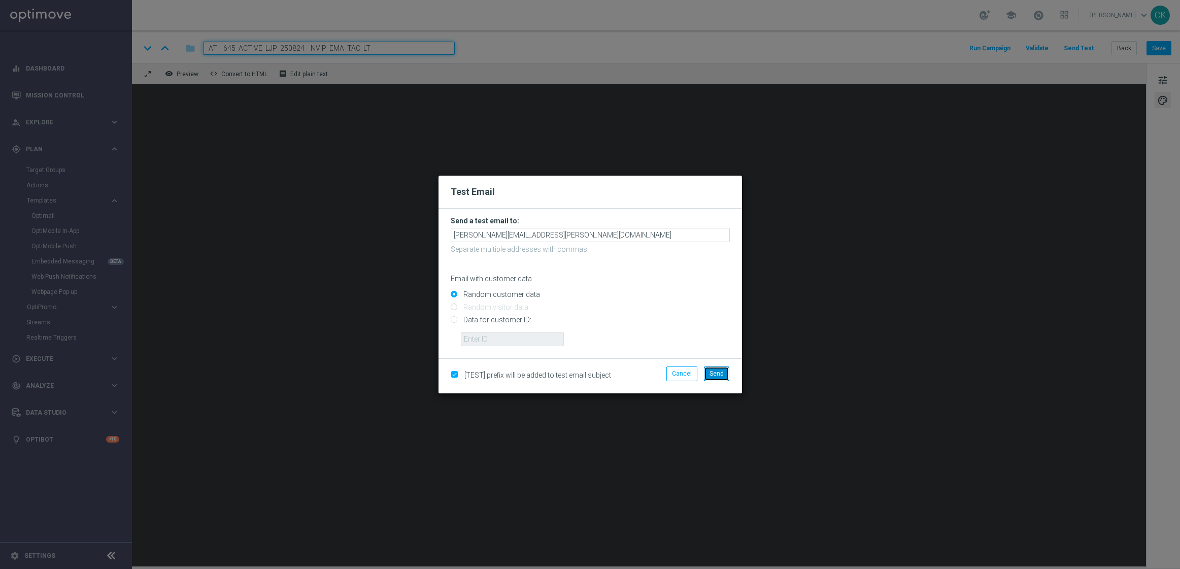
click at [716, 369] on button "Send" at bounding box center [716, 374] width 25 height 14
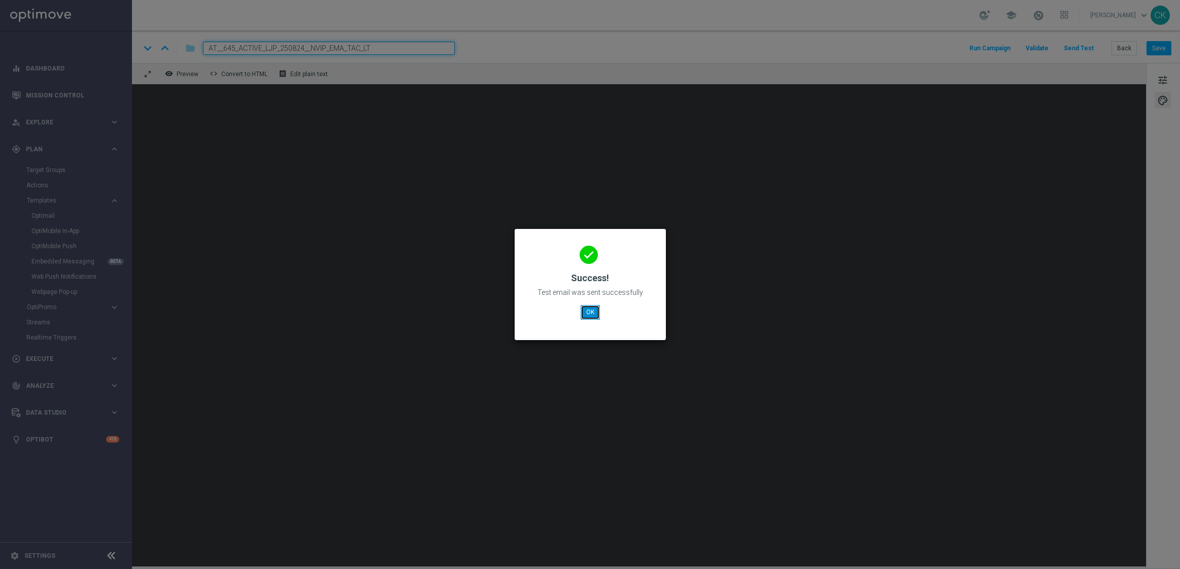
click at [587, 310] on button "OK" at bounding box center [590, 312] width 19 height 14
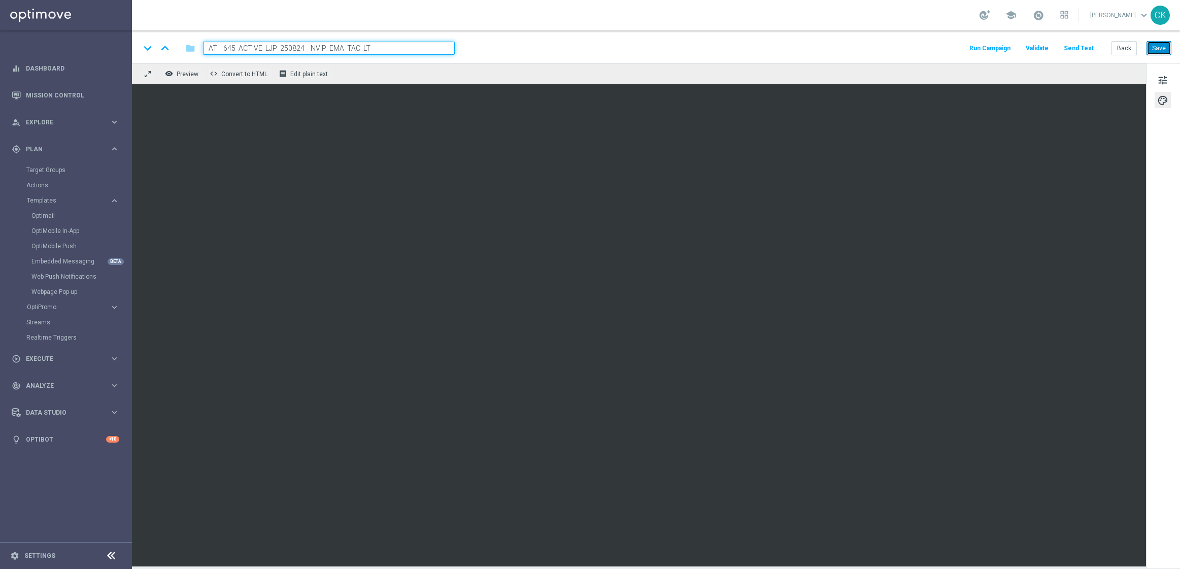
click at [1161, 54] on button "Save" at bounding box center [1159, 48] width 25 height 14
click at [1170, 86] on button "tune" at bounding box center [1163, 80] width 16 height 16
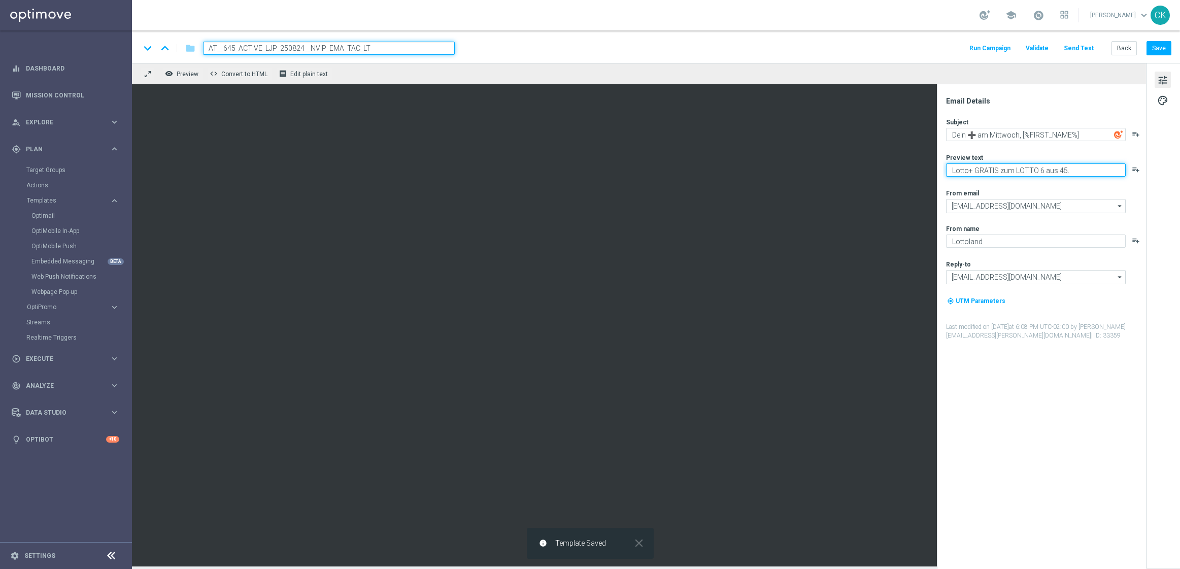
click at [999, 168] on textarea "Lotto+ GRATIS zum LOTTO 6 aus 45." at bounding box center [1036, 169] width 180 height 13
type textarea "EuroDreams GRATIS zum LOTTO 6 aus 45."
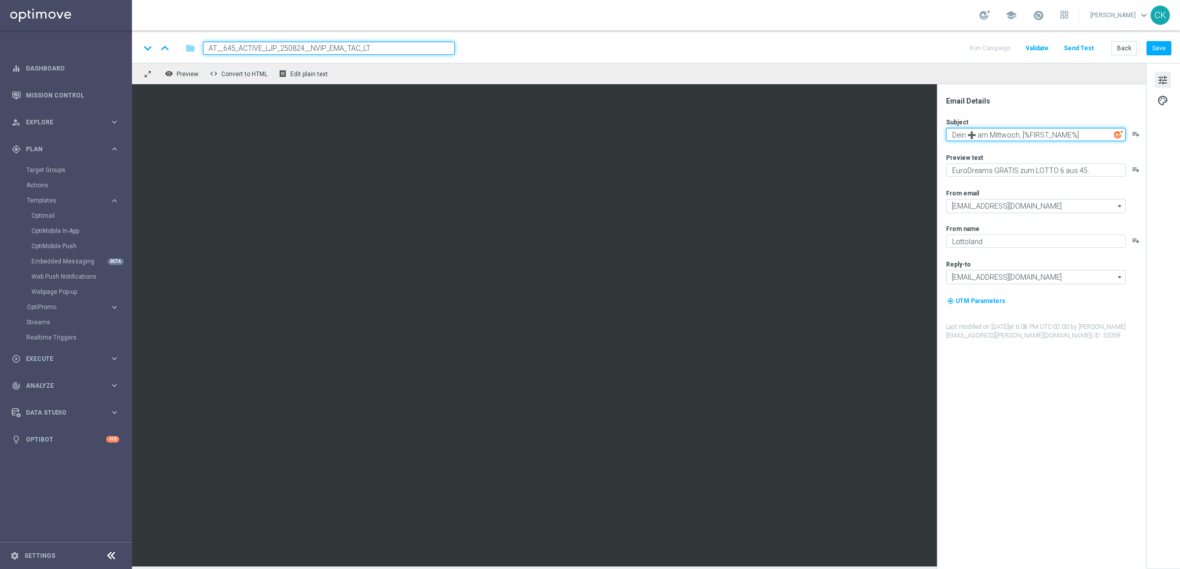
drag, startPoint x: 1017, startPoint y: 135, endPoint x: 966, endPoint y: 136, distance: 51.8
click at [966, 136] on textarea "Dein ➕ am Mittwoch, [%FIRST_NAME%]" at bounding box center [1036, 134] width 180 height 13
click at [1099, 136] on textarea "Träumst du am Sonntag, [%FIRST_NAME%]" at bounding box center [1036, 134] width 180 height 13
click at [1073, 134] on textarea "Träumst du am [PERSON_NAME], [%FIRST_NAME%]?" at bounding box center [1036, 134] width 180 height 13
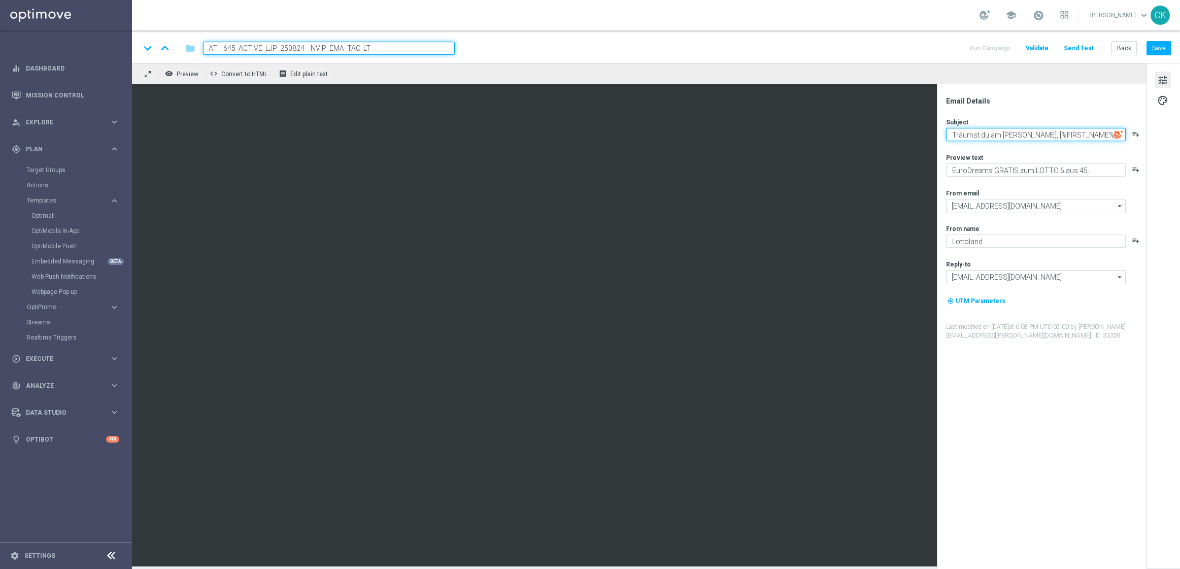
click at [1073, 134] on textarea "Träumst du am [PERSON_NAME], [%FIRST_NAME%]?" at bounding box center [1036, 134] width 180 height 13
type textarea "Träumst du am [PERSON_NAME], [%FIRST_NAME%]?"
click at [1037, 172] on textarea "EuroDreams GRATIS zum LOTTO 6 aus 45." at bounding box center [1036, 169] width 180 height 13
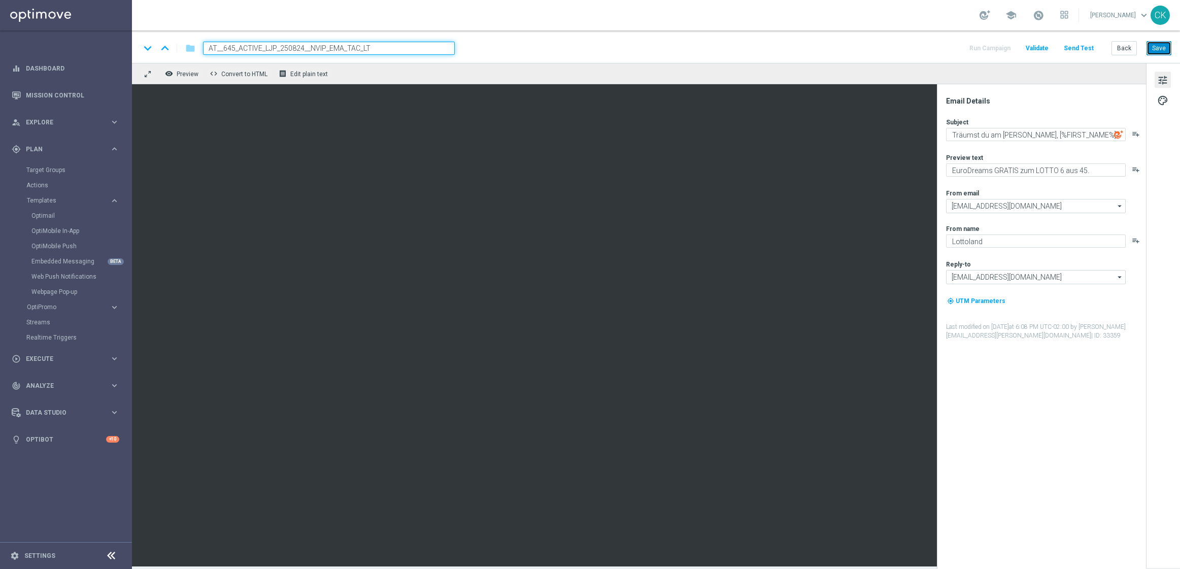
click at [1159, 47] on button "Save" at bounding box center [1159, 48] width 25 height 14
click at [1161, 45] on button "Save" at bounding box center [1159, 48] width 25 height 14
click at [1076, 42] on button "Send Test" at bounding box center [1079, 49] width 33 height 14
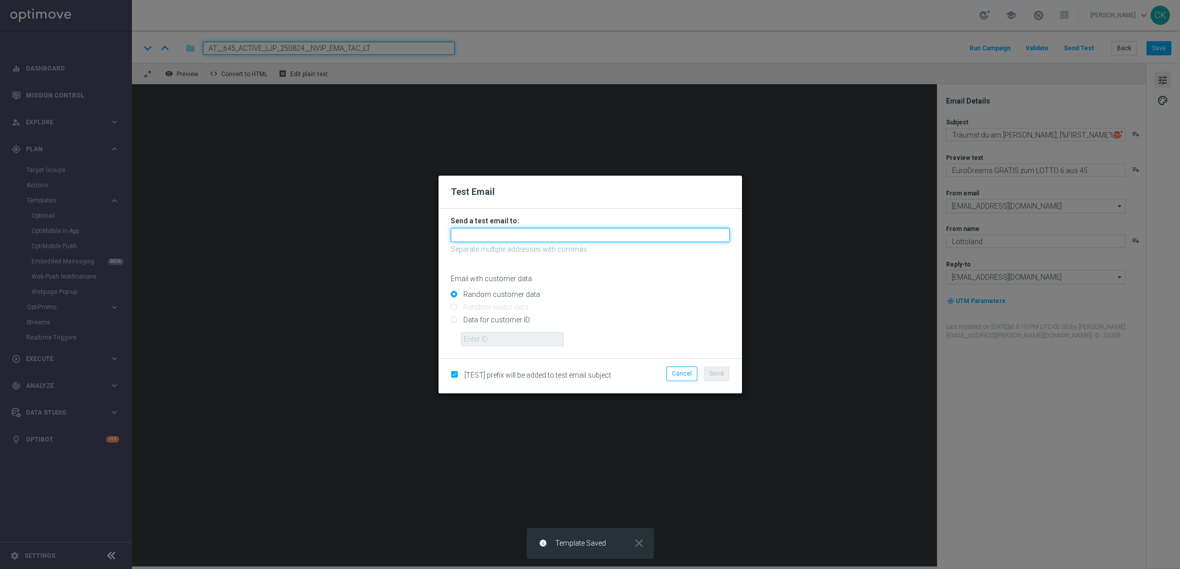
click at [566, 231] on input "text" at bounding box center [590, 235] width 279 height 14
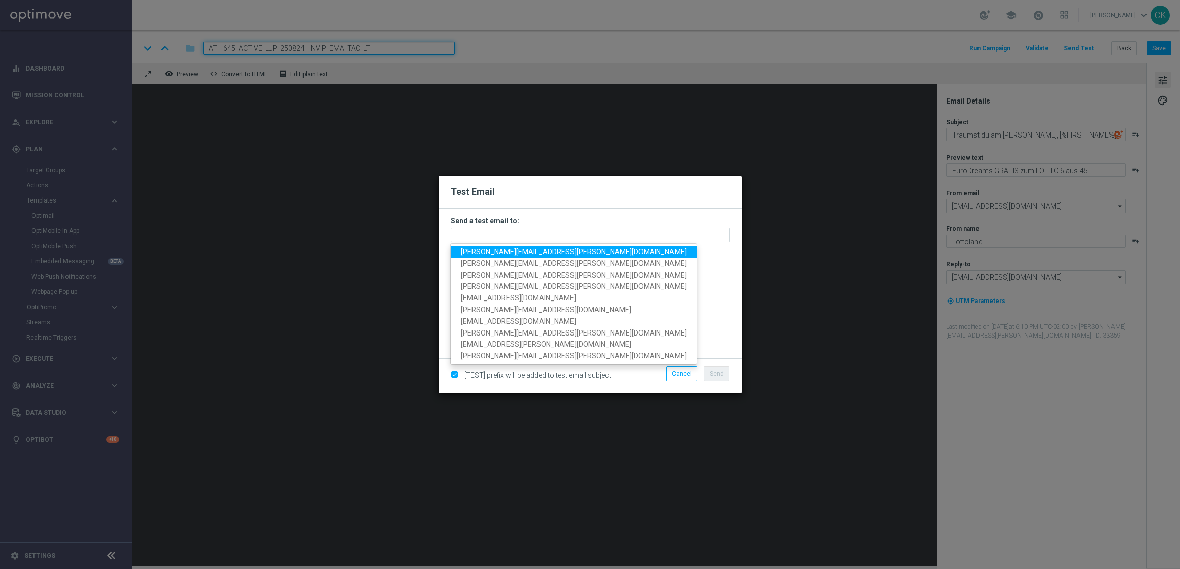
click at [539, 249] on span "[PERSON_NAME][EMAIL_ADDRESS][PERSON_NAME][DOMAIN_NAME]" at bounding box center [574, 252] width 226 height 8
type input "[PERSON_NAME][EMAIL_ADDRESS][PERSON_NAME][DOMAIN_NAME]"
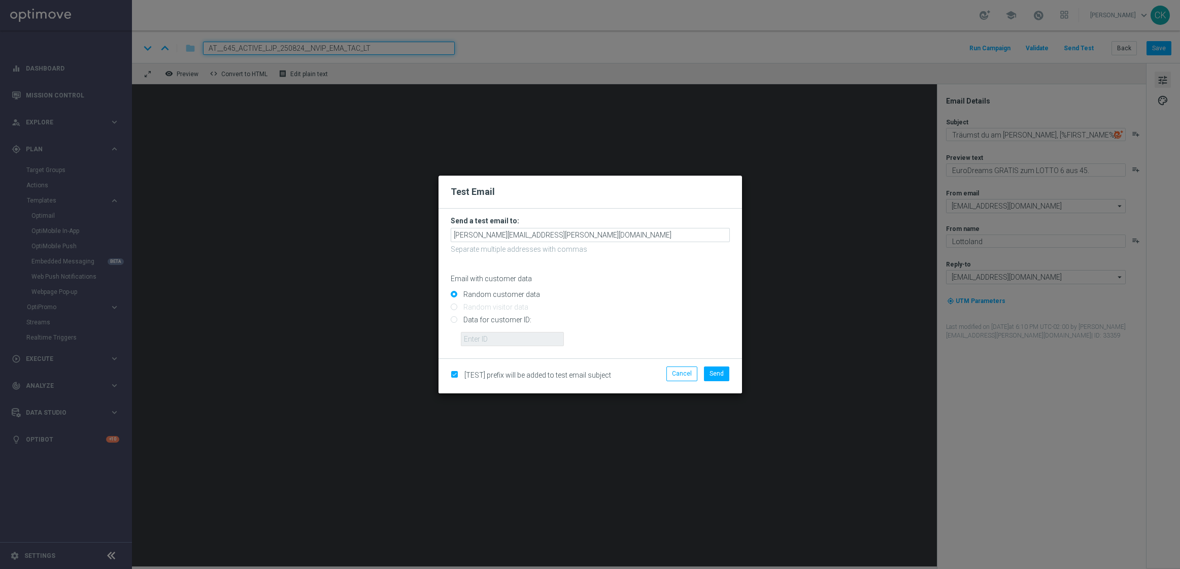
click at [478, 318] on input "Data for customer ID:" at bounding box center [590, 324] width 279 height 14
radio input "true"
click at [479, 338] on input "text" at bounding box center [512, 339] width 103 height 14
type input "14586067"
click at [723, 377] on button "Send" at bounding box center [716, 374] width 25 height 14
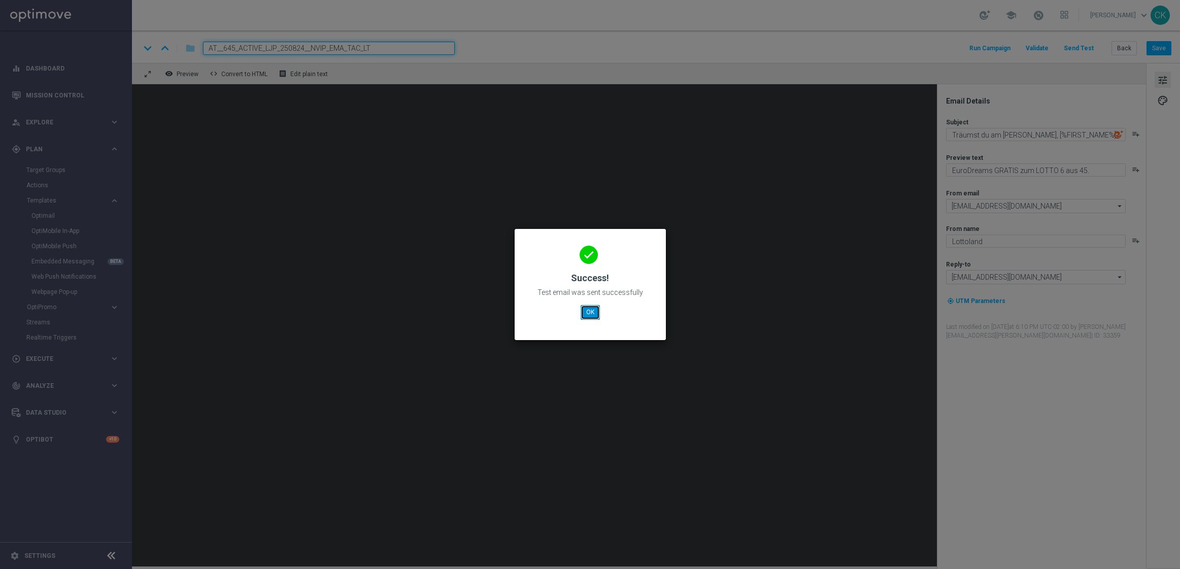
click at [585, 318] on button "OK" at bounding box center [590, 312] width 19 height 14
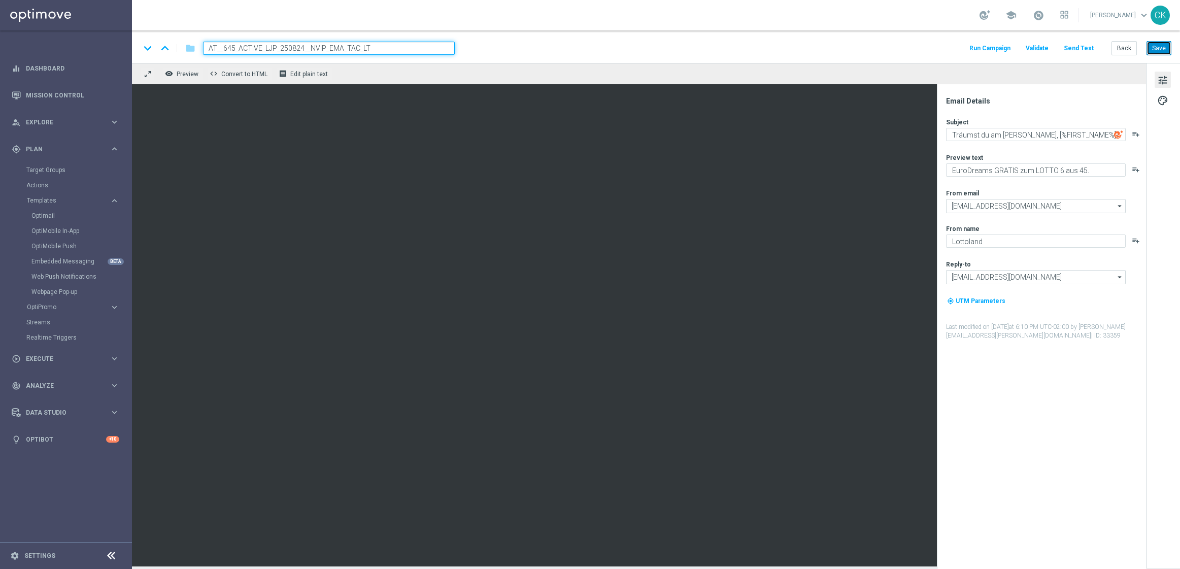
click at [1151, 53] on button "Save" at bounding box center [1159, 48] width 25 height 14
click at [1124, 49] on button "Back" at bounding box center [1124, 48] width 25 height 14
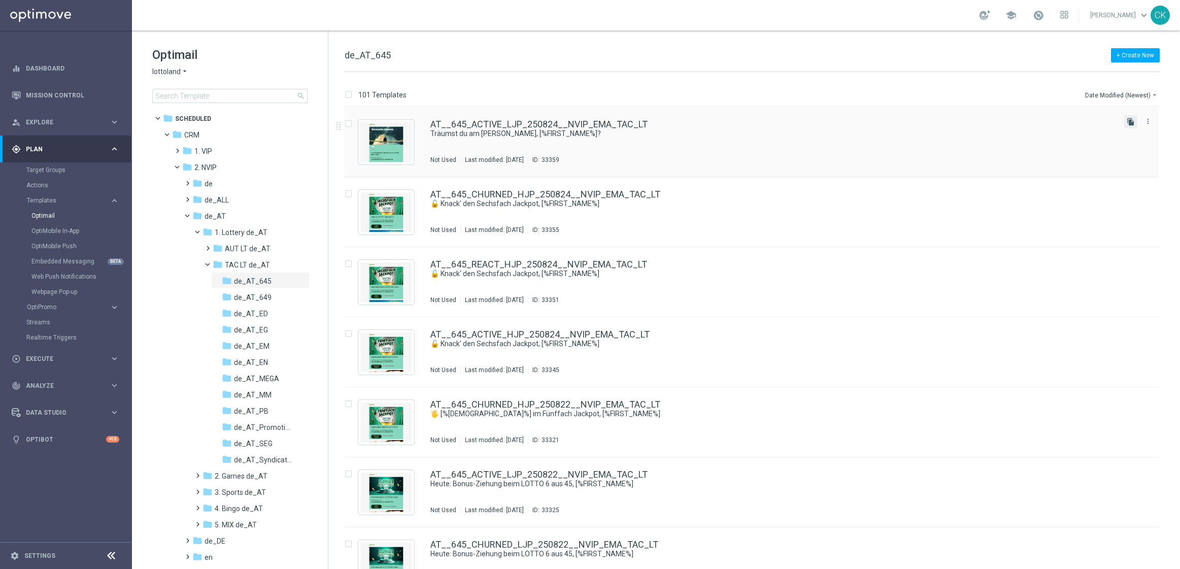
click at [1128, 124] on icon "file_copy" at bounding box center [1131, 122] width 8 height 8
click at [546, 117] on div "AT__645_ACTIVE_LJP_250824__NVIP_EMA_TAC_LT(1) Träumst du am Sonntag, [%FIRST_NA…" at bounding box center [752, 142] width 814 height 70
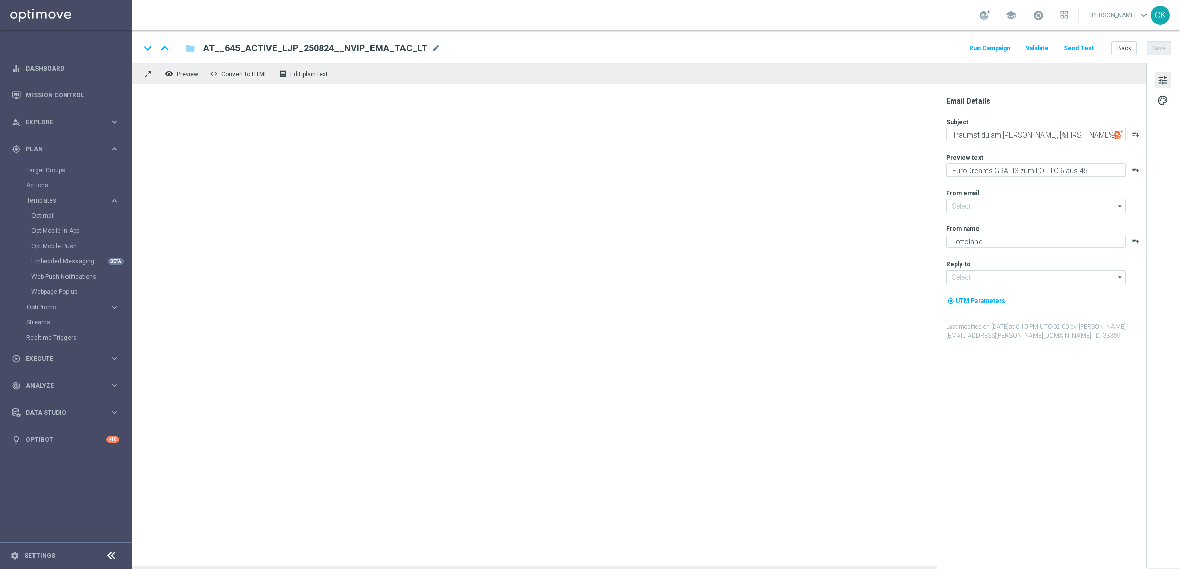
type input "[EMAIL_ADDRESS][DOMAIN_NAME]"
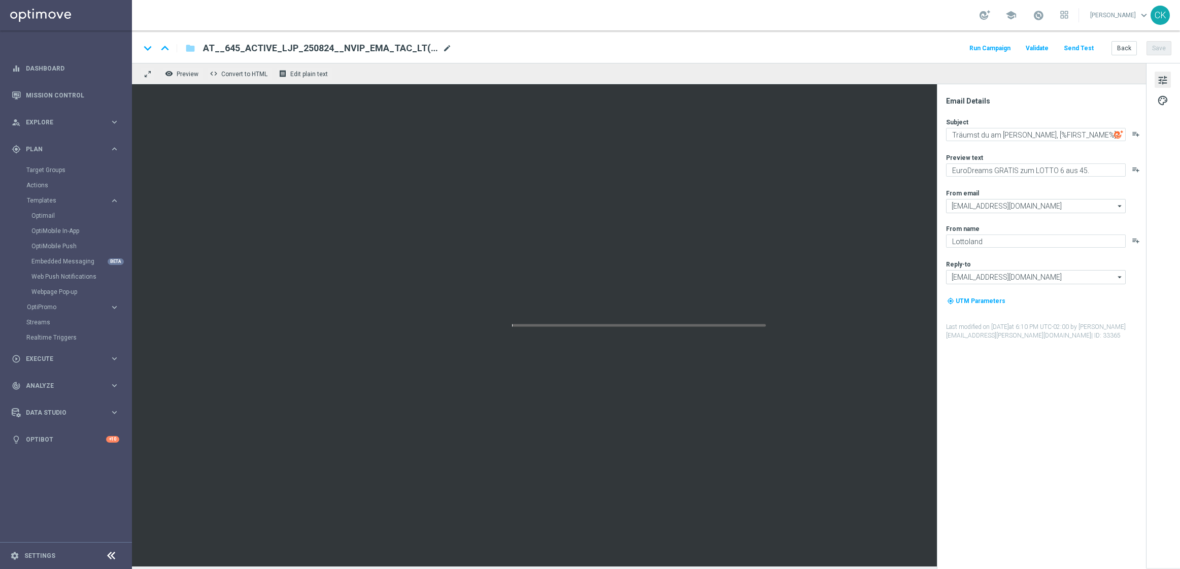
click at [443, 49] on span "mode_edit" at bounding box center [447, 48] width 9 height 9
click at [435, 49] on input "AT__645_ACTIVE_LJP_250824__NVIP_EMA_TAC_LT(1)" at bounding box center [329, 48] width 252 height 13
paste input "REACT_LJP_250824__NVIP_EMA_TAC_LT"
type input "AT__645_REACT_LJP_250824__NVIP_EMA_TAC_LT"
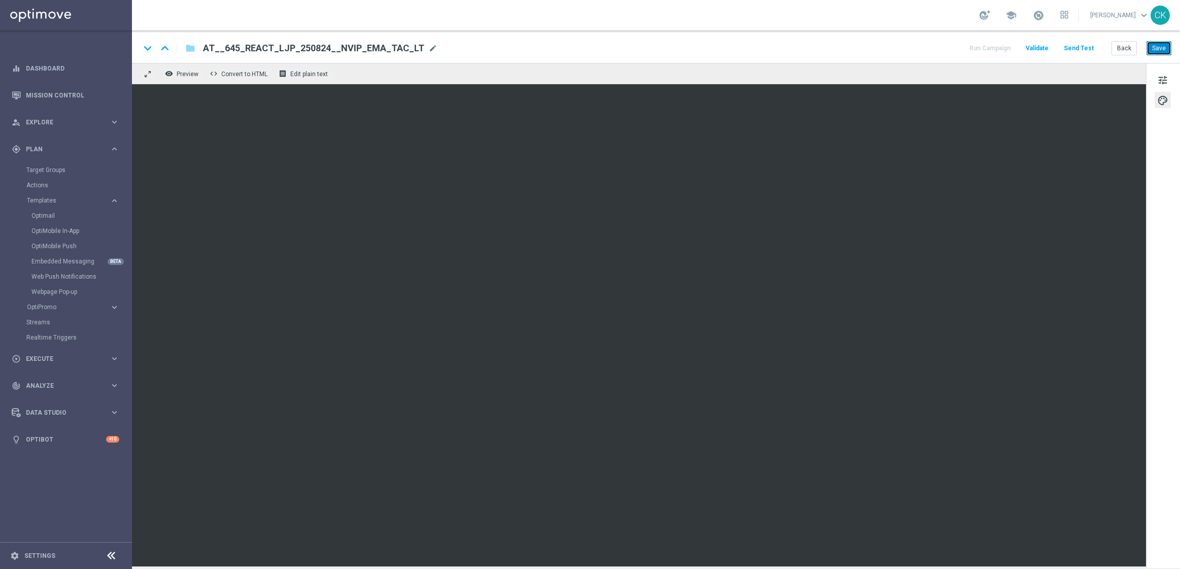
click at [1161, 46] on button "Save" at bounding box center [1159, 48] width 25 height 14
click at [1163, 46] on button "Save" at bounding box center [1159, 48] width 25 height 14
click at [1163, 52] on button "Save" at bounding box center [1159, 48] width 25 height 14
click at [1086, 44] on button "Send Test" at bounding box center [1079, 49] width 33 height 14
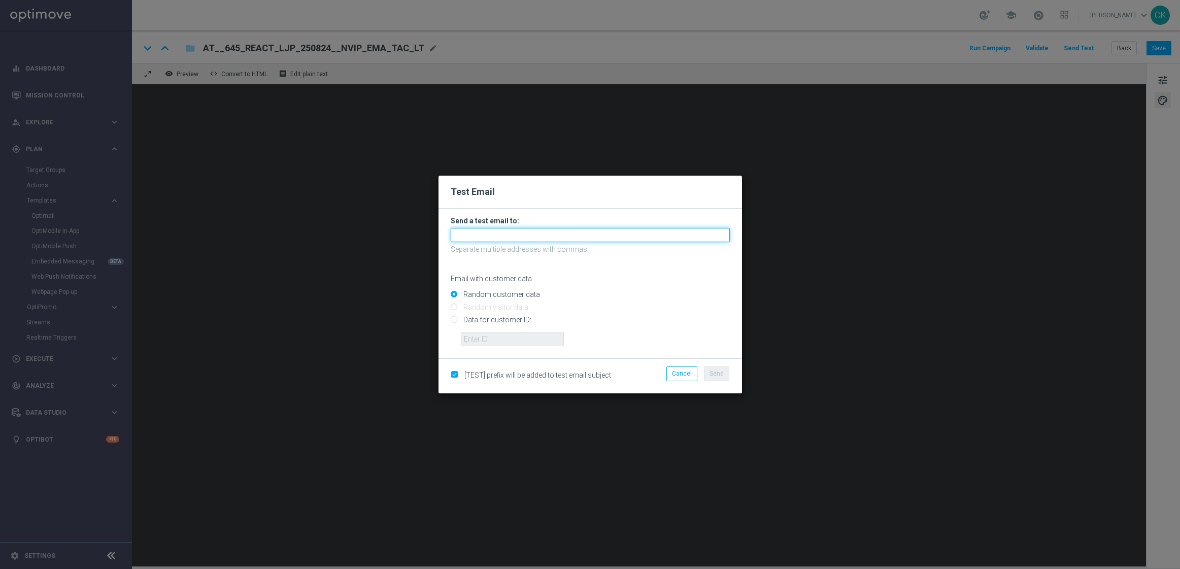
click at [533, 235] on input "text" at bounding box center [590, 235] width 279 height 14
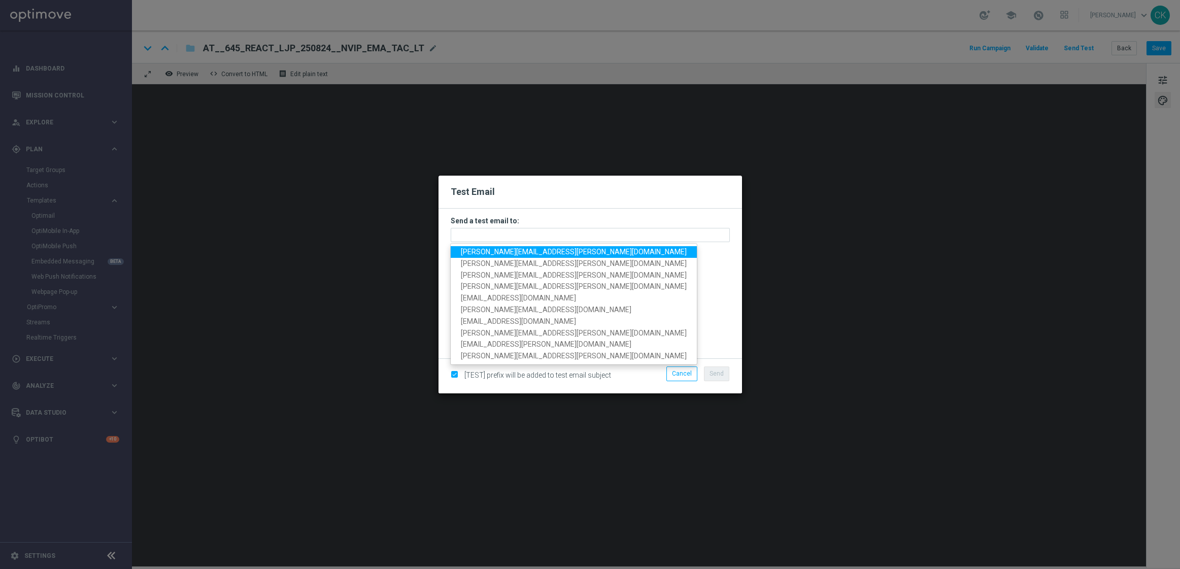
click at [528, 250] on span "[PERSON_NAME][EMAIL_ADDRESS][PERSON_NAME][DOMAIN_NAME]" at bounding box center [574, 252] width 226 height 8
type input "[PERSON_NAME][EMAIL_ADDRESS][PERSON_NAME][DOMAIN_NAME]"
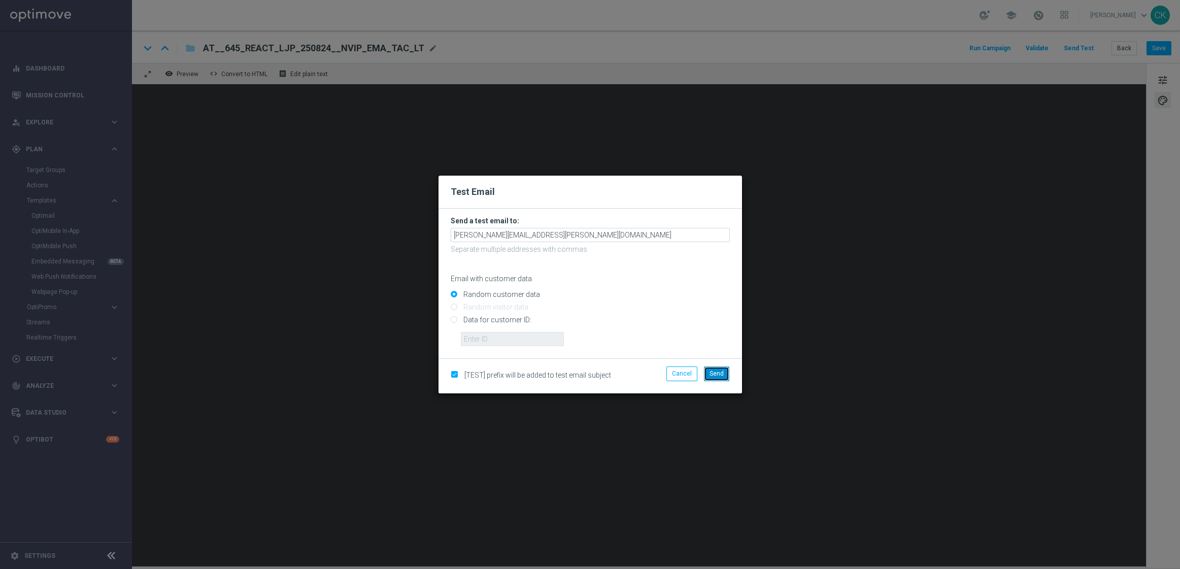
click at [716, 376] on span "Send" at bounding box center [717, 373] width 14 height 7
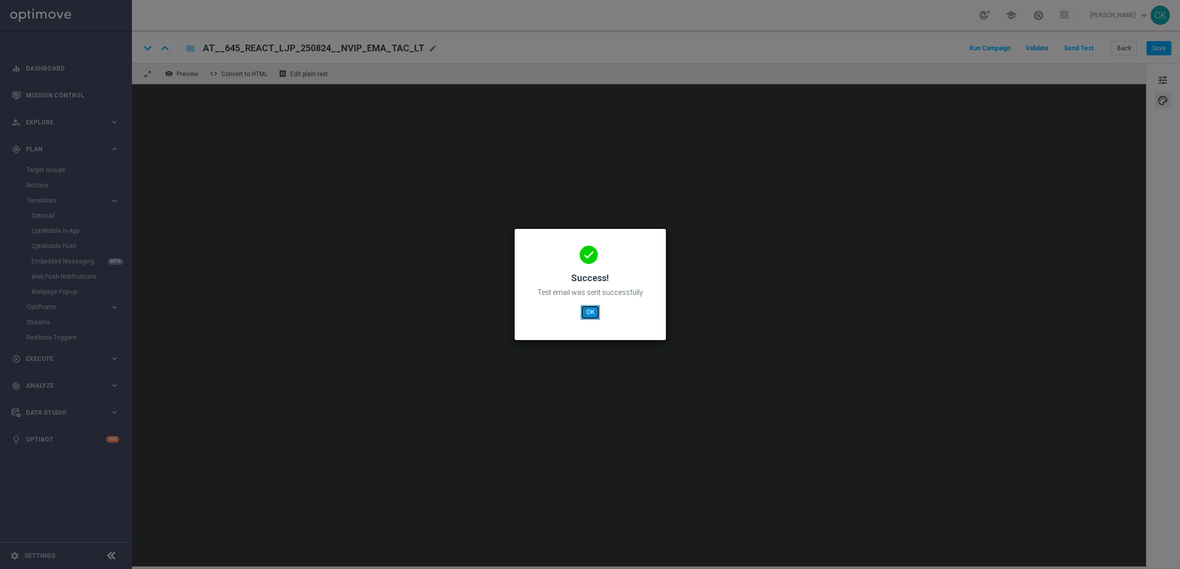
click at [595, 315] on button "OK" at bounding box center [590, 312] width 19 height 14
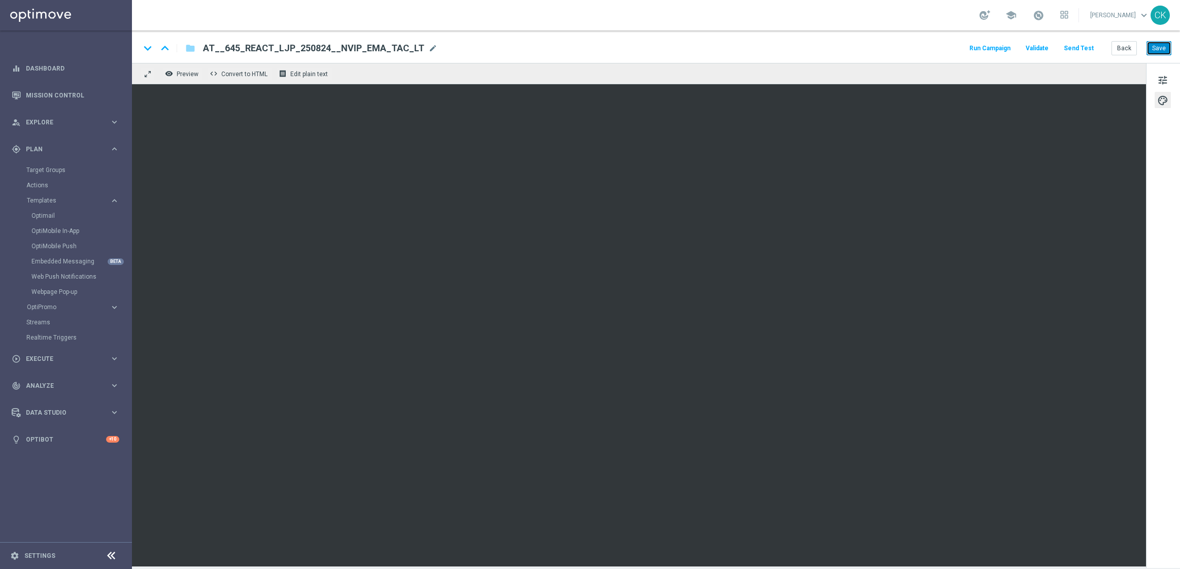
click at [1161, 45] on button "Save" at bounding box center [1159, 48] width 25 height 14
click at [1133, 47] on button "Back" at bounding box center [1124, 48] width 25 height 14
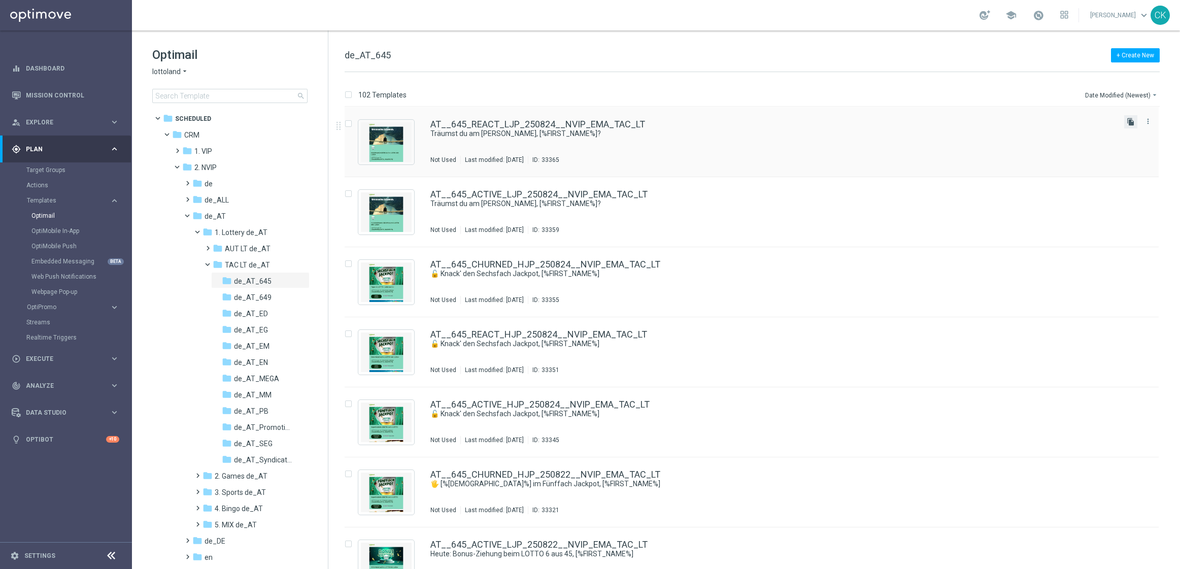
click at [1129, 124] on icon "file_copy" at bounding box center [1131, 122] width 8 height 8
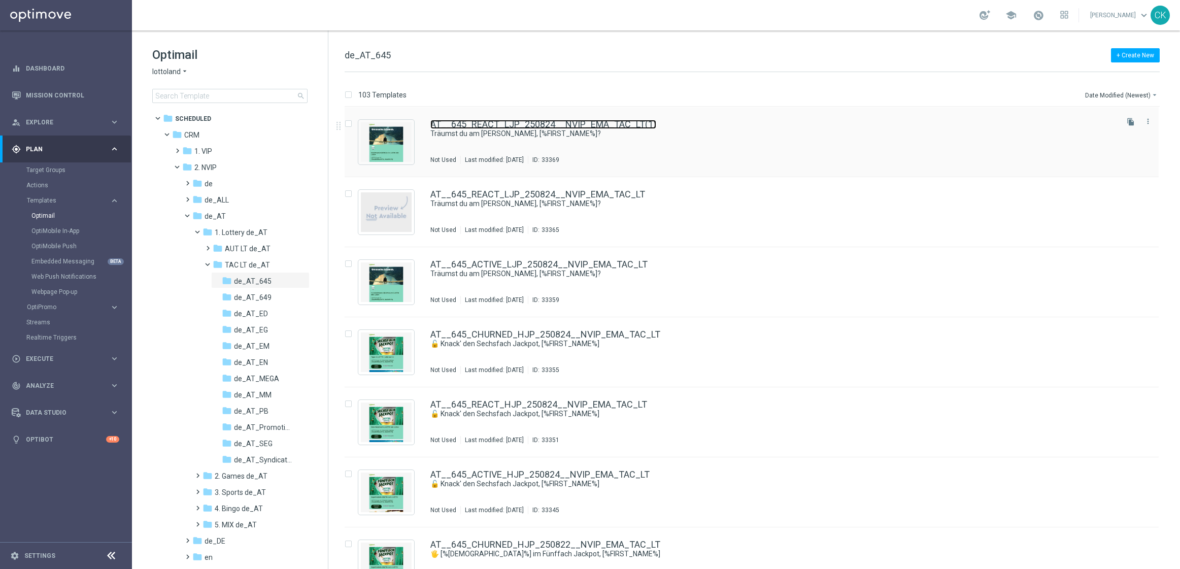
click at [511, 124] on link "AT__645_REACT_LJP_250824__NVIP_EMA_TAC_LT(1)" at bounding box center [543, 124] width 226 height 9
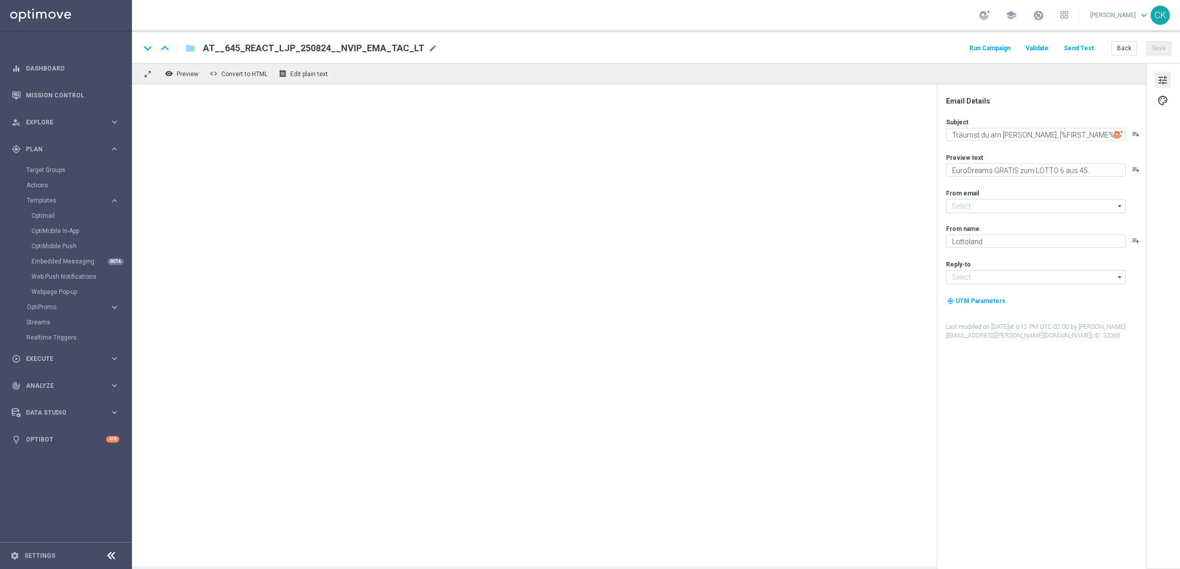
type input "[EMAIL_ADDRESS][DOMAIN_NAME]"
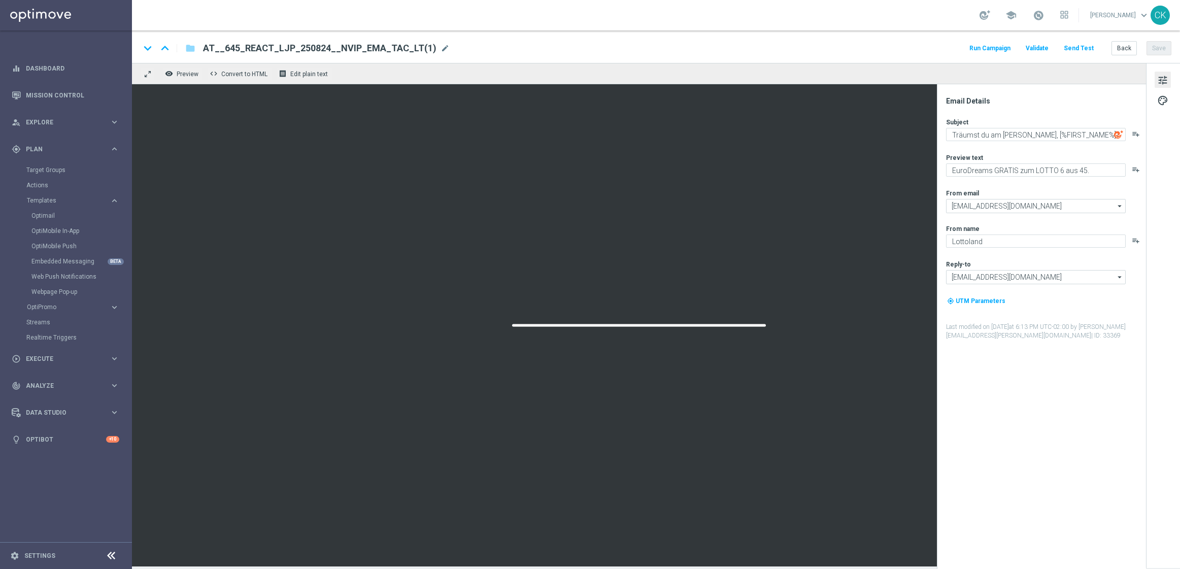
click at [412, 46] on span "AT__645_REACT_LJP_250824__NVIP_EMA_TAC_LT(1)" at bounding box center [320, 48] width 234 height 12
click at [412, 46] on input "AT__645_REACT_LJP_250824__NVIP_EMA_TAC_LT(1)" at bounding box center [329, 48] width 252 height 13
paste input "CHURNED_LJP_250824__NVIP_EMA_TAC_LT"
type input "AT__645_CHURNED_LJP_250824__NVIP_EMA_TAC_LT"
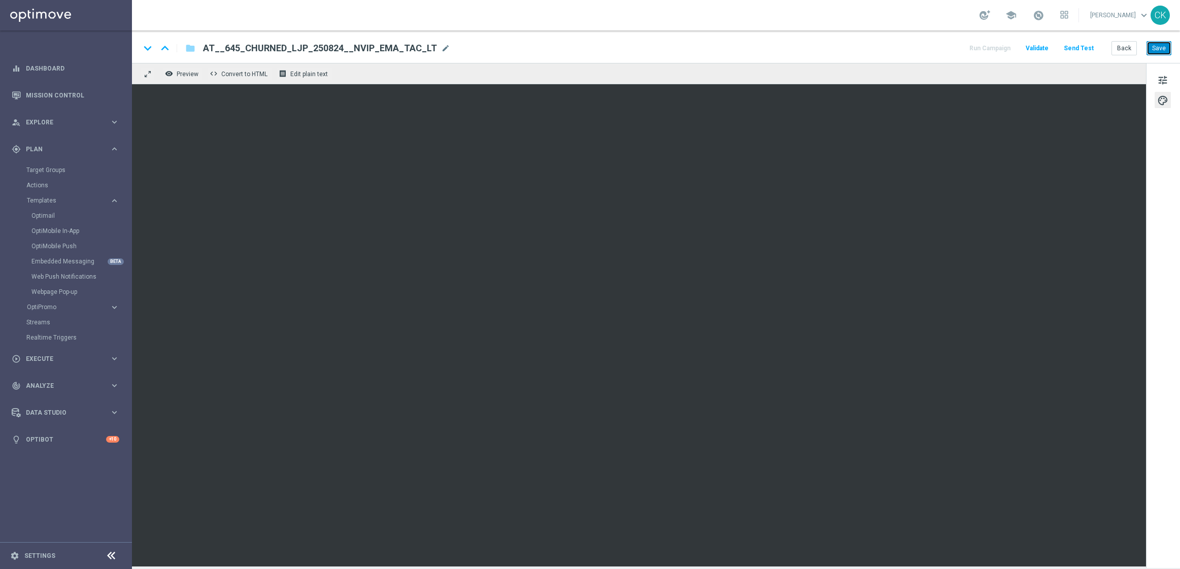
click at [1162, 45] on button "Save" at bounding box center [1159, 48] width 25 height 14
click at [1158, 51] on button "Save" at bounding box center [1159, 48] width 25 height 14
click at [1153, 53] on button "Save" at bounding box center [1159, 48] width 25 height 14
click at [1167, 50] on button "Save" at bounding box center [1159, 48] width 25 height 14
click at [1077, 49] on button "Send Test" at bounding box center [1079, 49] width 33 height 14
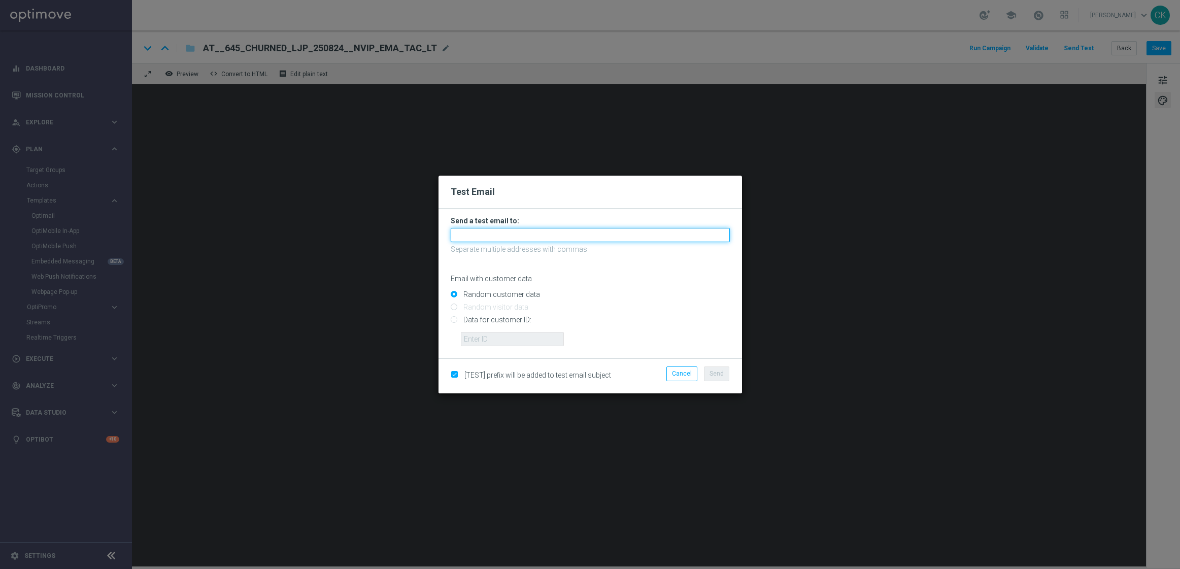
click at [587, 236] on input "text" at bounding box center [590, 235] width 279 height 14
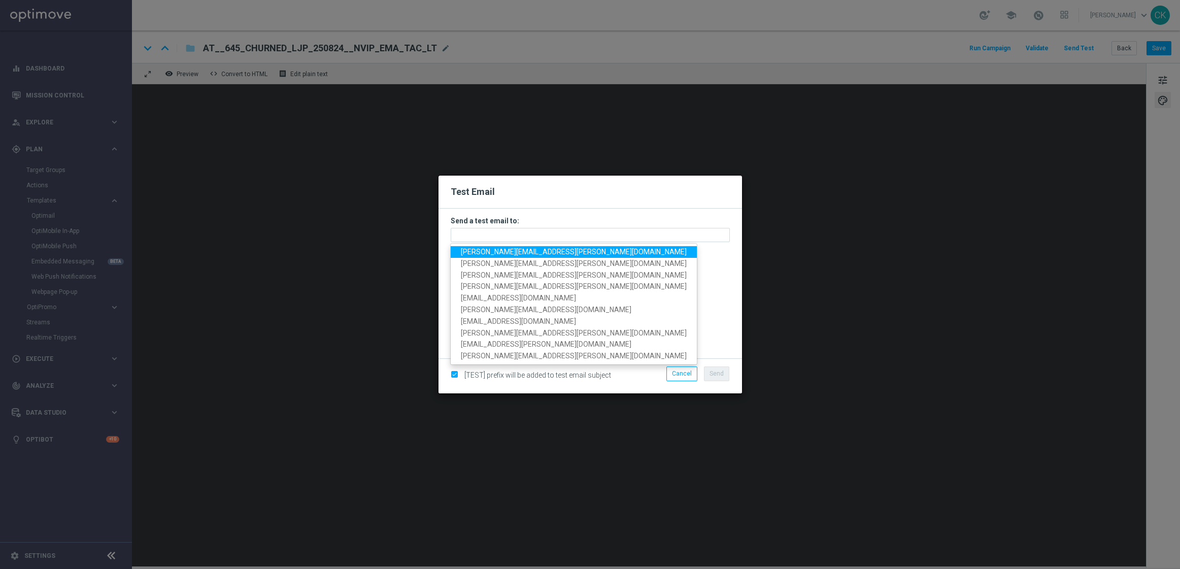
click at [565, 250] on span "[PERSON_NAME][EMAIL_ADDRESS][PERSON_NAME][DOMAIN_NAME]" at bounding box center [574, 252] width 226 height 8
type input "[PERSON_NAME][EMAIL_ADDRESS][PERSON_NAME][DOMAIN_NAME]"
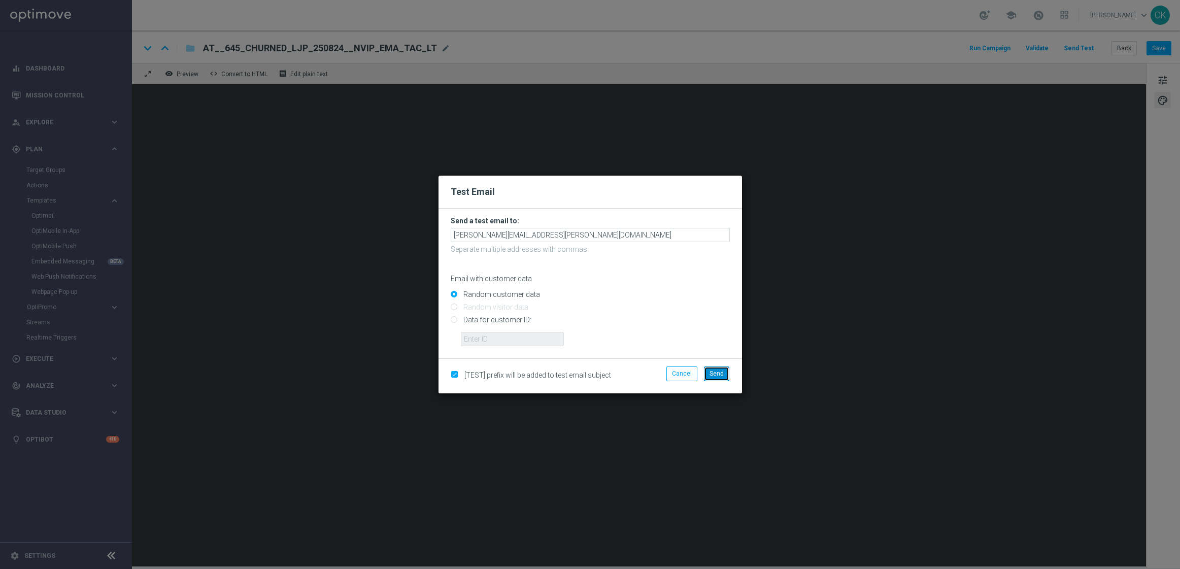
click at [712, 379] on button "Send" at bounding box center [716, 374] width 25 height 14
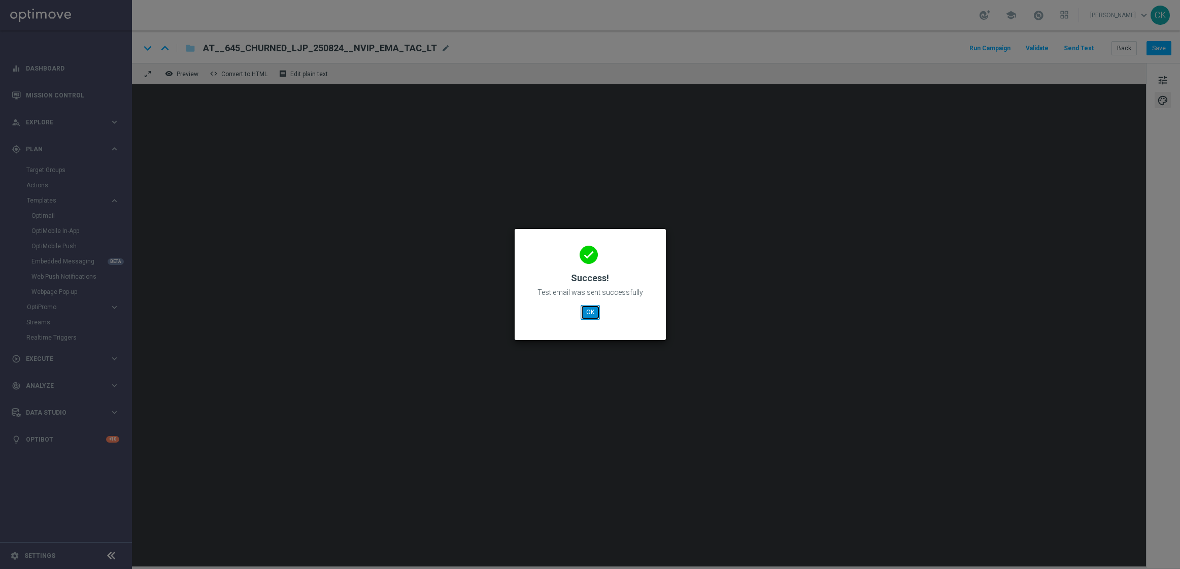
click at [591, 308] on button "OK" at bounding box center [590, 312] width 19 height 14
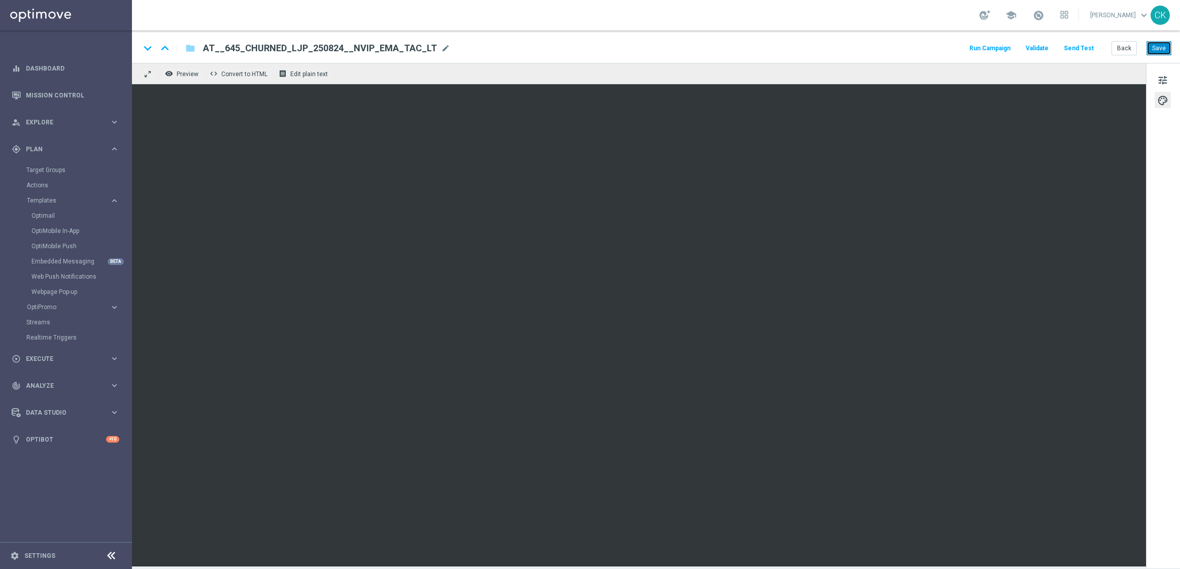
click at [1156, 46] on button "Save" at bounding box center [1159, 48] width 25 height 14
click at [1165, 47] on button "Save" at bounding box center [1159, 48] width 25 height 14
click at [1162, 50] on button "Save" at bounding box center [1159, 48] width 25 height 14
click at [1162, 47] on button "Save" at bounding box center [1159, 48] width 25 height 14
click at [1079, 46] on button "Send Test" at bounding box center [1079, 49] width 33 height 14
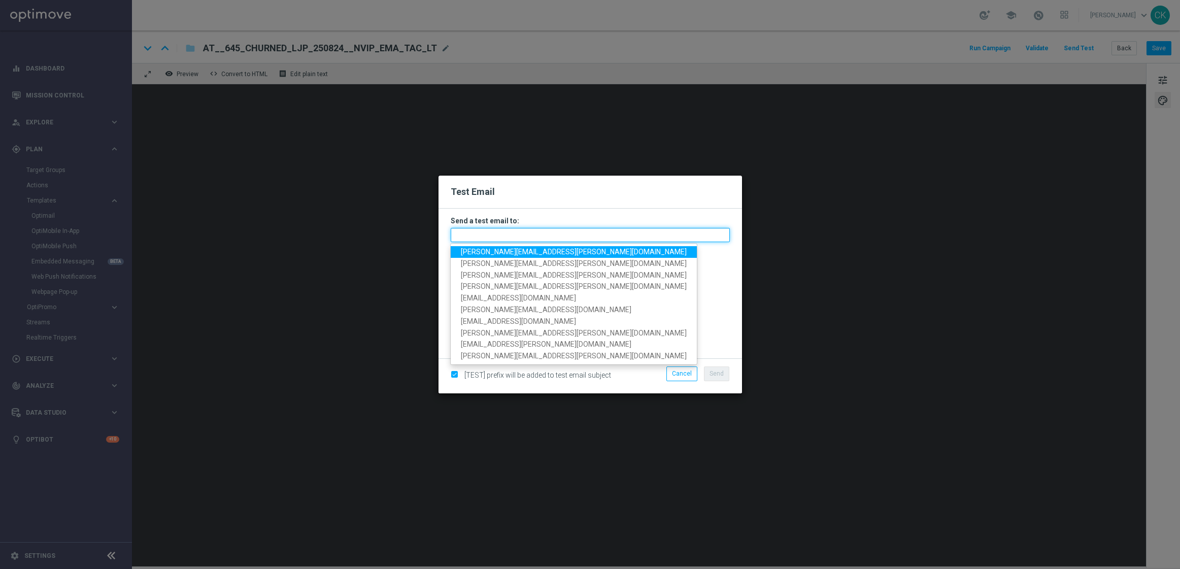
click at [494, 233] on input "text" at bounding box center [590, 235] width 279 height 14
click at [512, 255] on span "[PERSON_NAME][EMAIL_ADDRESS][PERSON_NAME][DOMAIN_NAME]" at bounding box center [574, 252] width 226 height 8
type input "[PERSON_NAME][EMAIL_ADDRESS][PERSON_NAME][DOMAIN_NAME]"
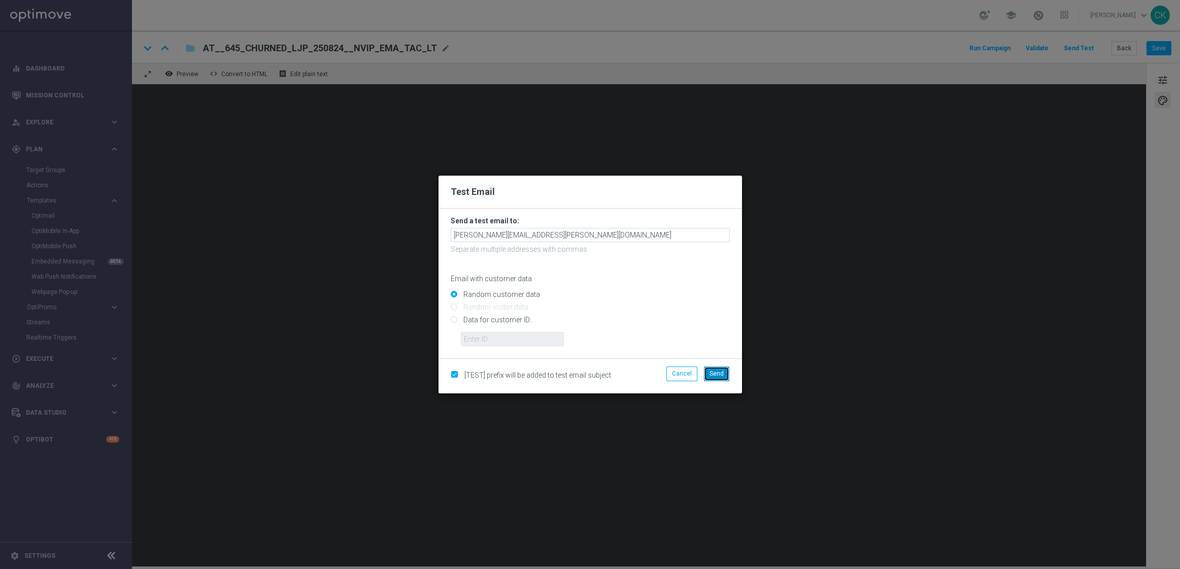
click at [715, 377] on span "Send" at bounding box center [717, 373] width 14 height 7
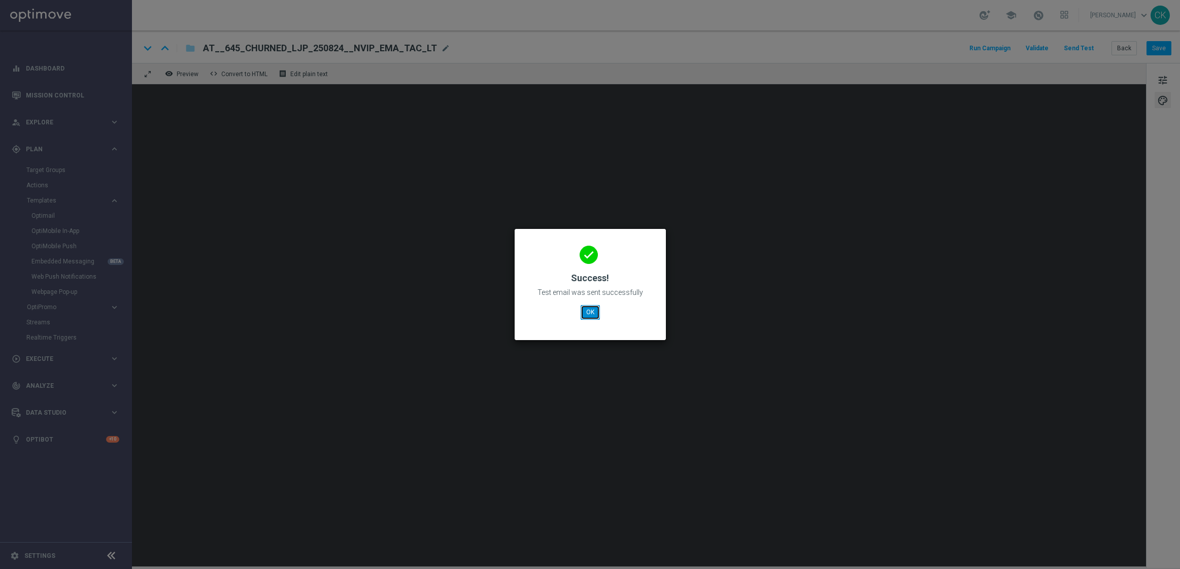
click at [594, 315] on button "OK" at bounding box center [590, 312] width 19 height 14
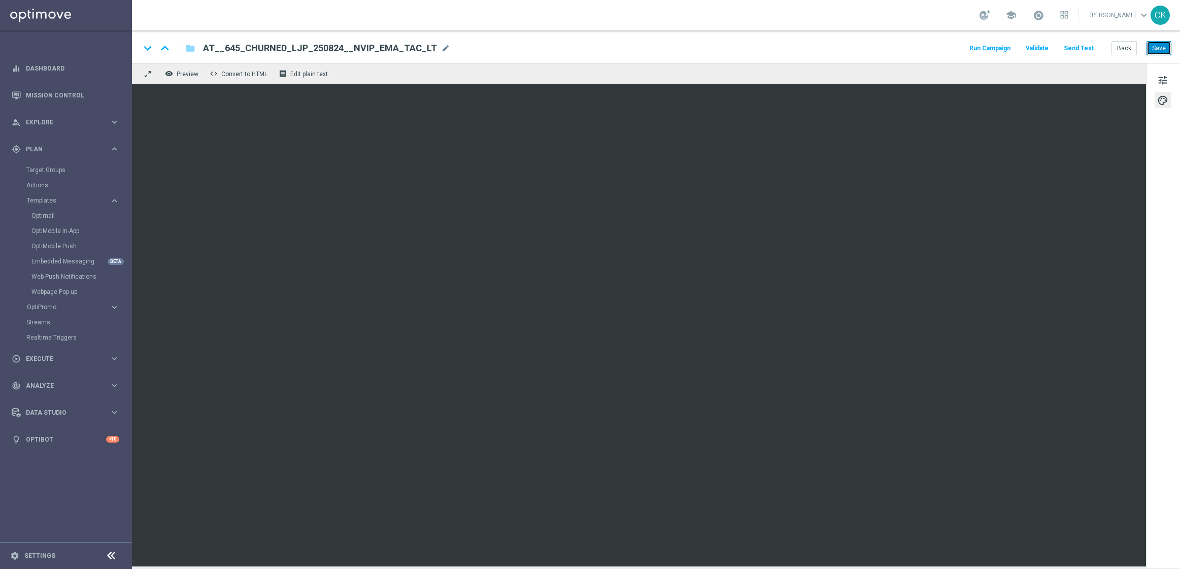
click at [1167, 51] on button "Save" at bounding box center [1159, 48] width 25 height 14
click at [1136, 44] on button "Back" at bounding box center [1124, 48] width 25 height 14
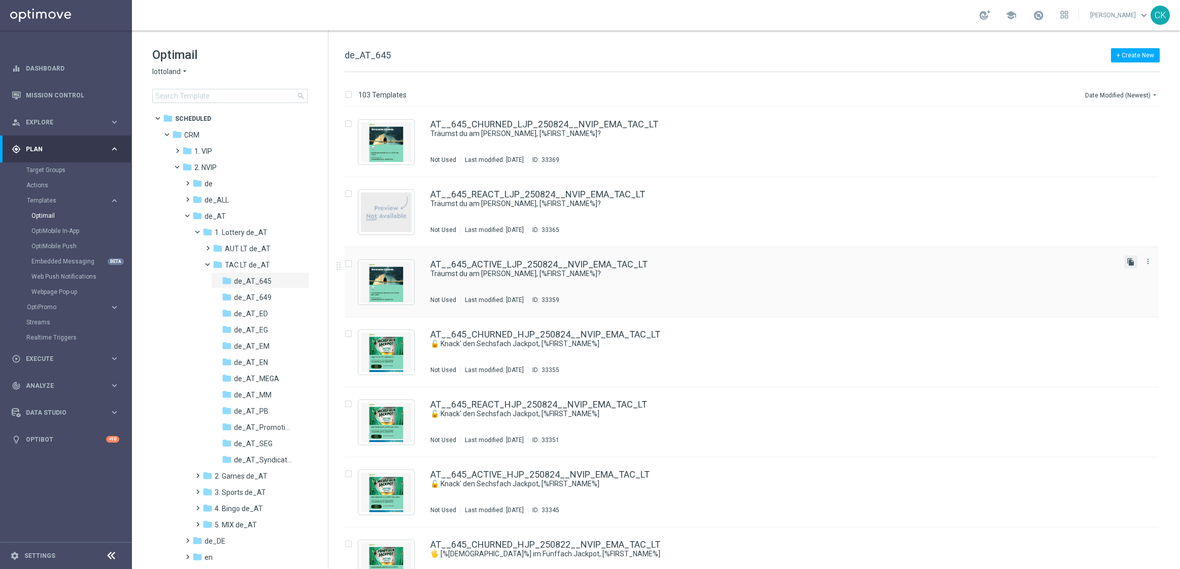
click at [1131, 262] on icon "file_copy" at bounding box center [1131, 262] width 8 height 8
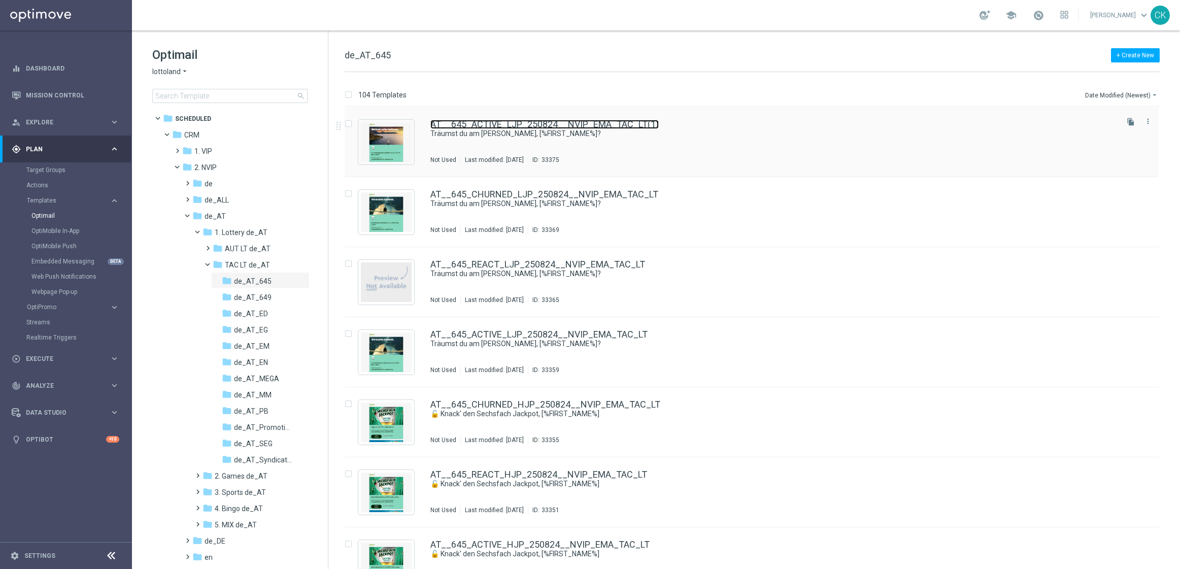
click at [517, 120] on link "AT__645_ACTIVE_LJP_250824__NVIP_EMA_TAC_LT(1)" at bounding box center [544, 124] width 228 height 9
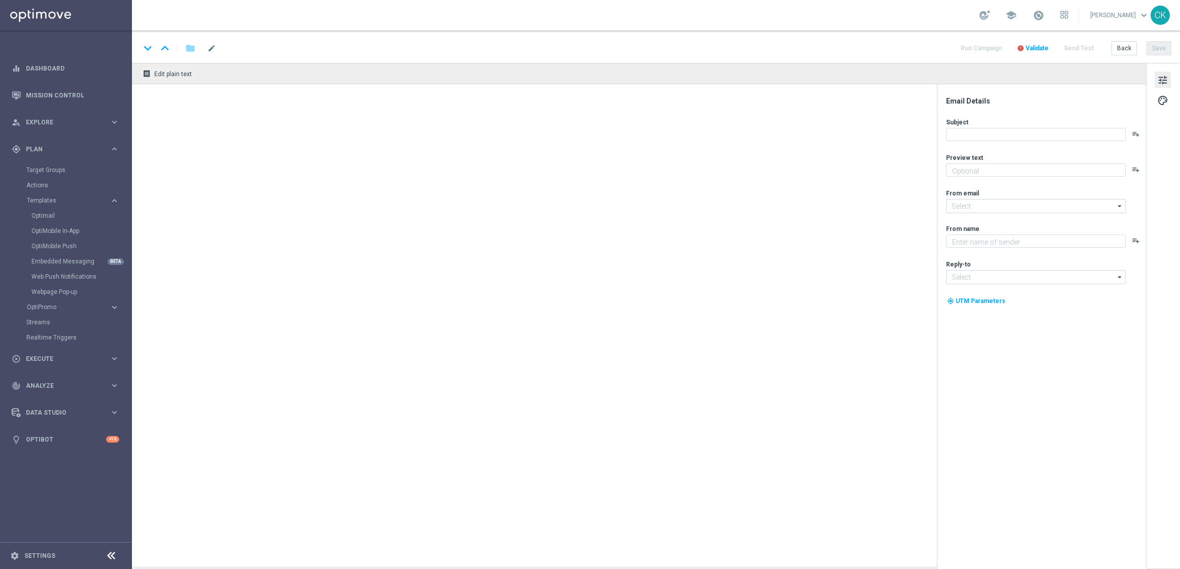
type textarea "EuroDreams GRATIS zum LOTTO 6 aus 45."
type textarea "Lottoland"
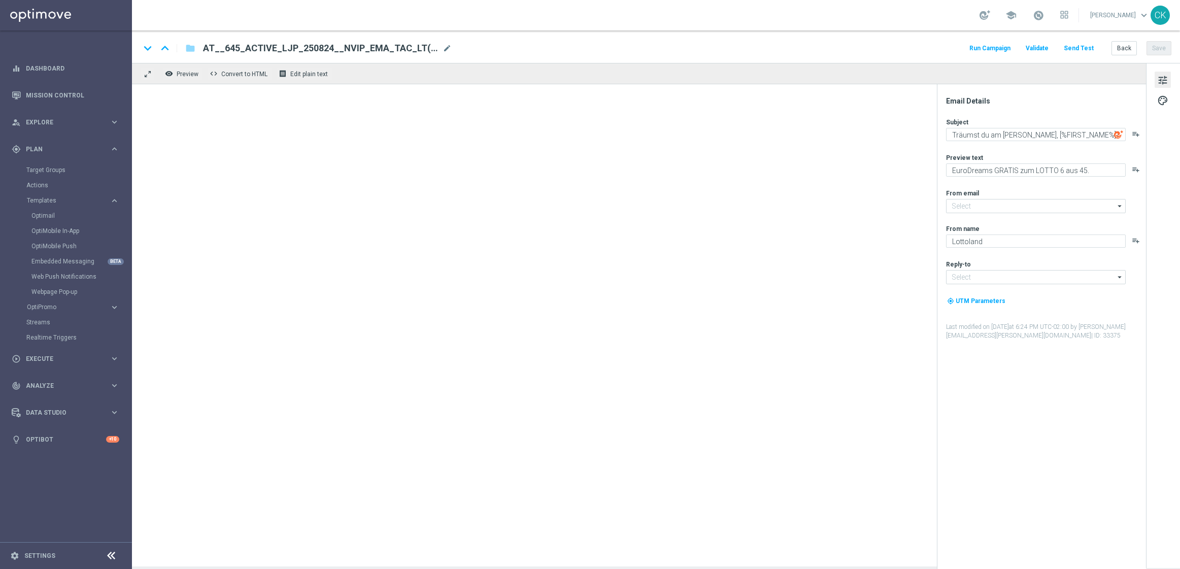
type input "[EMAIL_ADDRESS][DOMAIN_NAME]"
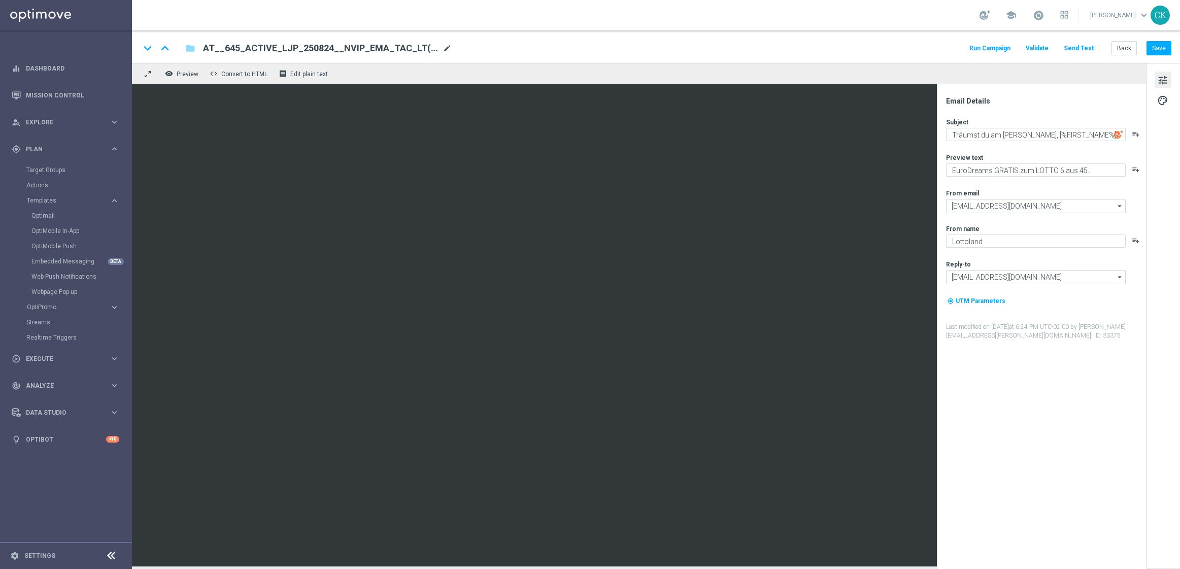
click at [443, 48] on span "mode_edit" at bounding box center [447, 48] width 9 height 9
click at [395, 45] on input "AT__645_ACTIVE_LJP_250824__NVIP_EMA_TAC_LT(1)" at bounding box center [329, 48] width 252 height 13
paste input "MJP_250824__NVIP_EMA_TAC_LT"
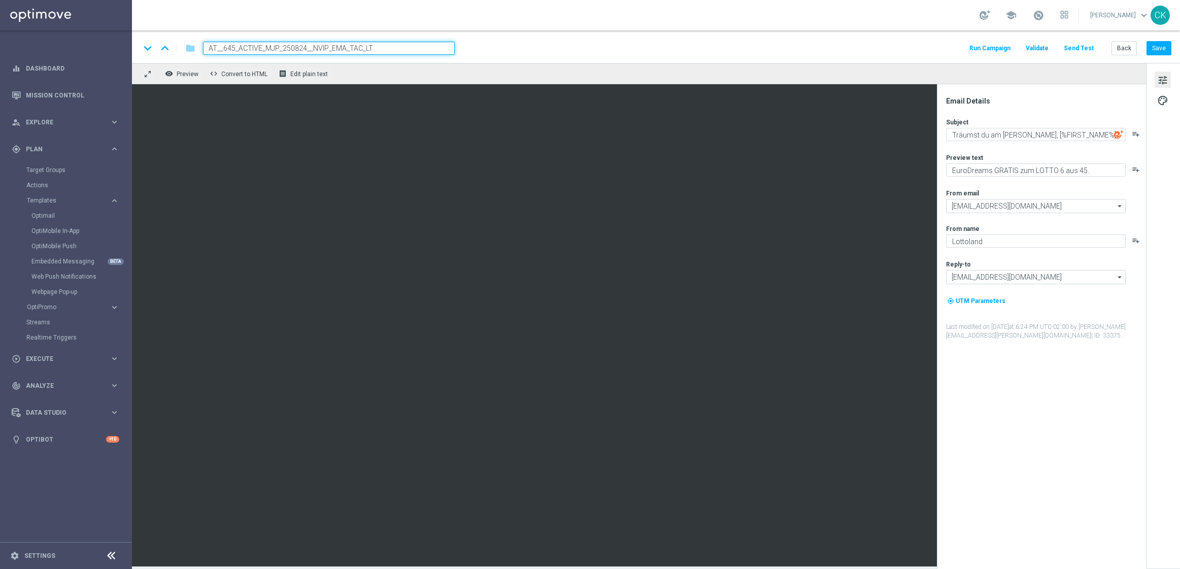
type input "AT__645_ACTIVE_MJP_250824__NVIP_EMA_TAC_LT"
click at [531, 51] on div "keyboard_arrow_down keyboard_arrow_up folder AT__645_ACTIVE_MJP_250824__NVIP_EM…" at bounding box center [656, 48] width 1032 height 13
click at [1159, 97] on span "palette" at bounding box center [1162, 100] width 11 height 13
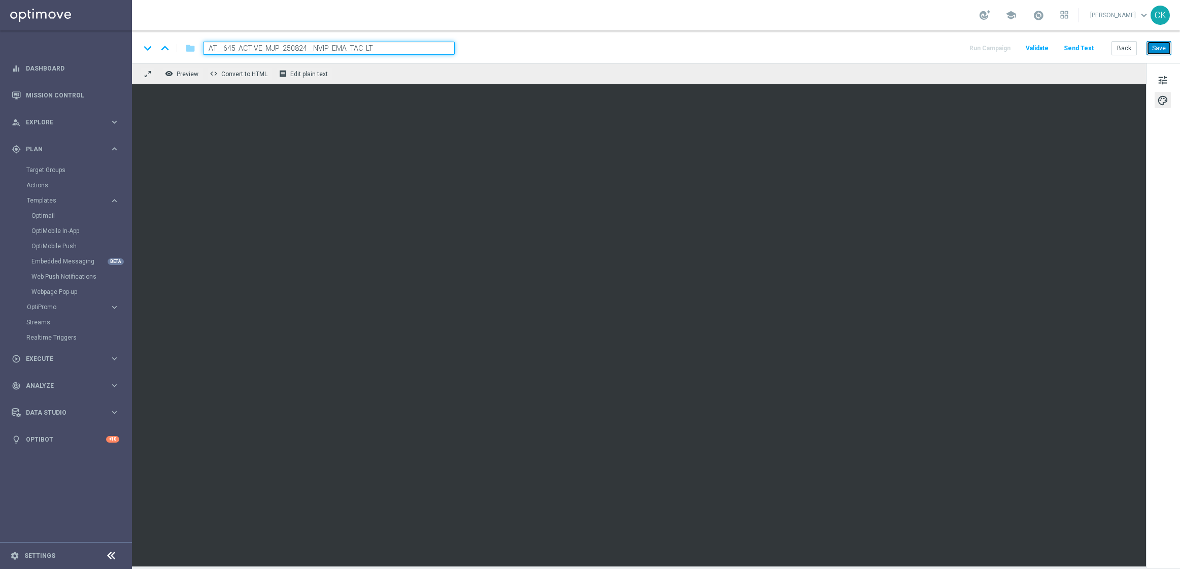
click at [1160, 53] on button "Save" at bounding box center [1159, 48] width 25 height 14
click at [1161, 78] on span "tune" at bounding box center [1162, 80] width 11 height 13
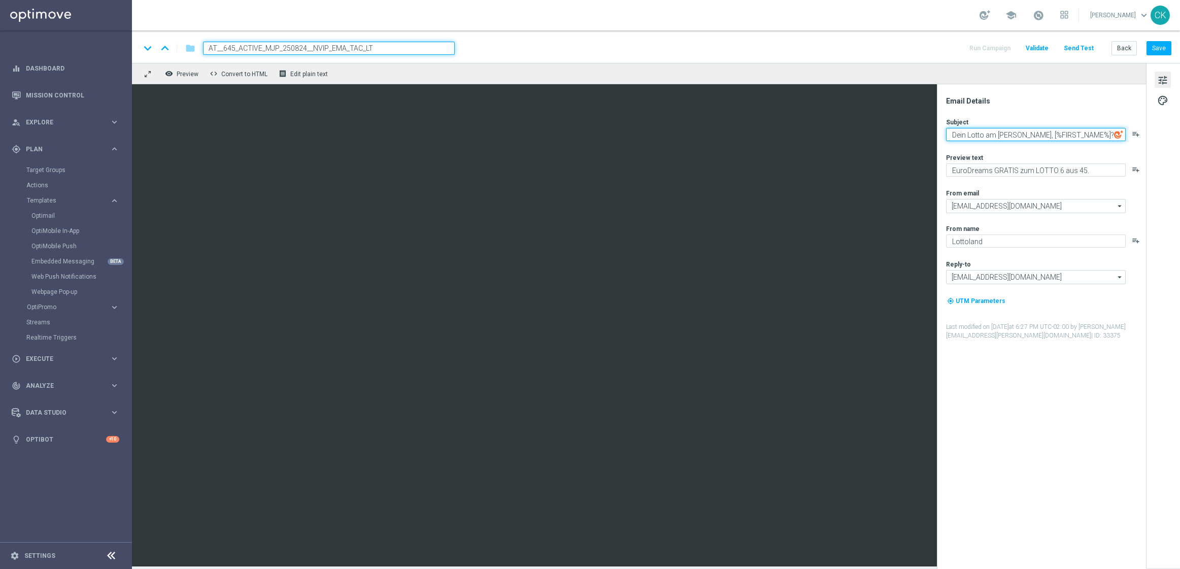
type textarea "Dein Lotto am [PERSON_NAME], [%FIRST_NAME%]?"
click at [1003, 170] on textarea "Sonntagslotto GRATIS zum LOTTO 6 aus 45." at bounding box center [1036, 169] width 180 height 13
type textarea "Sonntagslotto GRATIS zum LOTTO 6 aus 45."
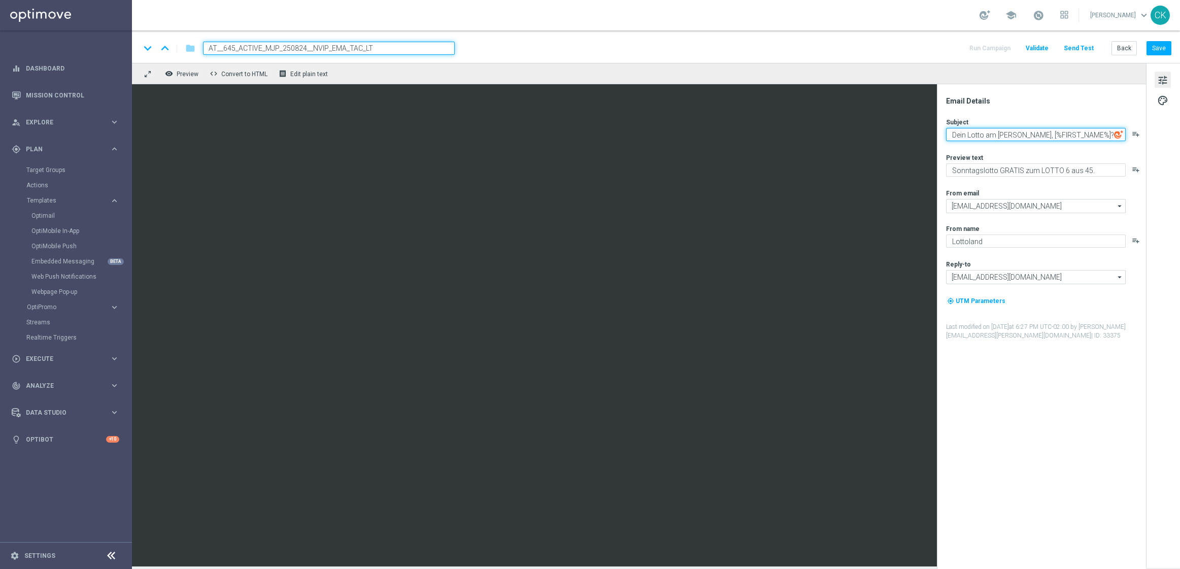
click at [978, 135] on textarea "Dein Lotto am [PERSON_NAME], [%FIRST_NAME%]?" at bounding box center [1036, 134] width 180 height 13
click at [950, 134] on textarea "Dein Lotto am [PERSON_NAME], [%FIRST_NAME%]?" at bounding box center [1036, 134] width 180 height 13
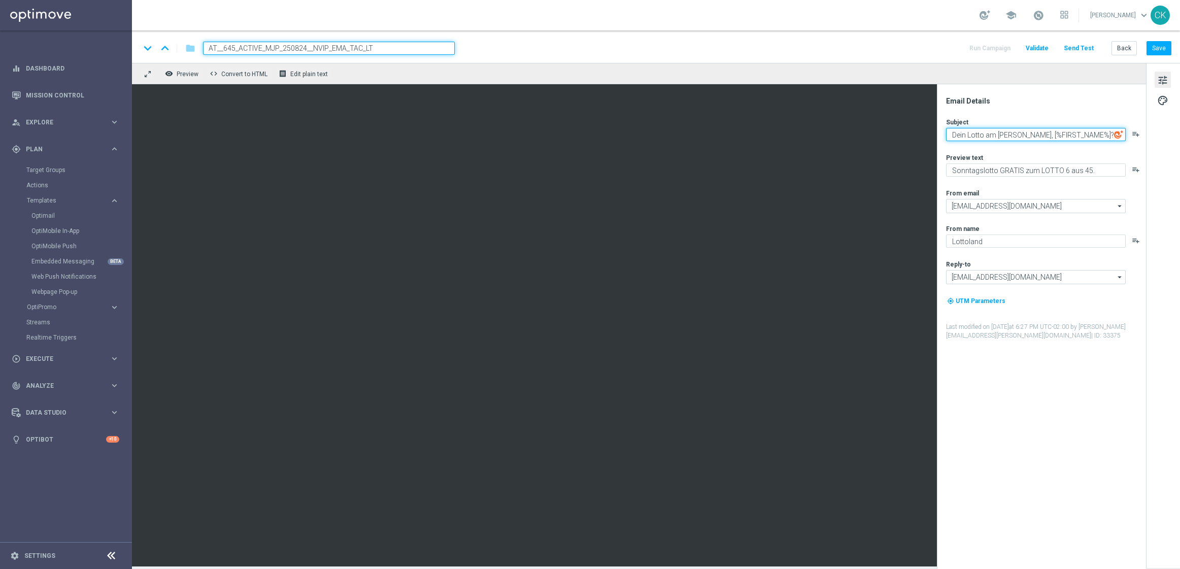
click at [950, 134] on textarea "Dein Lotto am [PERSON_NAME], [%FIRST_NAME%]?" at bounding box center [1036, 134] width 180 height 13
click at [1156, 48] on button "Save" at bounding box center [1159, 48] width 25 height 14
click at [1156, 47] on button "Save" at bounding box center [1159, 48] width 25 height 14
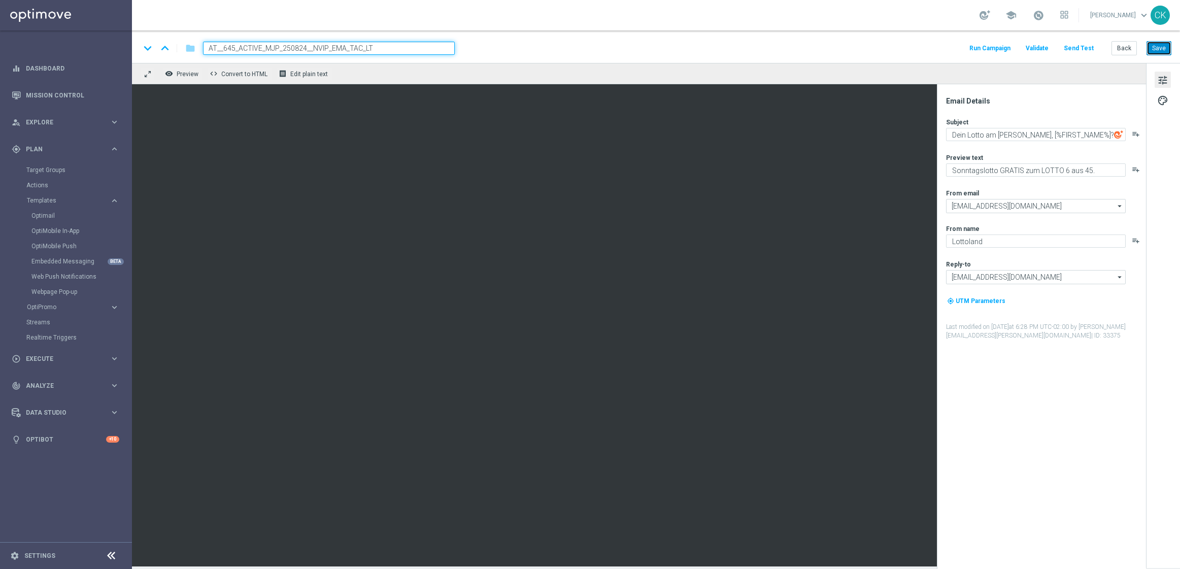
click at [1156, 47] on button "Save" at bounding box center [1159, 48] width 25 height 14
click at [1082, 46] on button "Send Test" at bounding box center [1079, 49] width 33 height 14
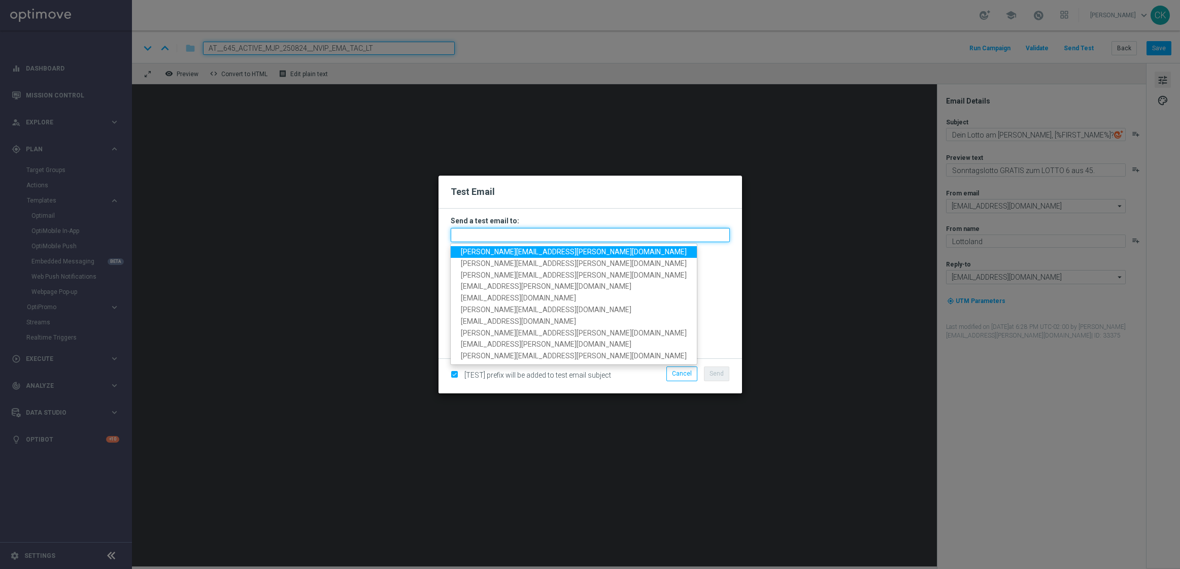
click at [549, 240] on input "text" at bounding box center [590, 235] width 279 height 14
click at [542, 252] on span "[PERSON_NAME][EMAIL_ADDRESS][PERSON_NAME][DOMAIN_NAME]" at bounding box center [574, 252] width 226 height 8
type input "[PERSON_NAME][EMAIL_ADDRESS][PERSON_NAME][DOMAIN_NAME]"
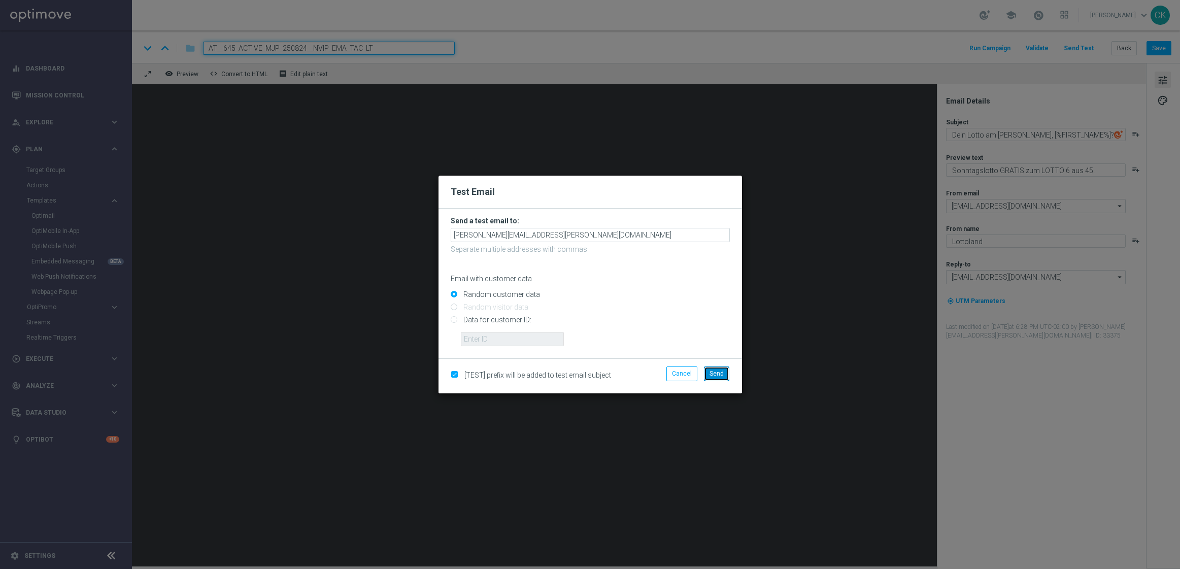
click at [717, 379] on button "Send" at bounding box center [716, 374] width 25 height 14
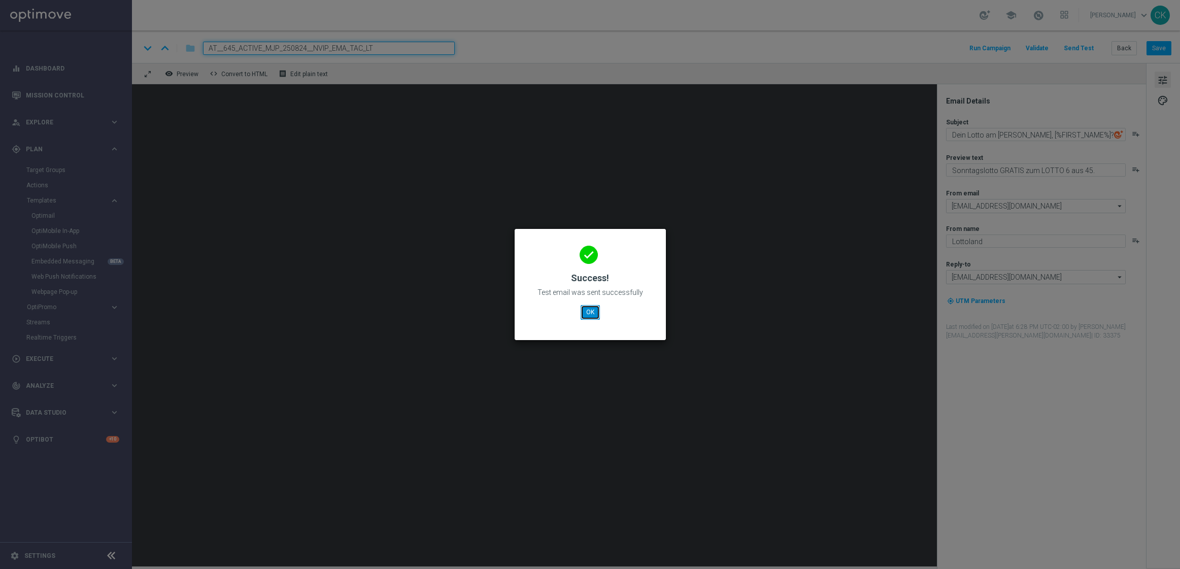
click at [595, 313] on button "OK" at bounding box center [590, 312] width 19 height 14
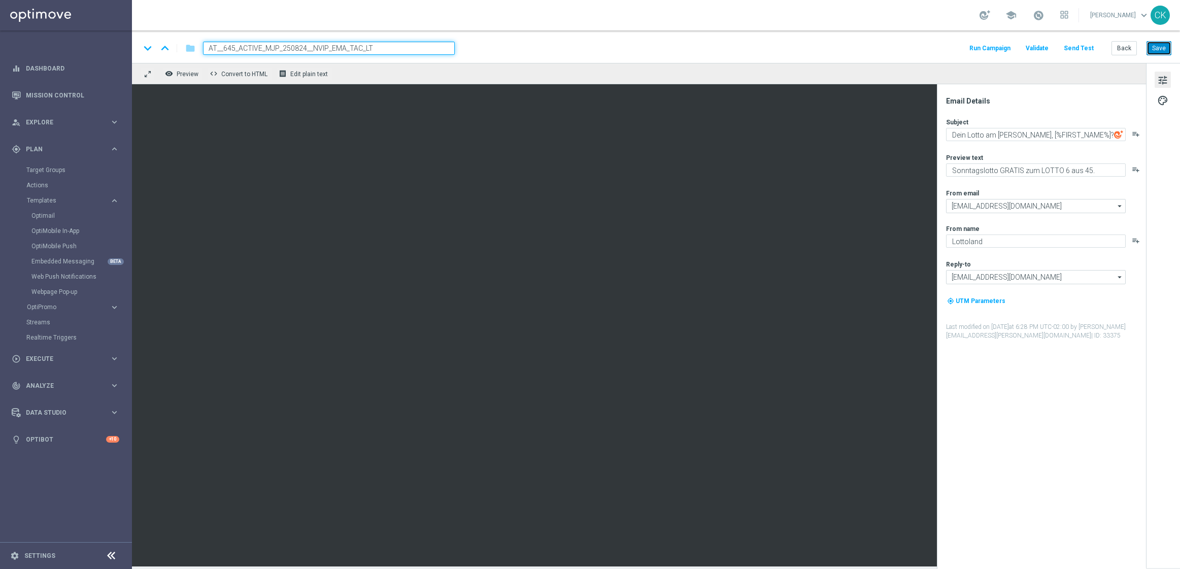
click at [1160, 49] on button "Save" at bounding box center [1159, 48] width 25 height 14
click at [1127, 44] on button "Back" at bounding box center [1124, 48] width 25 height 14
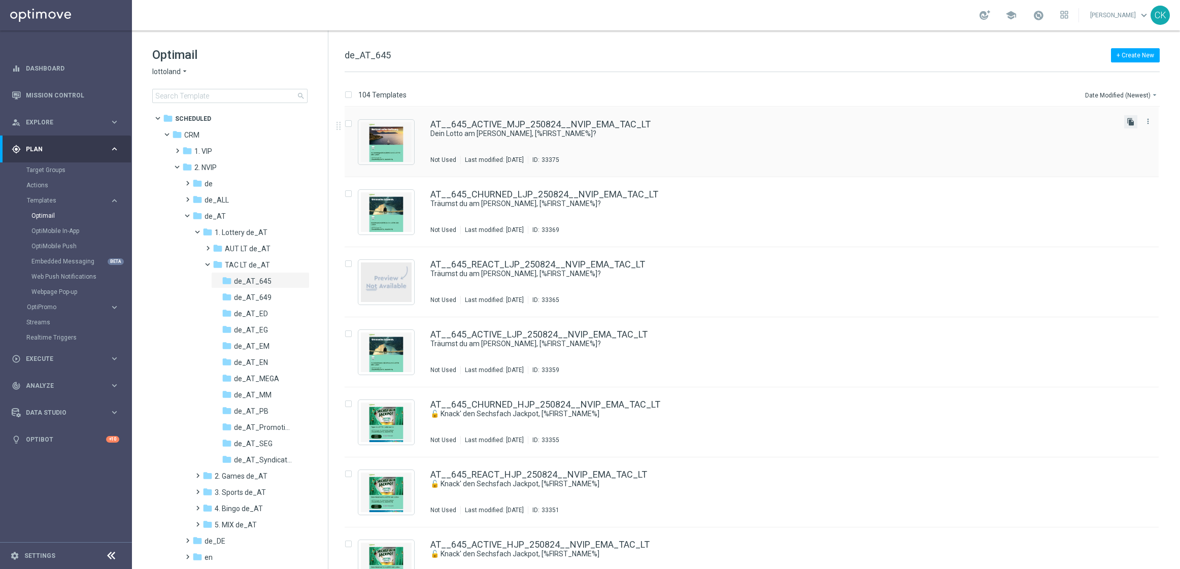
click at [1131, 120] on icon "file_copy" at bounding box center [1131, 122] width 8 height 8
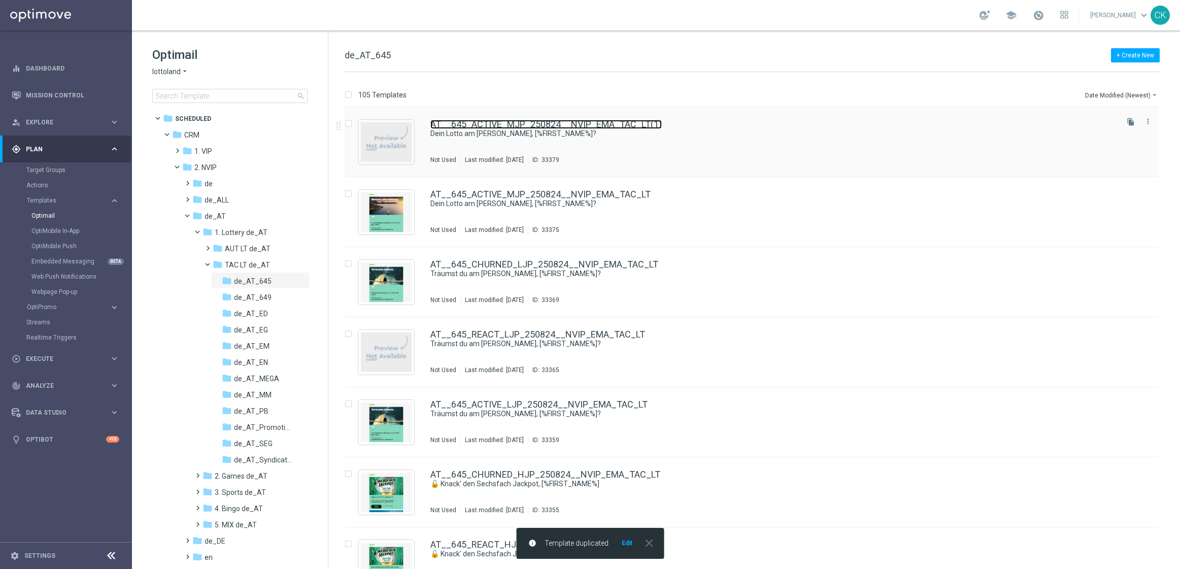
click at [509, 124] on link "AT__645_ACTIVE_MJP_250824__NVIP_EMA_TAC_LT(1)" at bounding box center [545, 124] width 231 height 9
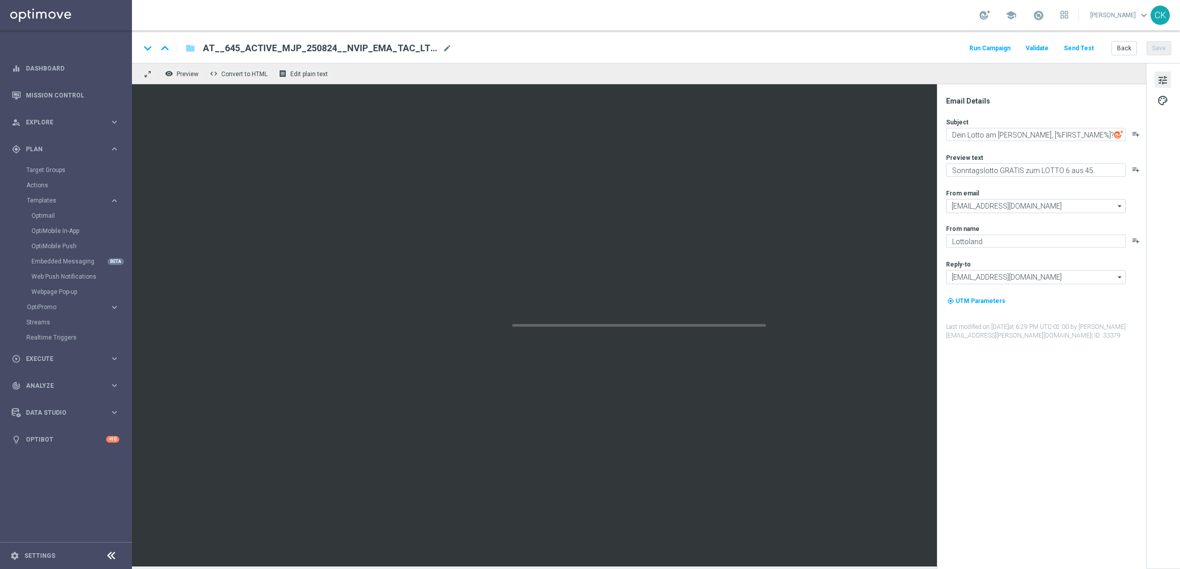
click at [411, 48] on span "AT__645_ACTIVE_MJP_250824__NVIP_EMA_TAC_LT(1)" at bounding box center [321, 48] width 236 height 12
click at [411, 48] on input "AT__645_ACTIVE_MJP_250824__NVIP_EMA_TAC_LT(1)" at bounding box center [329, 48] width 252 height 13
paste input "REACT_MJP_250824__NVIP_EMA_TAC_LT"
type input "AT__645_REACT_MJP_250824__NVIP_EMA_TAC_LT"
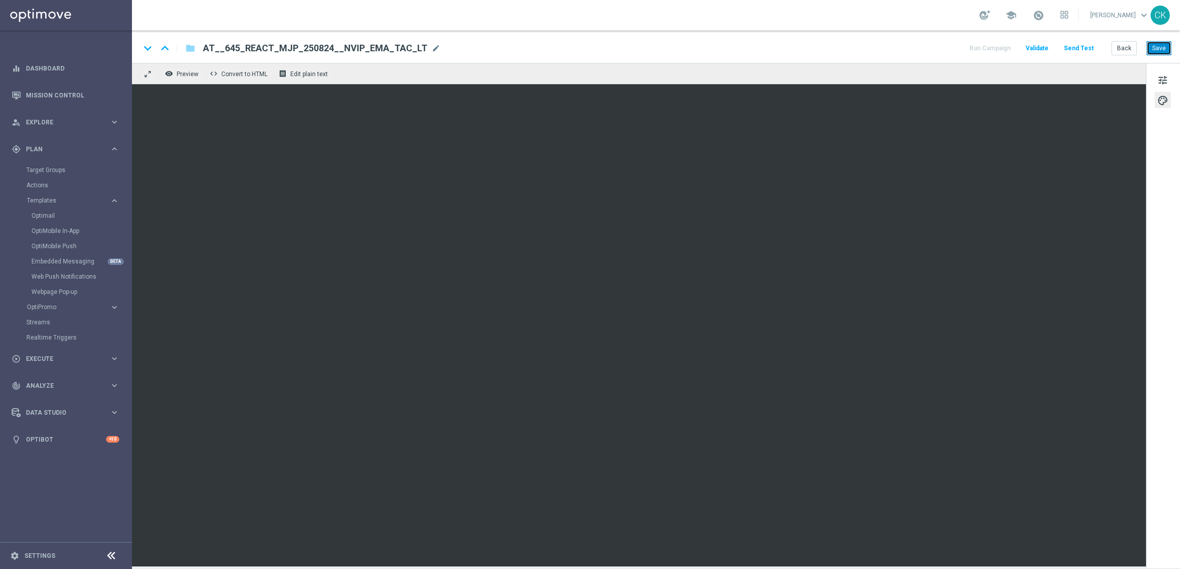
click at [1161, 49] on button "Save" at bounding box center [1159, 48] width 25 height 14
click at [1161, 48] on button "Save" at bounding box center [1159, 48] width 25 height 14
click at [1071, 43] on button "Send Test" at bounding box center [1079, 49] width 33 height 14
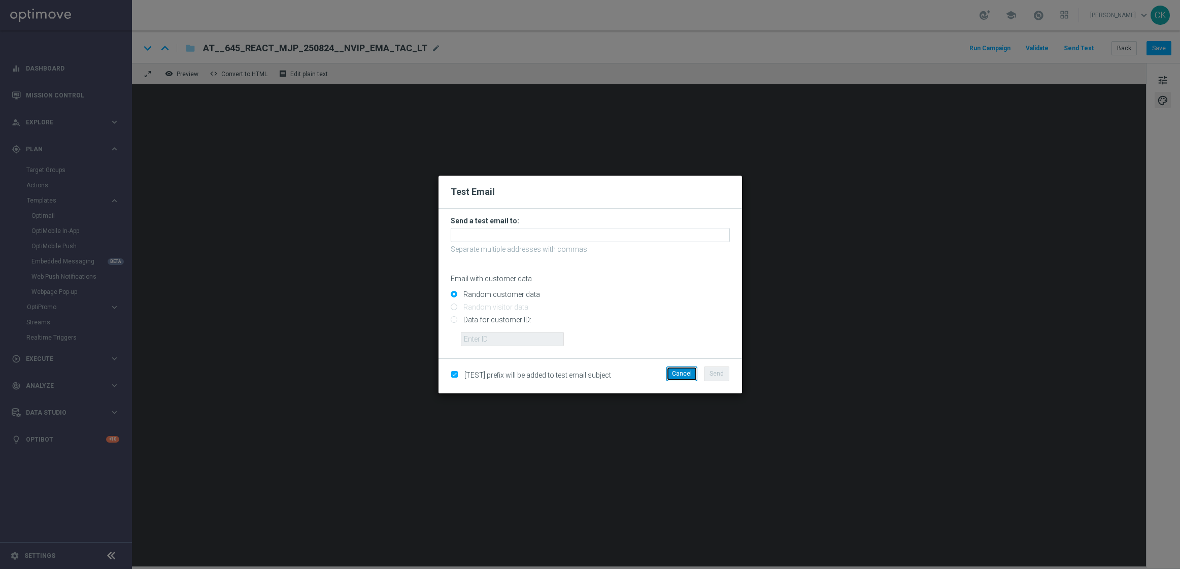
click at [679, 372] on button "Cancel" at bounding box center [682, 374] width 31 height 14
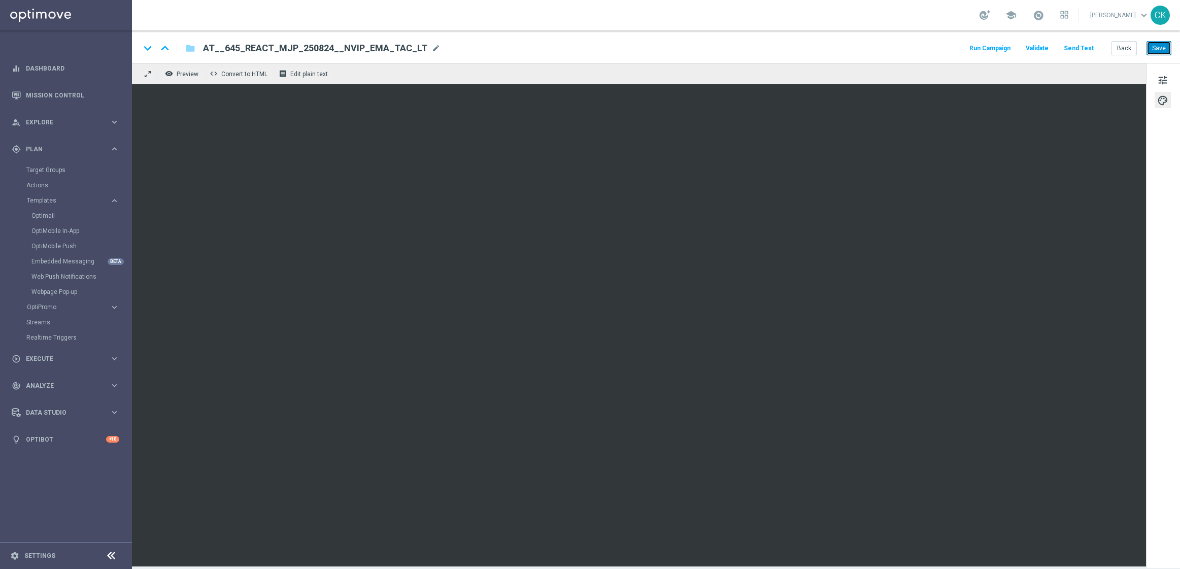
click at [1162, 46] on button "Save" at bounding box center [1159, 48] width 25 height 14
click at [1129, 42] on button "Back" at bounding box center [1124, 48] width 25 height 14
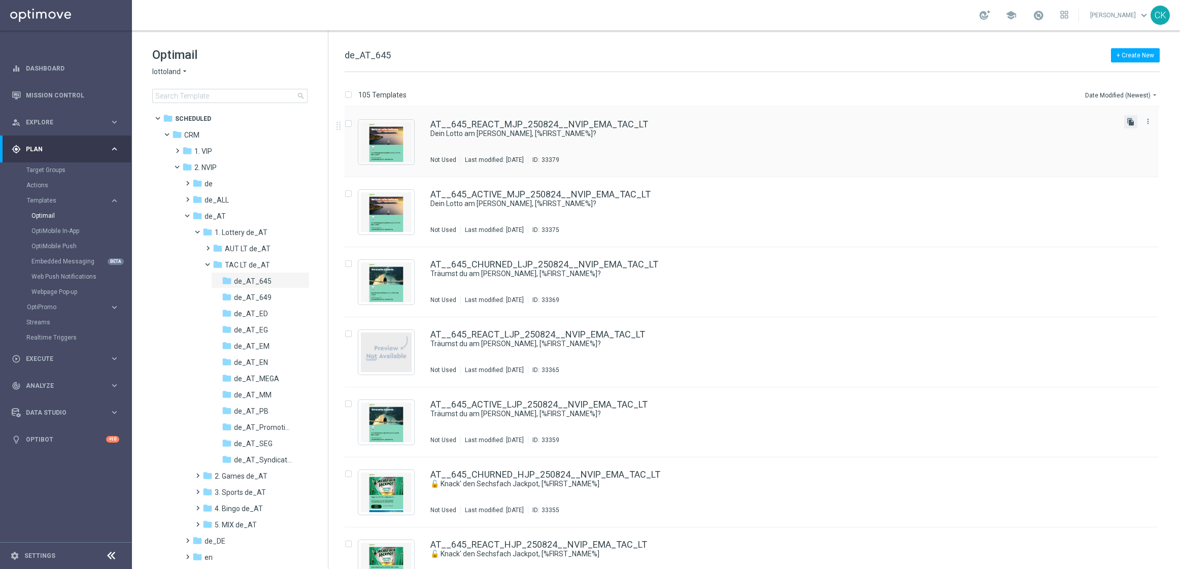
click at [1128, 124] on icon "file_copy" at bounding box center [1131, 122] width 8 height 8
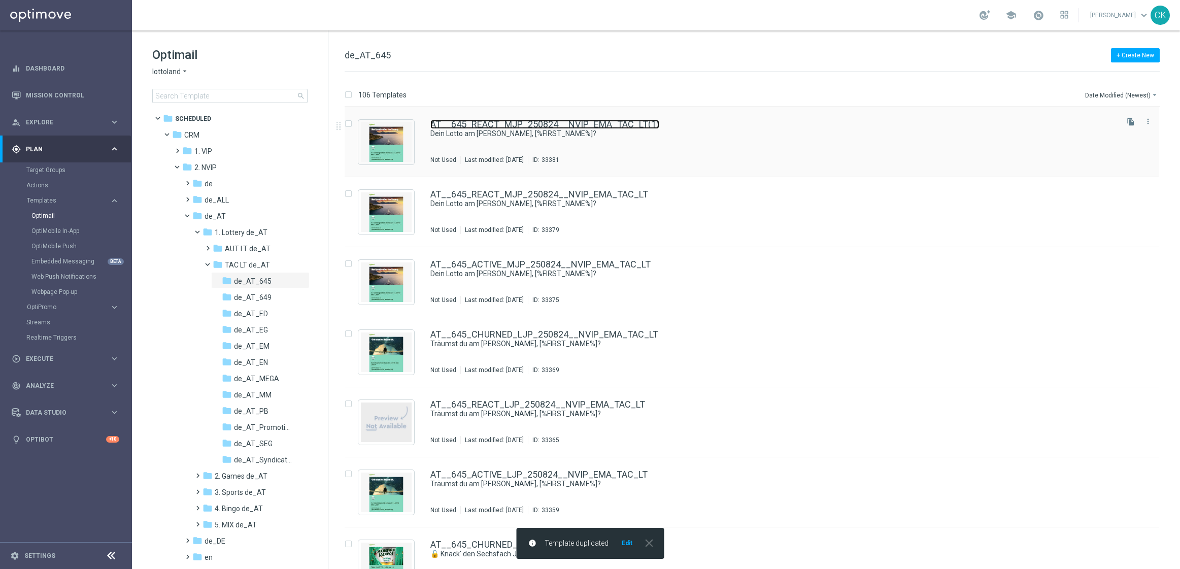
click at [524, 124] on link "AT__645_REACT_MJP_250824__NVIP_EMA_TAC_LT(1)" at bounding box center [544, 124] width 229 height 9
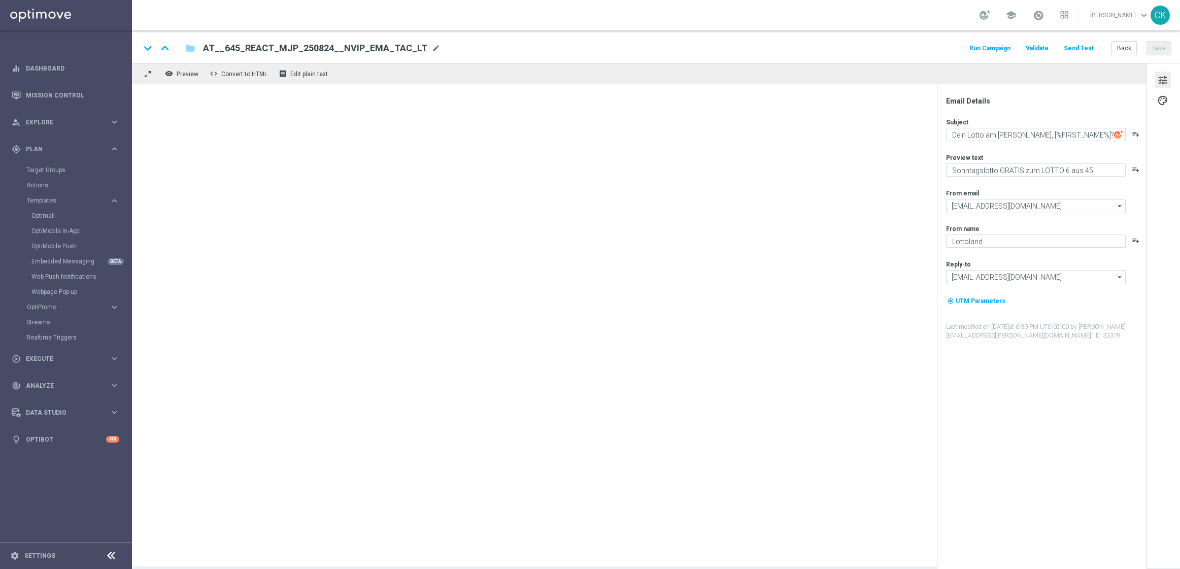
type input "AT__645_REACT_MJP_250824__NVIP_EMA_TAC_LT(1)"
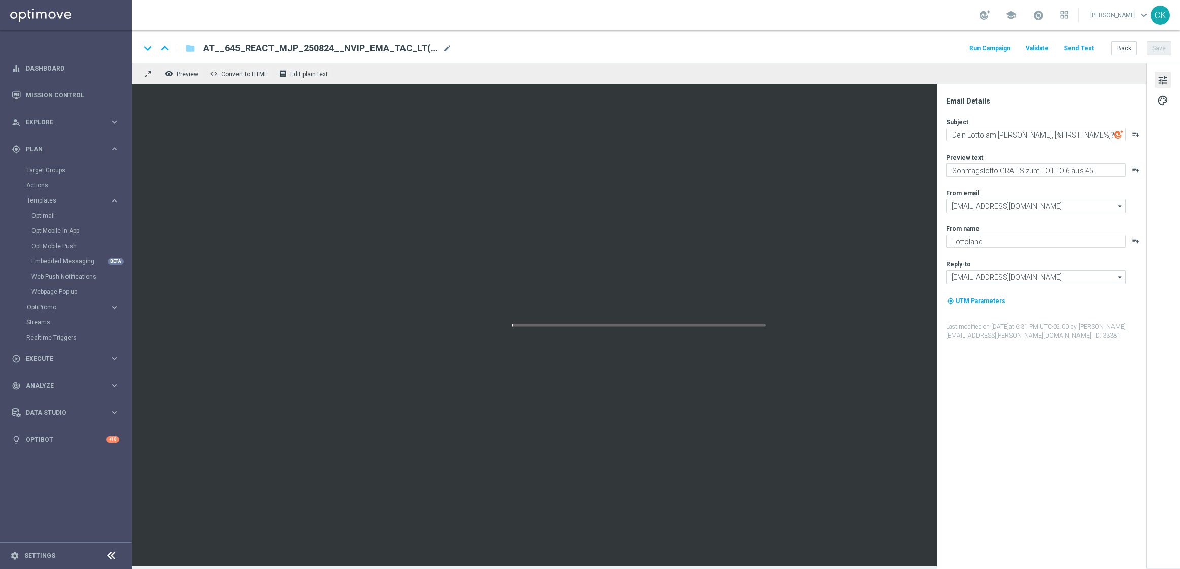
click at [404, 47] on span "AT__645_REACT_MJP_250824__NVIP_EMA_TAC_LT(1)" at bounding box center [321, 48] width 236 height 12
click at [404, 47] on input "AT__645_REACT_MJP_250824__NVIP_EMA_TAC_LT(1)" at bounding box center [329, 48] width 252 height 13
paste input "AT__645_CHURNED_MJP_250824__NVIP_EMA_TAC_LT"
type input "AT__645_CHURNED_MJP_250824__NVIP_EMA_TAC_LT"
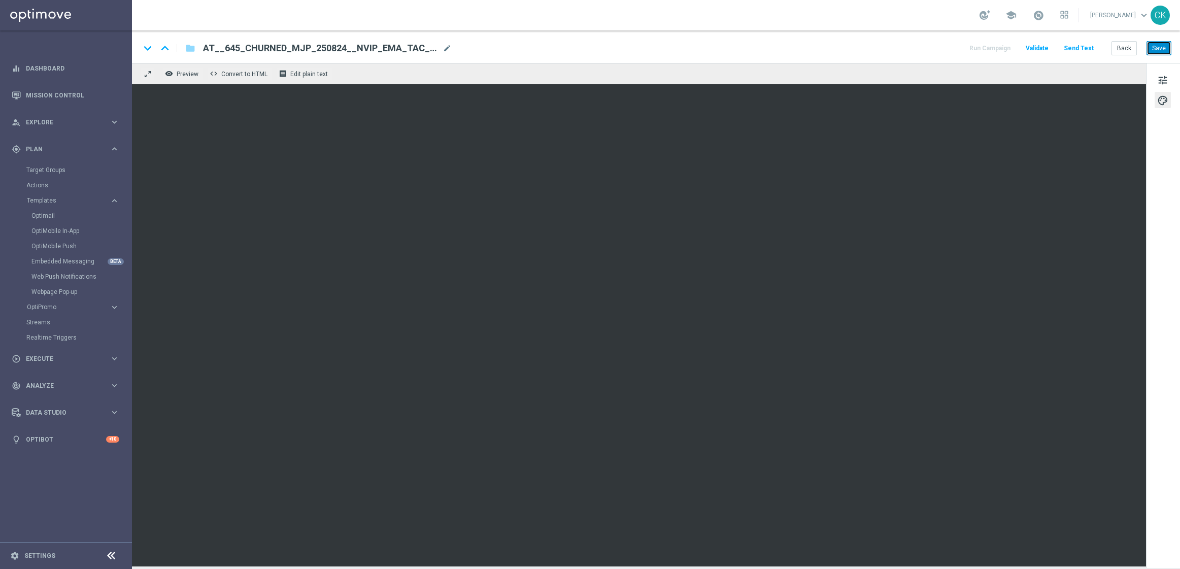
click at [1159, 46] on button "Save" at bounding box center [1159, 48] width 25 height 14
click at [1154, 51] on button "Save" at bounding box center [1159, 48] width 25 height 14
click at [1121, 46] on button "Back" at bounding box center [1124, 48] width 25 height 14
